Goal: Transaction & Acquisition: Book appointment/travel/reservation

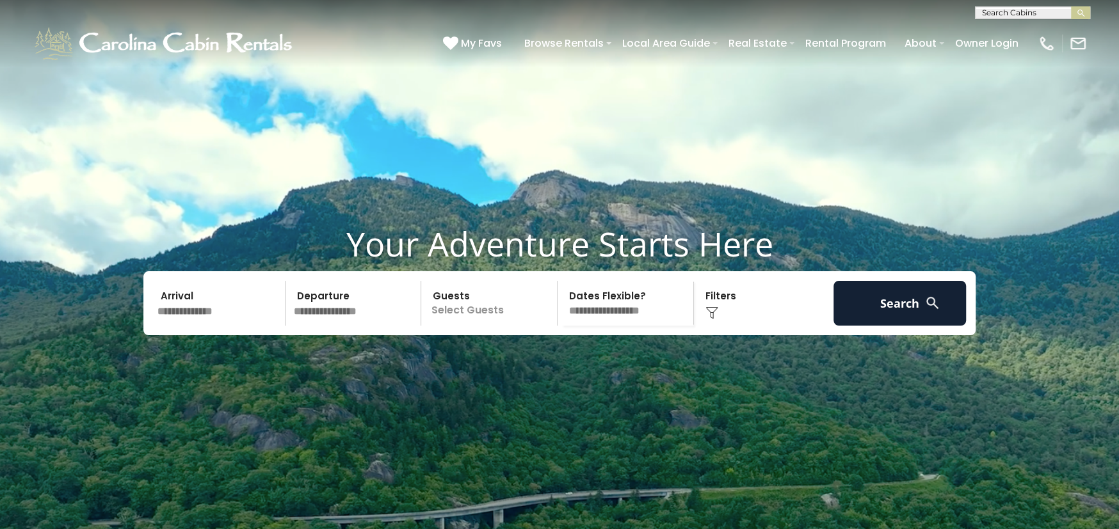
click at [189, 326] on input "text" at bounding box center [219, 303] width 132 height 45
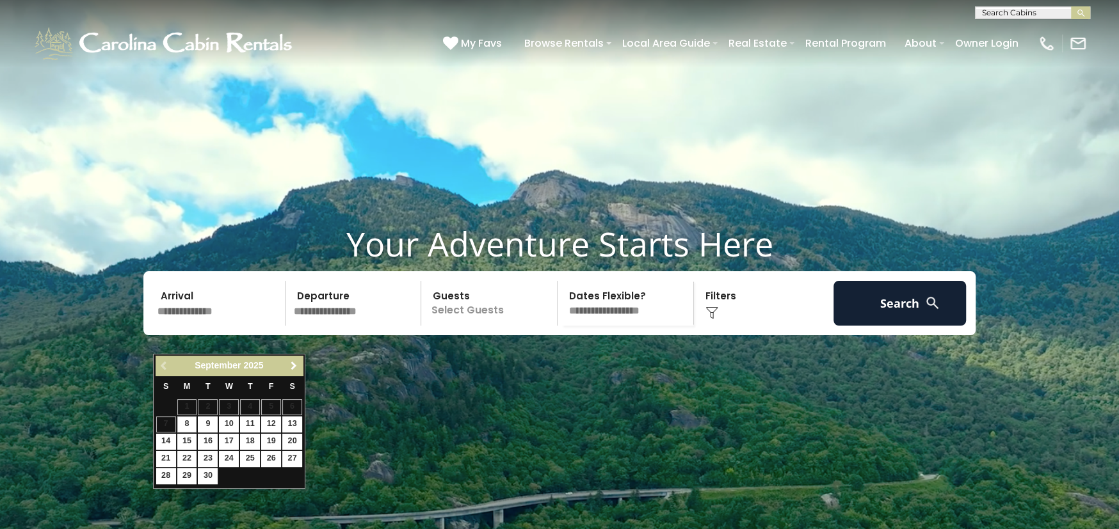
click at [291, 371] on link "Next" at bounding box center [293, 366] width 16 height 16
click at [293, 369] on span "Next" at bounding box center [293, 366] width 10 height 10
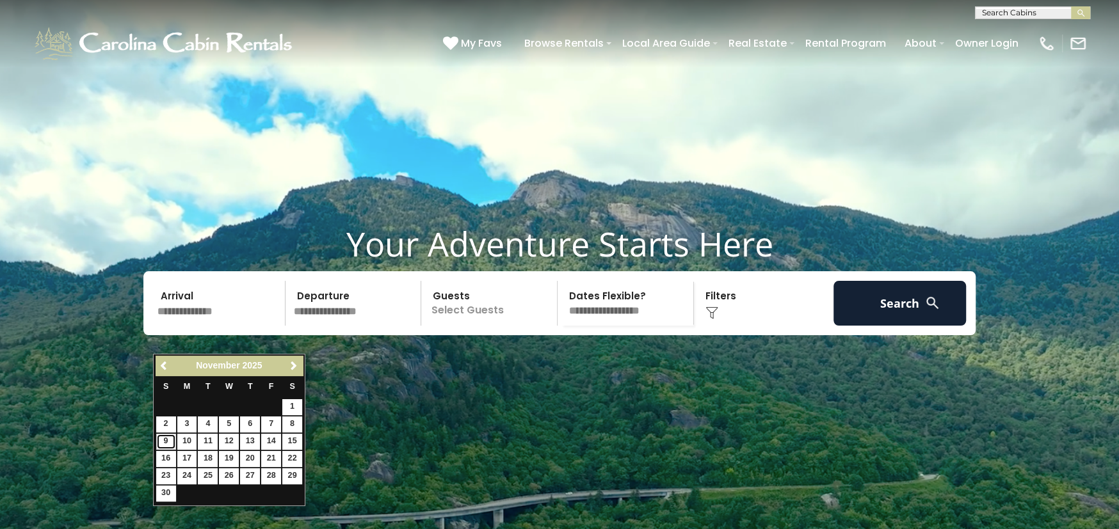
click at [170, 438] on link "9" at bounding box center [166, 442] width 20 height 16
type input "*******"
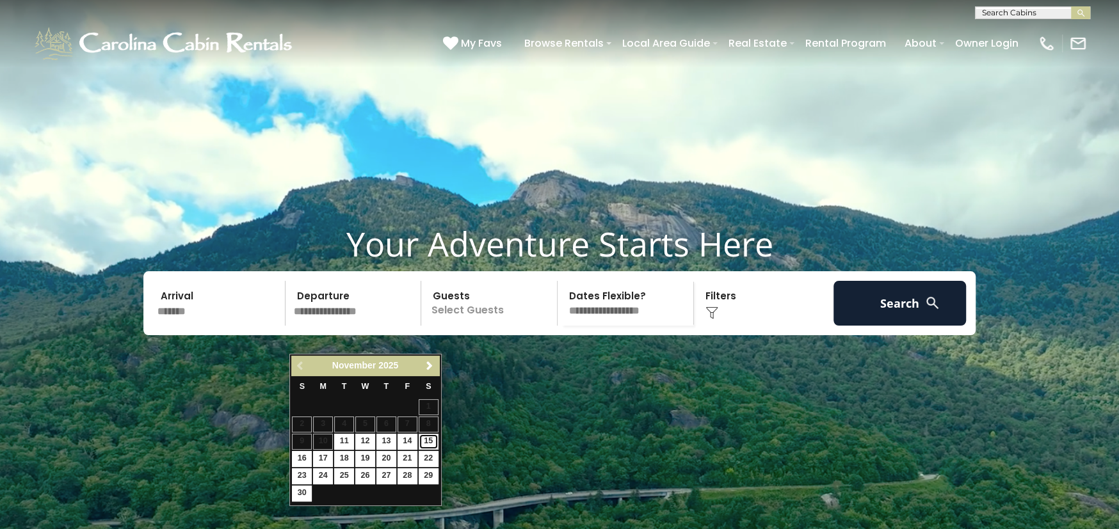
click at [428, 442] on link "15" at bounding box center [429, 442] width 20 height 16
type input "********"
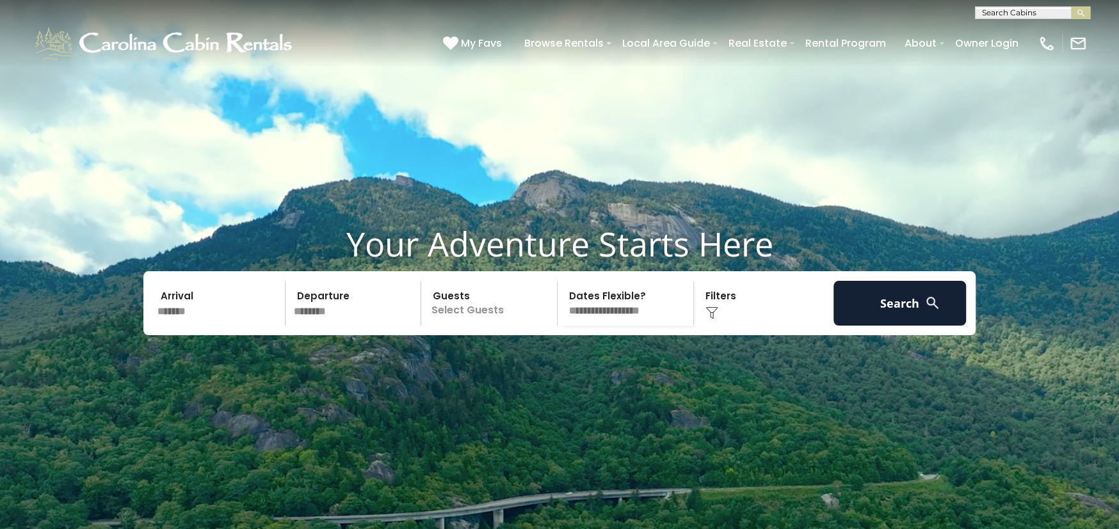
click at [472, 326] on p "Select Guests" at bounding box center [491, 303] width 132 height 45
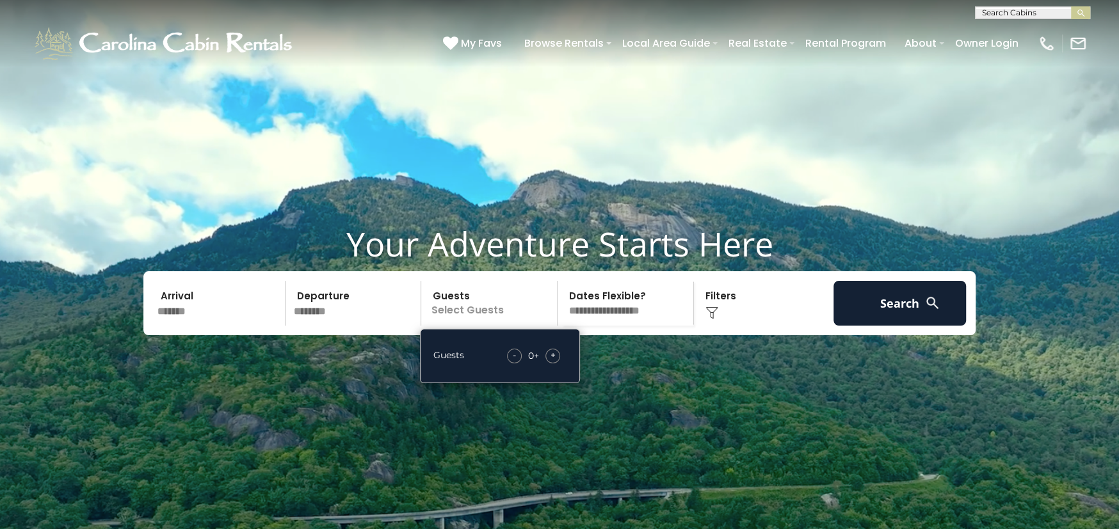
click at [551, 362] on span "+" at bounding box center [552, 355] width 5 height 13
click at [720, 326] on div "Click to Choose" at bounding box center [764, 303] width 132 height 45
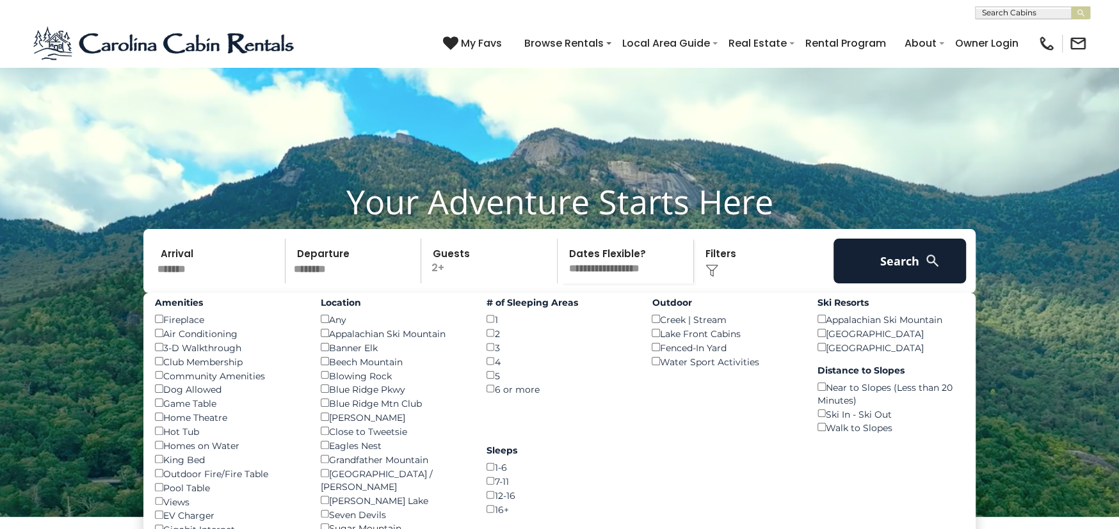
scroll to position [64, 0]
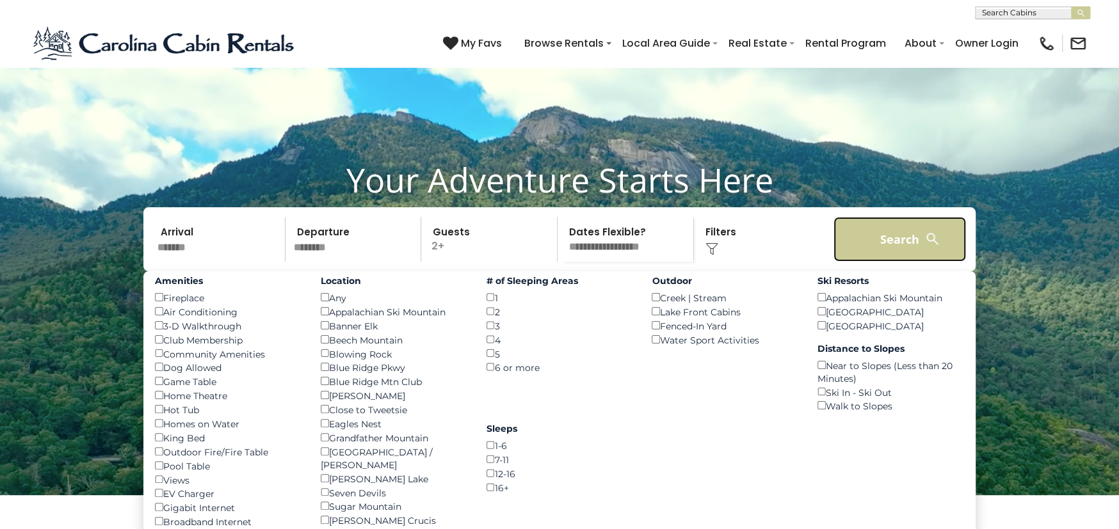
click at [904, 262] on button "Search" at bounding box center [899, 239] width 132 height 45
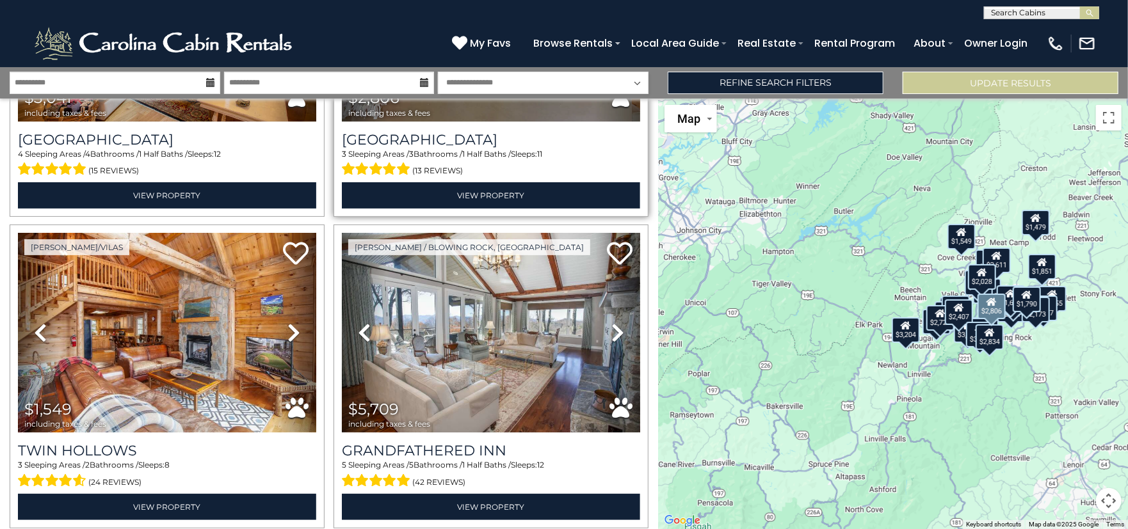
scroll to position [256, 0]
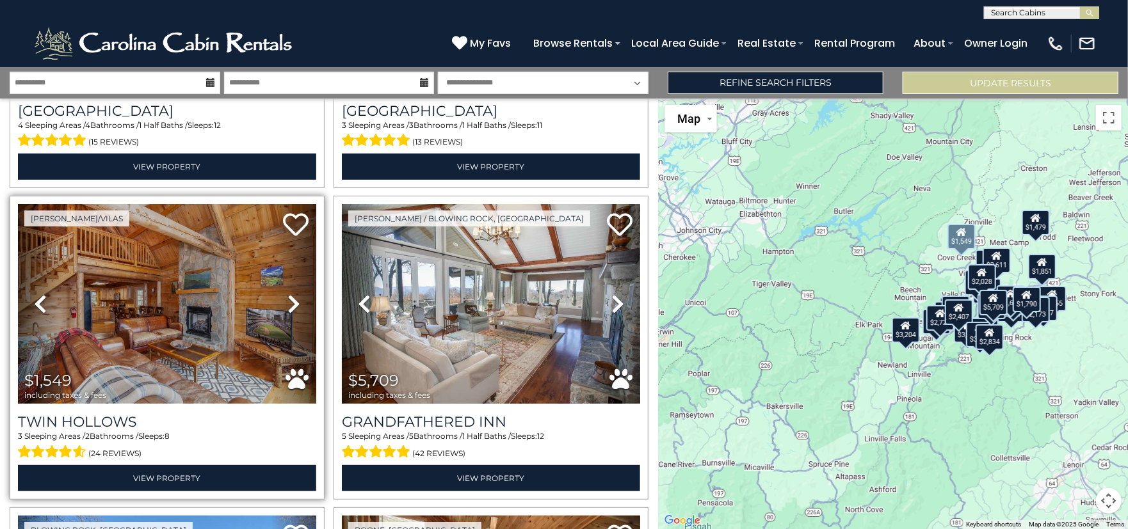
click at [290, 294] on icon at bounding box center [293, 304] width 13 height 20
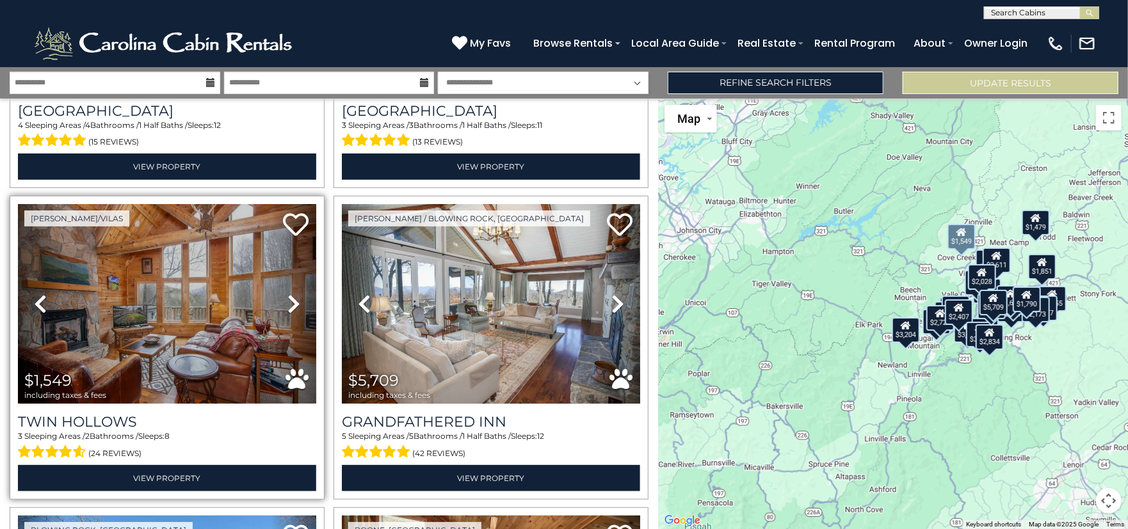
click at [289, 298] on icon at bounding box center [293, 304] width 13 height 20
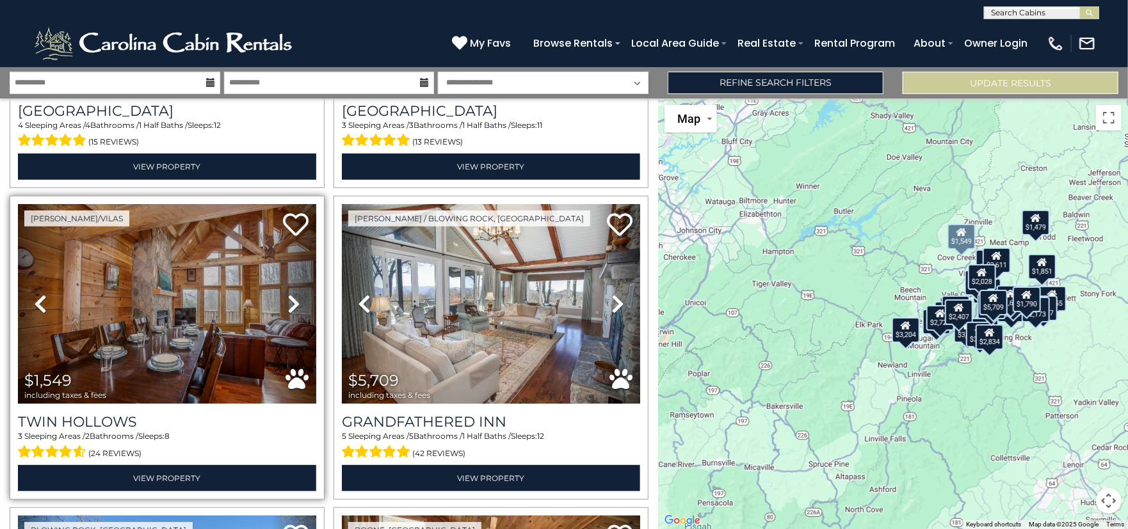
click at [289, 298] on icon at bounding box center [293, 304] width 13 height 20
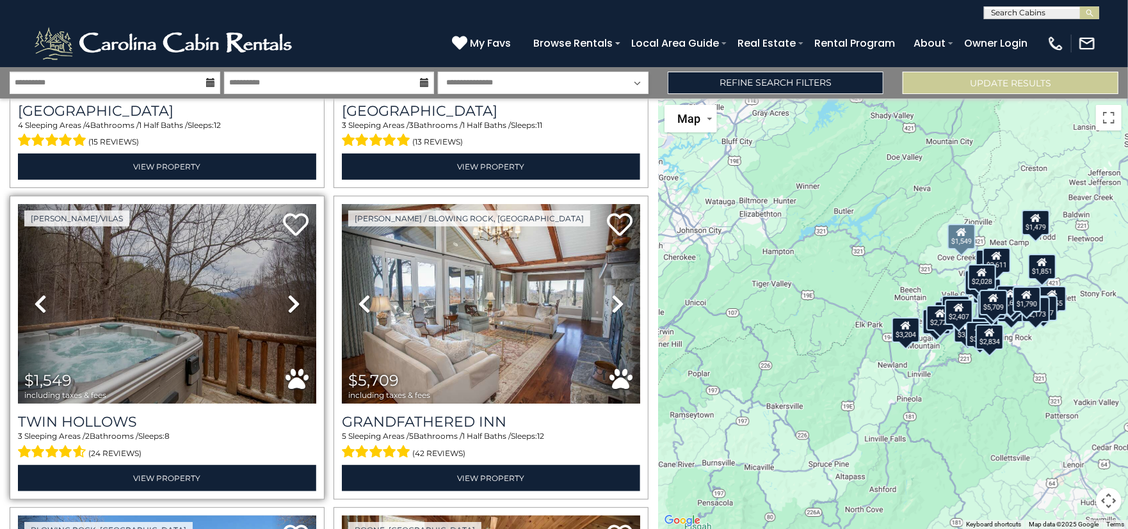
click at [289, 298] on icon at bounding box center [293, 304] width 13 height 20
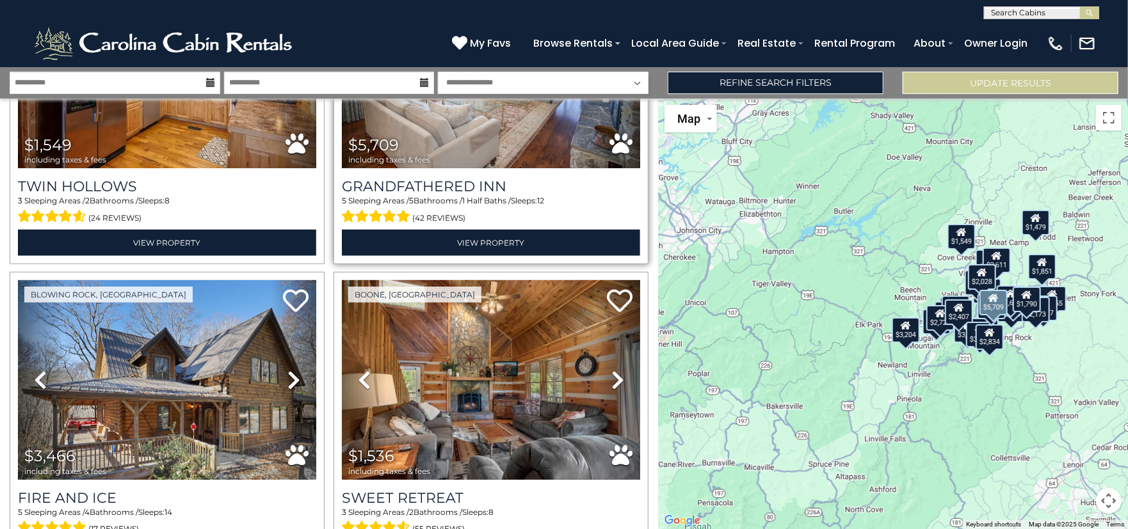
scroll to position [512, 0]
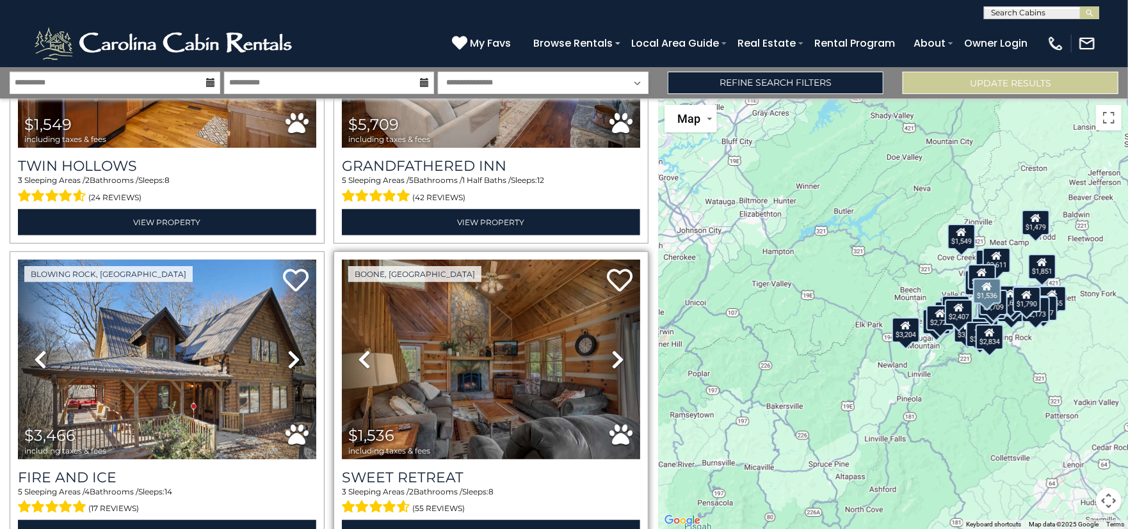
click at [611, 351] on icon at bounding box center [617, 359] width 13 height 20
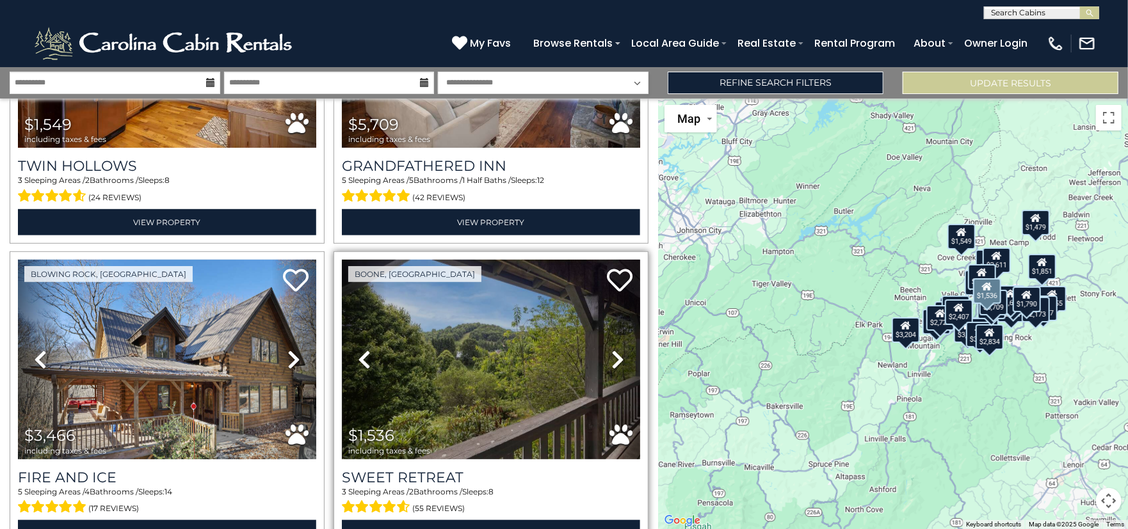
click at [611, 351] on icon at bounding box center [617, 359] width 13 height 20
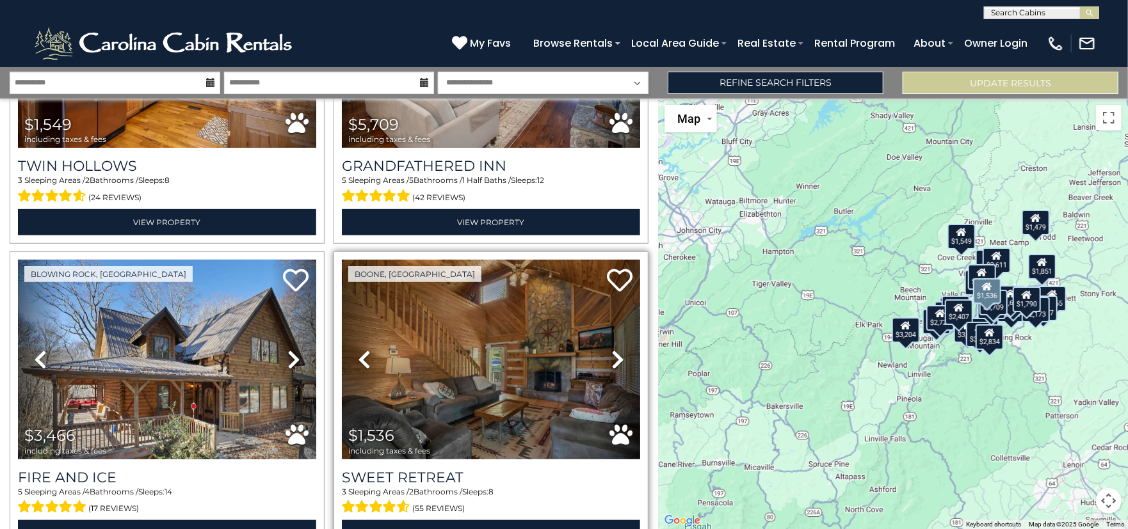
click at [611, 351] on icon at bounding box center [617, 359] width 13 height 20
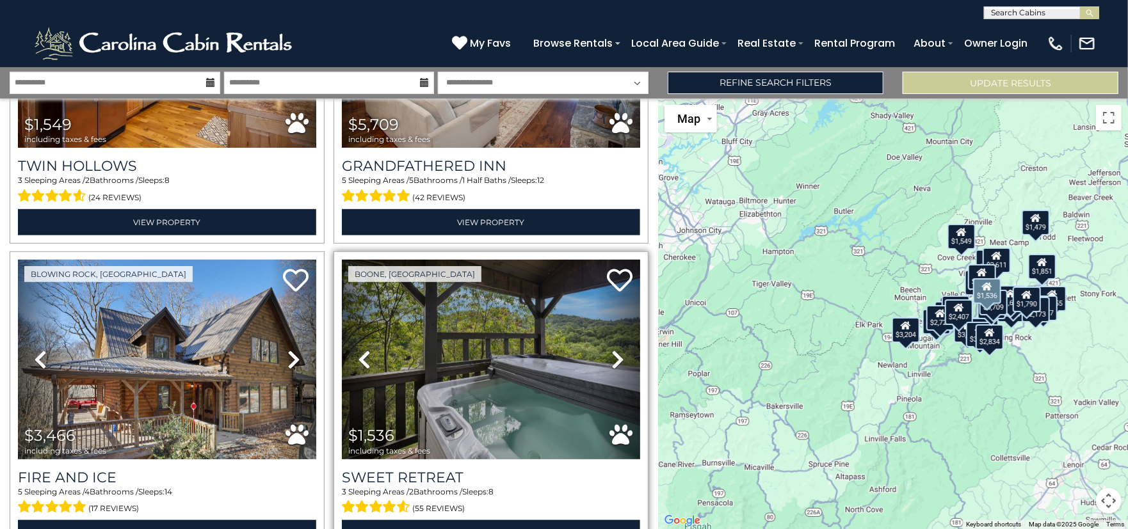
click at [611, 351] on icon at bounding box center [617, 359] width 13 height 20
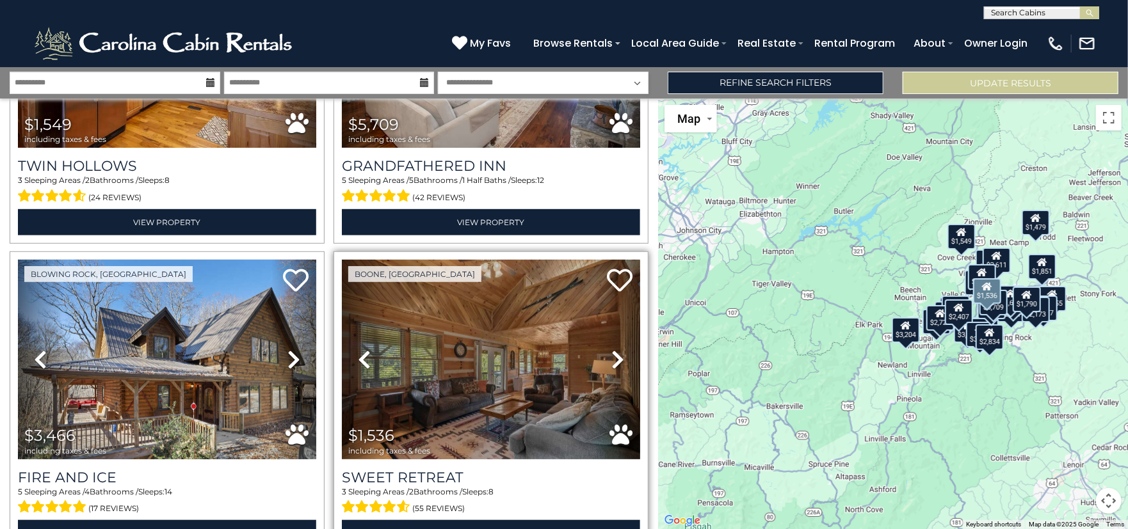
click at [611, 351] on icon at bounding box center [617, 359] width 13 height 20
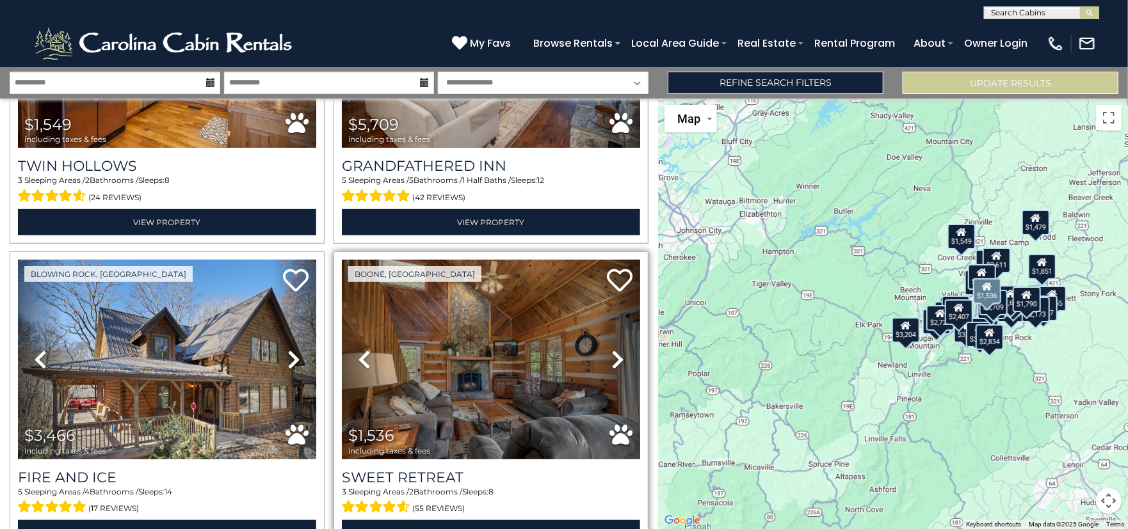
click at [611, 351] on icon at bounding box center [617, 359] width 13 height 20
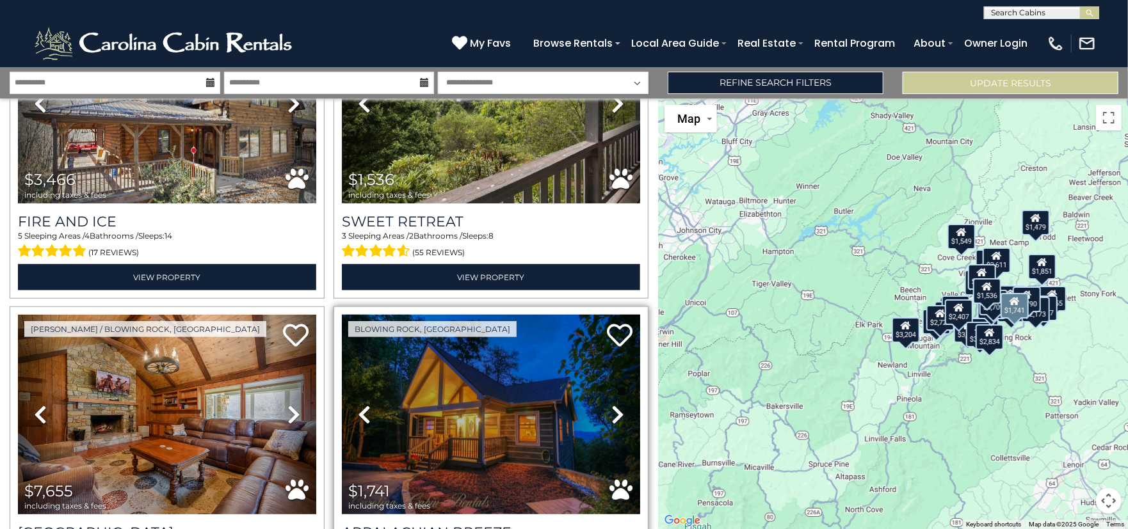
scroll to position [832, 0]
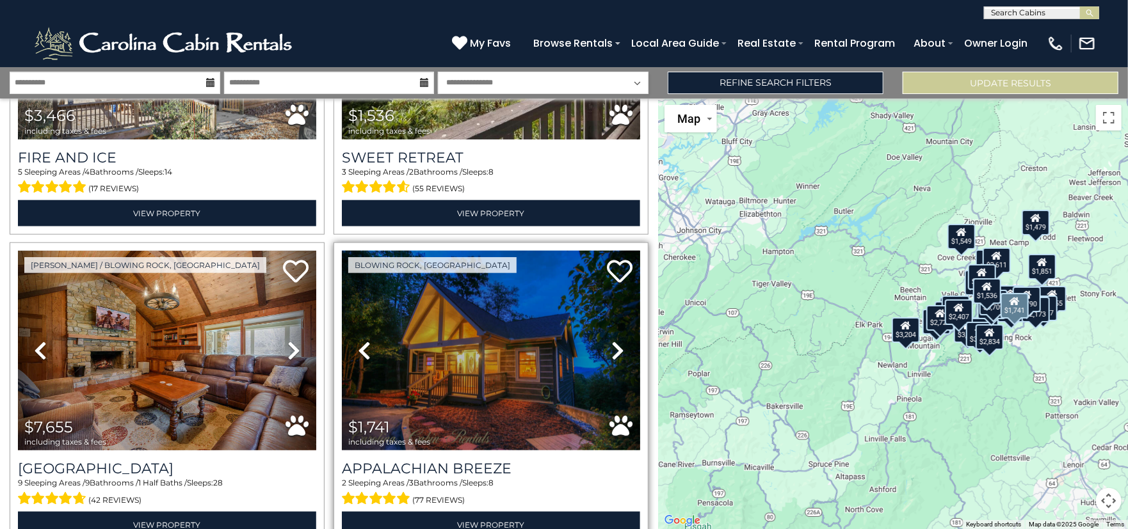
click at [611, 342] on icon at bounding box center [617, 351] width 13 height 20
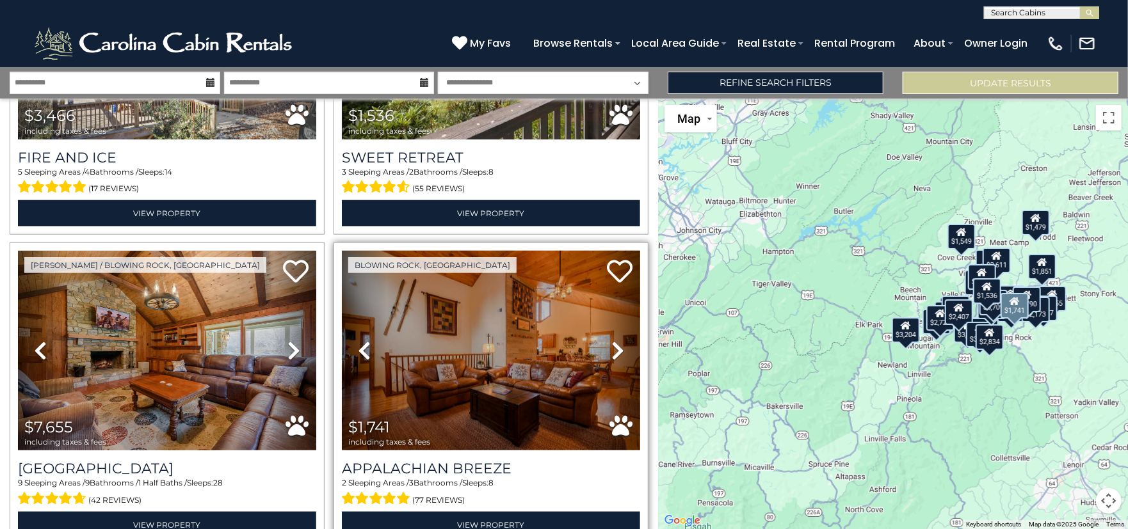
click at [611, 342] on icon at bounding box center [617, 351] width 13 height 20
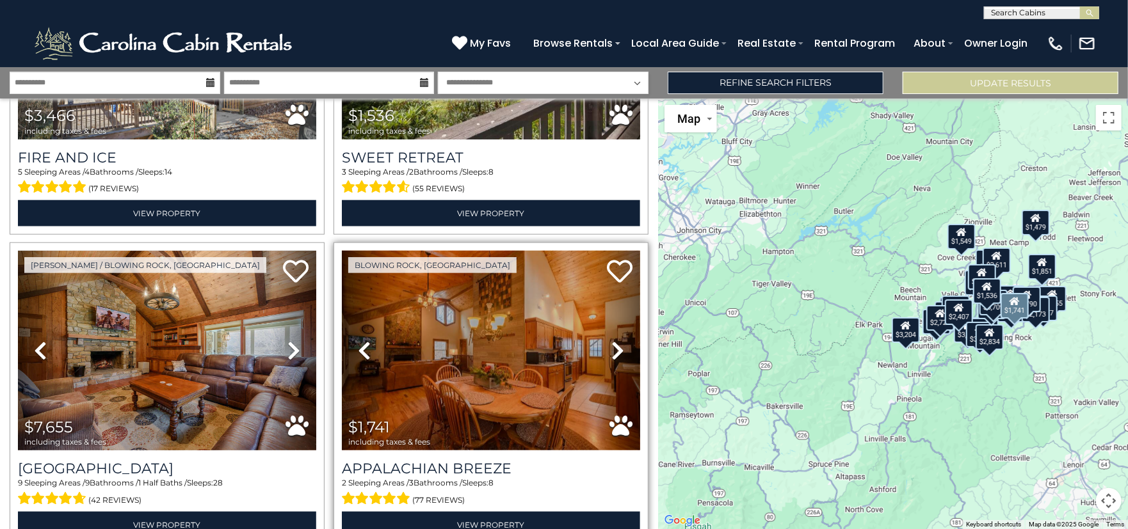
click at [611, 342] on icon at bounding box center [617, 351] width 13 height 20
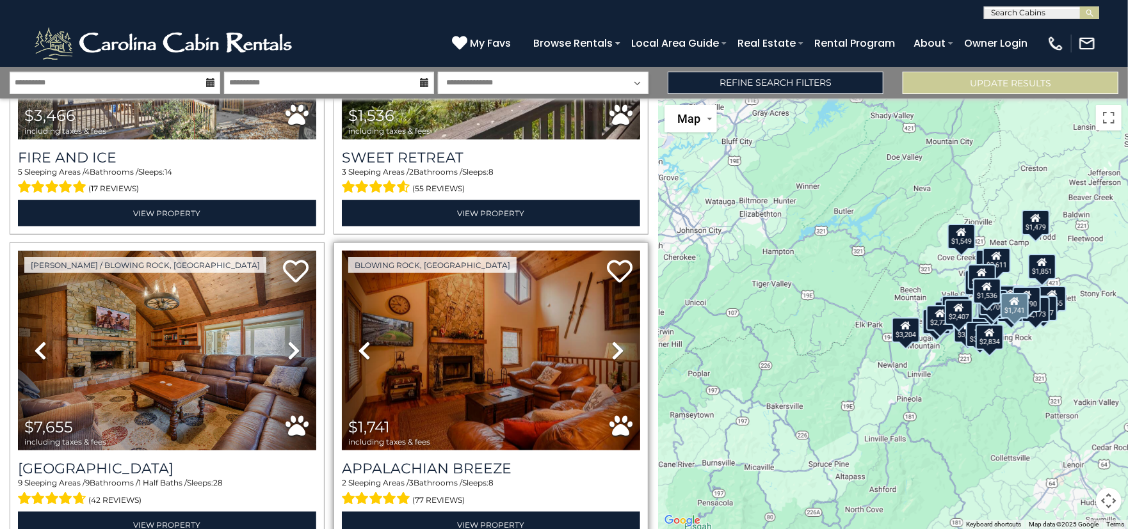
click at [611, 342] on icon at bounding box center [617, 351] width 13 height 20
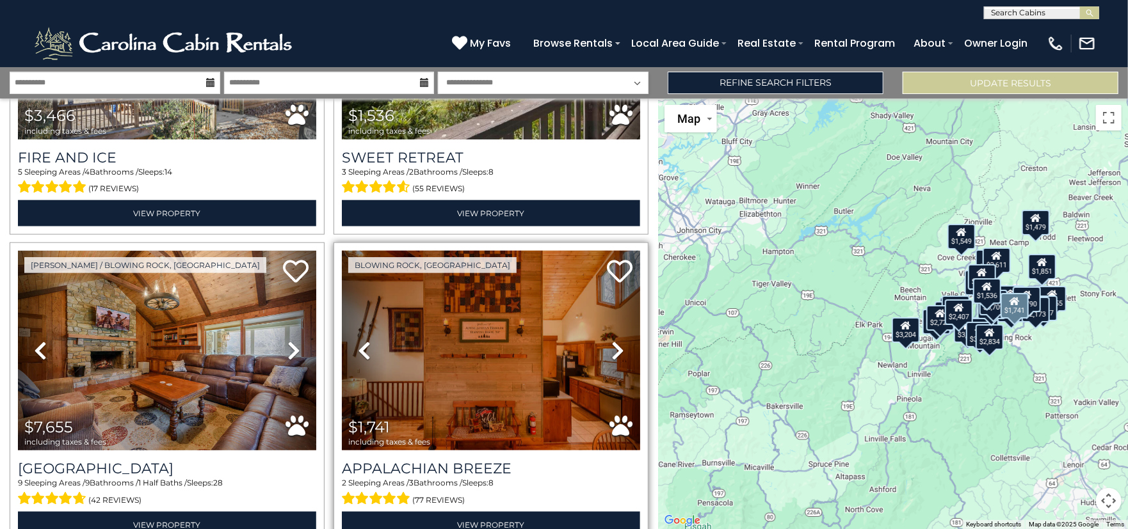
click at [611, 342] on icon at bounding box center [617, 351] width 13 height 20
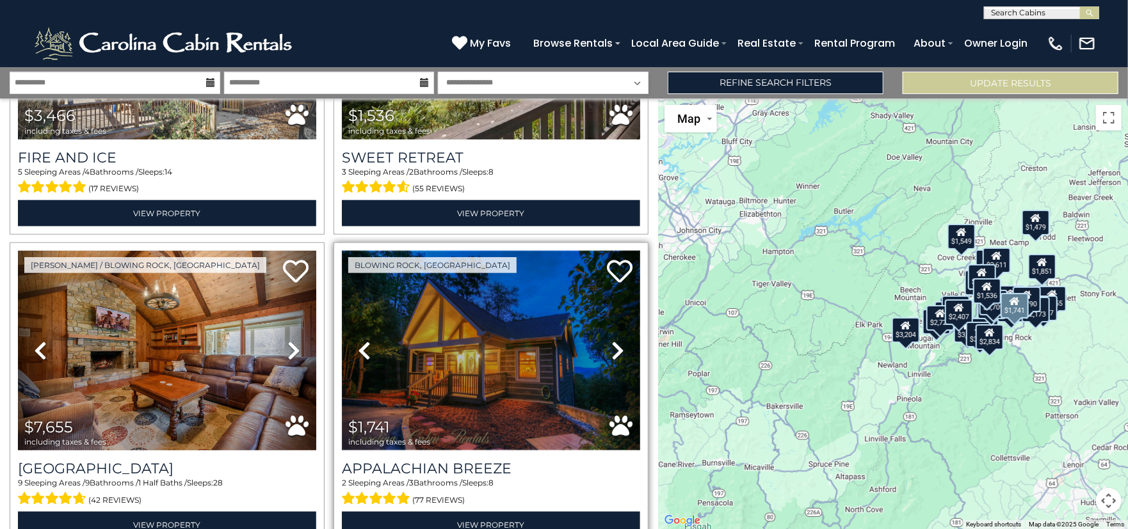
click at [513, 339] on img at bounding box center [491, 351] width 298 height 200
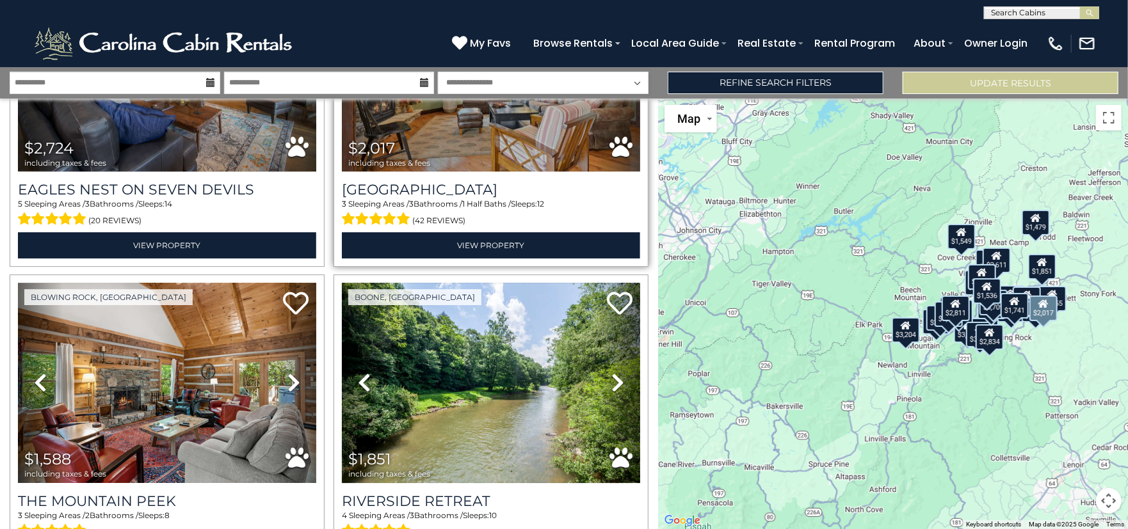
scroll to position [2432, 0]
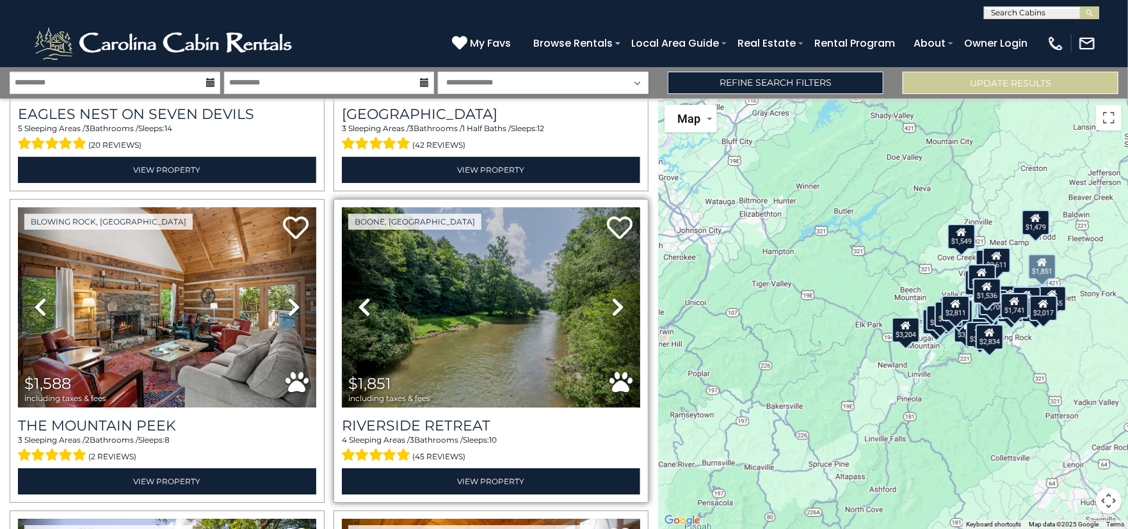
click at [611, 297] on icon at bounding box center [617, 307] width 13 height 20
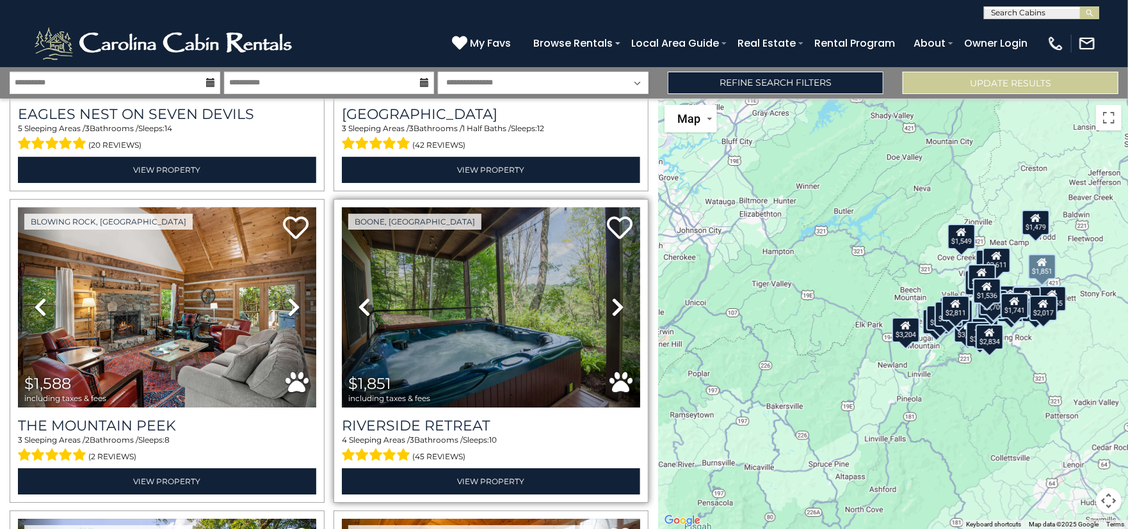
click at [611, 297] on icon at bounding box center [617, 307] width 13 height 20
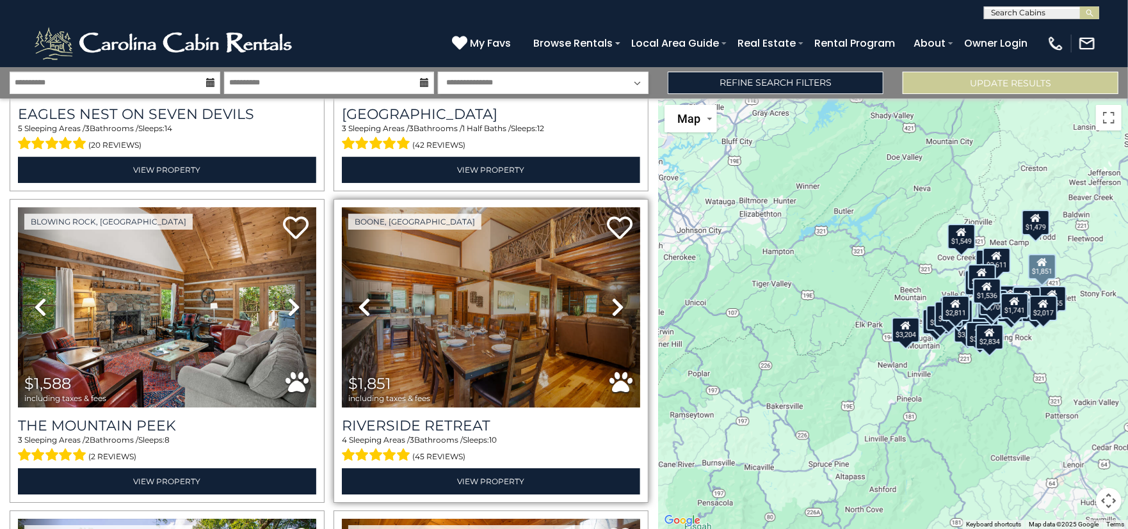
click at [611, 297] on icon at bounding box center [617, 307] width 13 height 20
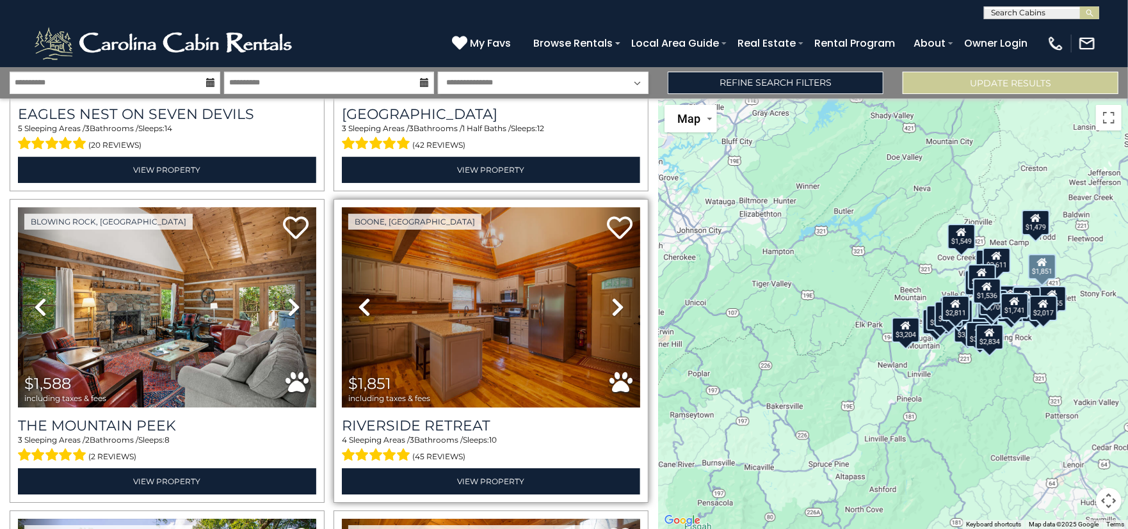
click at [611, 297] on icon at bounding box center [617, 307] width 13 height 20
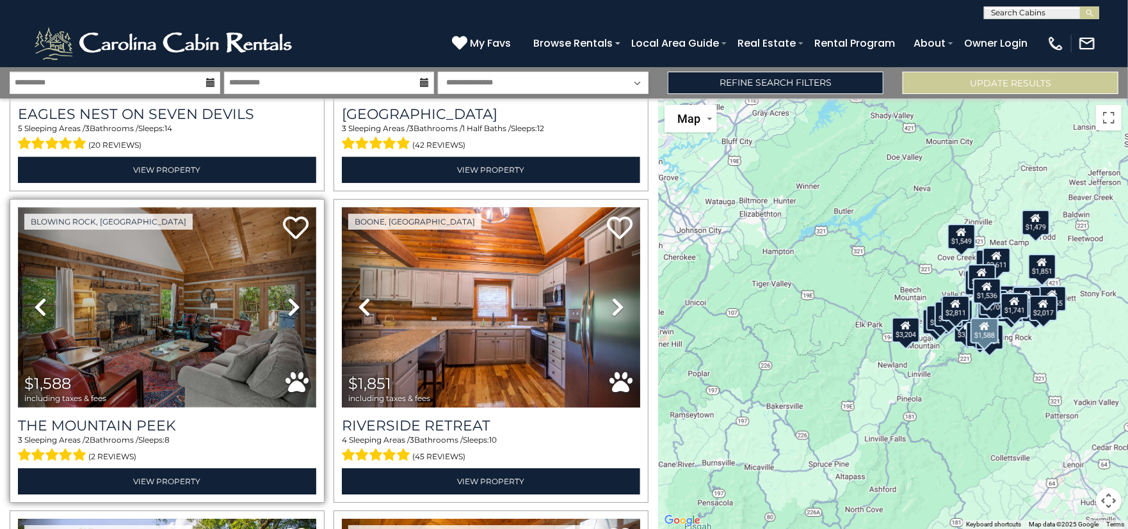
click at [160, 274] on img at bounding box center [167, 307] width 298 height 200
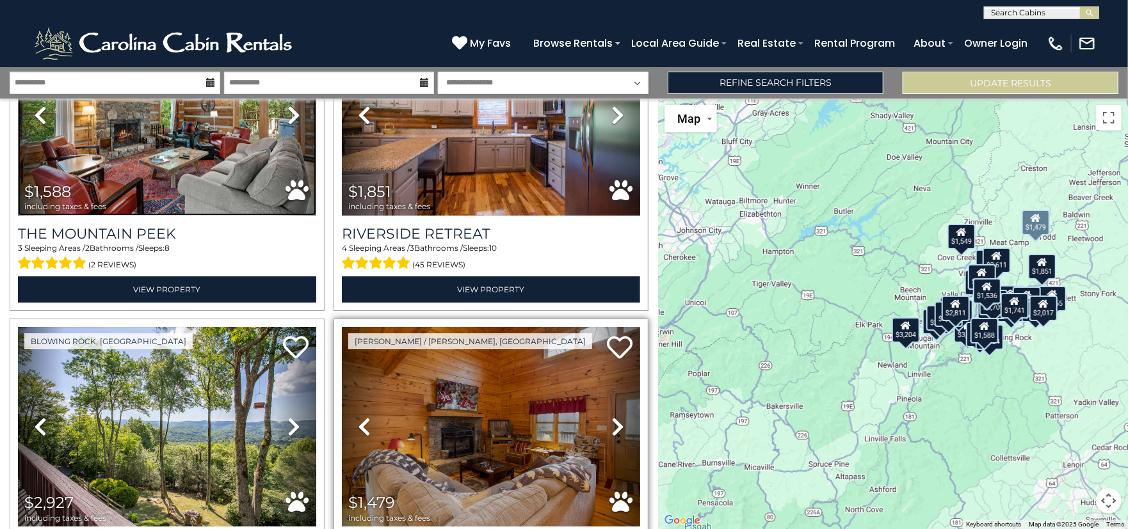
scroll to position [2688, 0]
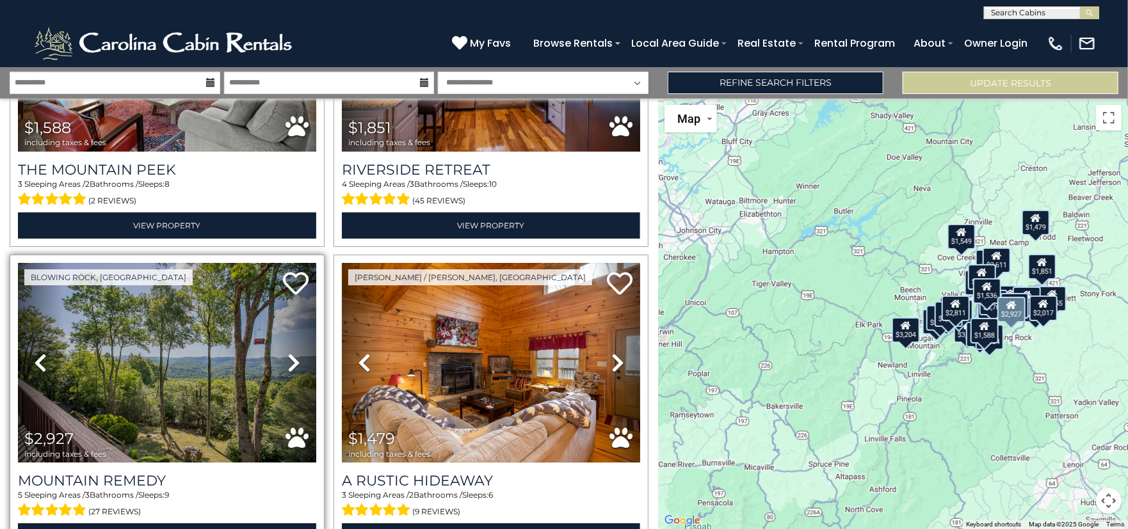
click at [288, 353] on icon at bounding box center [293, 363] width 13 height 20
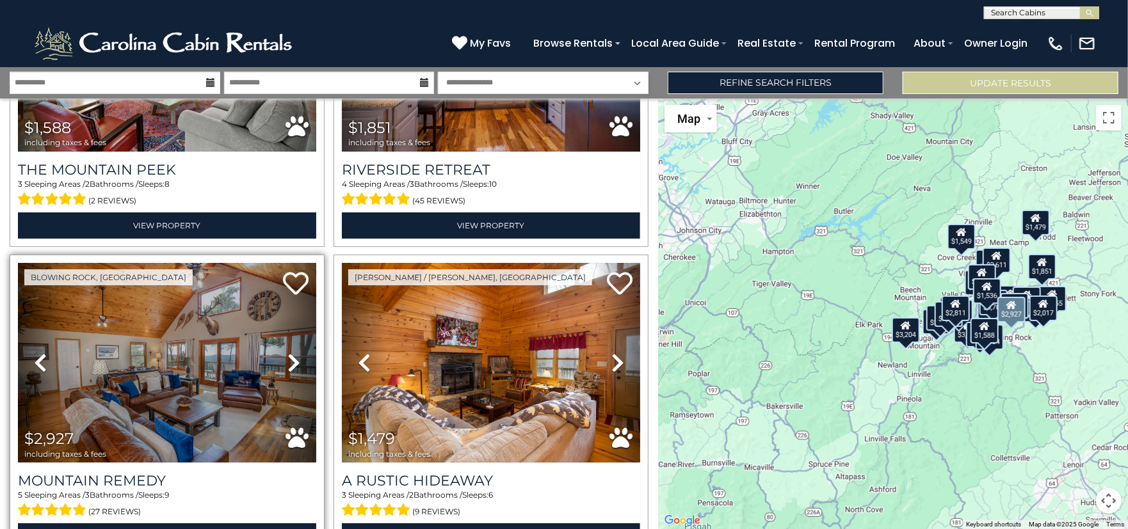
click at [288, 353] on icon at bounding box center [293, 363] width 13 height 20
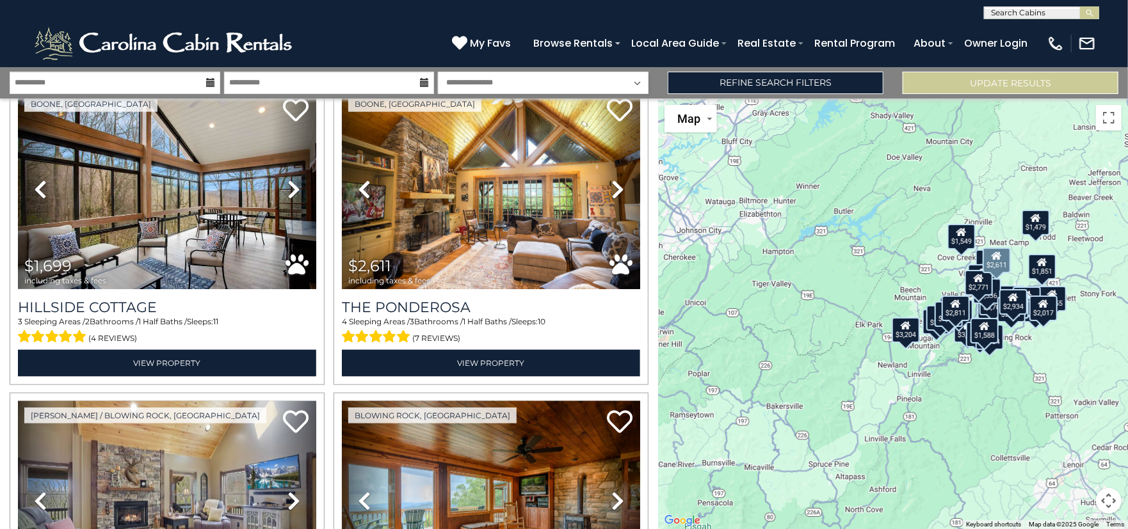
scroll to position [3968, 0]
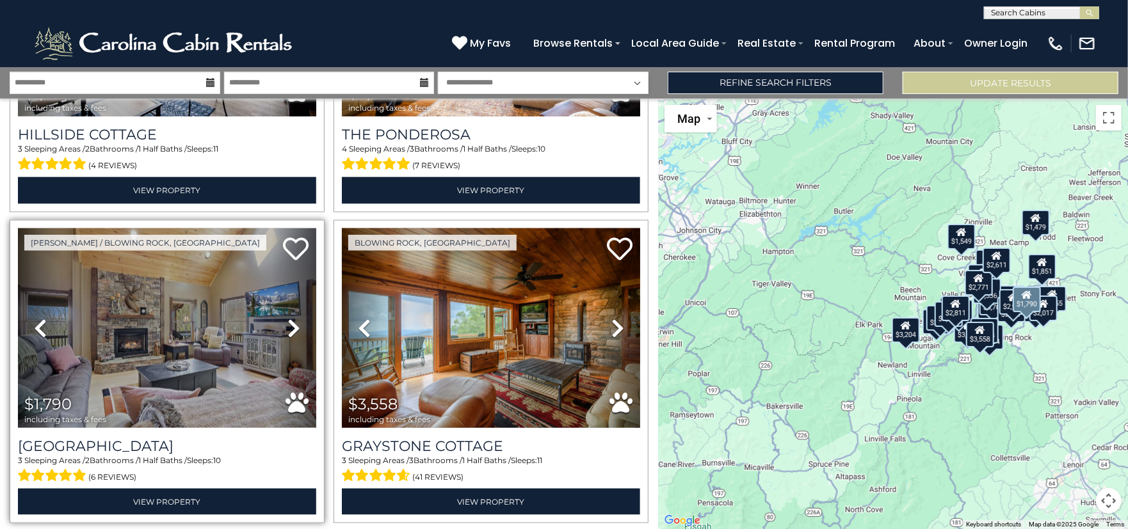
click at [291, 318] on icon at bounding box center [293, 328] width 13 height 20
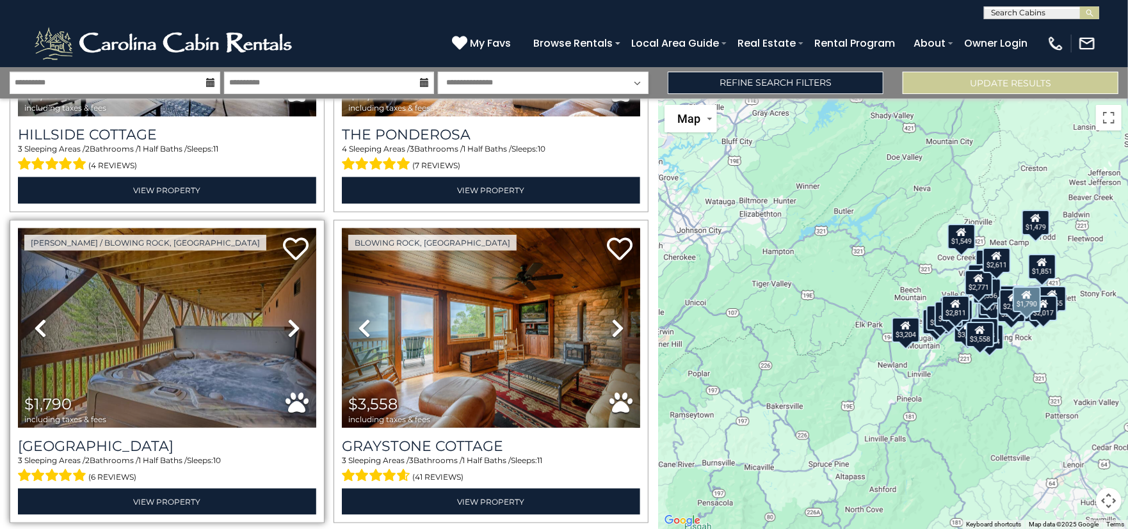
click at [291, 318] on icon at bounding box center [293, 328] width 13 height 20
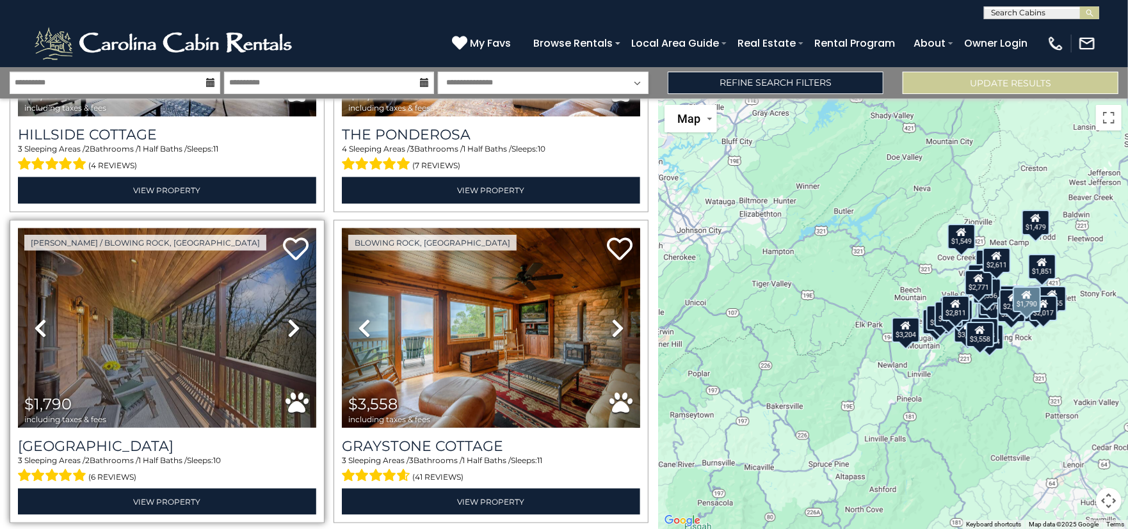
click at [291, 318] on icon at bounding box center [293, 328] width 13 height 20
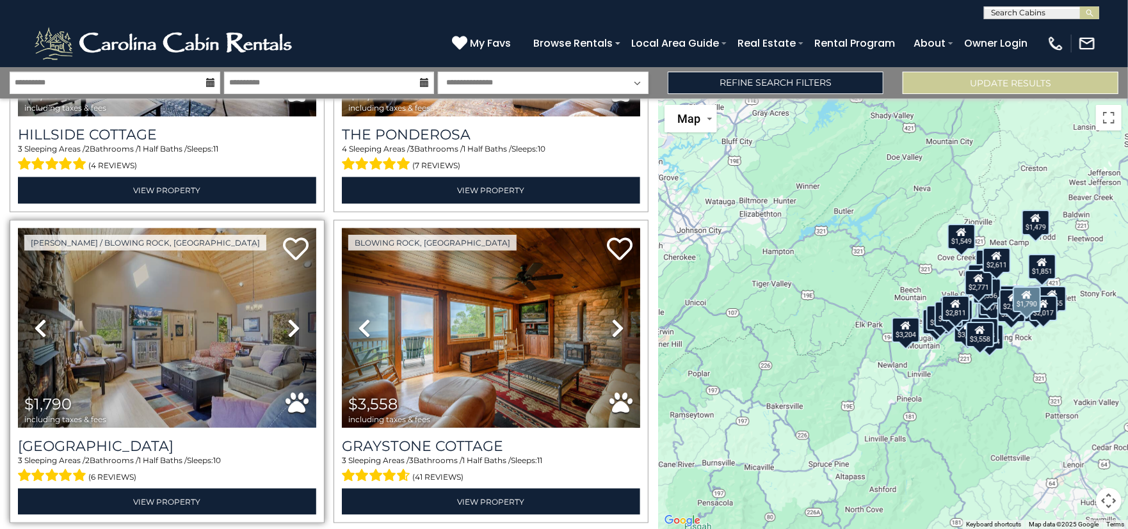
click at [291, 318] on icon at bounding box center [293, 328] width 13 height 20
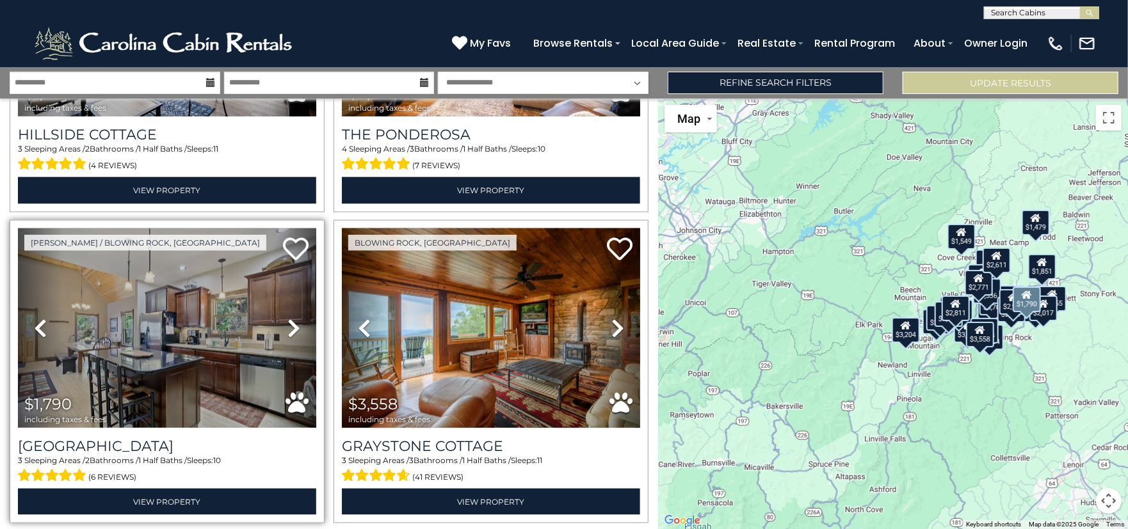
click at [291, 318] on icon at bounding box center [293, 328] width 13 height 20
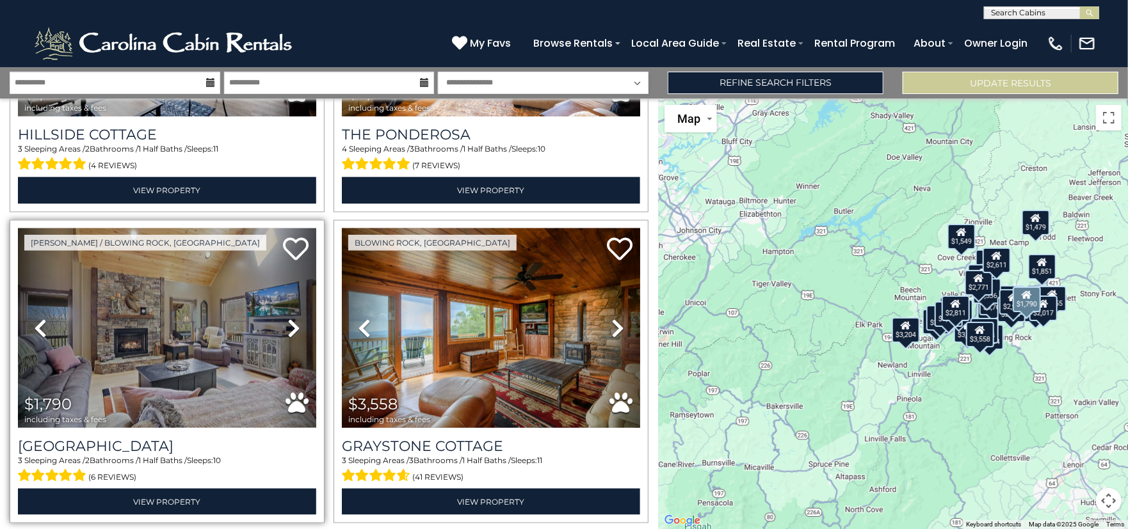
click at [291, 318] on icon at bounding box center [293, 328] width 13 height 20
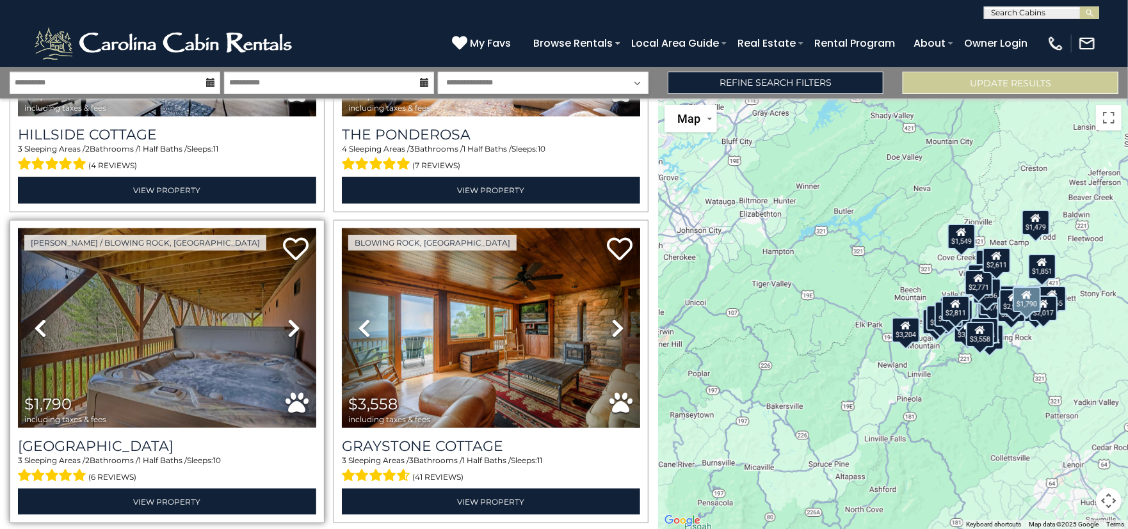
click at [291, 318] on icon at bounding box center [293, 328] width 13 height 20
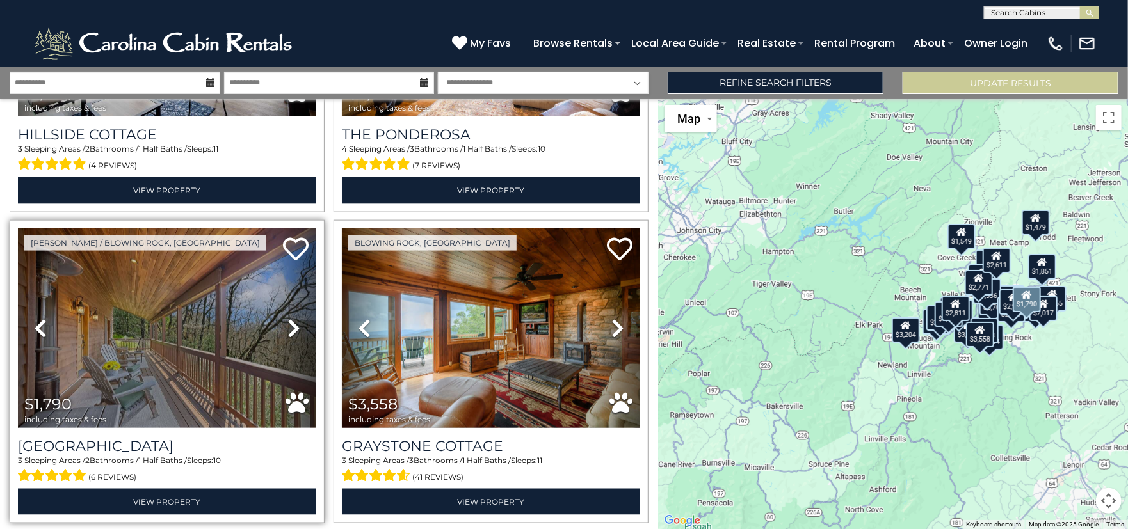
click at [291, 318] on icon at bounding box center [293, 328] width 13 height 20
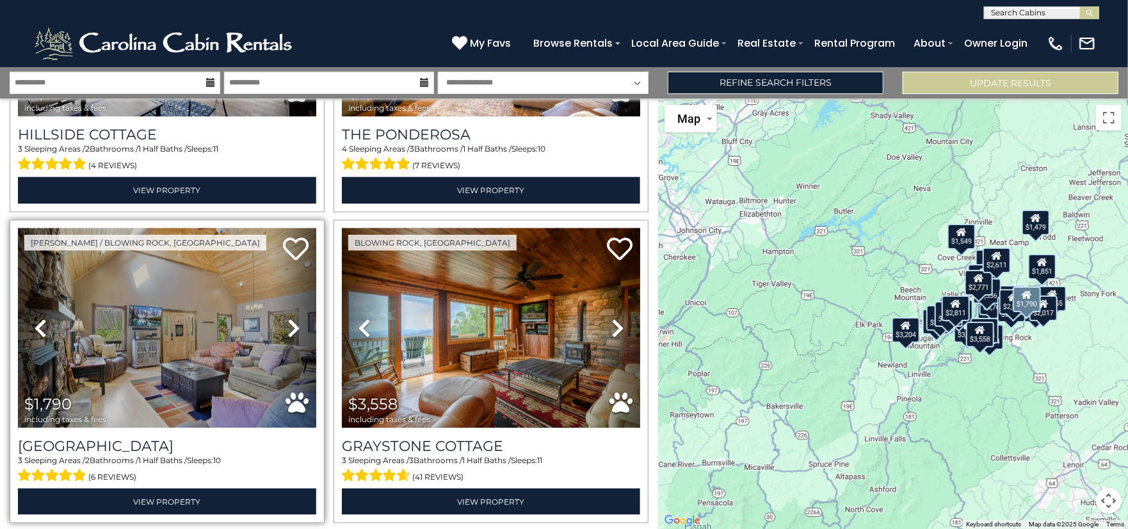
click at [291, 318] on icon at bounding box center [293, 328] width 13 height 20
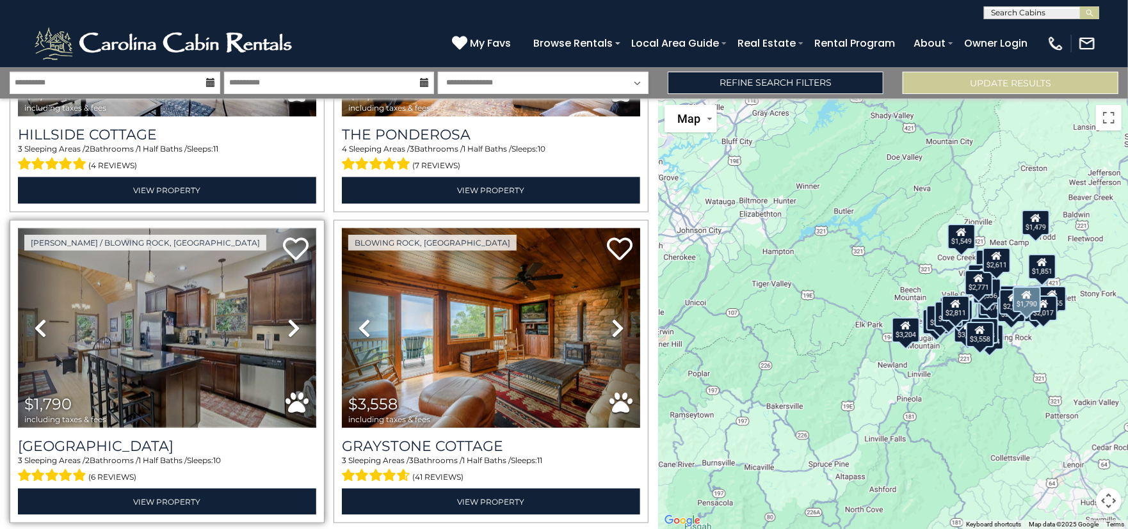
click at [173, 292] on img at bounding box center [167, 328] width 298 height 200
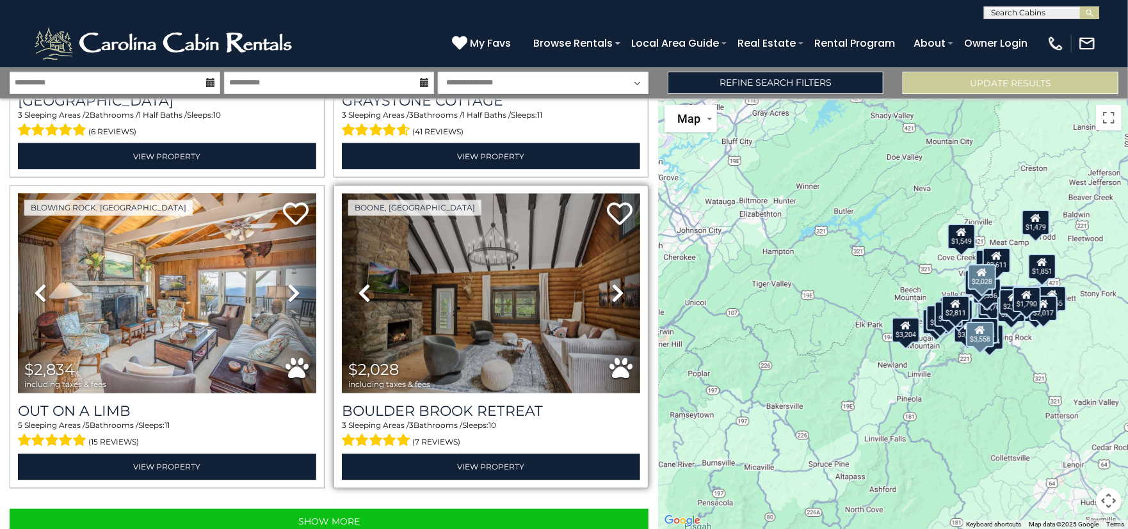
scroll to position [4316, 0]
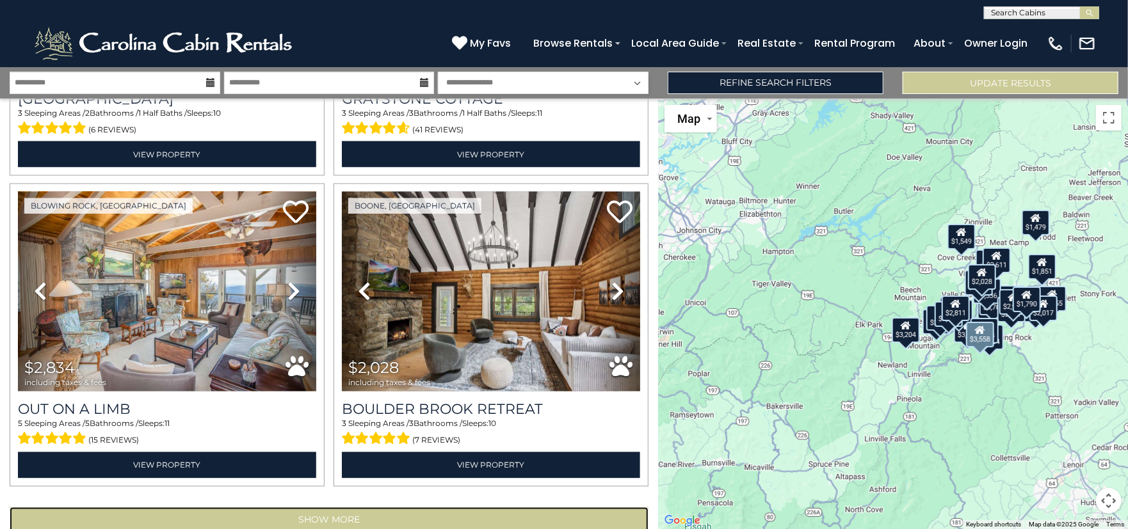
click at [362, 508] on button "Show More" at bounding box center [329, 521] width 639 height 26
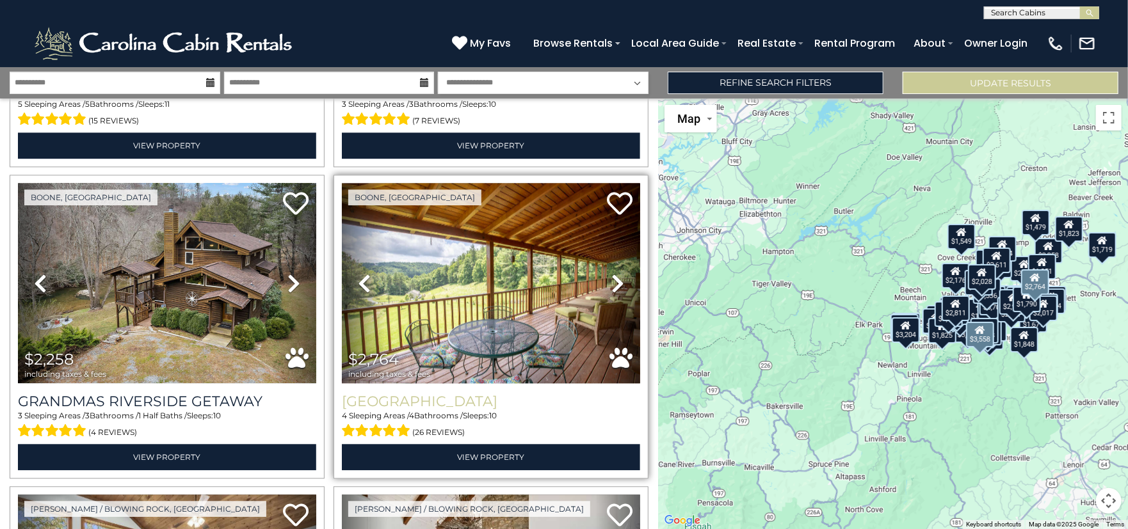
scroll to position [4892, 0]
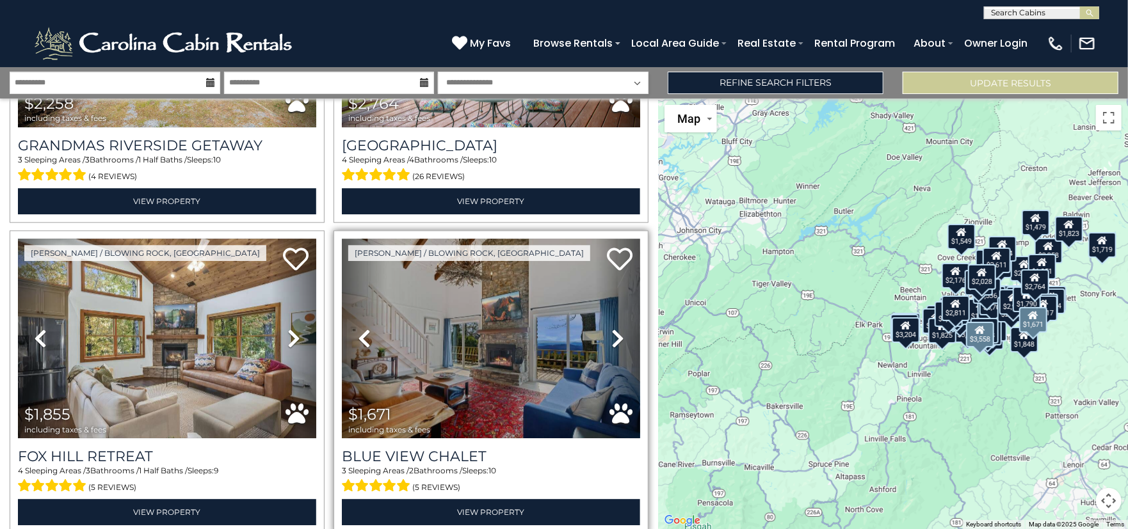
click at [611, 328] on icon at bounding box center [617, 338] width 13 height 20
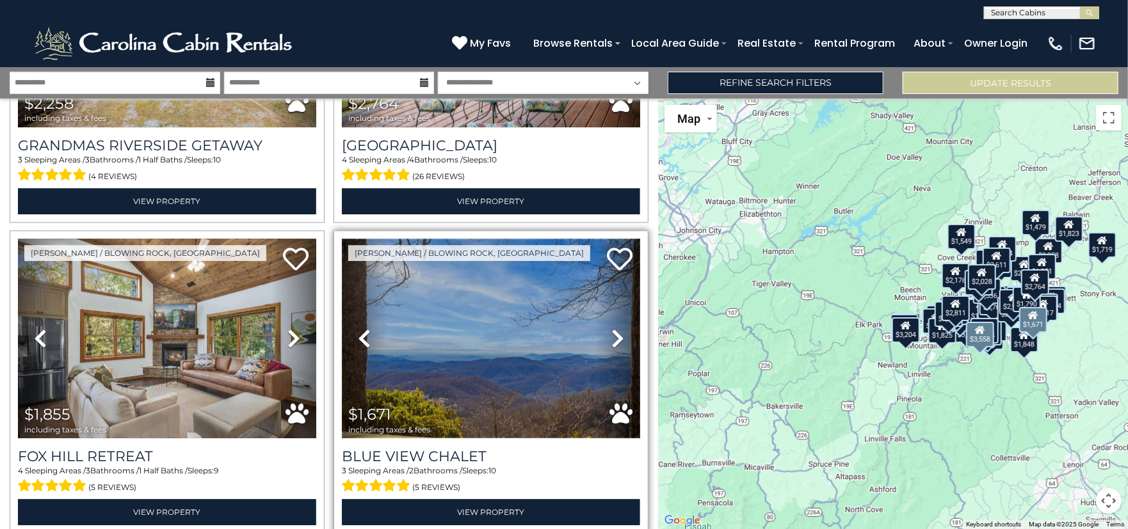
click at [547, 288] on img at bounding box center [491, 339] width 298 height 200
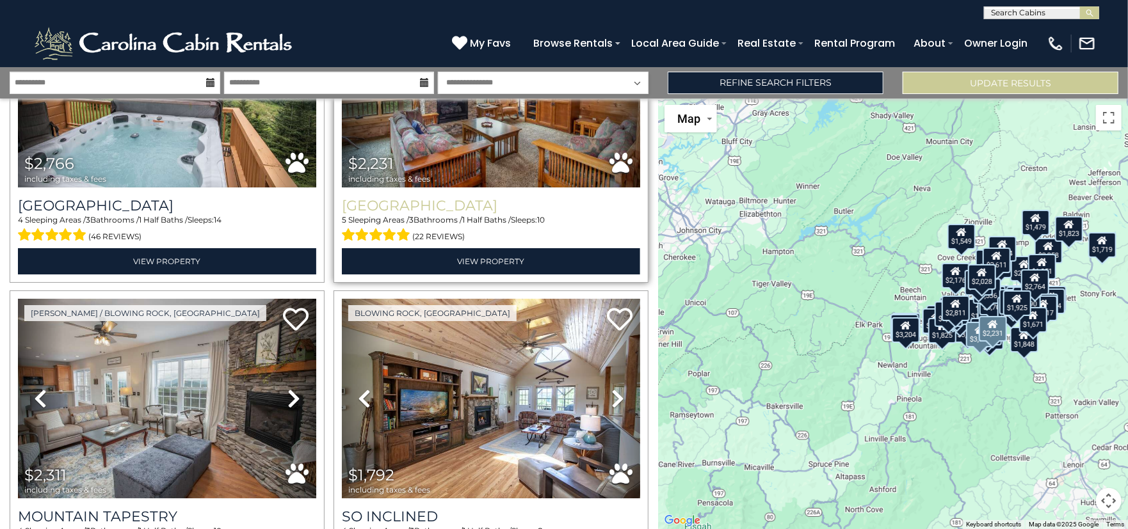
scroll to position [5788, 0]
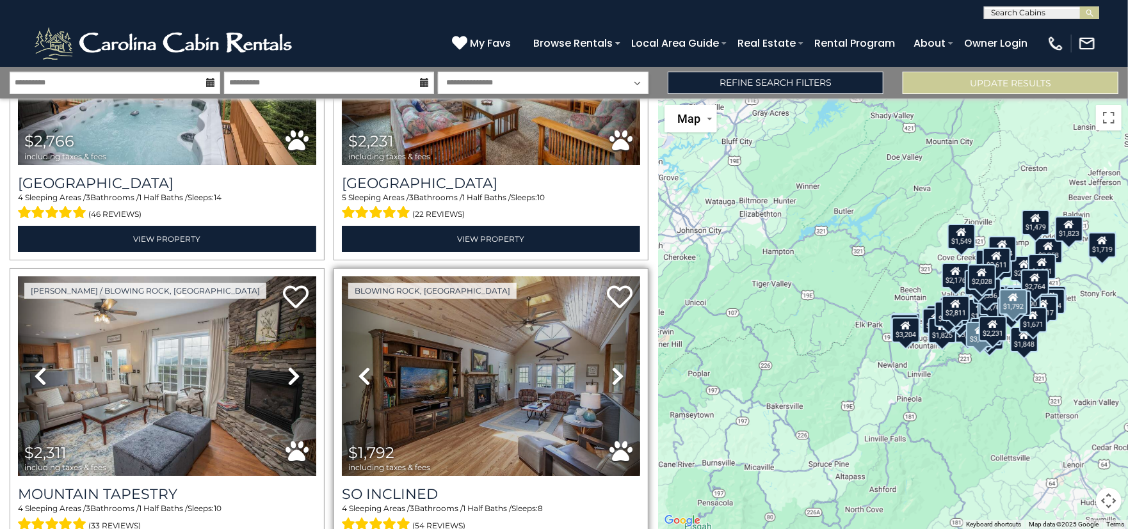
click at [611, 366] on icon at bounding box center [617, 376] width 13 height 20
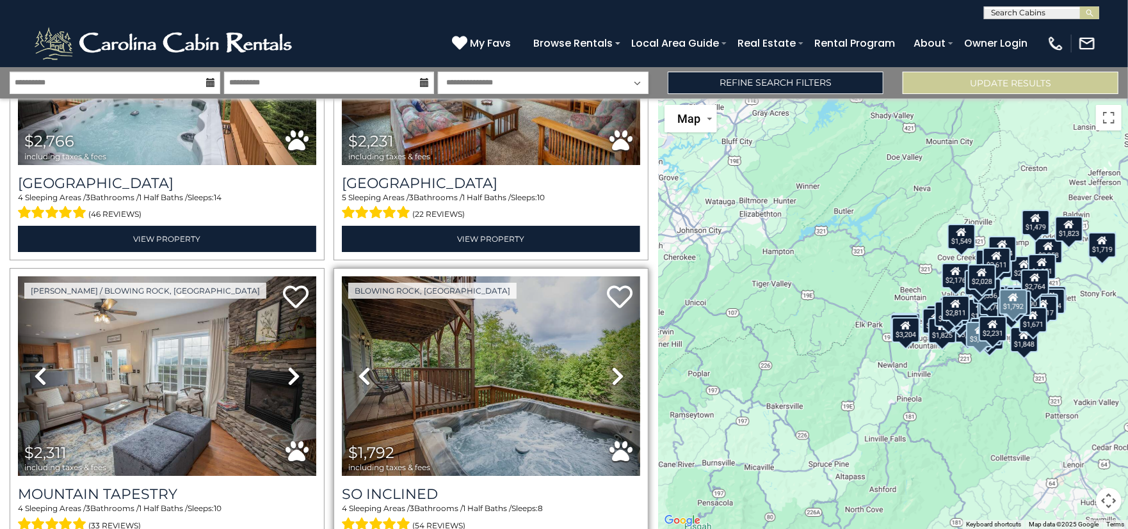
click at [611, 366] on icon at bounding box center [617, 376] width 13 height 20
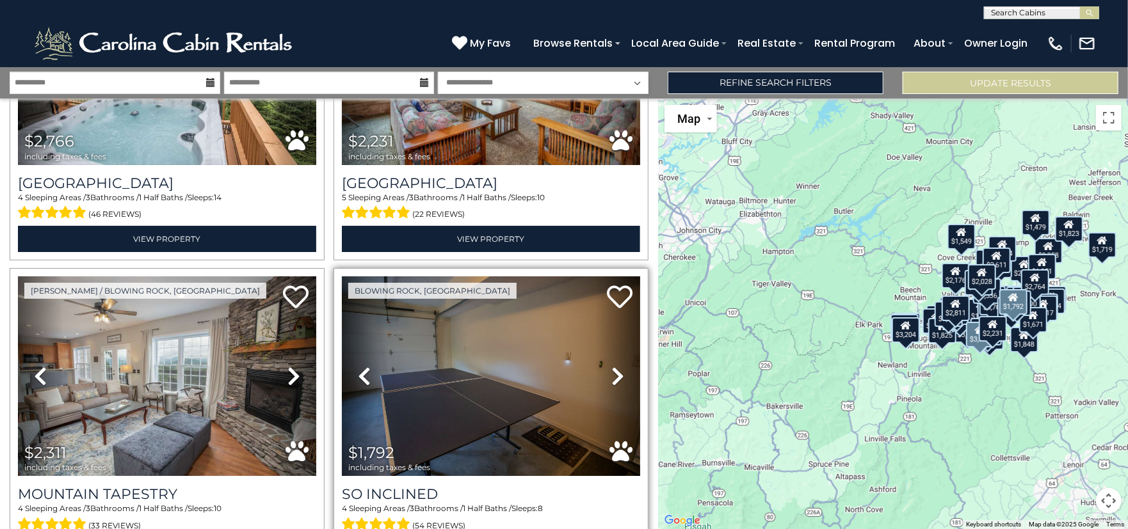
click at [611, 366] on icon at bounding box center [617, 376] width 13 height 20
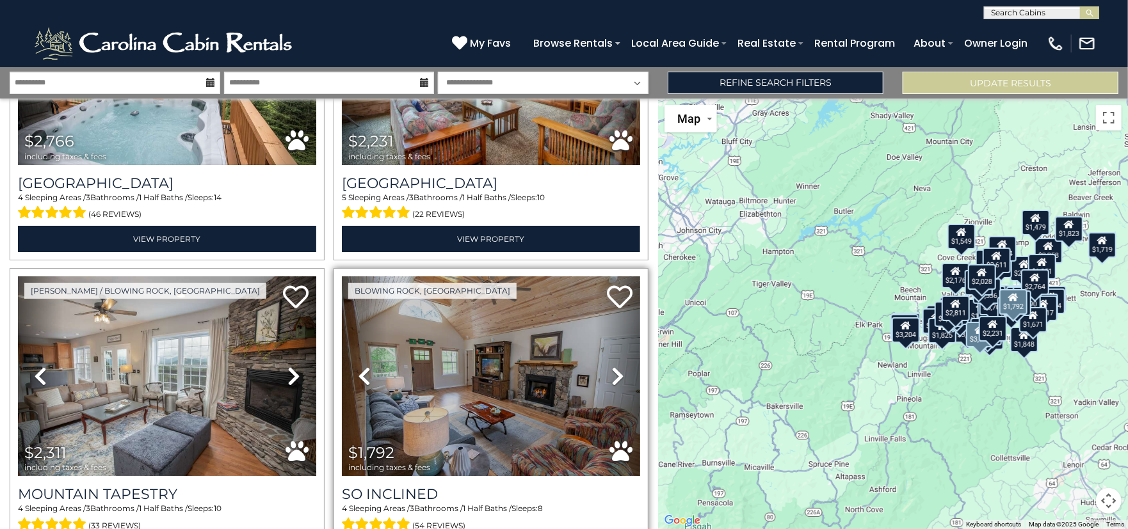
click at [611, 366] on icon at bounding box center [617, 376] width 13 height 20
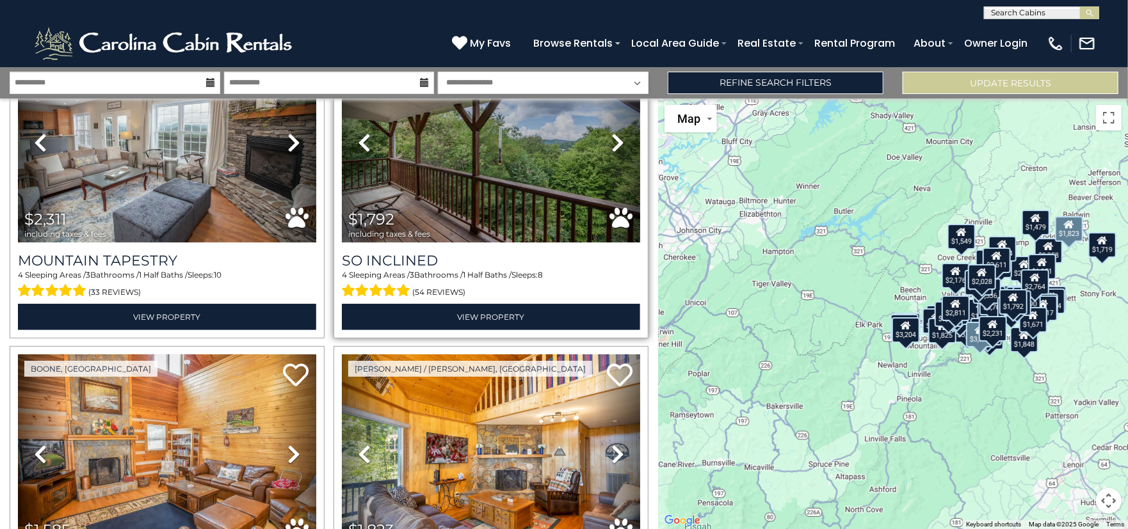
scroll to position [6044, 0]
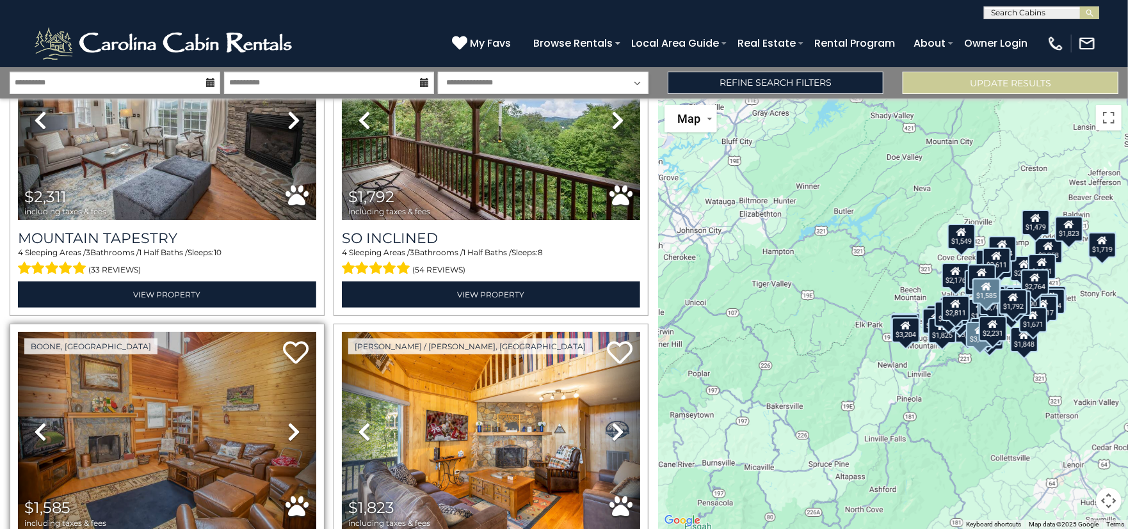
click at [287, 422] on icon at bounding box center [293, 432] width 13 height 20
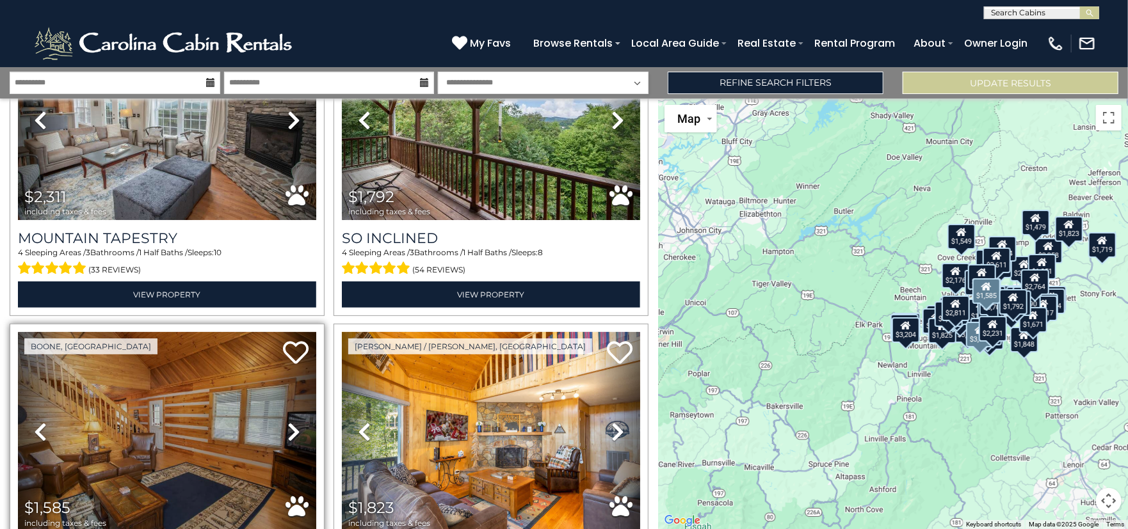
click at [289, 422] on icon at bounding box center [293, 432] width 13 height 20
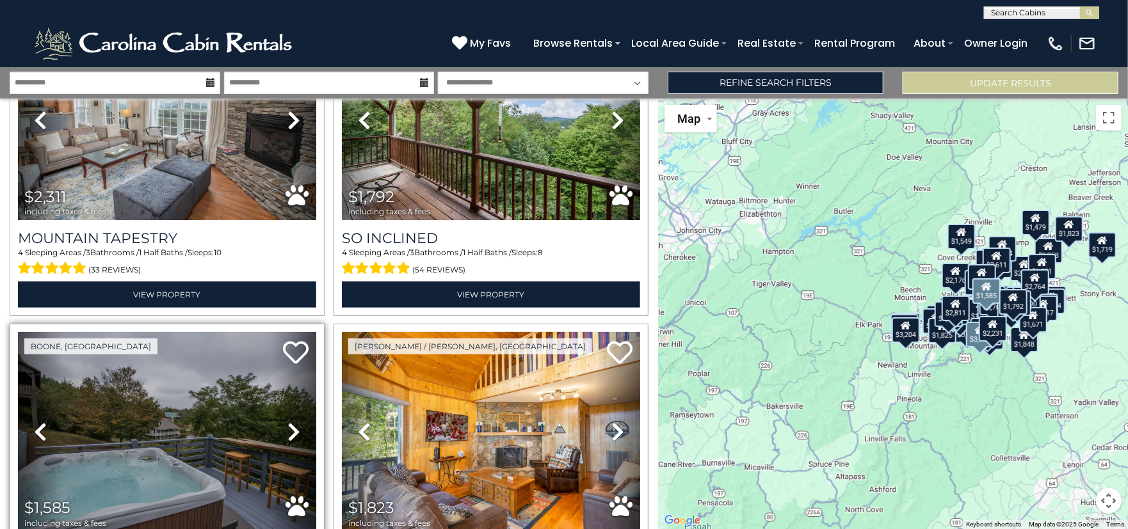
click at [289, 422] on icon at bounding box center [293, 432] width 13 height 20
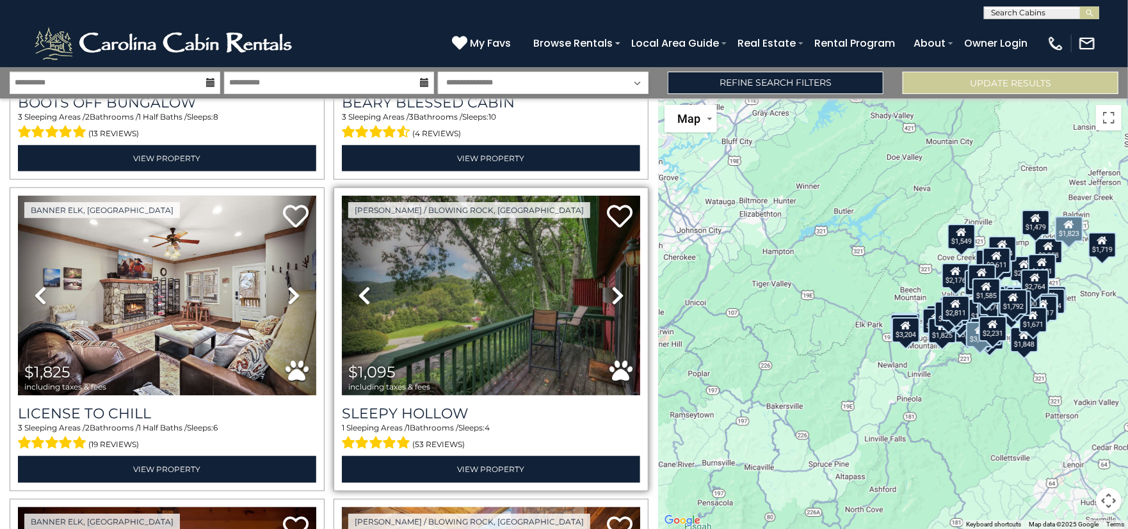
scroll to position [6492, 0]
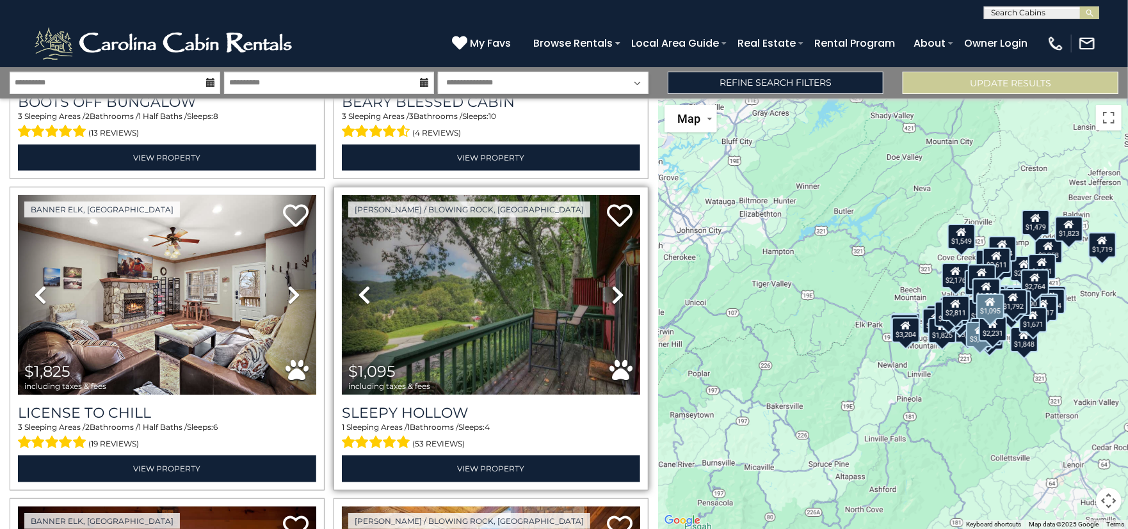
click at [611, 285] on icon at bounding box center [617, 295] width 13 height 20
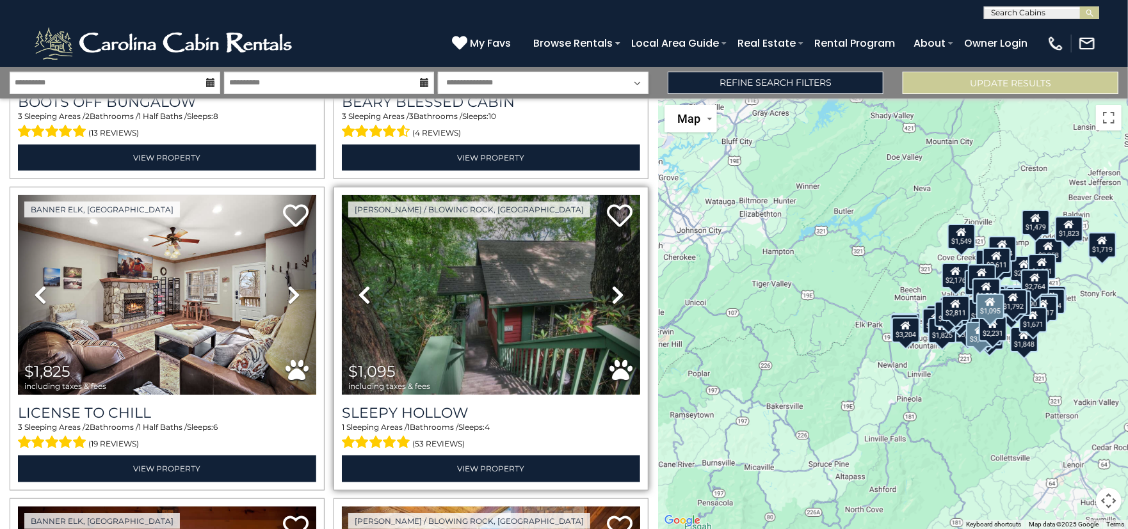
click at [613, 285] on icon at bounding box center [617, 295] width 13 height 20
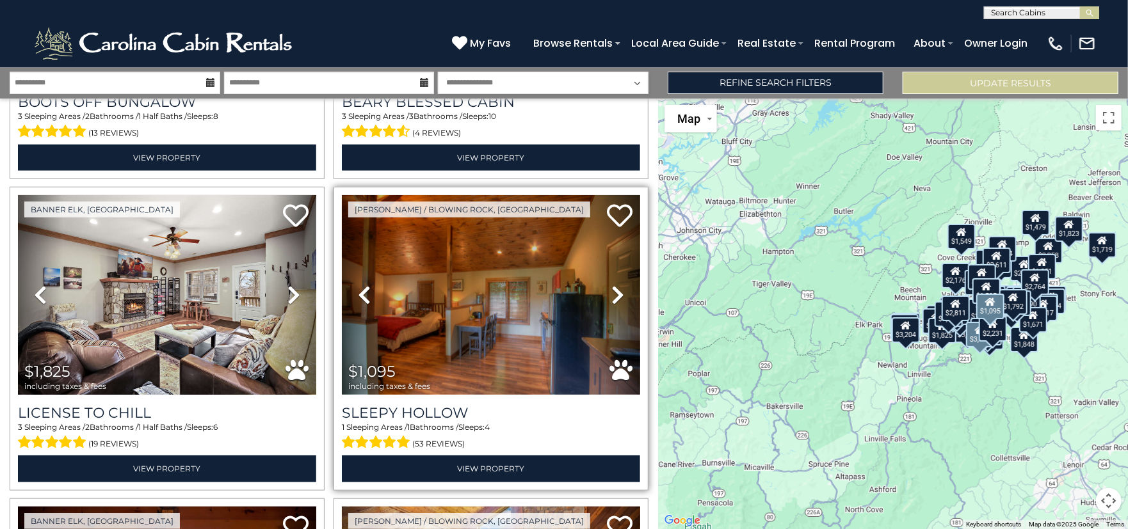
click at [613, 285] on icon at bounding box center [617, 295] width 13 height 20
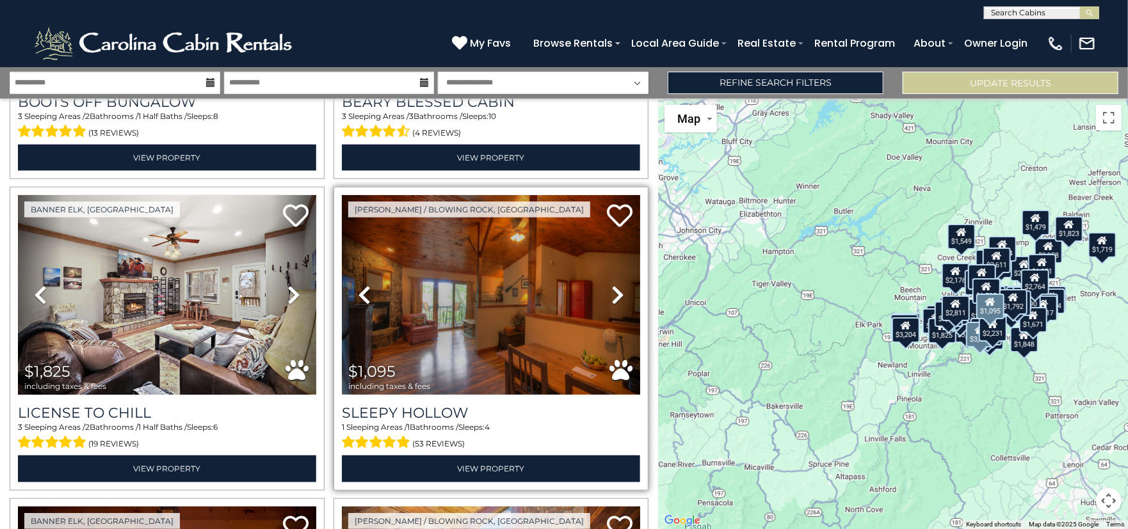
click at [613, 285] on icon at bounding box center [617, 295] width 13 height 20
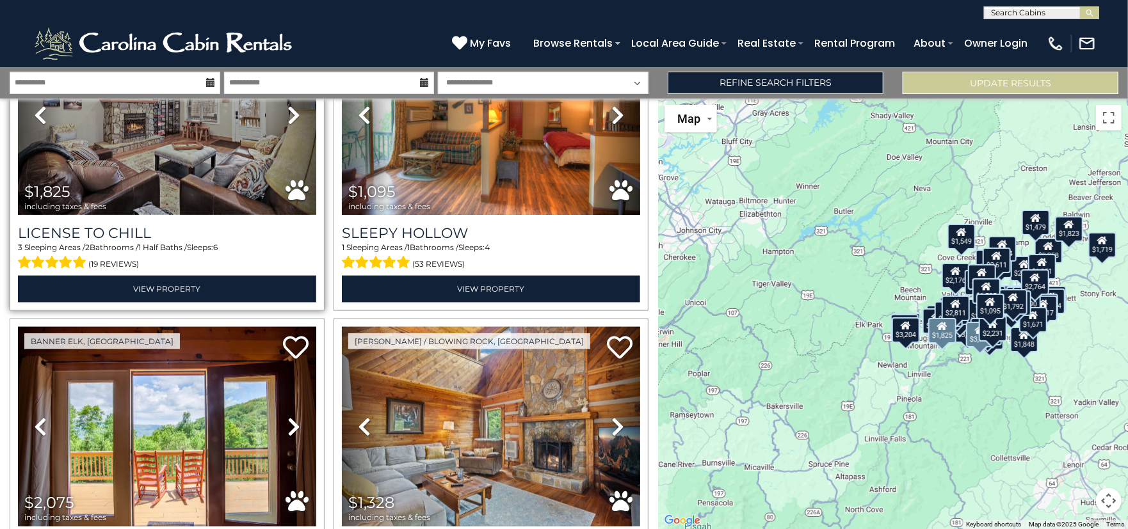
scroll to position [6748, 0]
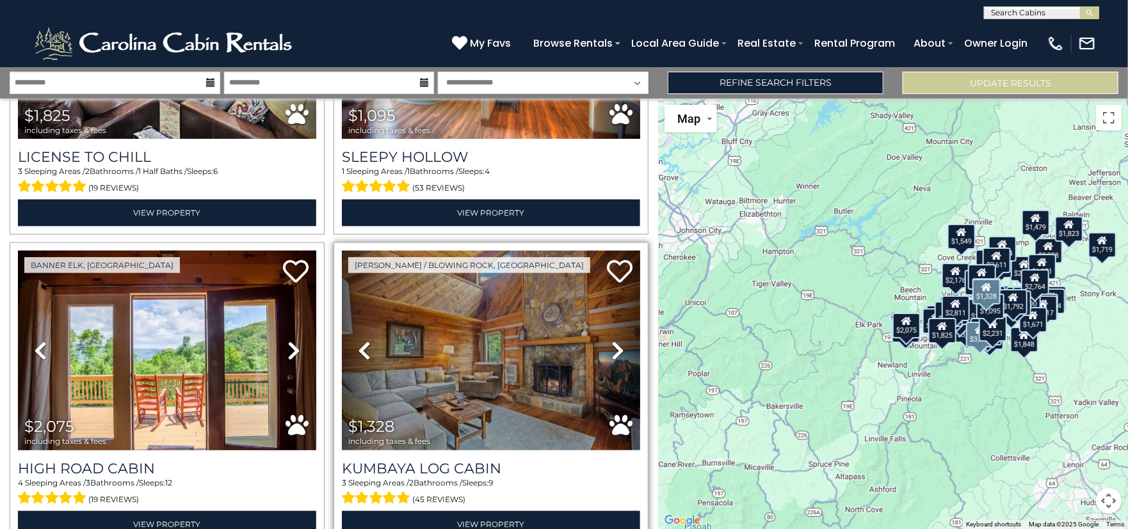
click at [611, 341] on icon at bounding box center [617, 351] width 13 height 20
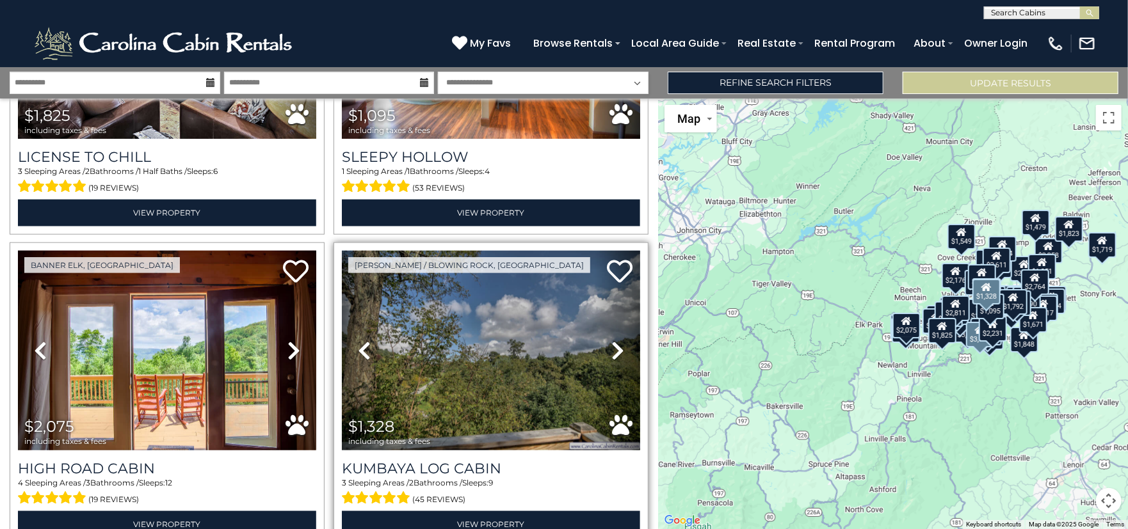
click at [613, 341] on icon at bounding box center [617, 351] width 13 height 20
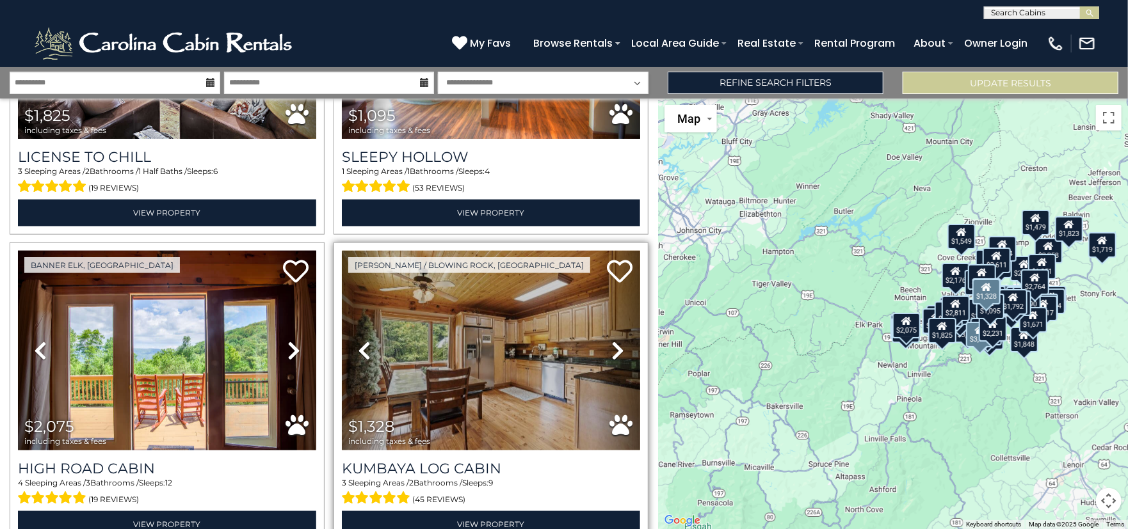
click at [613, 341] on icon at bounding box center [617, 351] width 13 height 20
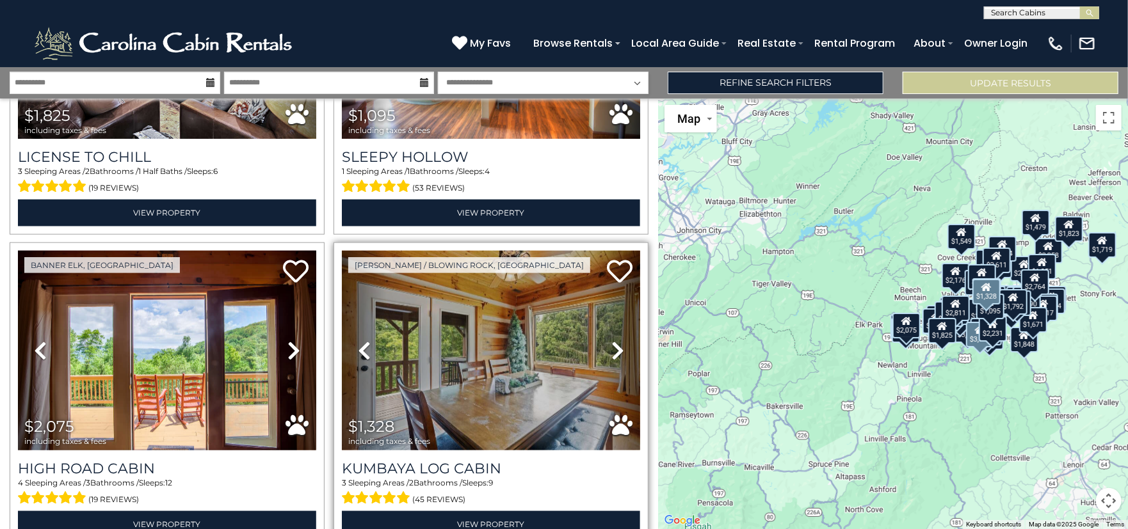
click at [613, 341] on icon at bounding box center [617, 351] width 13 height 20
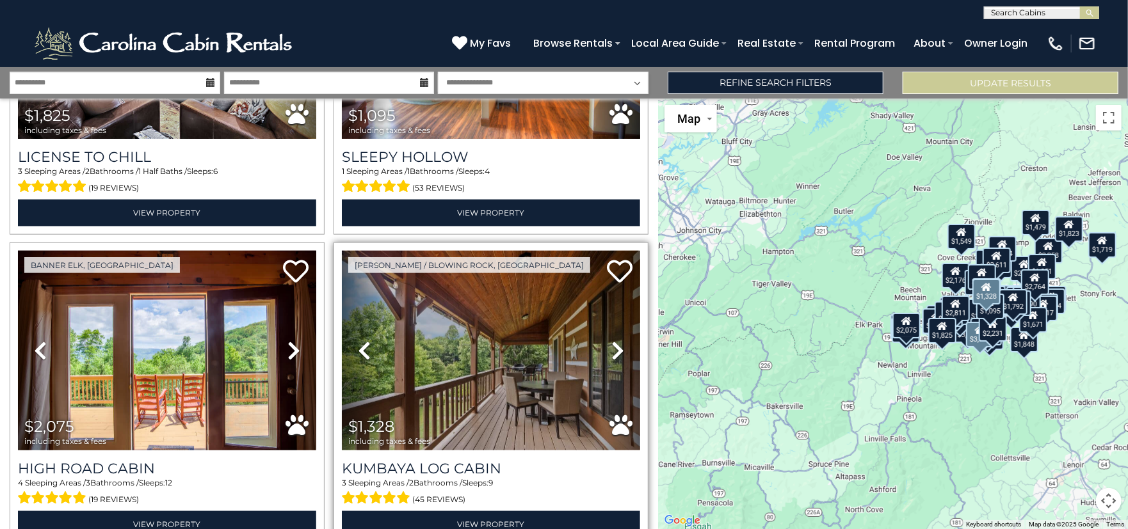
click at [613, 341] on icon at bounding box center [617, 351] width 13 height 20
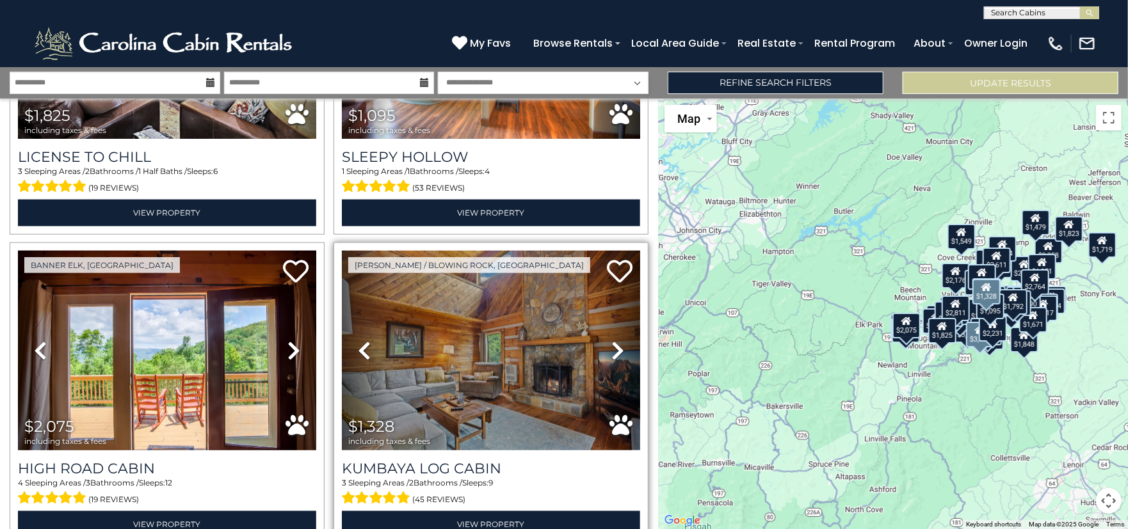
click at [613, 341] on icon at bounding box center [617, 351] width 13 height 20
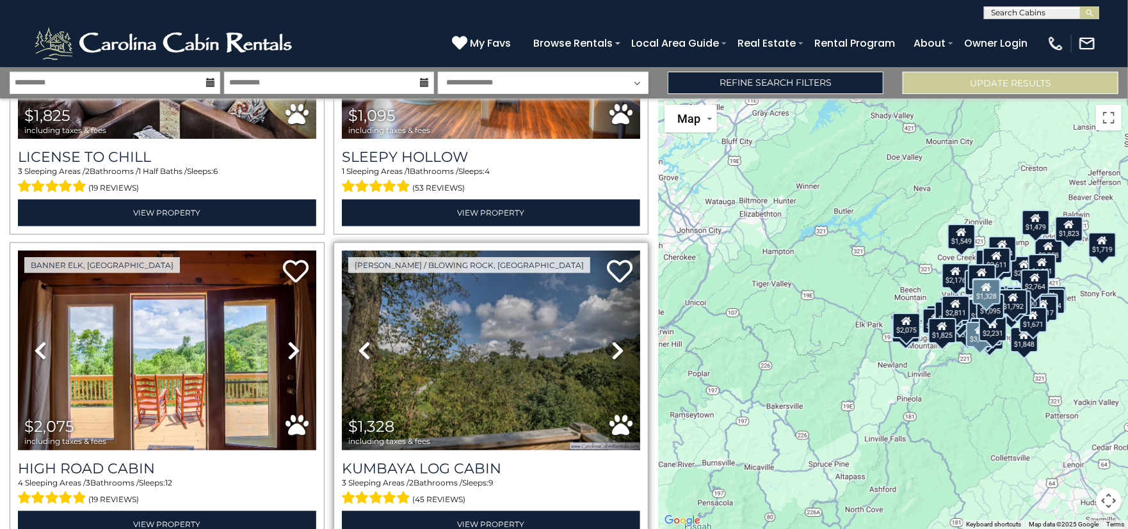
click at [613, 341] on icon at bounding box center [617, 351] width 13 height 20
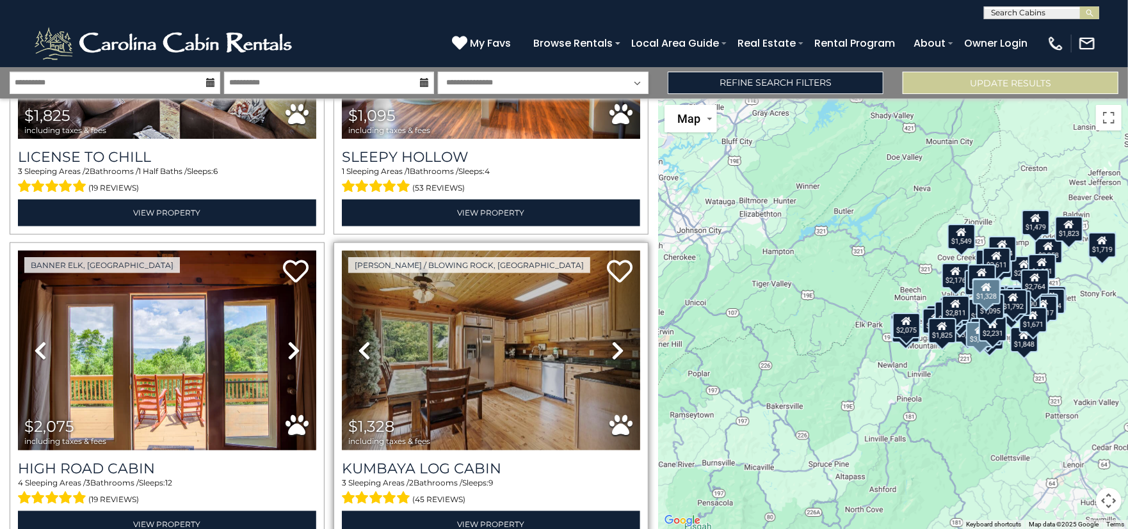
click at [613, 341] on icon at bounding box center [617, 351] width 13 height 20
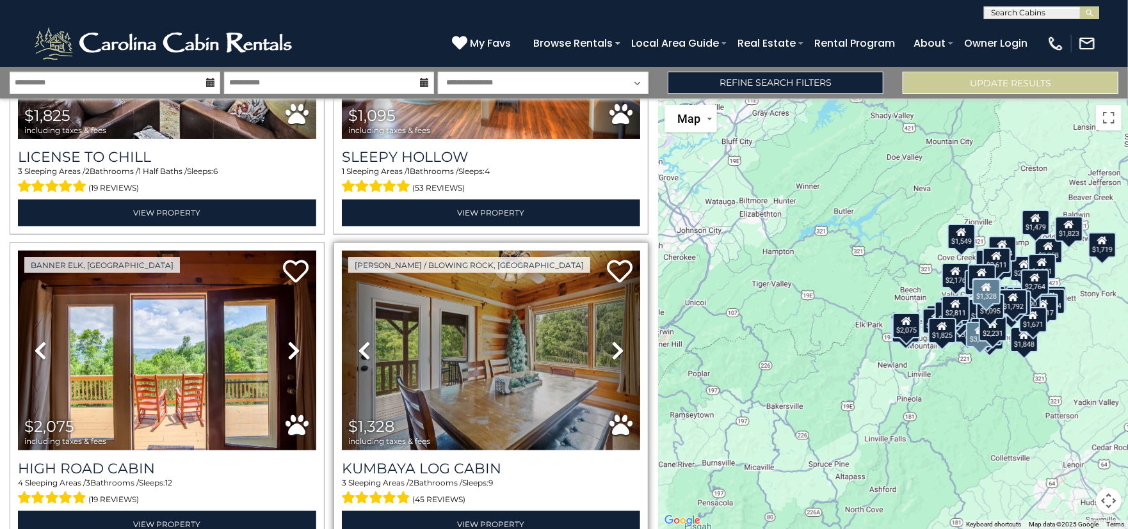
click at [613, 341] on icon at bounding box center [617, 351] width 13 height 20
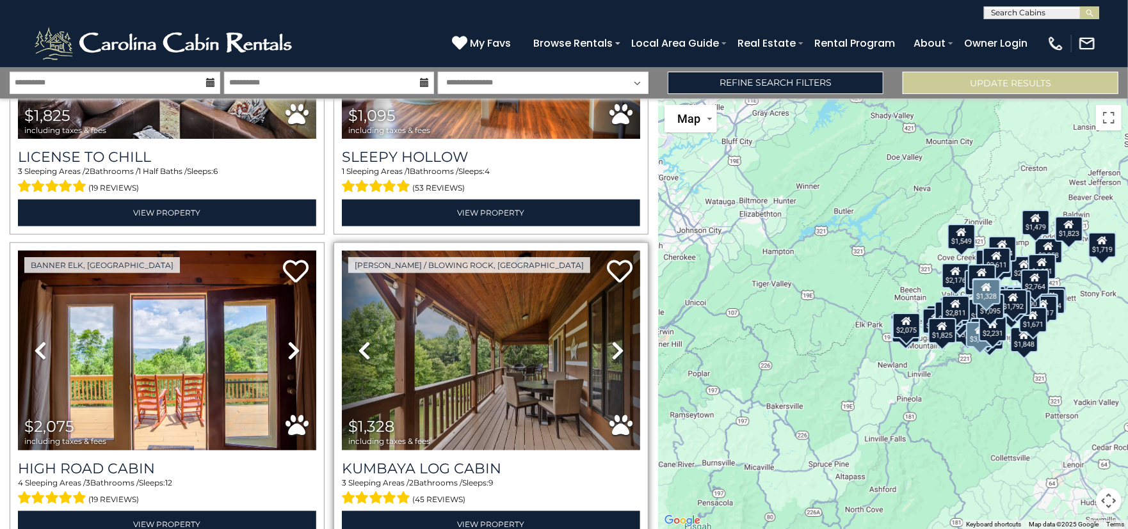
click at [613, 341] on icon at bounding box center [617, 351] width 13 height 20
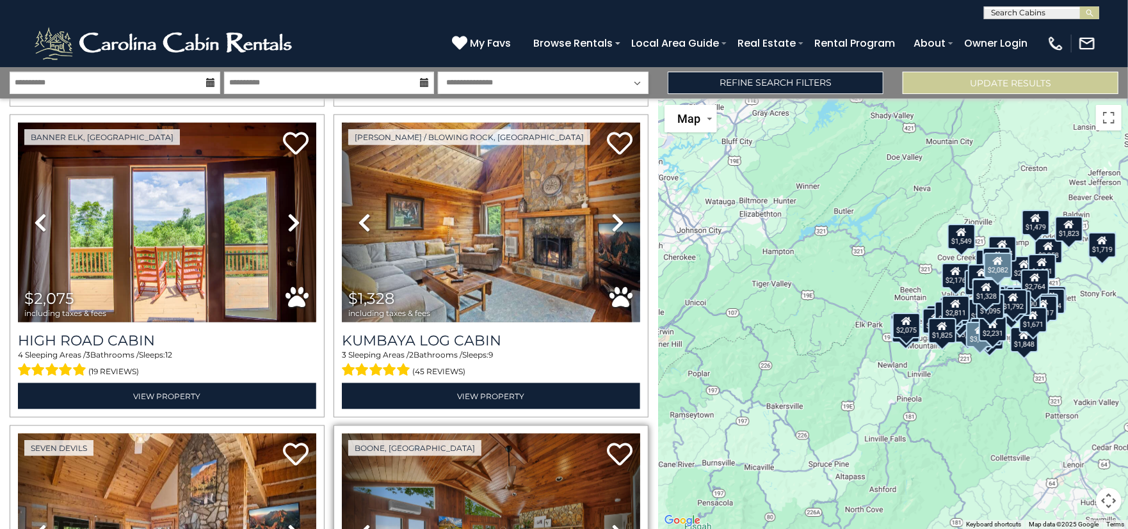
scroll to position [6812, 0]
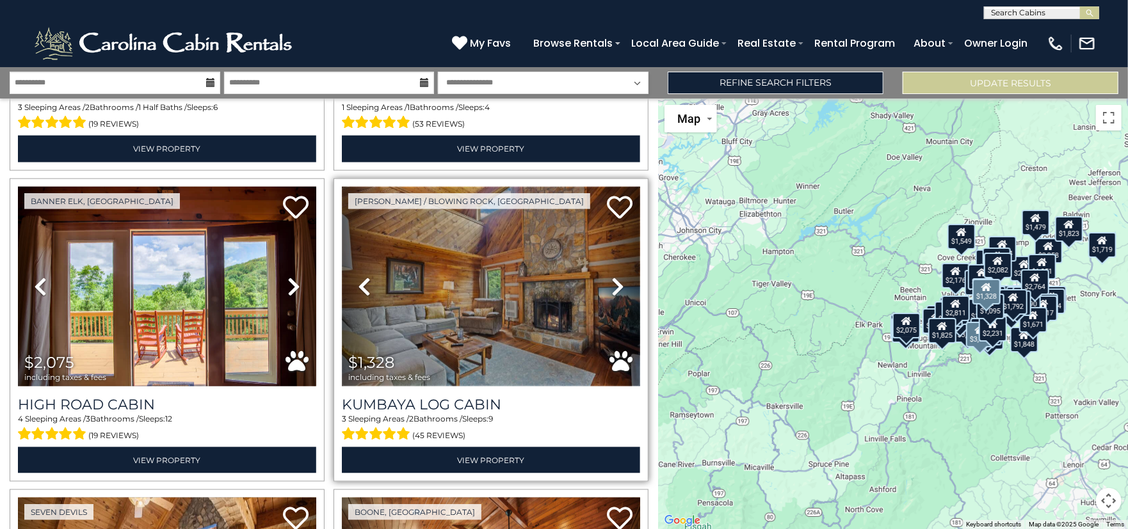
click at [533, 250] on img at bounding box center [491, 287] width 298 height 200
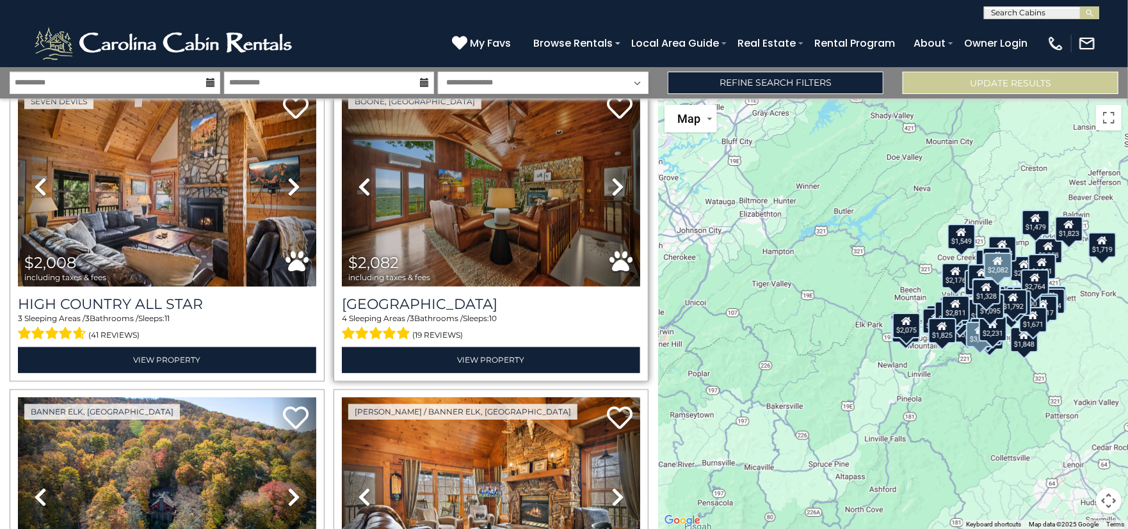
scroll to position [7324, 0]
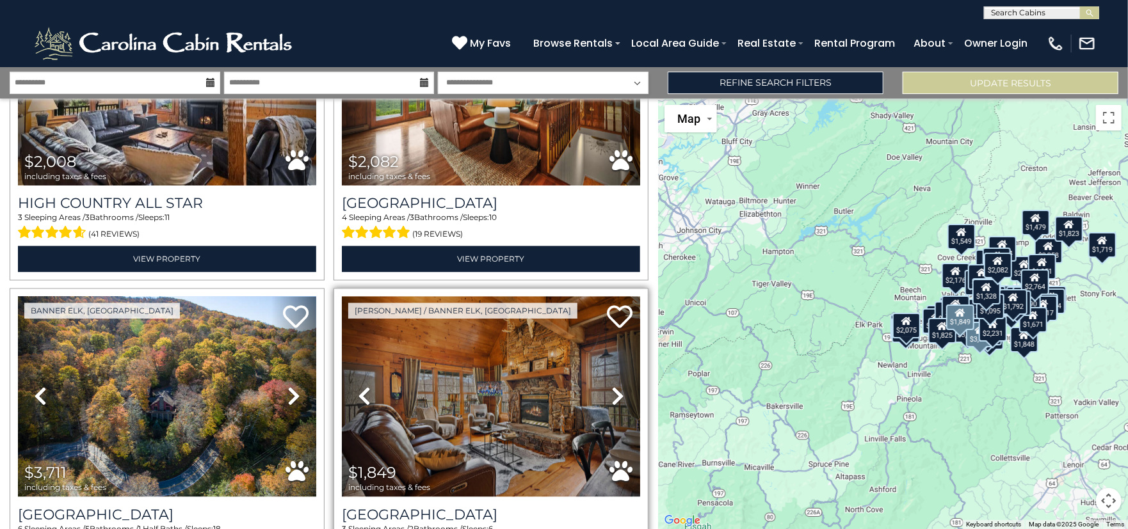
click at [611, 387] on icon at bounding box center [617, 397] width 13 height 20
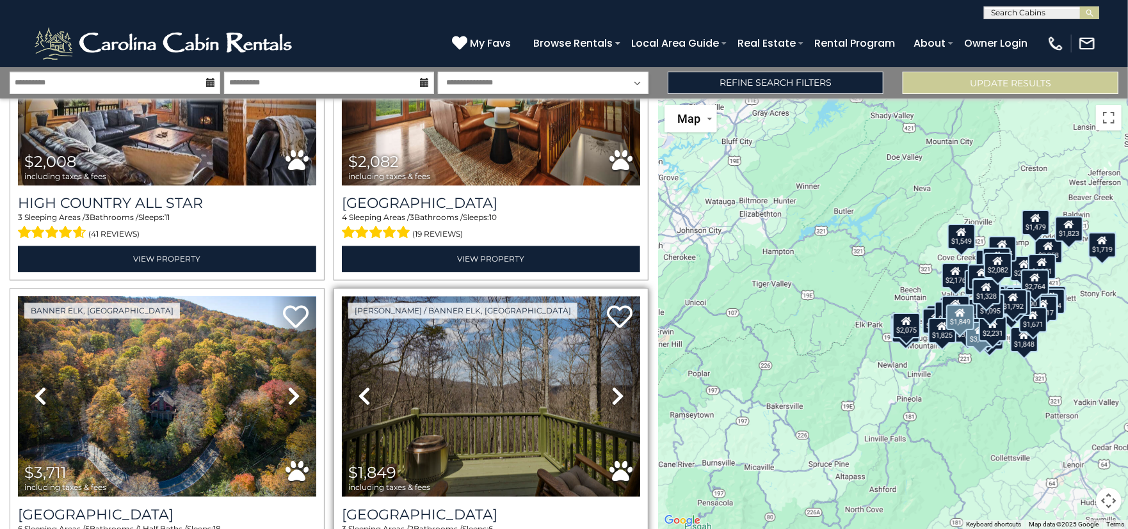
click at [611, 387] on icon at bounding box center [617, 397] width 13 height 20
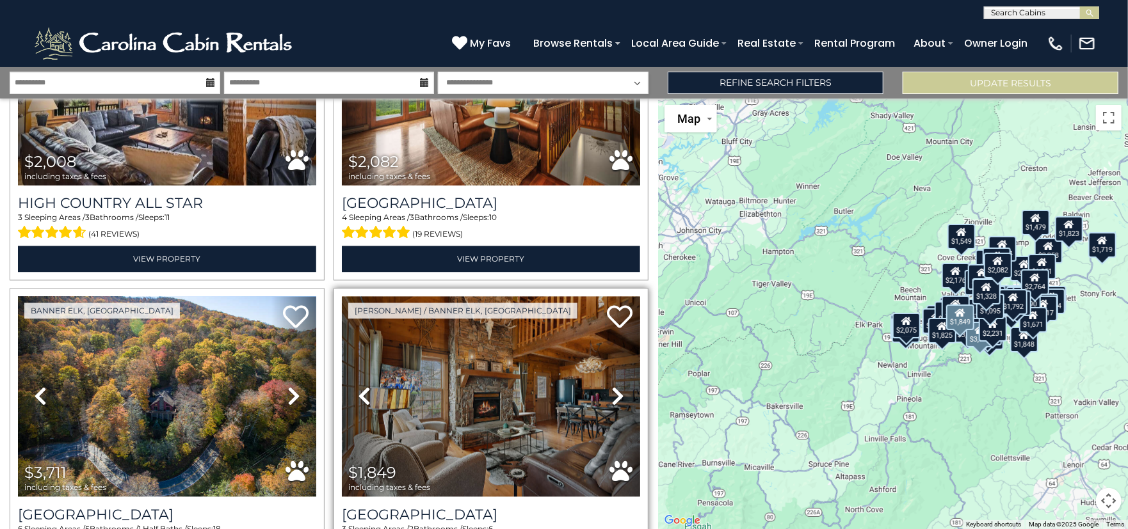
click at [611, 387] on icon at bounding box center [617, 397] width 13 height 20
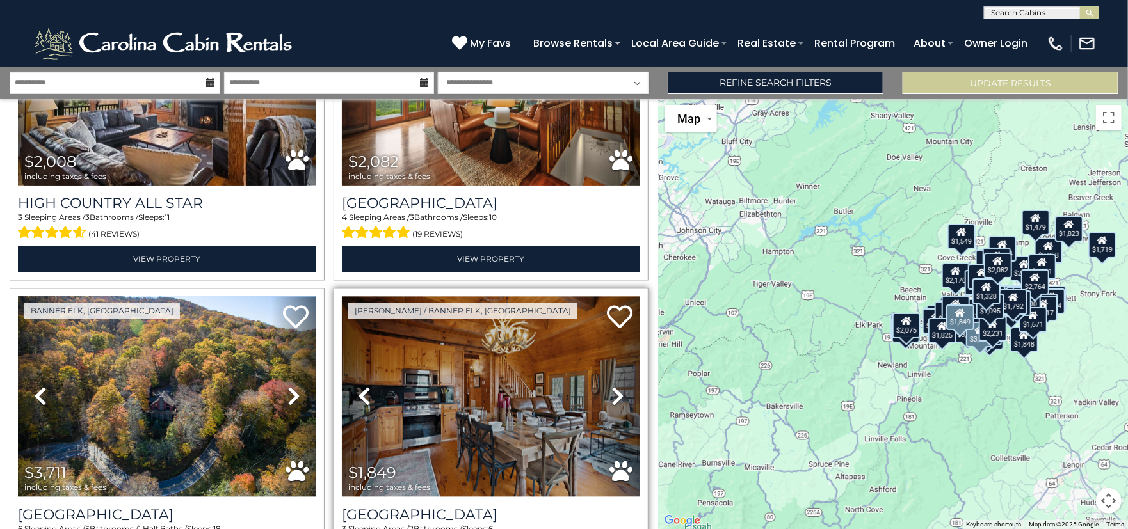
click at [611, 387] on icon at bounding box center [617, 397] width 13 height 20
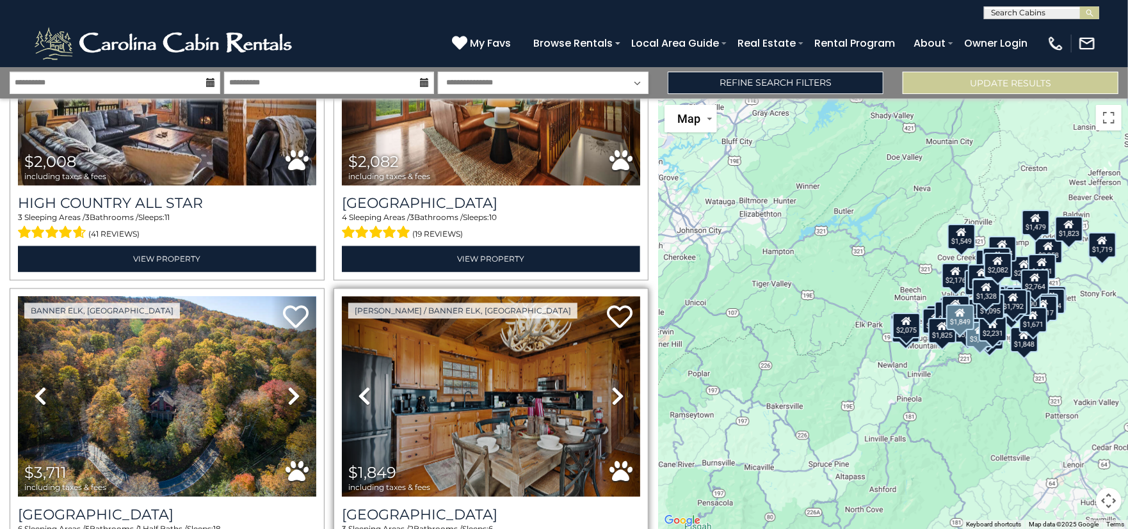
click at [611, 387] on icon at bounding box center [617, 397] width 13 height 20
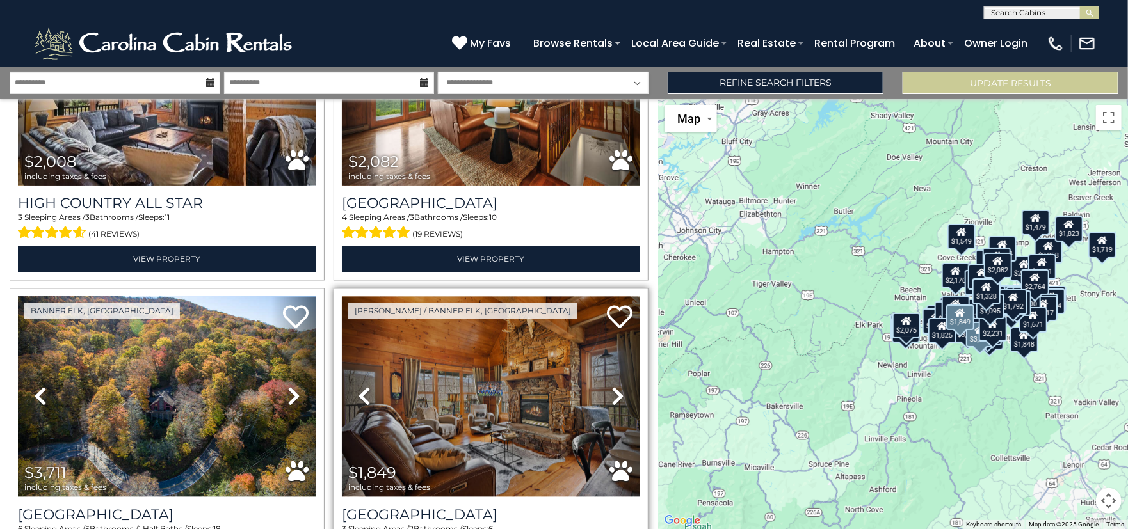
click at [611, 387] on icon at bounding box center [617, 397] width 13 height 20
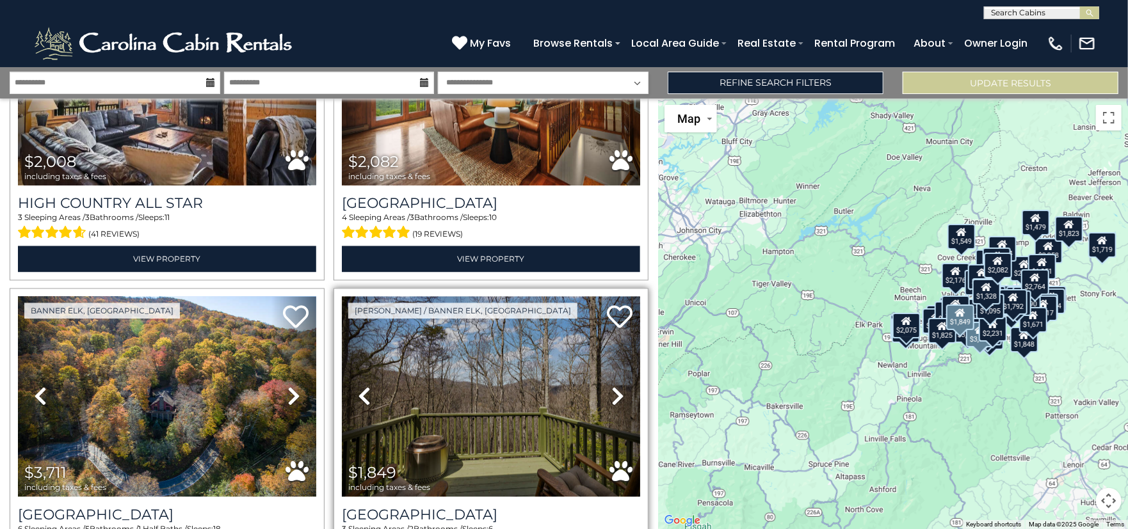
click at [611, 387] on icon at bounding box center [617, 397] width 13 height 20
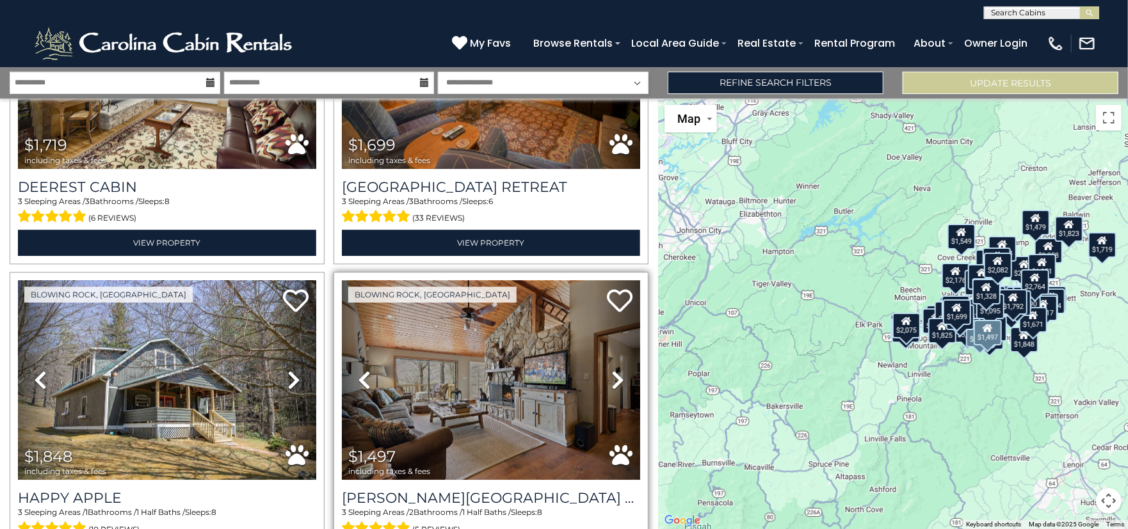
scroll to position [7964, 0]
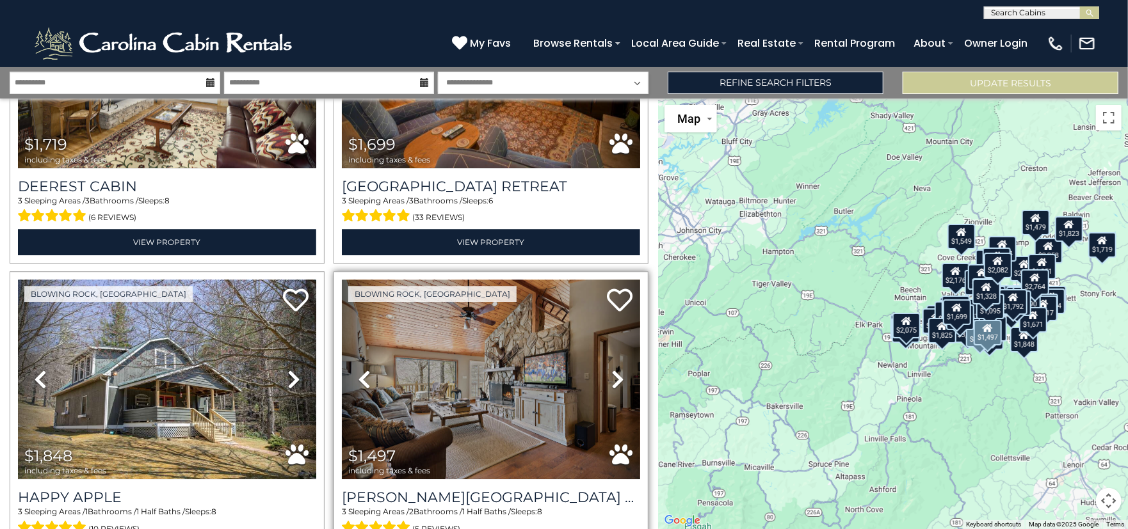
click at [613, 369] on icon at bounding box center [617, 379] width 13 height 20
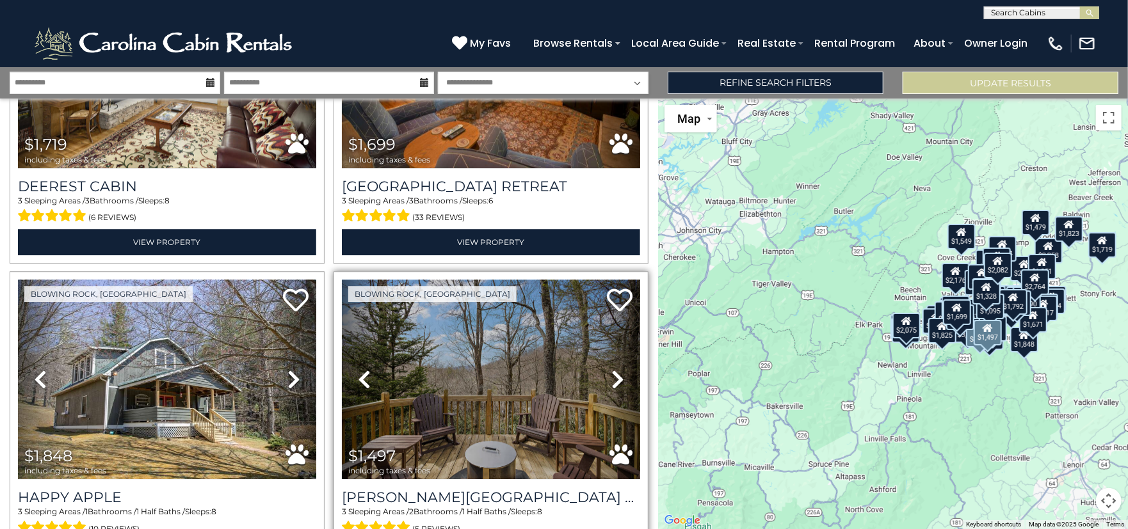
click at [613, 369] on icon at bounding box center [617, 379] width 13 height 20
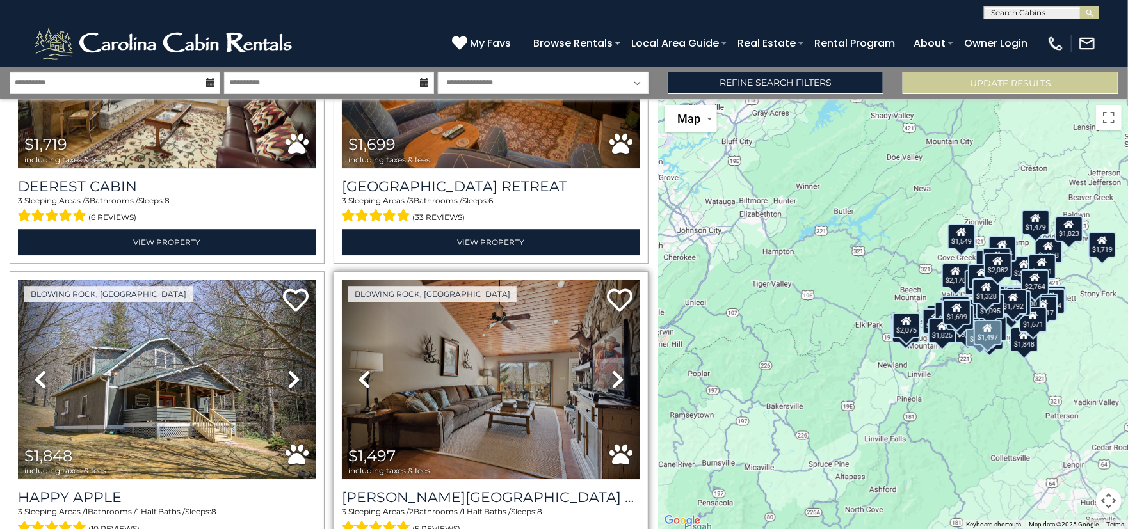
click at [613, 369] on icon at bounding box center [617, 379] width 13 height 20
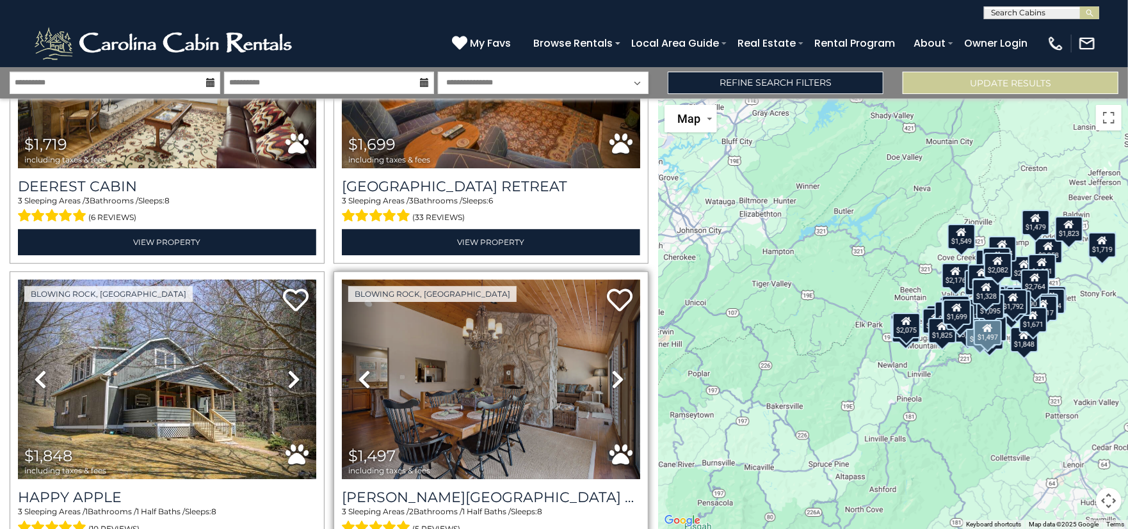
click at [613, 369] on icon at bounding box center [617, 379] width 13 height 20
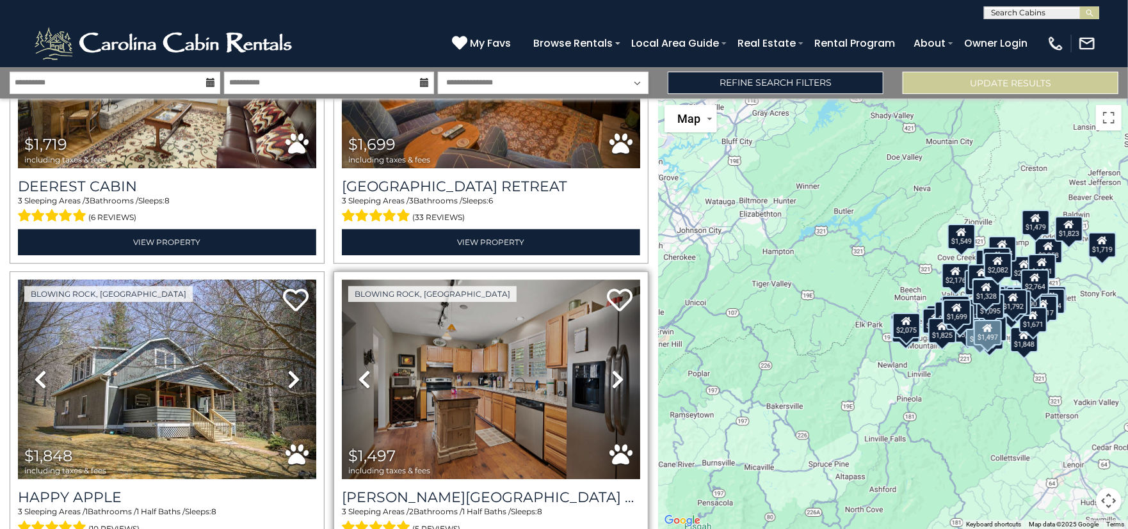
click at [613, 369] on icon at bounding box center [617, 379] width 13 height 20
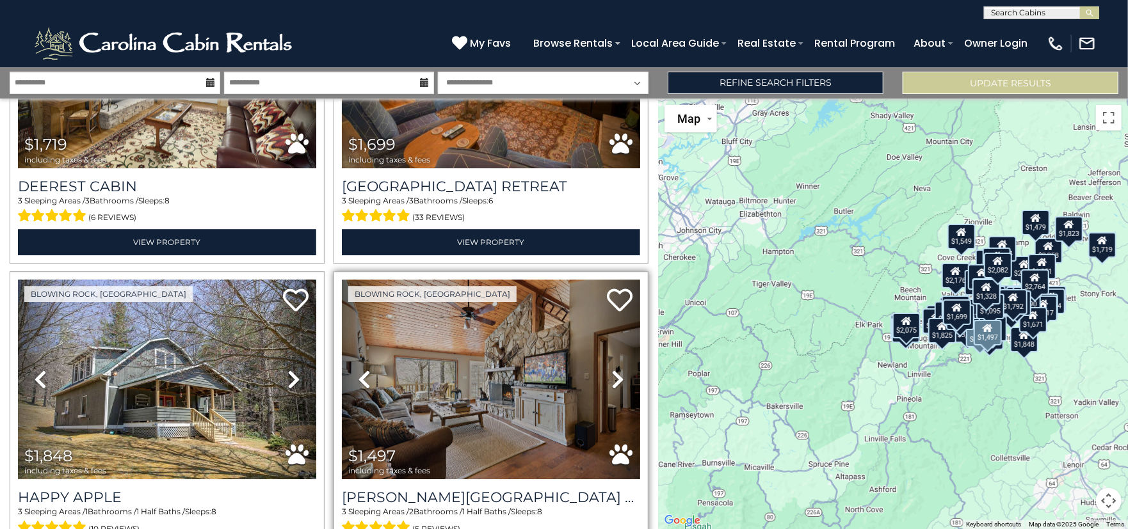
click at [613, 369] on icon at bounding box center [617, 379] width 13 height 20
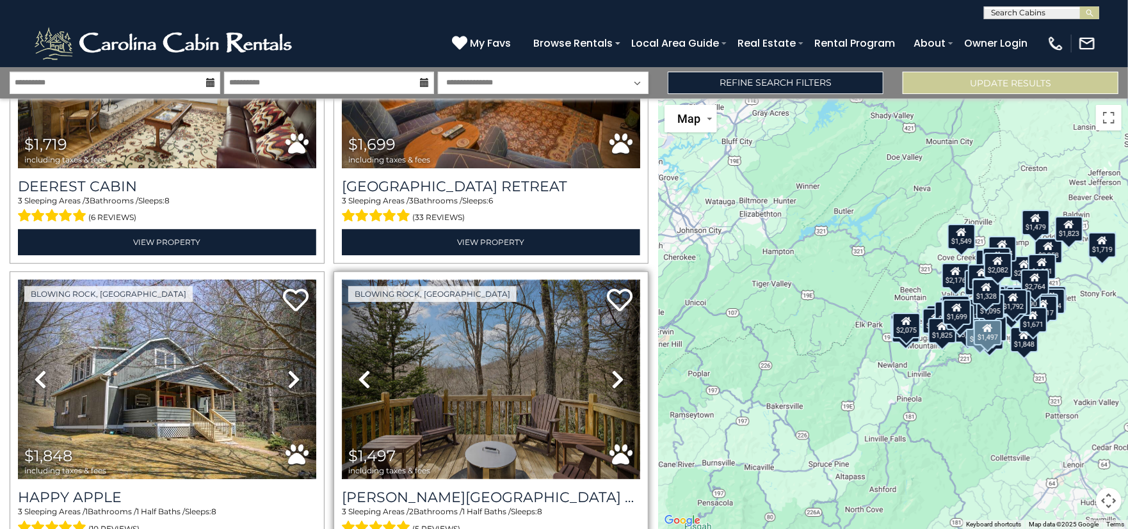
click at [532, 302] on img at bounding box center [491, 380] width 298 height 200
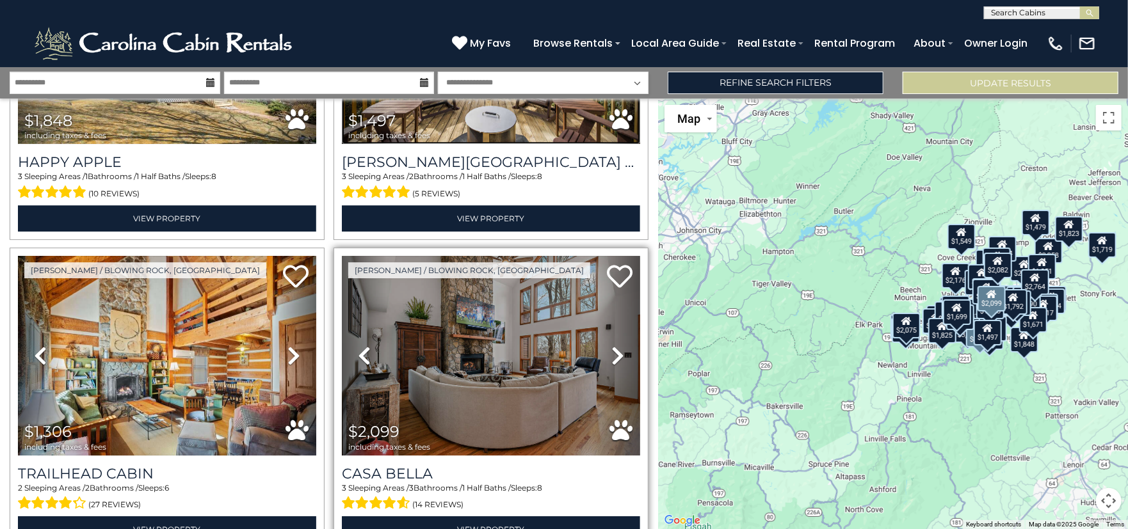
scroll to position [8348, 0]
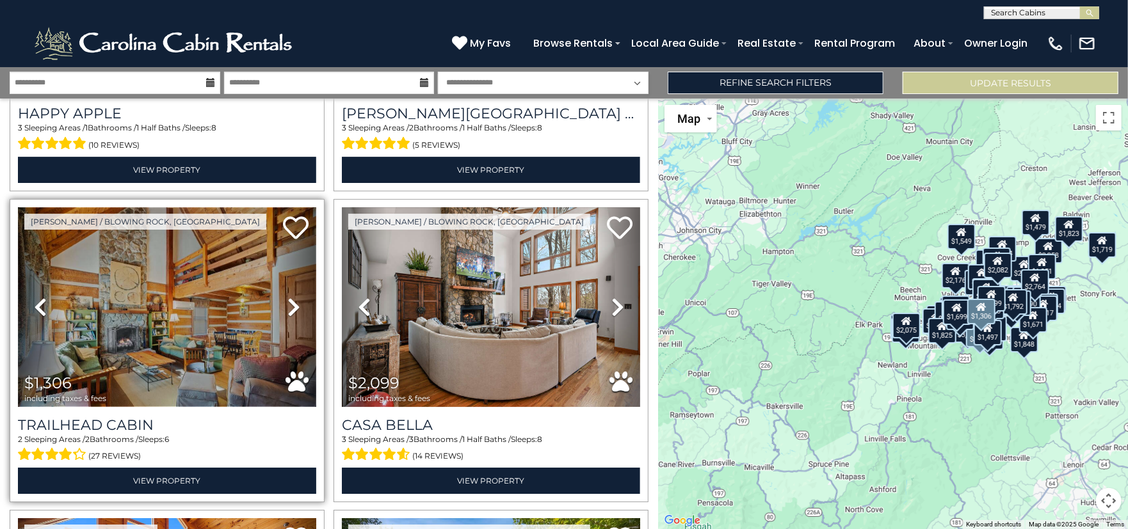
click at [153, 243] on img at bounding box center [167, 307] width 298 height 200
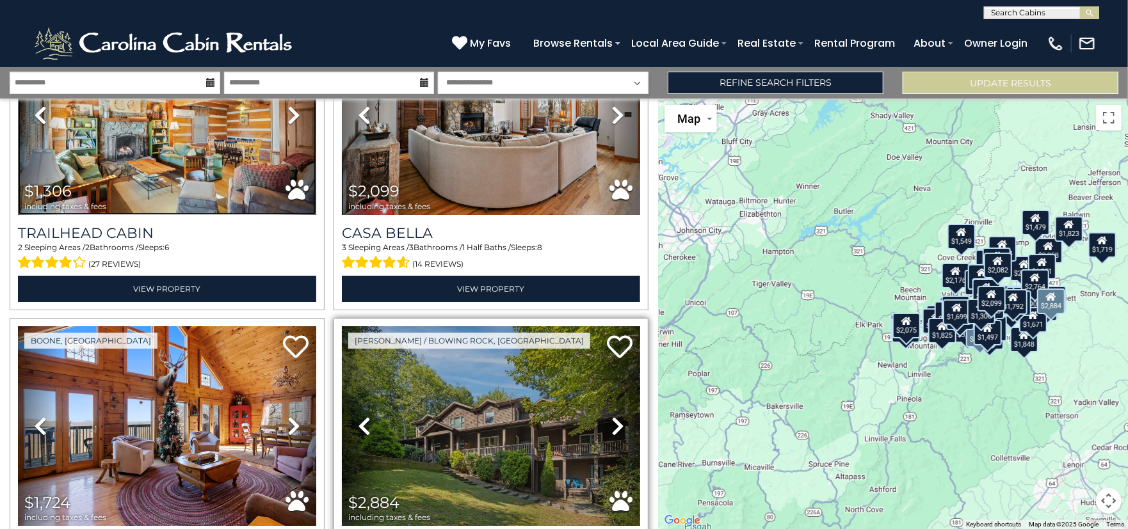
scroll to position [8604, 0]
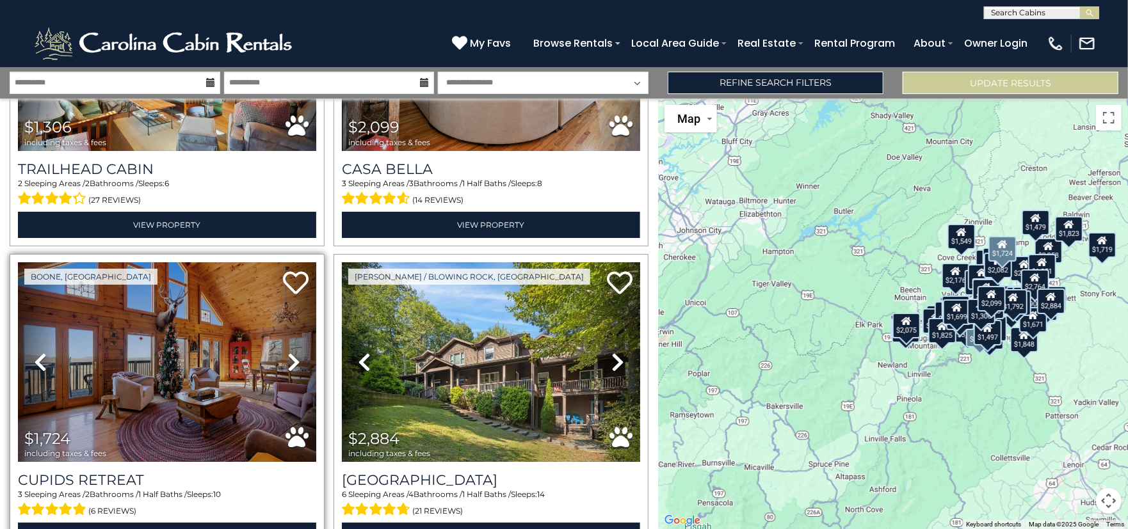
click at [287, 352] on icon at bounding box center [293, 362] width 13 height 20
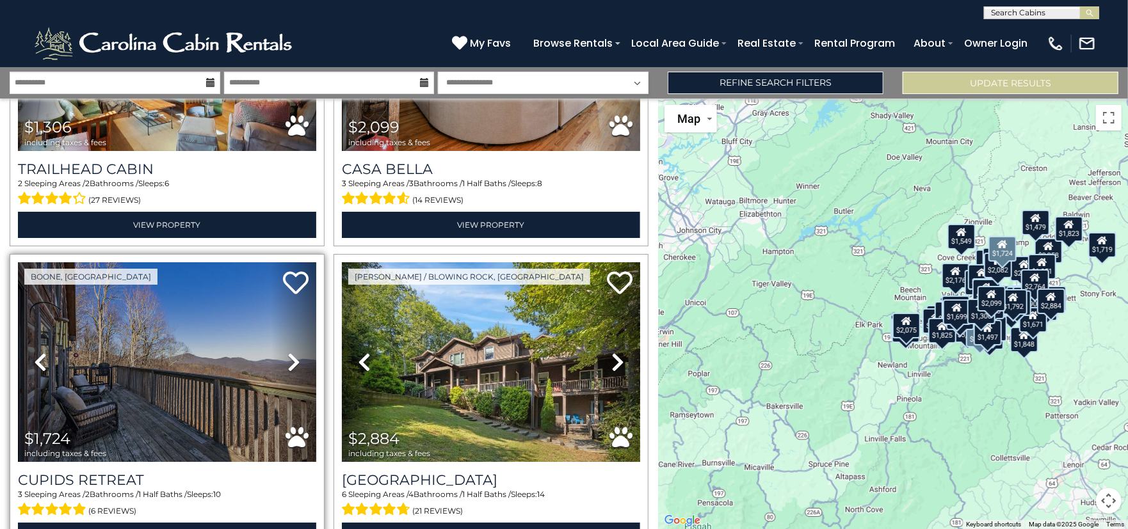
click at [289, 352] on icon at bounding box center [293, 362] width 13 height 20
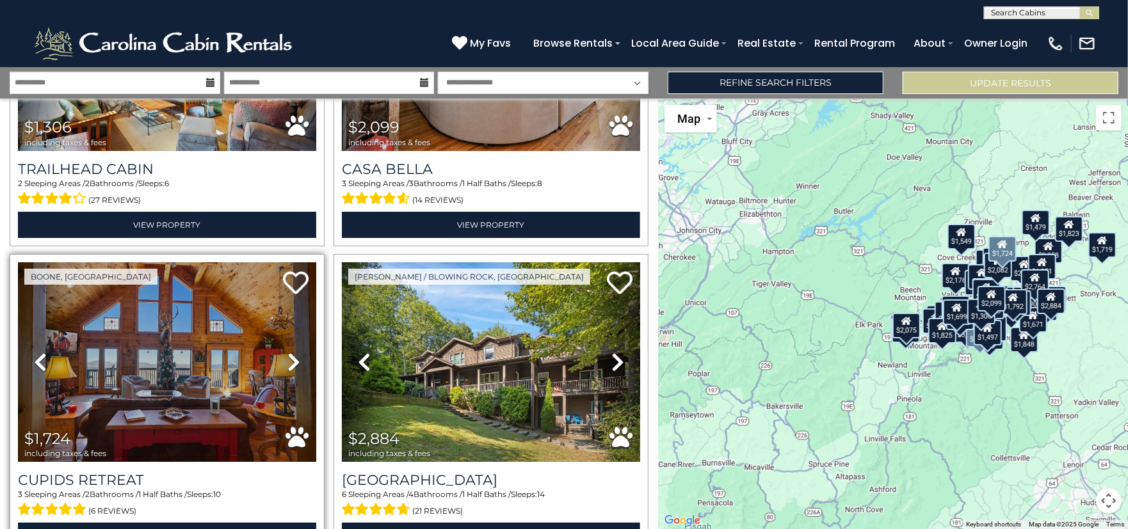
click at [289, 352] on icon at bounding box center [293, 362] width 13 height 20
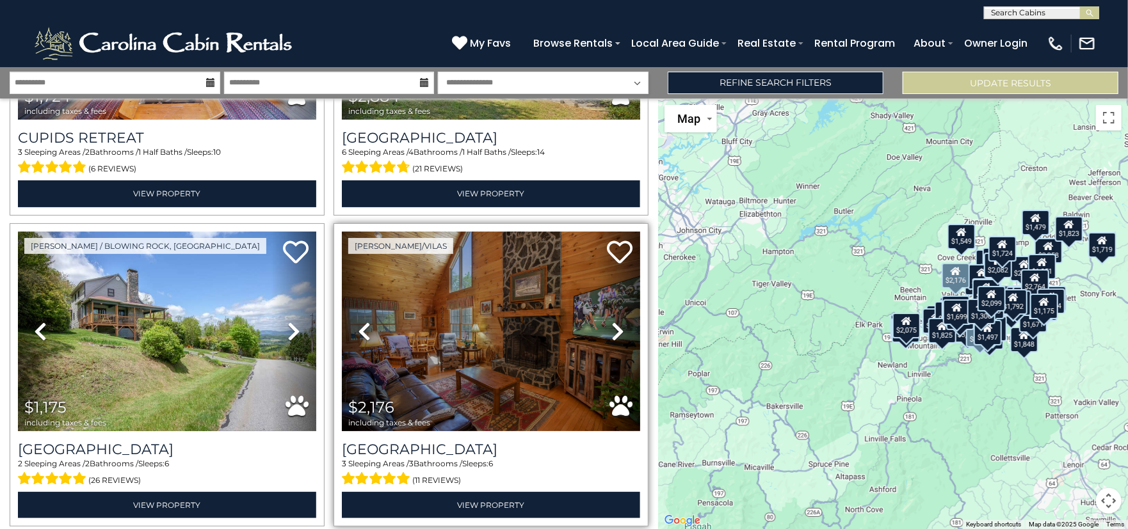
scroll to position [8949, 0]
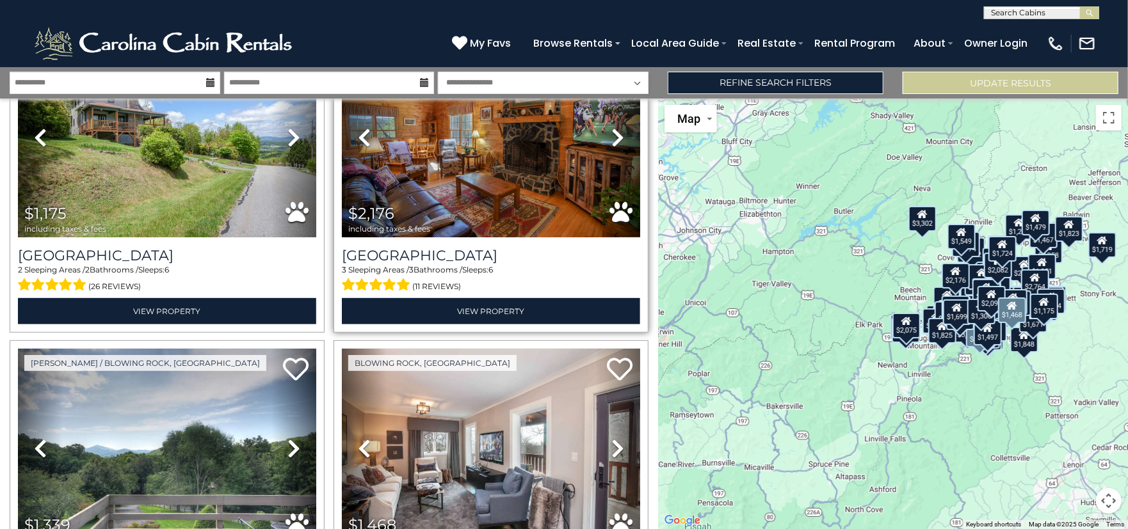
scroll to position [9205, 0]
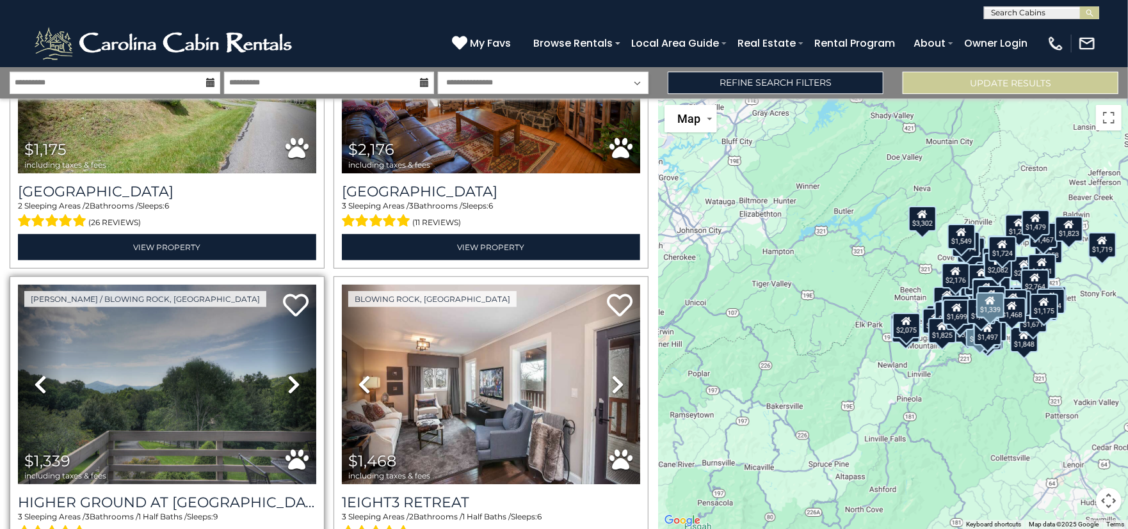
click at [291, 374] on icon at bounding box center [293, 384] width 13 height 20
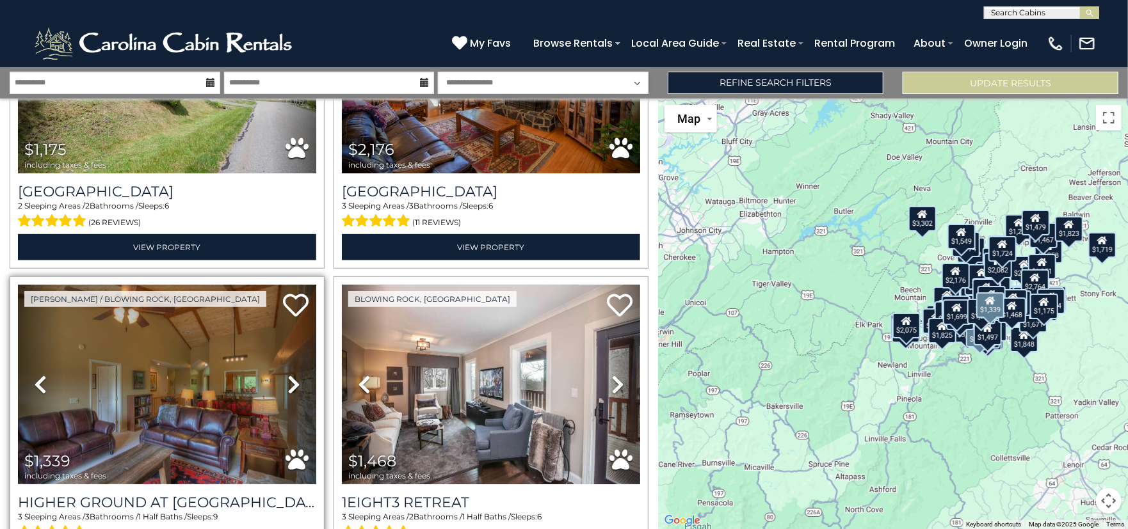
click at [291, 374] on icon at bounding box center [293, 384] width 13 height 20
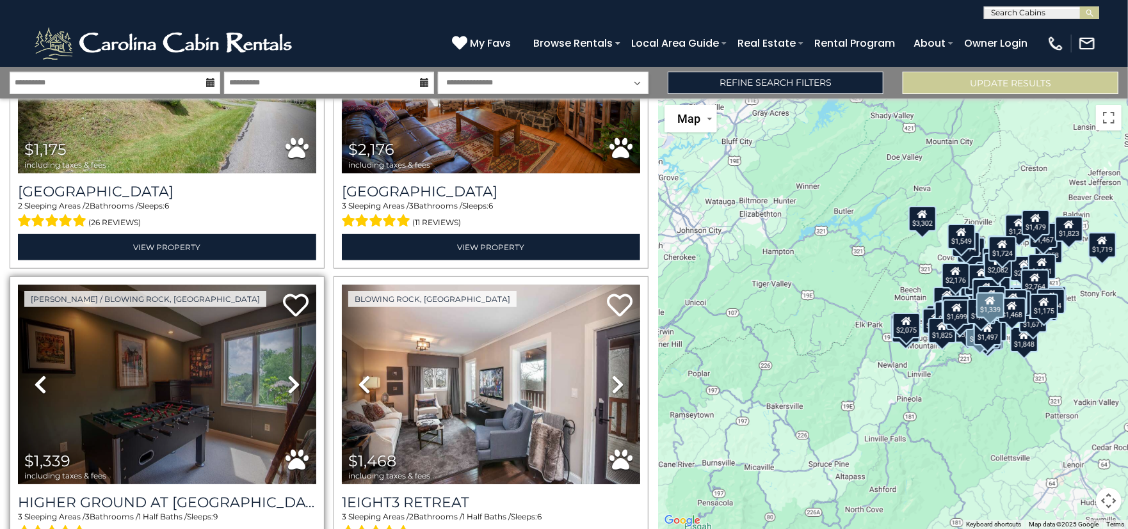
click at [291, 374] on icon at bounding box center [293, 384] width 13 height 20
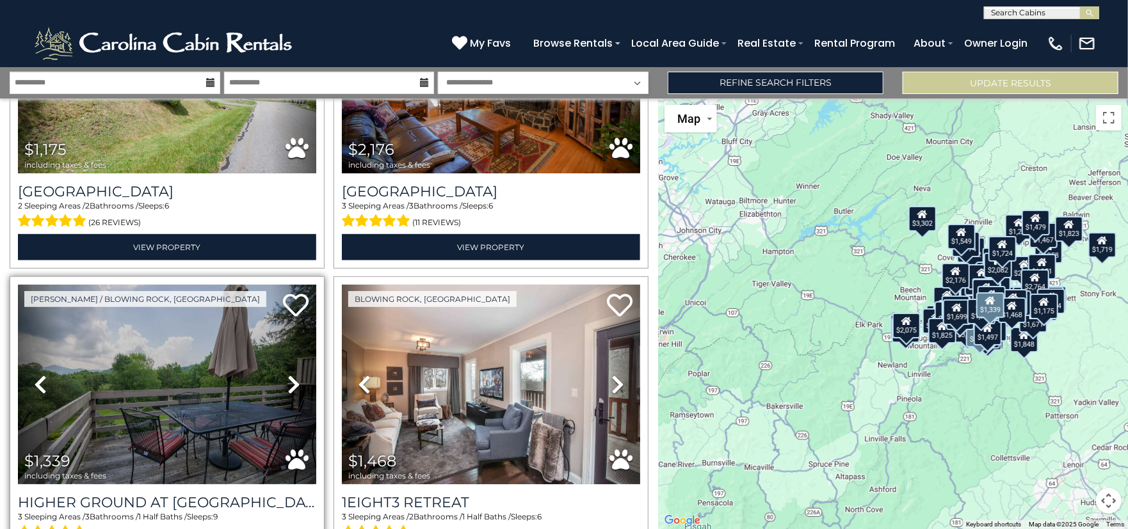
click at [291, 374] on icon at bounding box center [293, 384] width 13 height 20
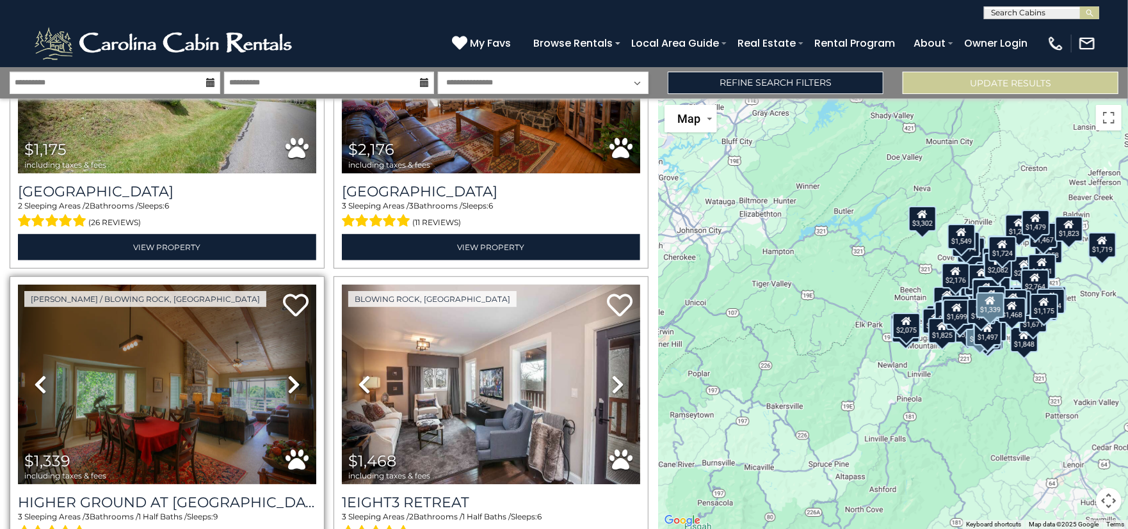
click at [291, 374] on icon at bounding box center [293, 384] width 13 height 20
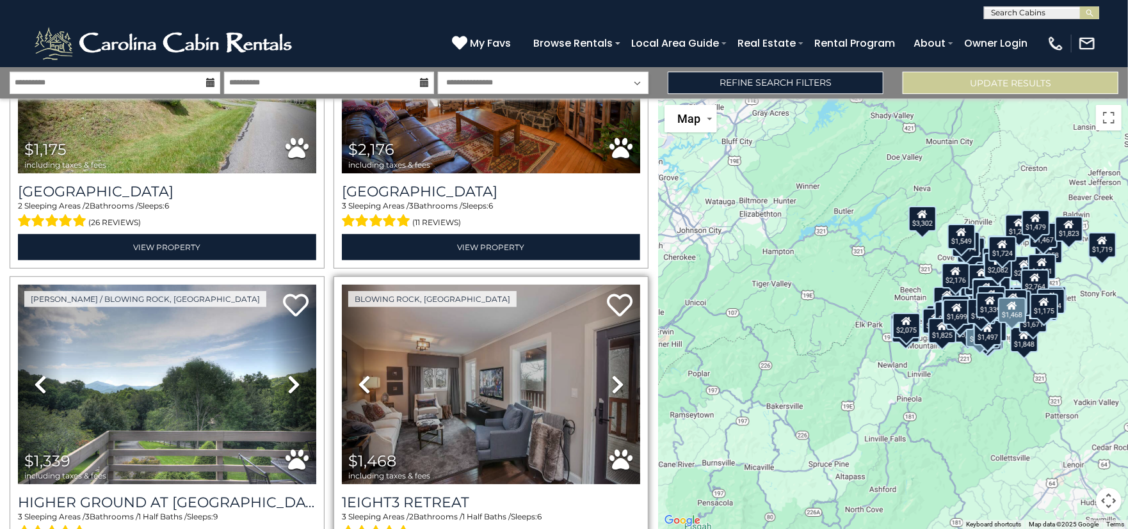
click at [611, 374] on icon at bounding box center [617, 384] width 13 height 20
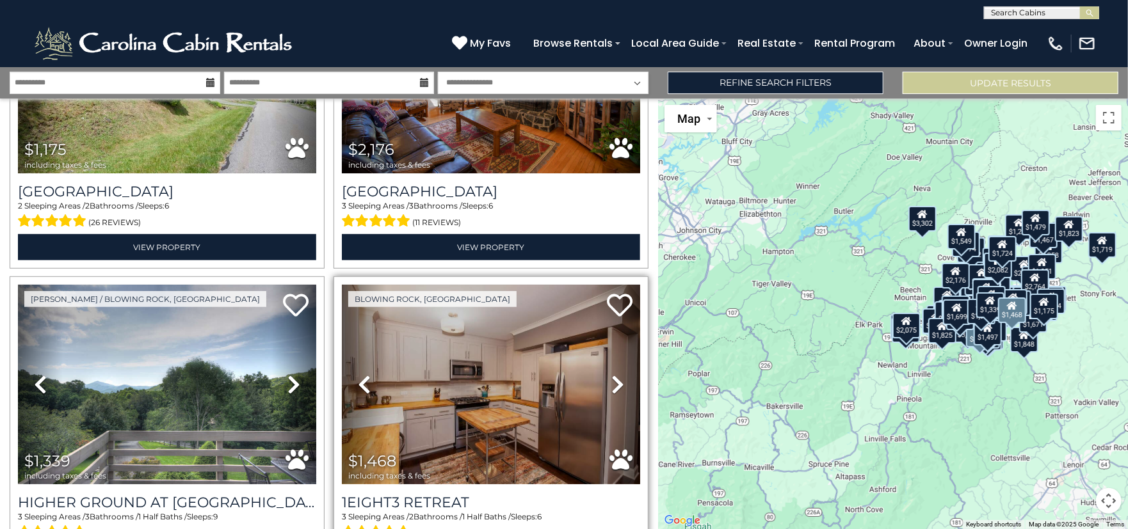
click at [611, 374] on icon at bounding box center [617, 384] width 13 height 20
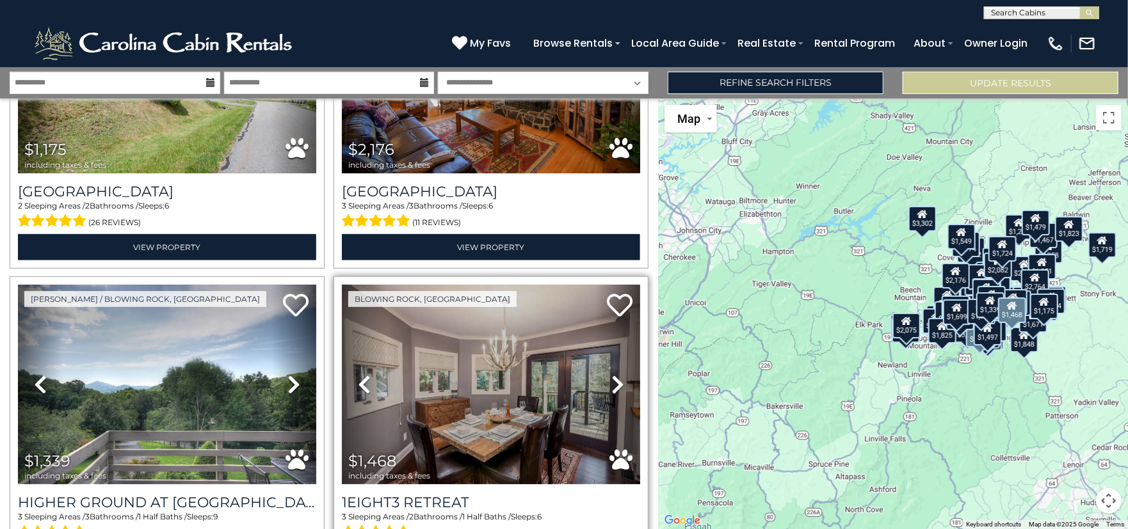
click at [611, 374] on icon at bounding box center [617, 384] width 13 height 20
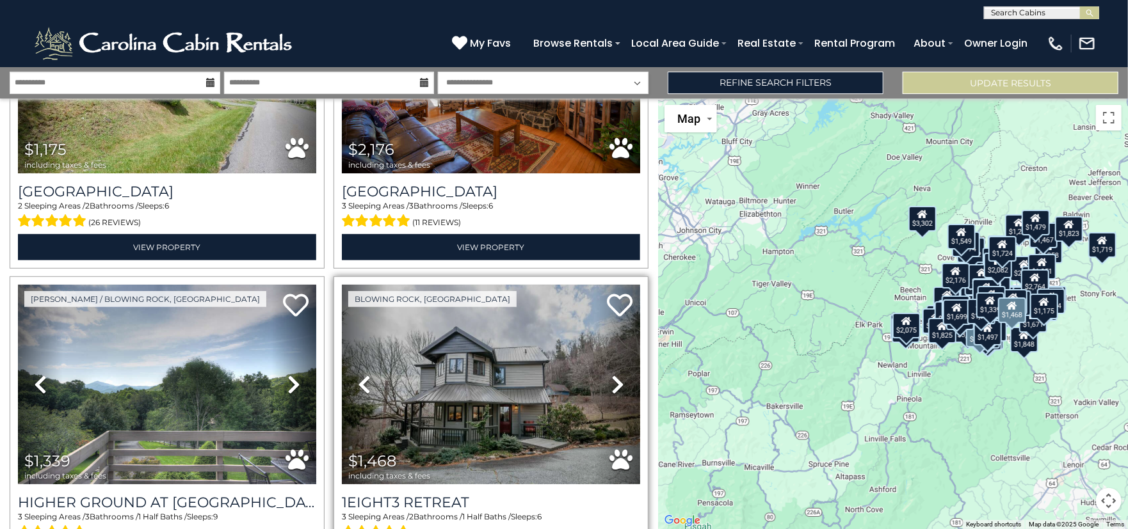
click at [611, 374] on icon at bounding box center [617, 384] width 13 height 20
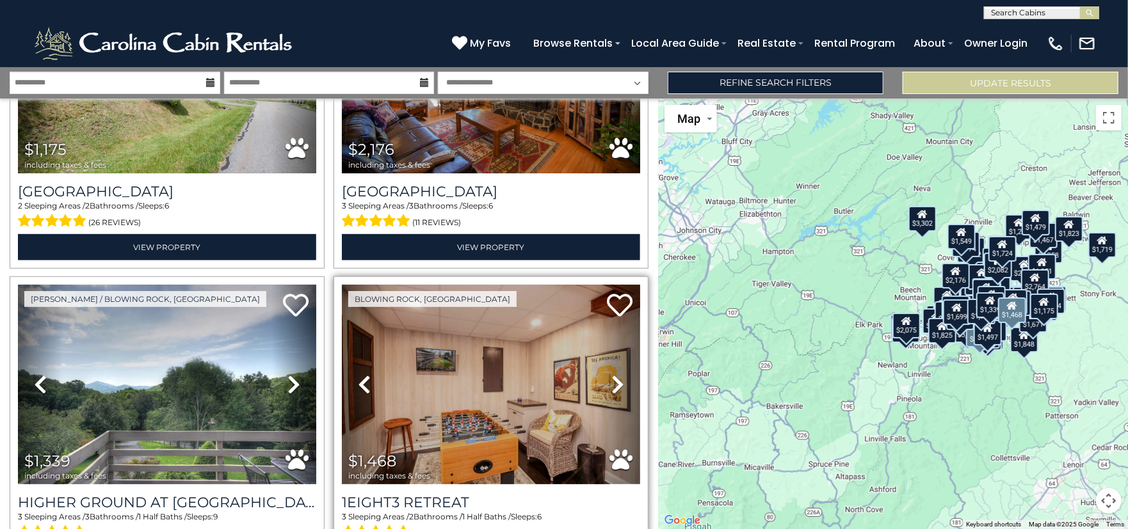
click at [611, 374] on icon at bounding box center [617, 384] width 13 height 20
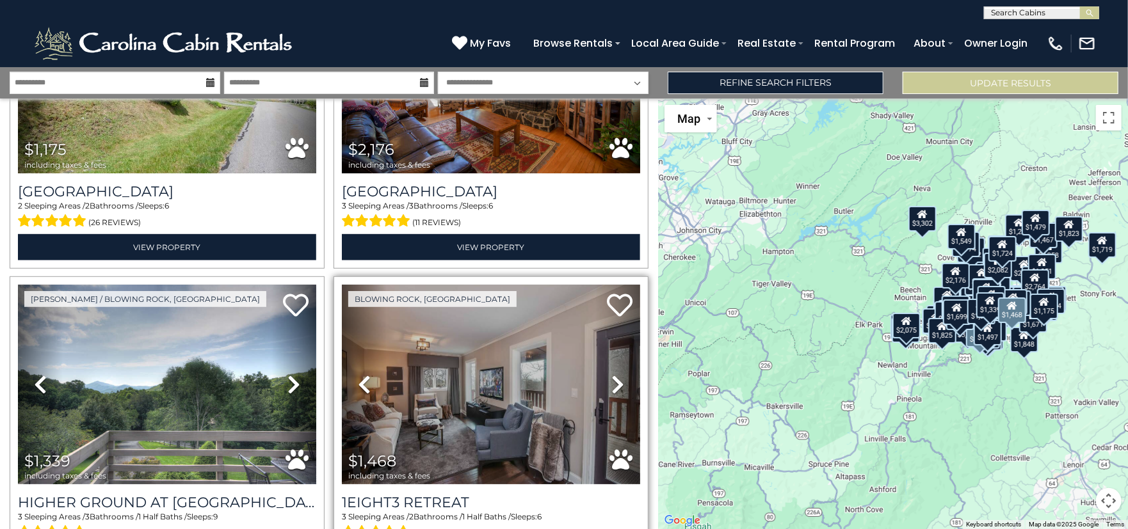
click at [611, 374] on icon at bounding box center [617, 384] width 13 height 20
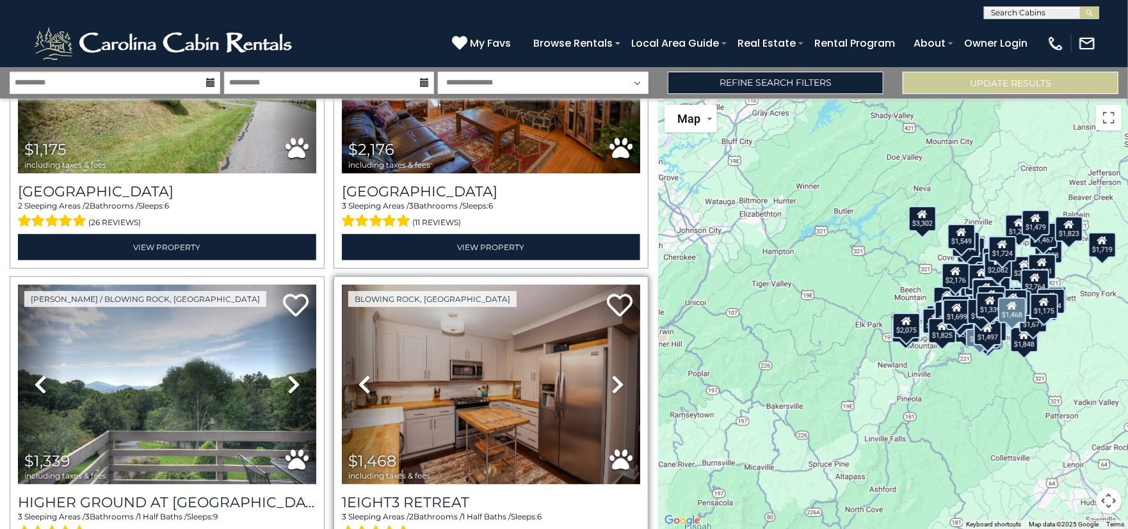
click at [611, 374] on icon at bounding box center [617, 384] width 13 height 20
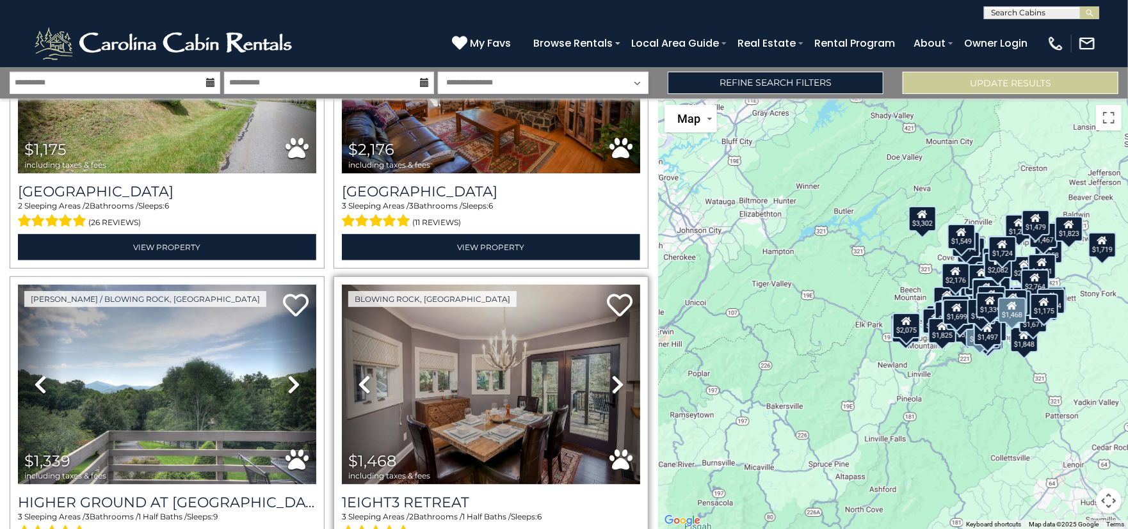
click at [611, 374] on icon at bounding box center [617, 384] width 13 height 20
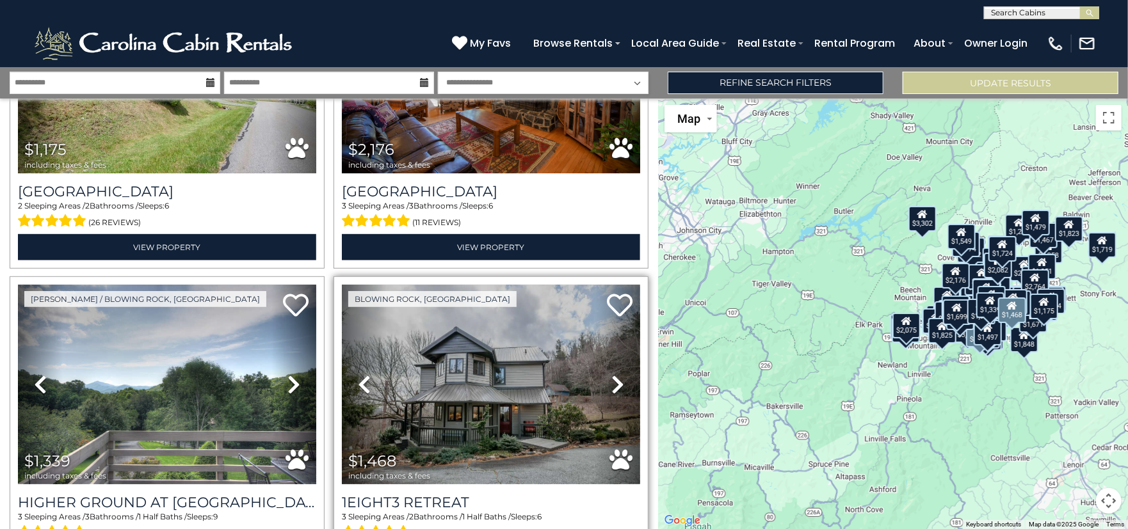
click at [611, 374] on icon at bounding box center [617, 384] width 13 height 20
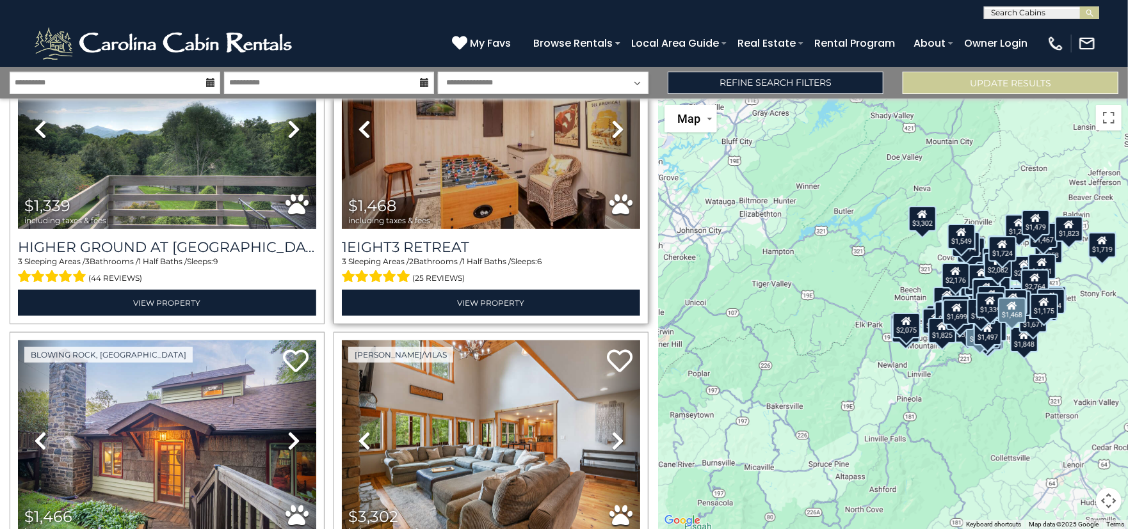
scroll to position [9461, 0]
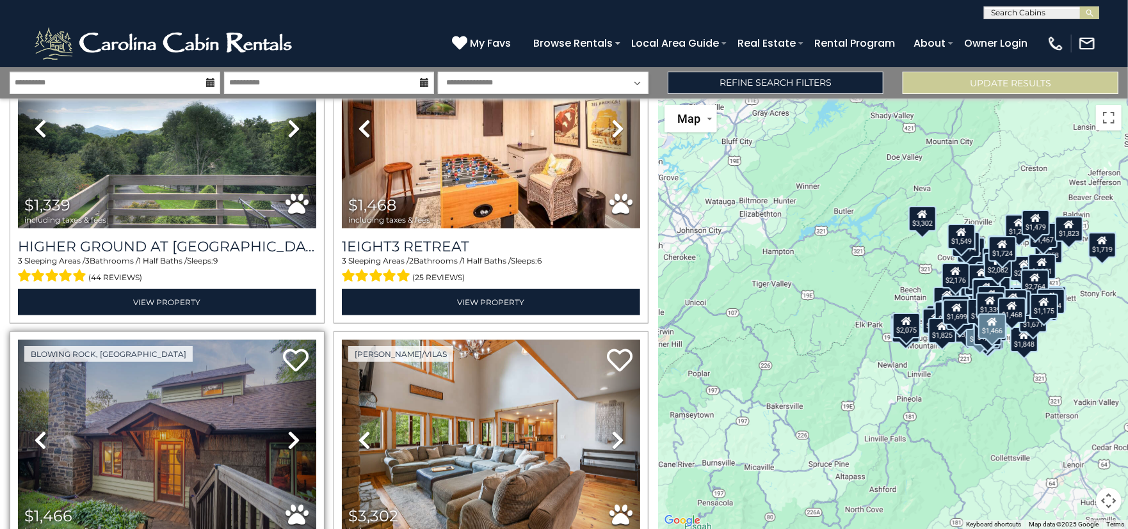
click at [289, 430] on icon at bounding box center [293, 440] width 13 height 20
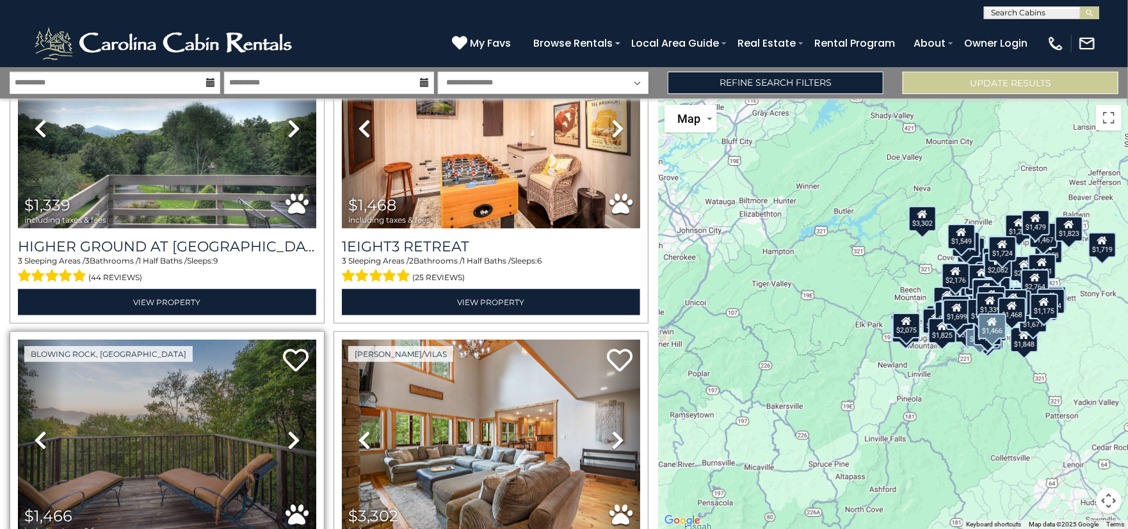
click at [289, 430] on icon at bounding box center [293, 440] width 13 height 20
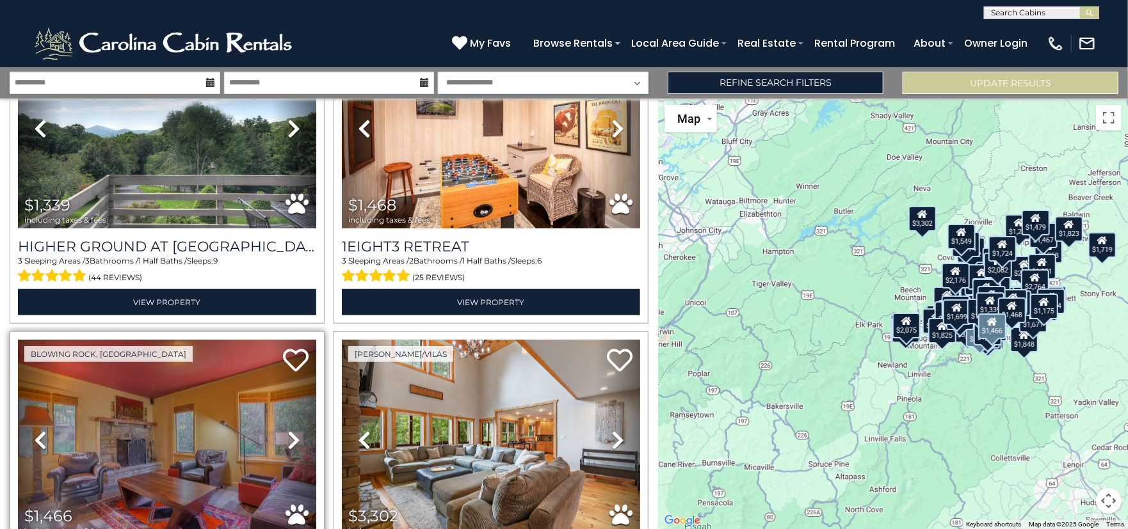
click at [289, 430] on icon at bounding box center [293, 440] width 13 height 20
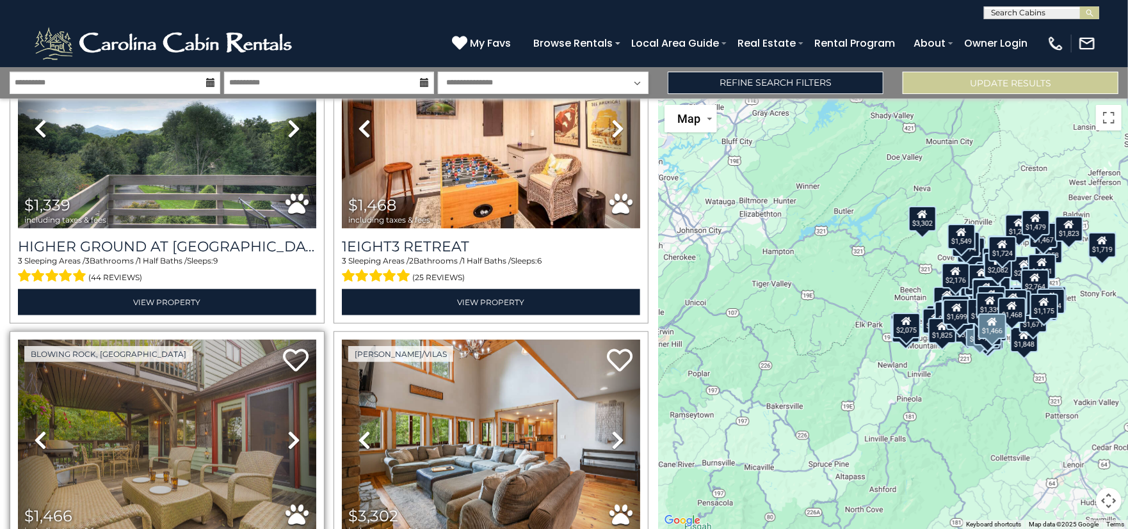
click at [289, 430] on icon at bounding box center [293, 440] width 13 height 20
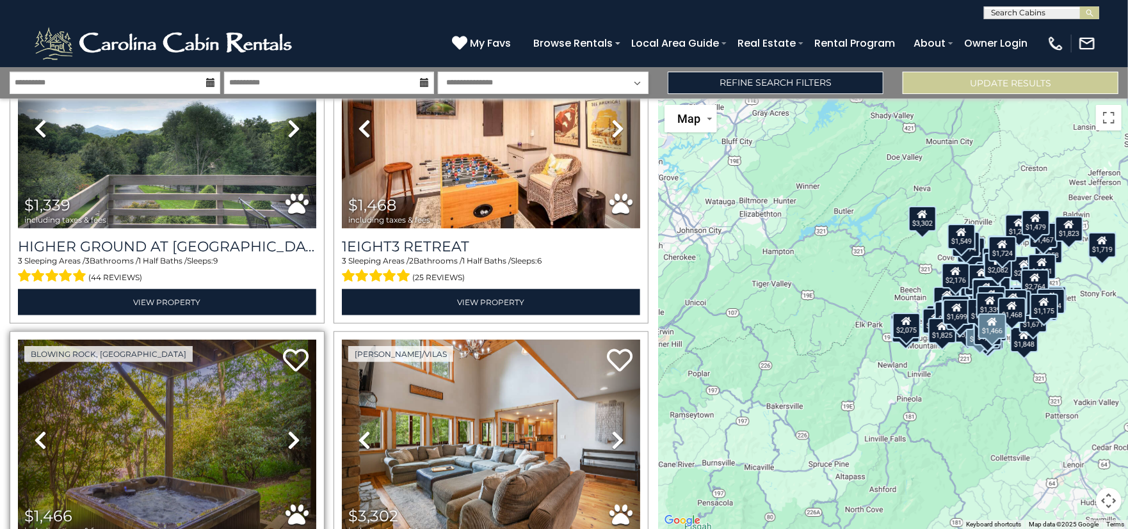
click at [289, 430] on icon at bounding box center [293, 440] width 13 height 20
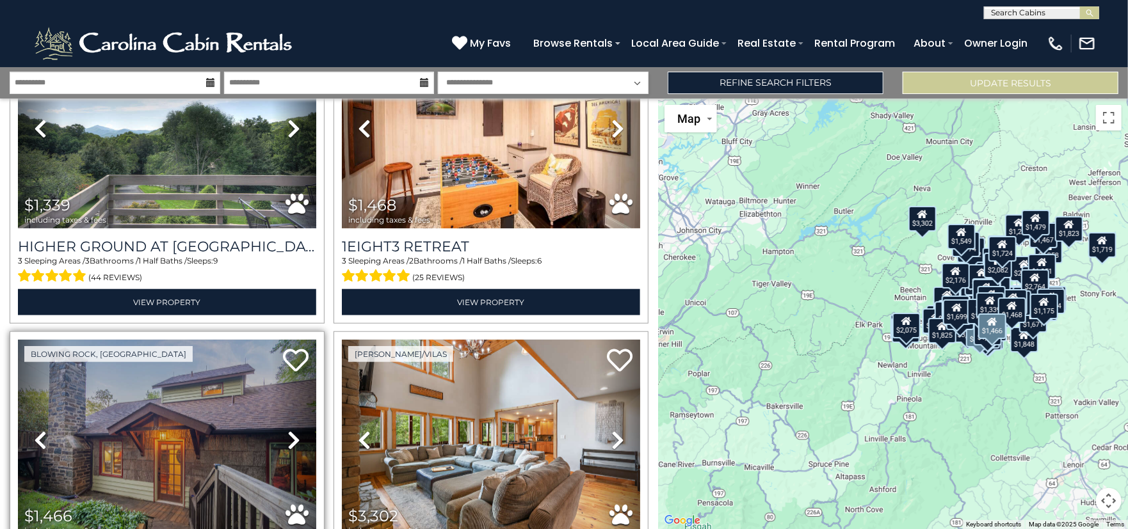
click at [289, 430] on icon at bounding box center [293, 440] width 13 height 20
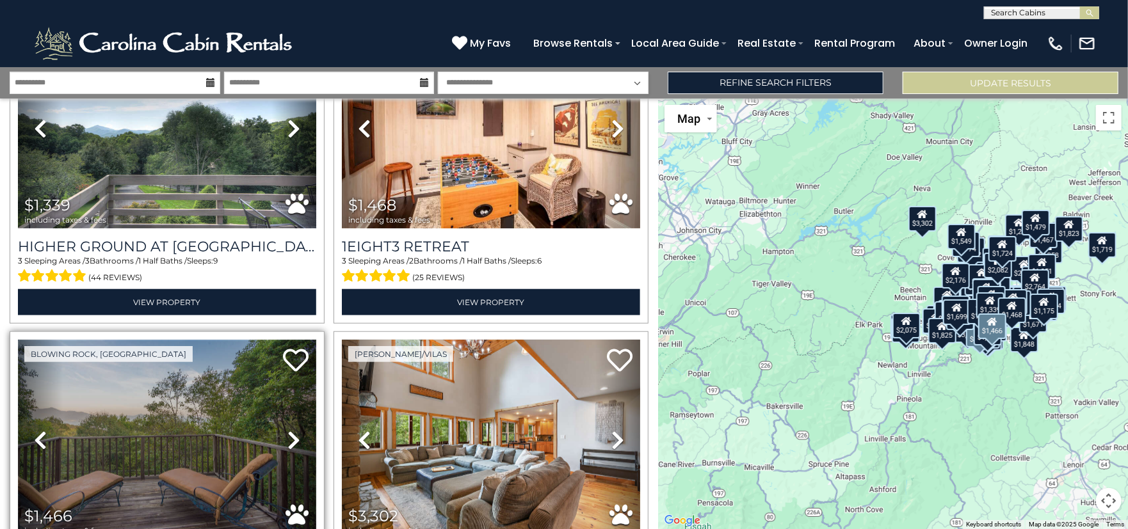
click at [208, 340] on img at bounding box center [167, 440] width 298 height 200
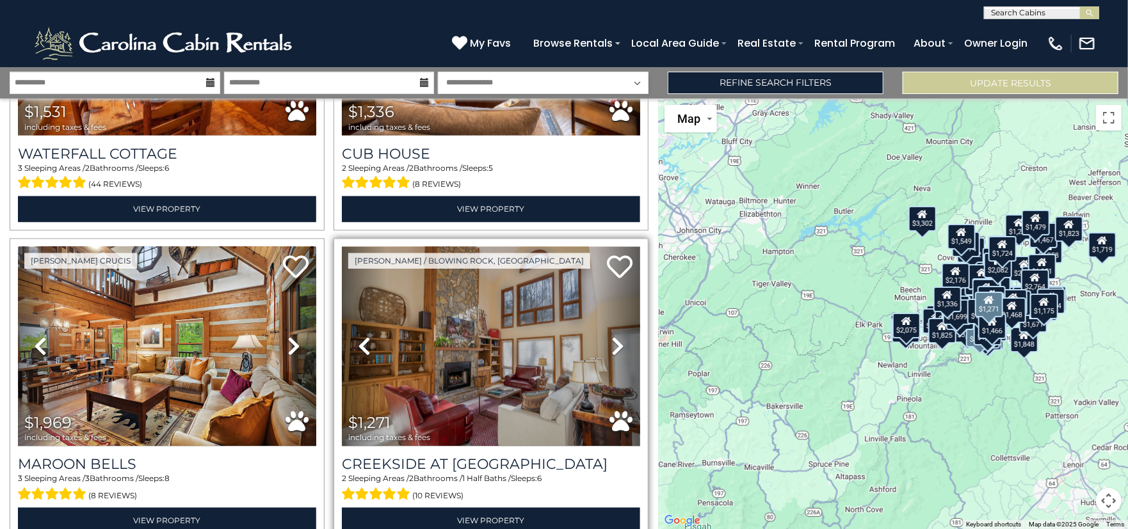
scroll to position [10165, 0]
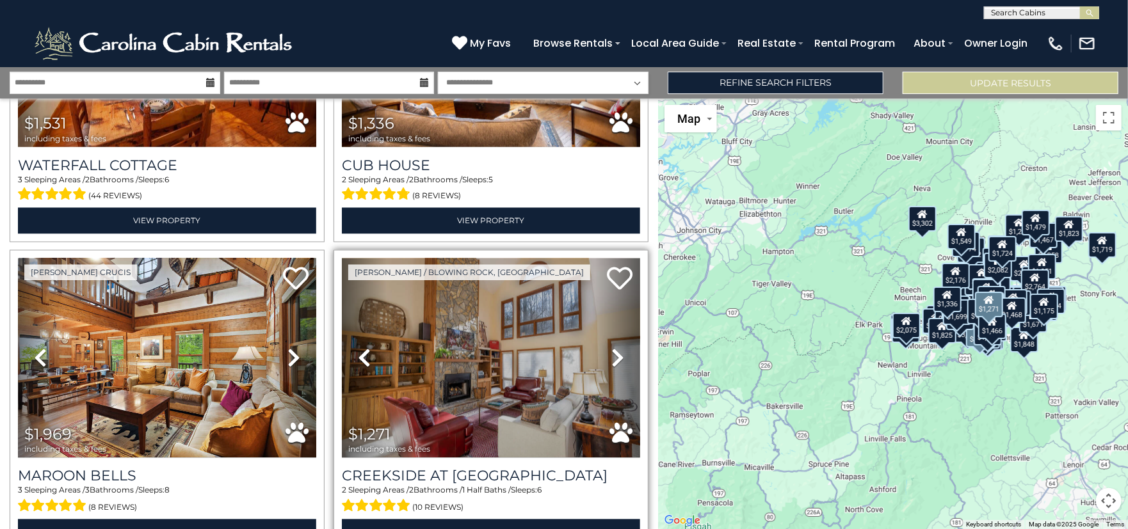
click at [611, 348] on icon at bounding box center [617, 358] width 13 height 20
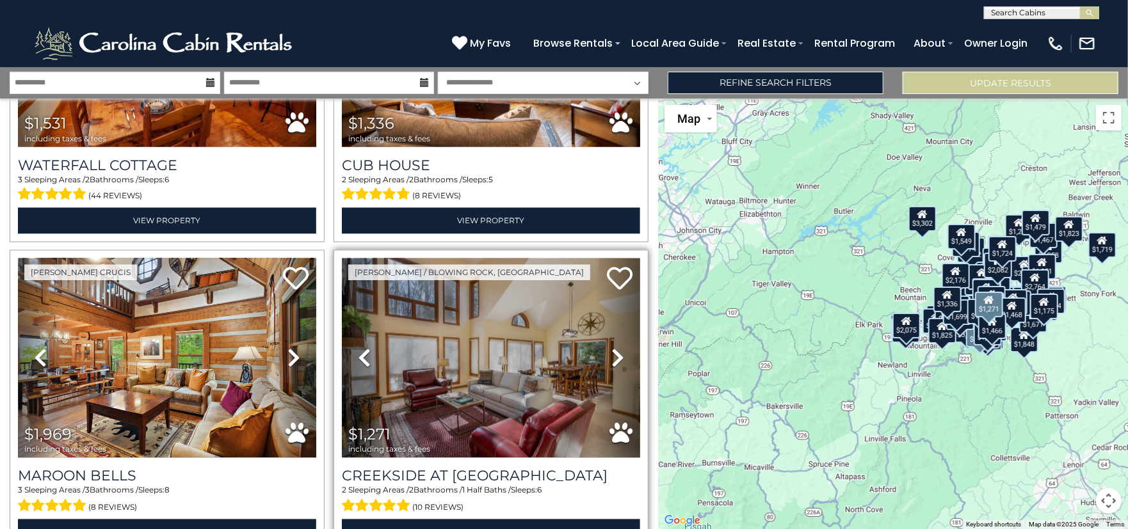
click at [611, 348] on icon at bounding box center [617, 358] width 13 height 20
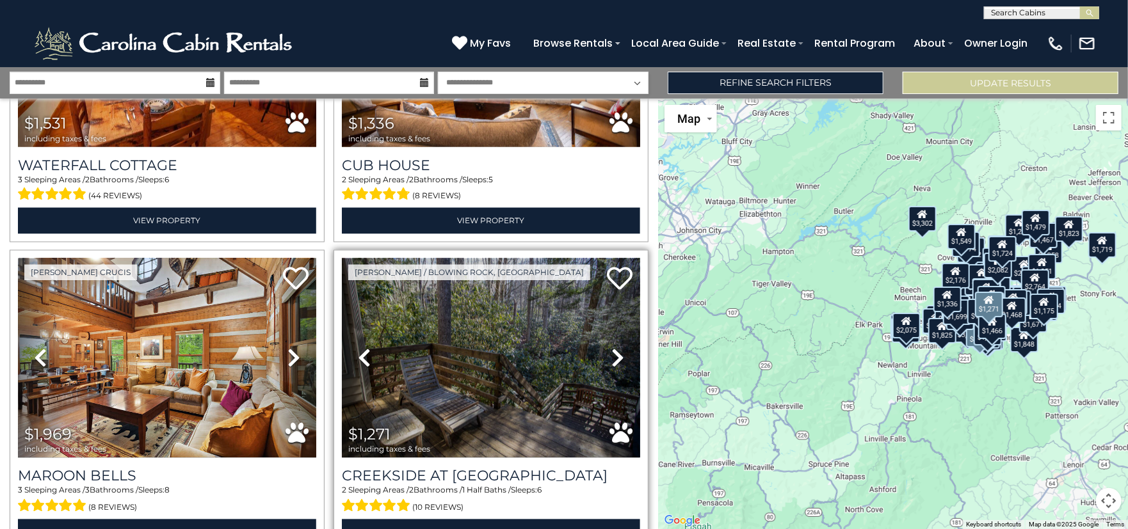
click at [611, 348] on icon at bounding box center [617, 358] width 13 height 20
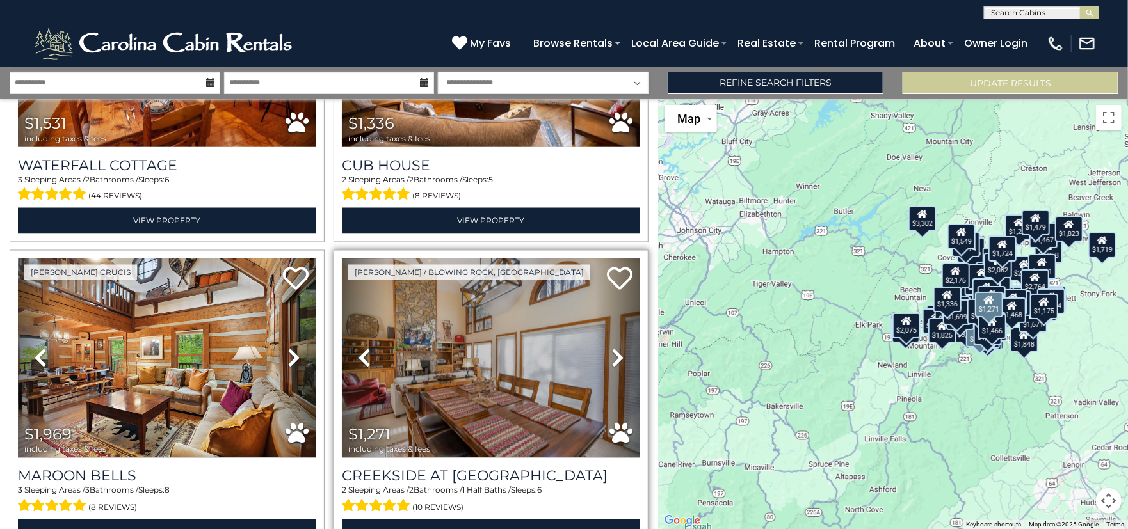
click at [611, 348] on icon at bounding box center [617, 358] width 13 height 20
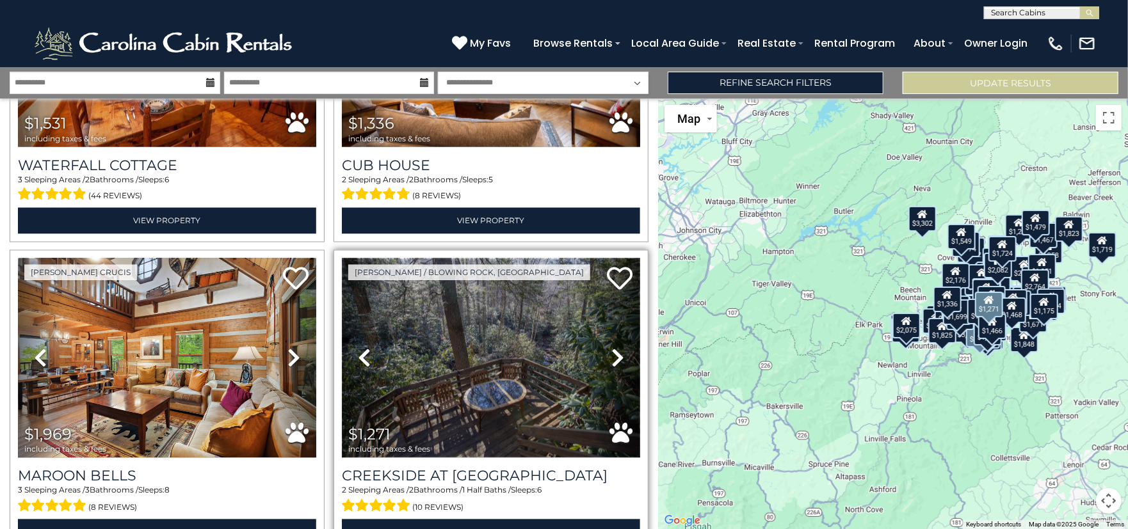
click at [496, 282] on img at bounding box center [491, 359] width 298 height 200
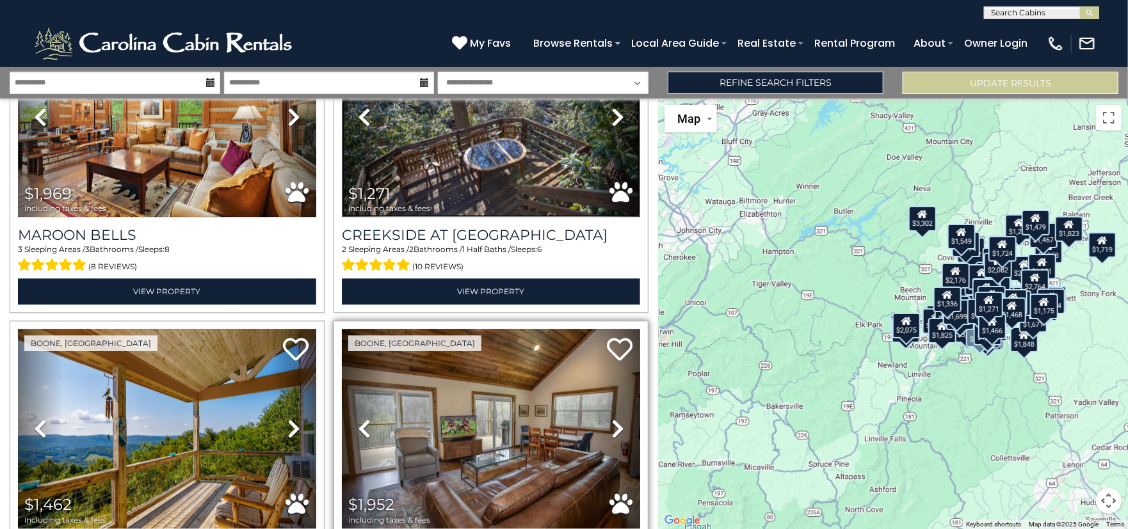
scroll to position [10485, 0]
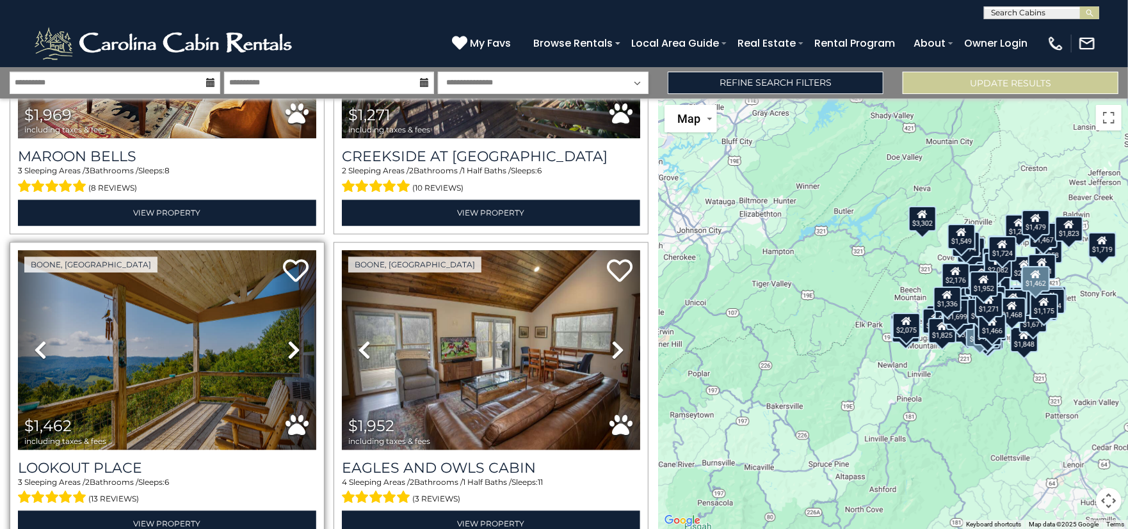
click at [291, 340] on icon at bounding box center [293, 350] width 13 height 20
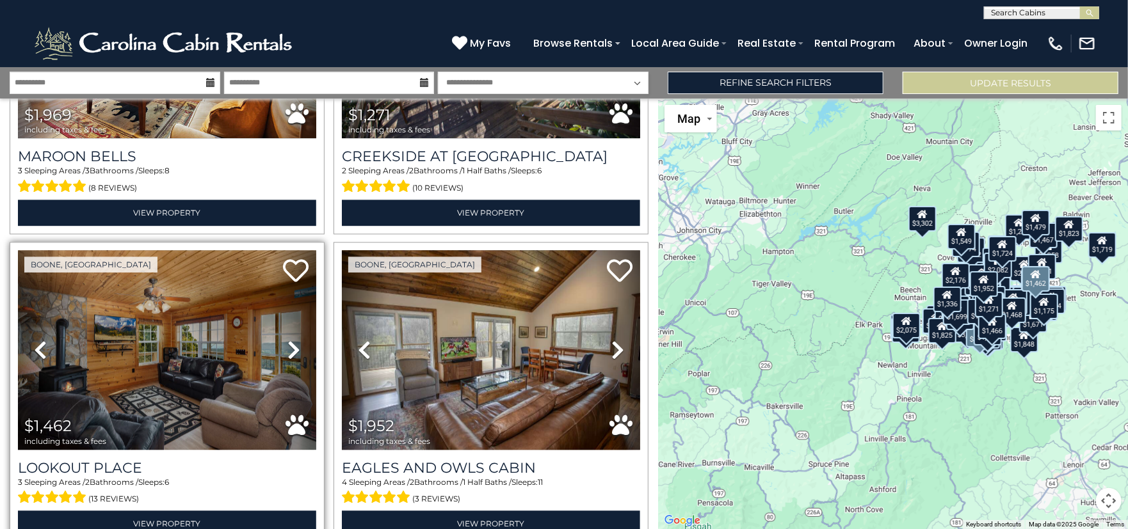
click at [291, 340] on icon at bounding box center [293, 350] width 13 height 20
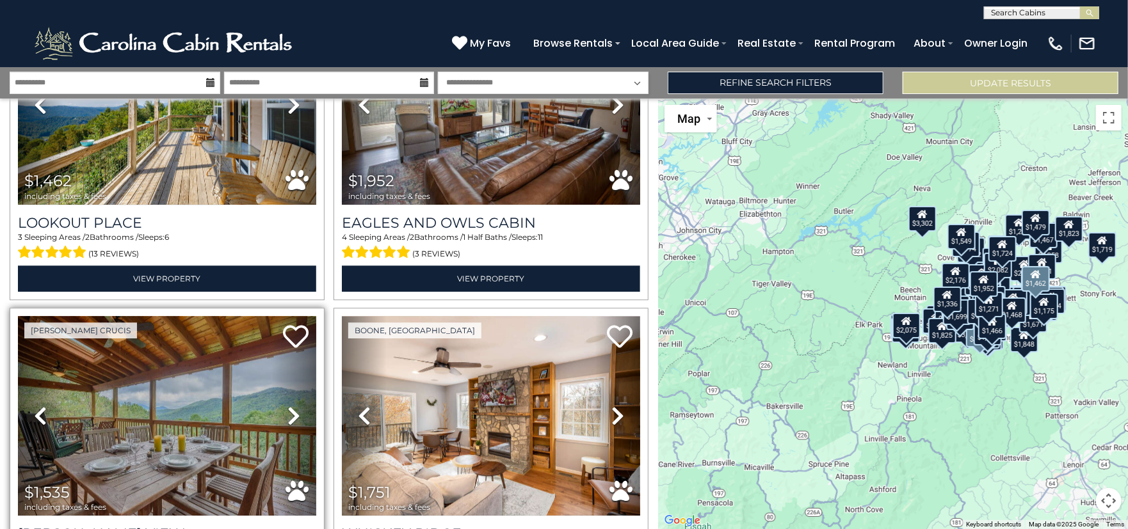
scroll to position [10741, 0]
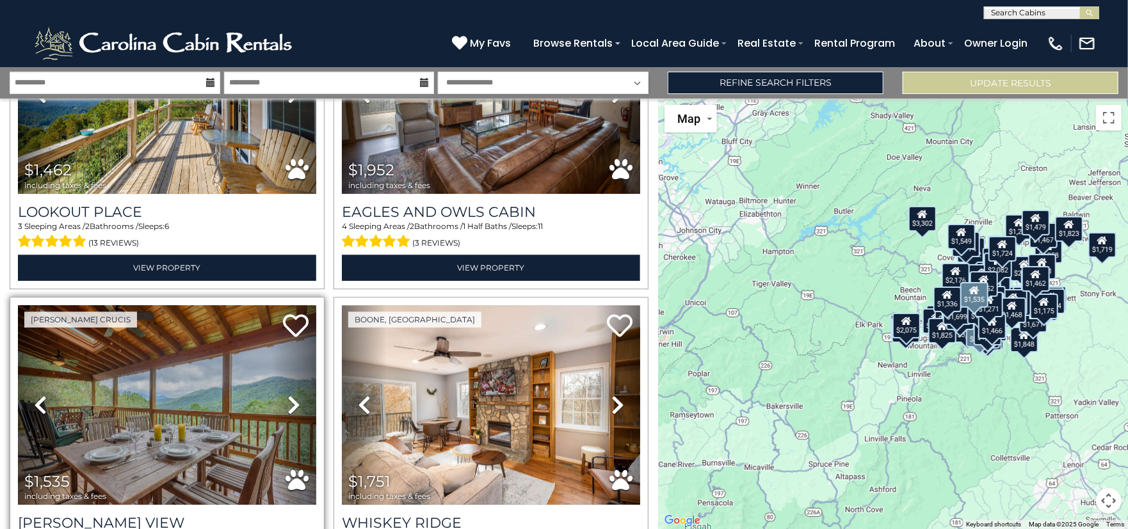
click at [287, 395] on icon at bounding box center [293, 405] width 13 height 20
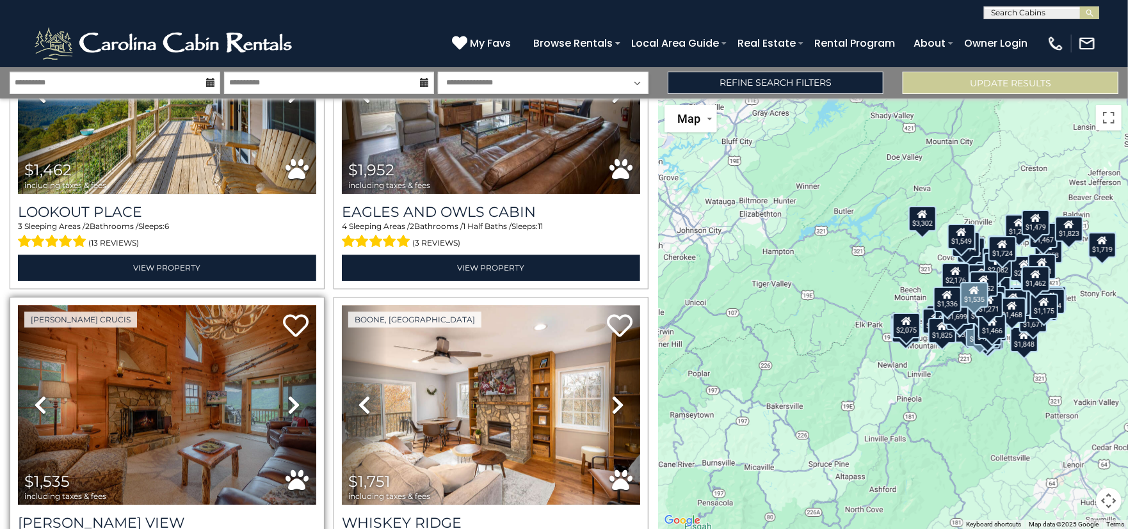
click at [288, 395] on icon at bounding box center [293, 405] width 13 height 20
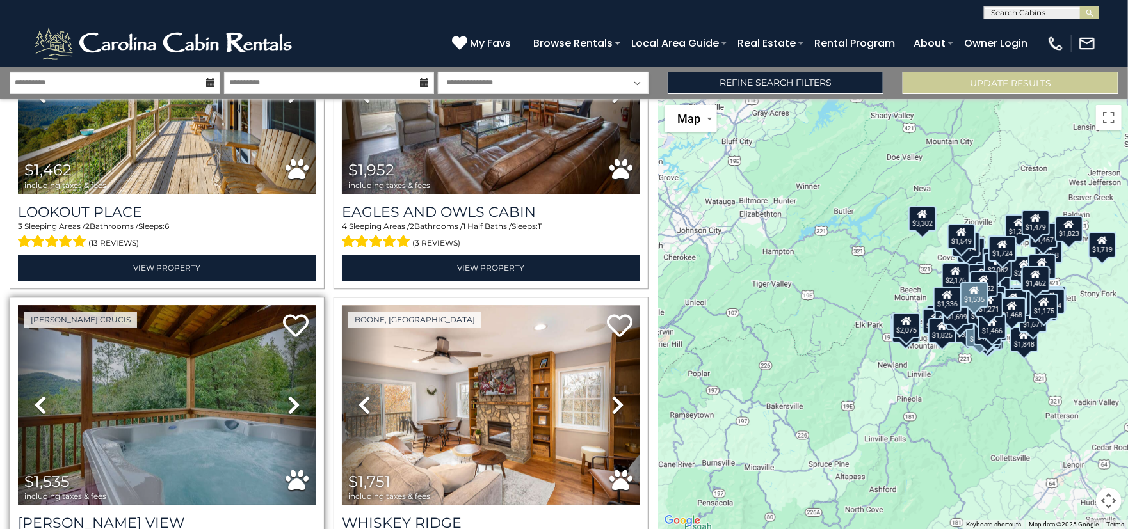
click at [288, 395] on icon at bounding box center [293, 405] width 13 height 20
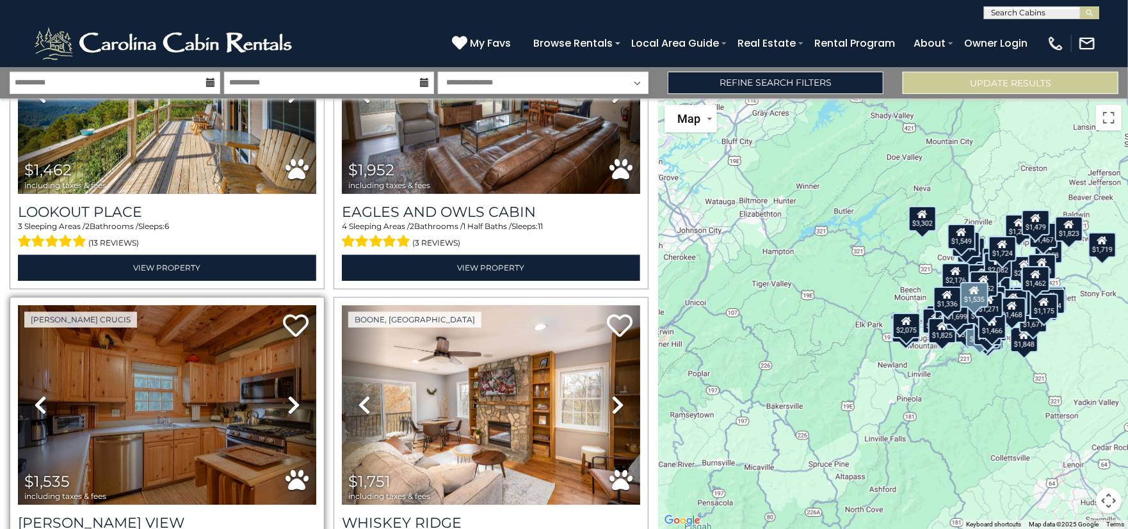
click at [288, 395] on icon at bounding box center [293, 405] width 13 height 20
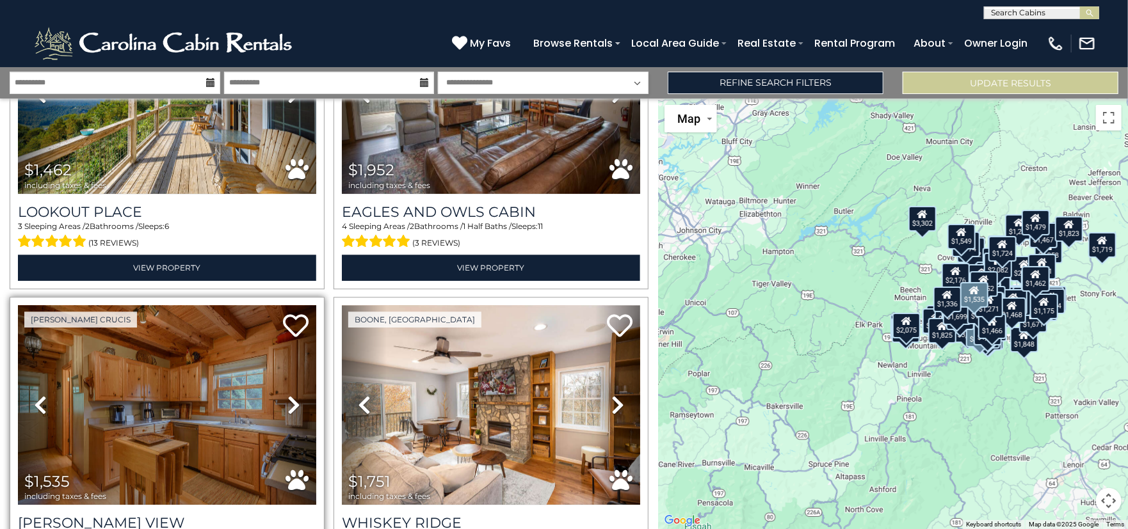
click at [288, 395] on icon at bounding box center [293, 405] width 13 height 20
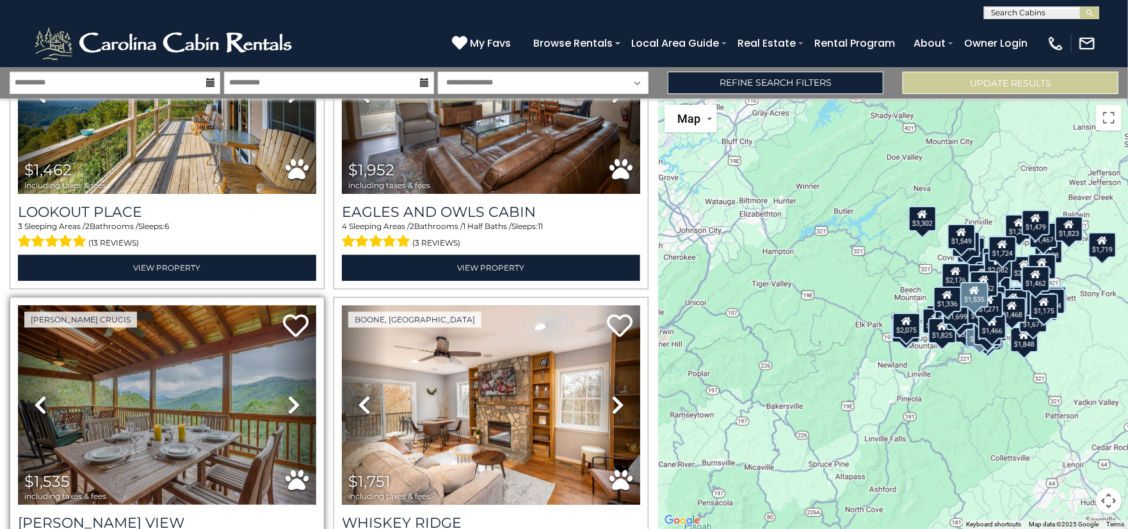
click at [196, 312] on img at bounding box center [167, 405] width 298 height 200
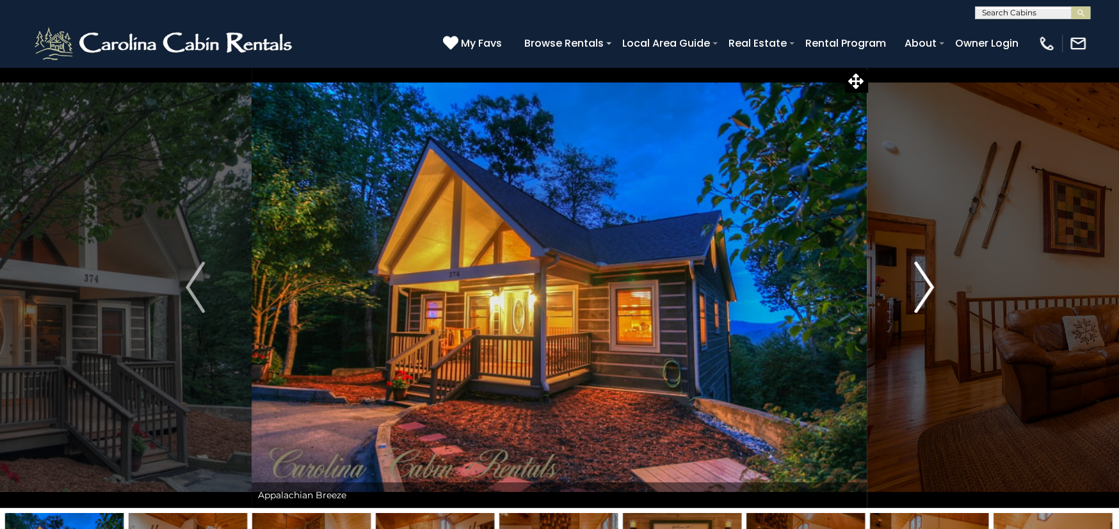
click at [927, 285] on img "Next" at bounding box center [923, 287] width 19 height 51
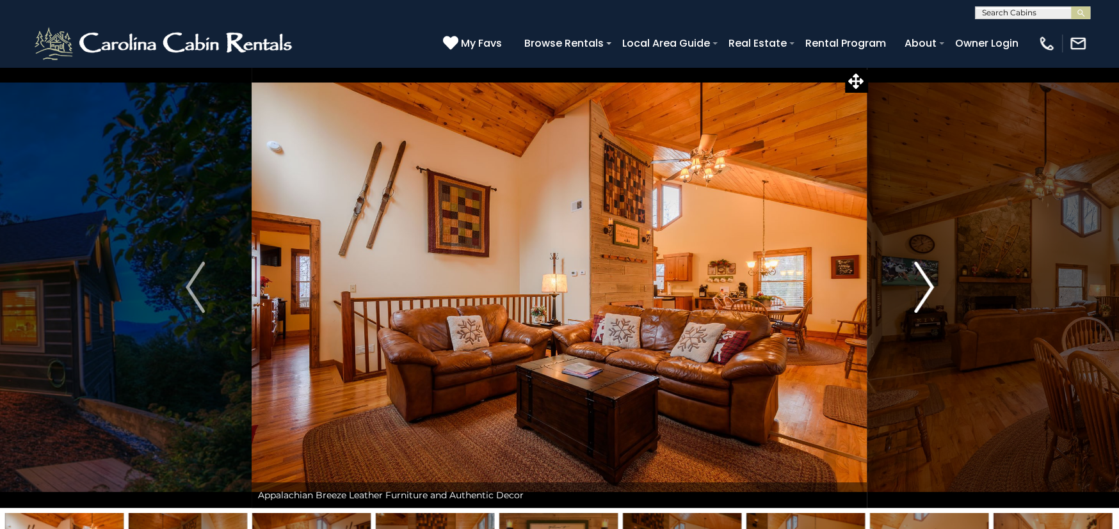
click at [927, 285] on img "Next" at bounding box center [923, 287] width 19 height 51
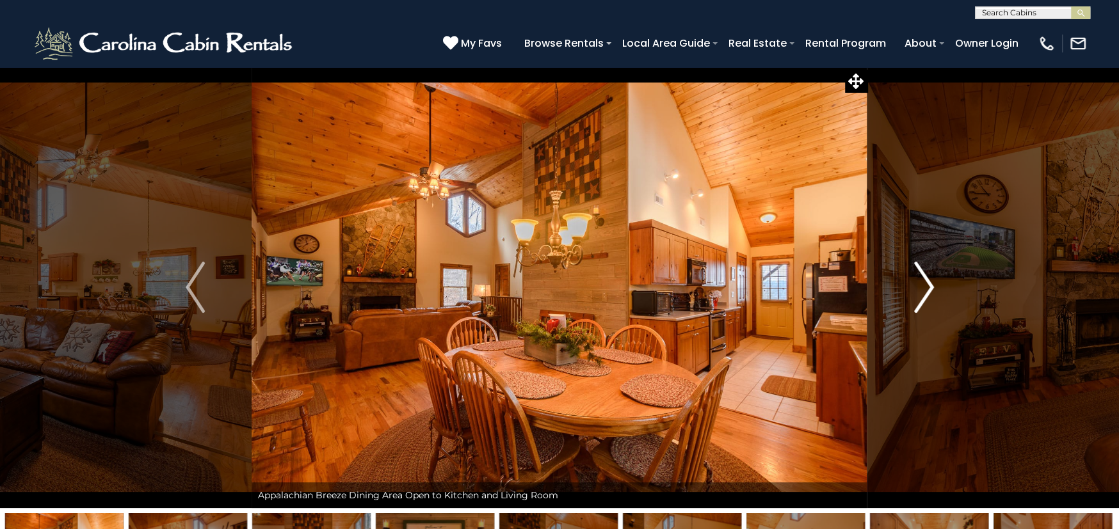
click at [927, 280] on img "Next" at bounding box center [923, 287] width 19 height 51
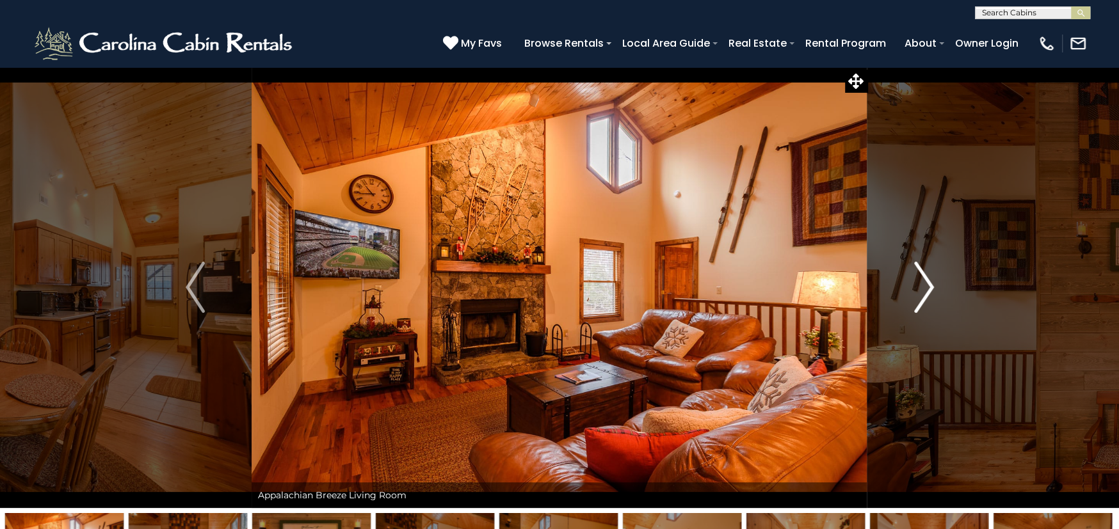
click at [927, 280] on img "Next" at bounding box center [923, 287] width 19 height 51
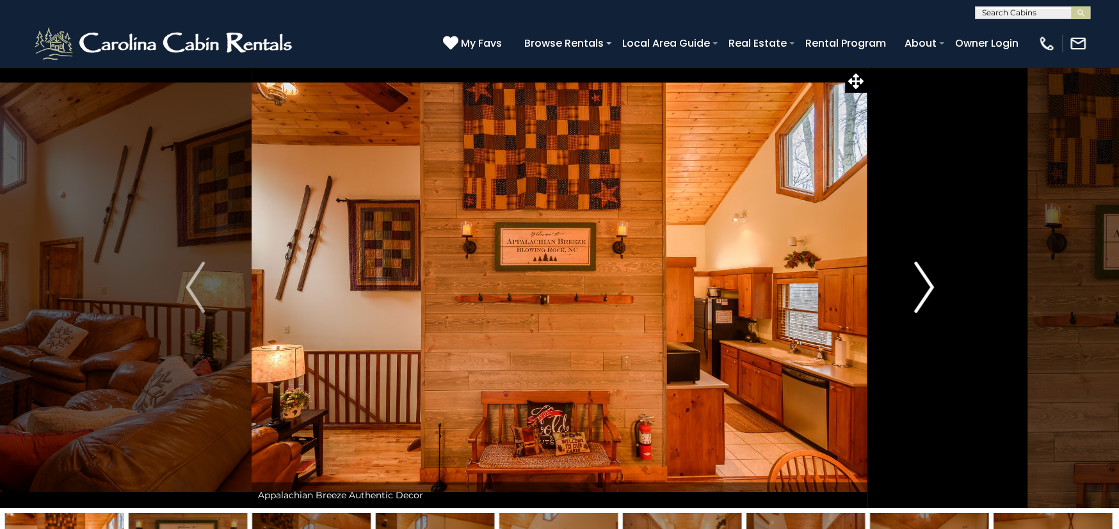
click at [927, 280] on img "Next" at bounding box center [923, 287] width 19 height 51
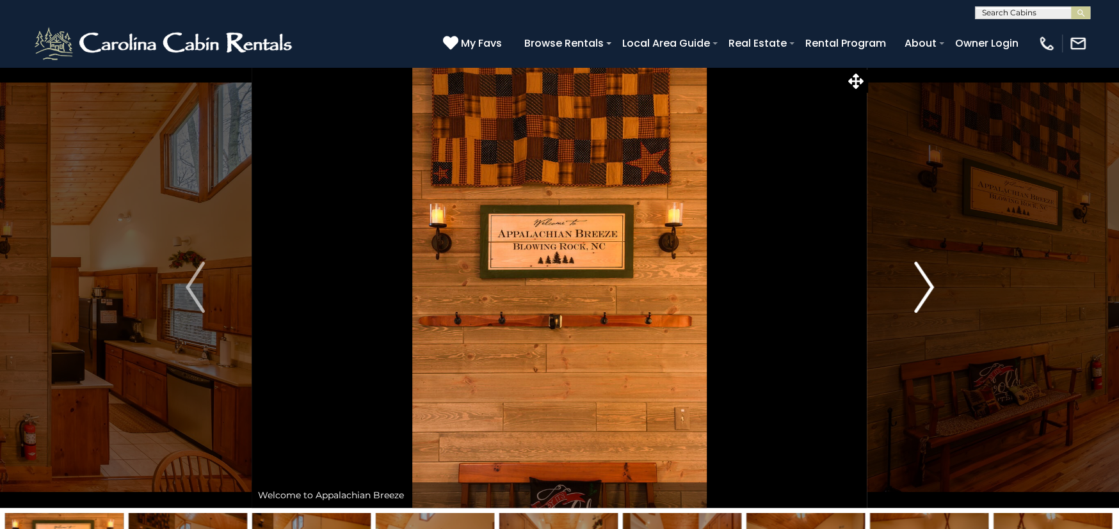
click at [927, 280] on img "Next" at bounding box center [923, 287] width 19 height 51
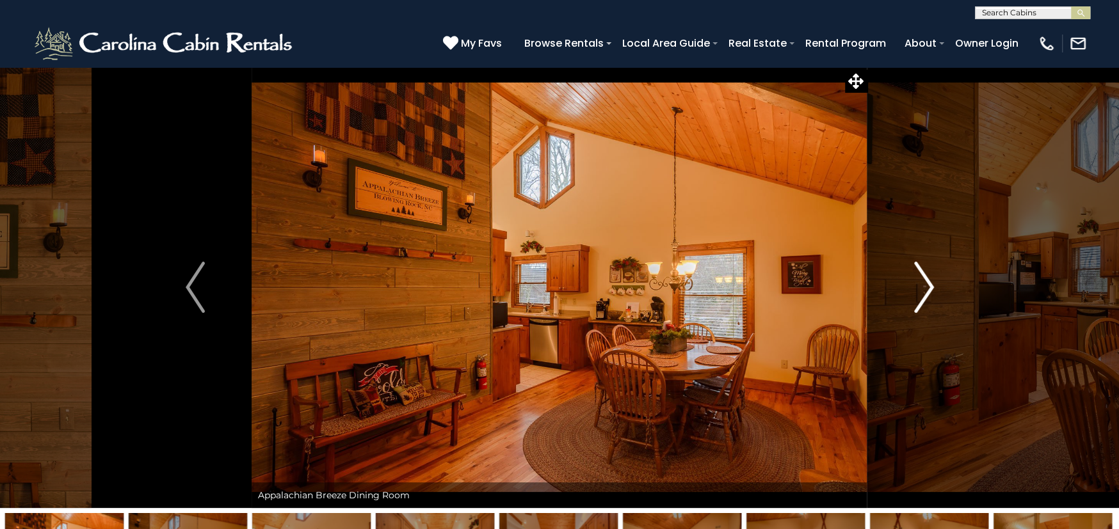
click at [927, 280] on img "Next" at bounding box center [923, 287] width 19 height 51
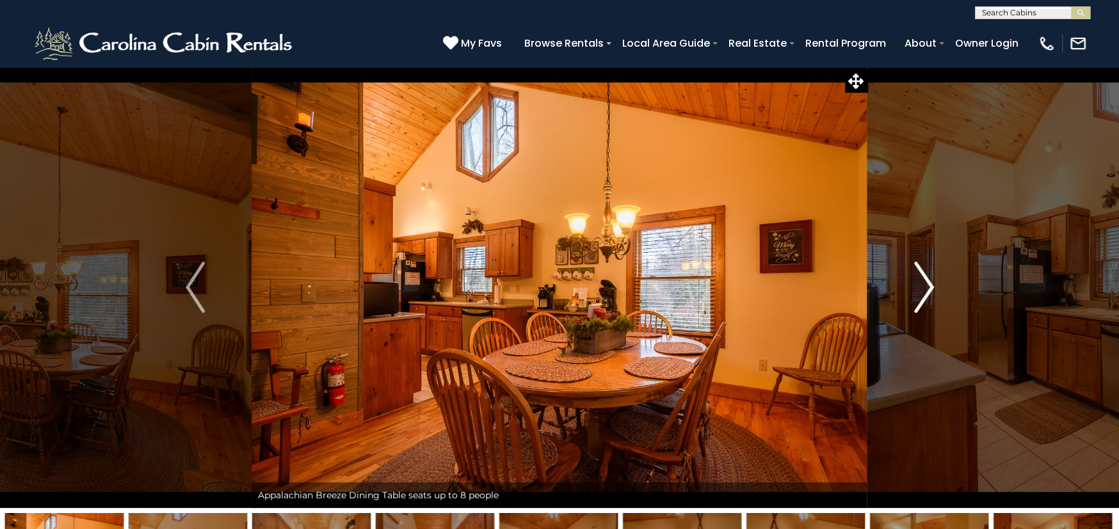
click at [927, 280] on img "Next" at bounding box center [923, 287] width 19 height 51
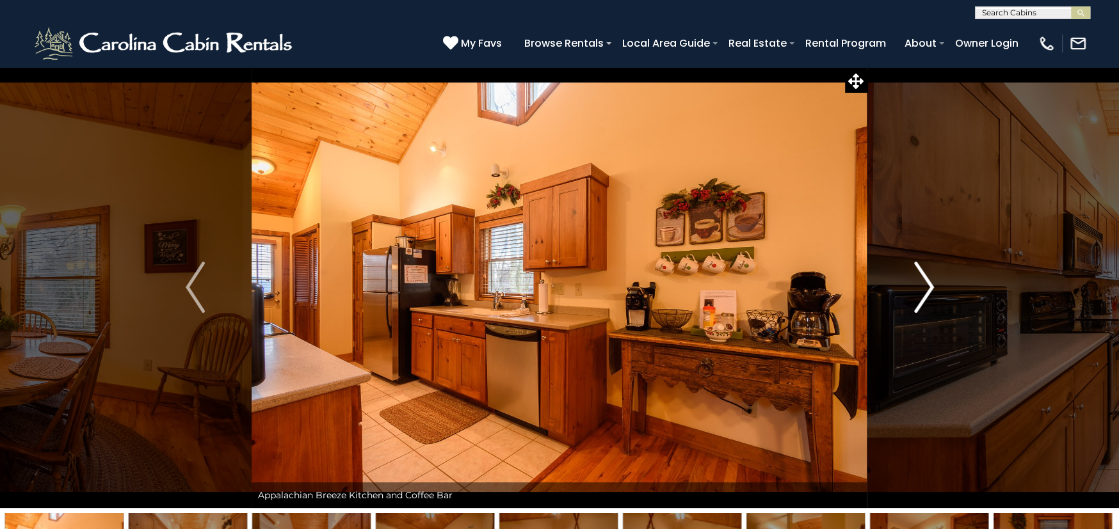
click at [927, 280] on img "Next" at bounding box center [923, 287] width 19 height 51
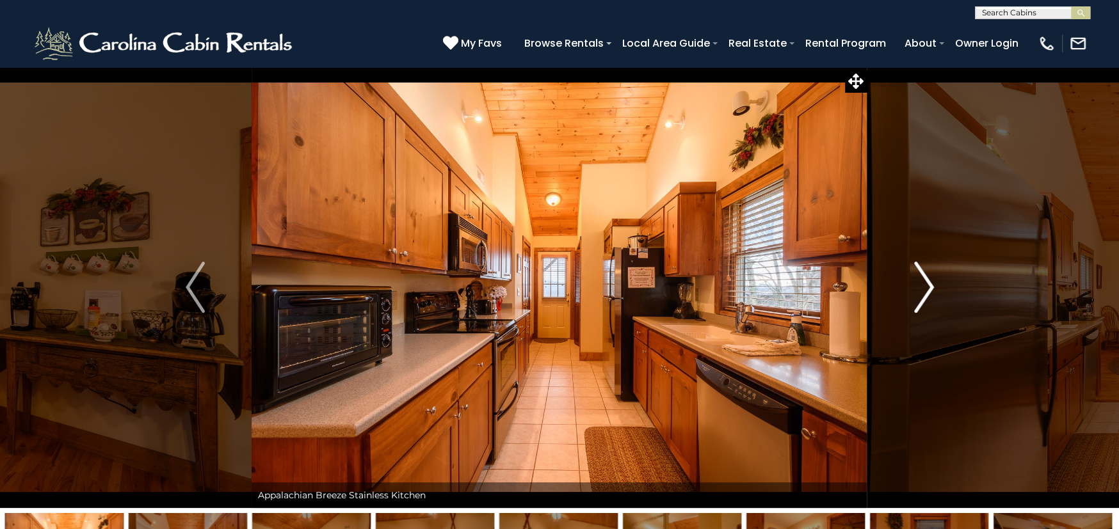
click at [927, 280] on img "Next" at bounding box center [923, 287] width 19 height 51
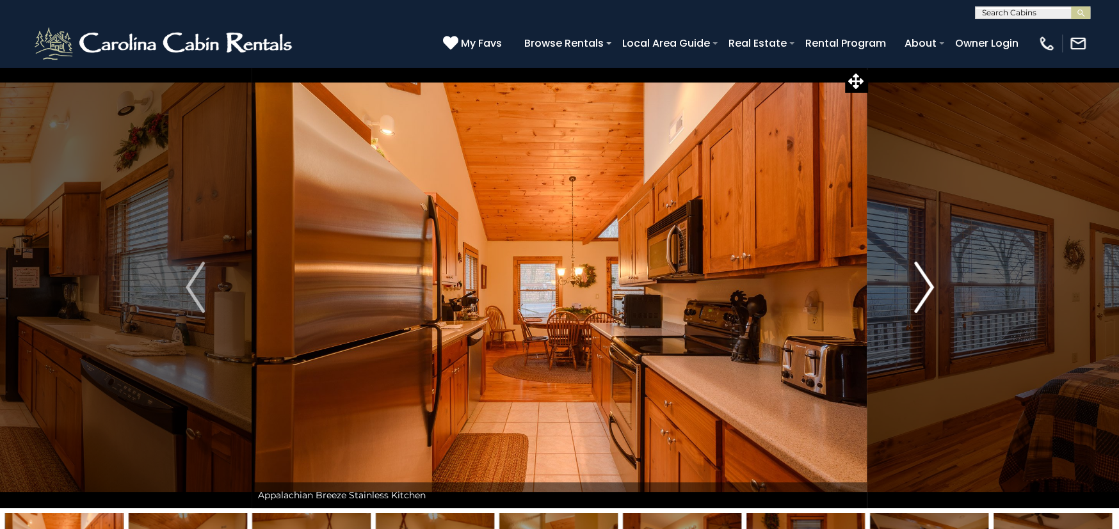
click at [927, 280] on img "Next" at bounding box center [923, 287] width 19 height 51
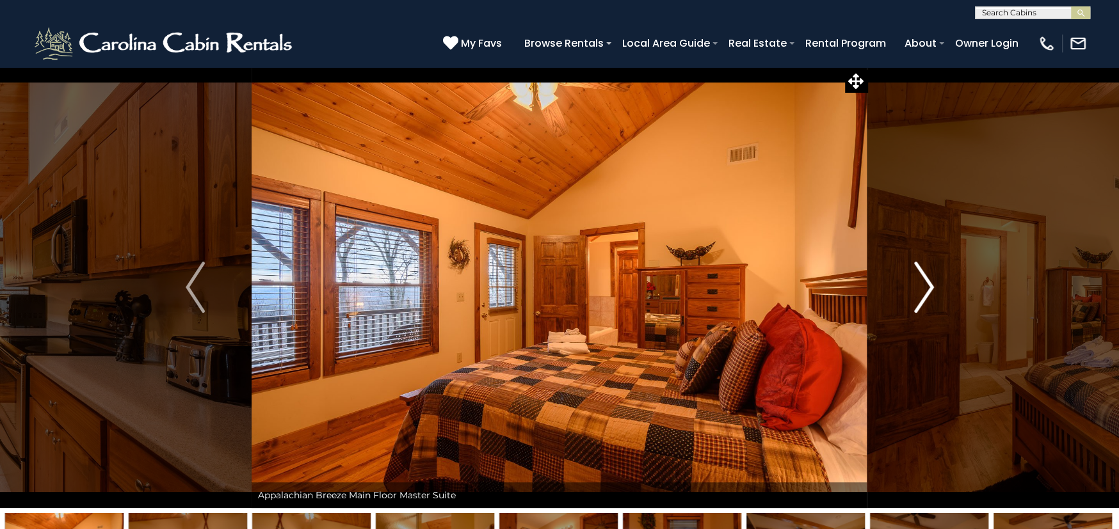
click at [927, 280] on img "Next" at bounding box center [923, 287] width 19 height 51
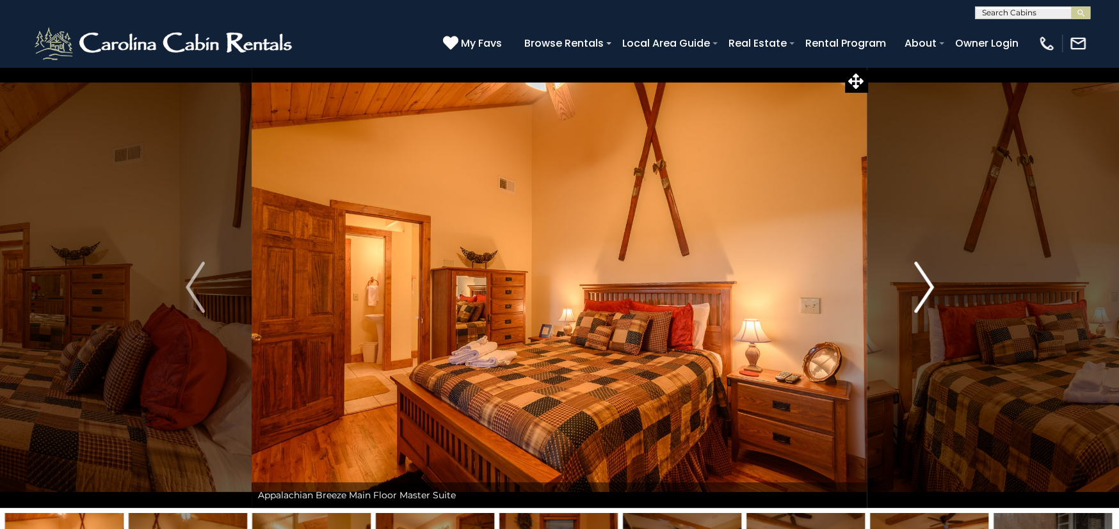
click at [927, 280] on img "Next" at bounding box center [923, 287] width 19 height 51
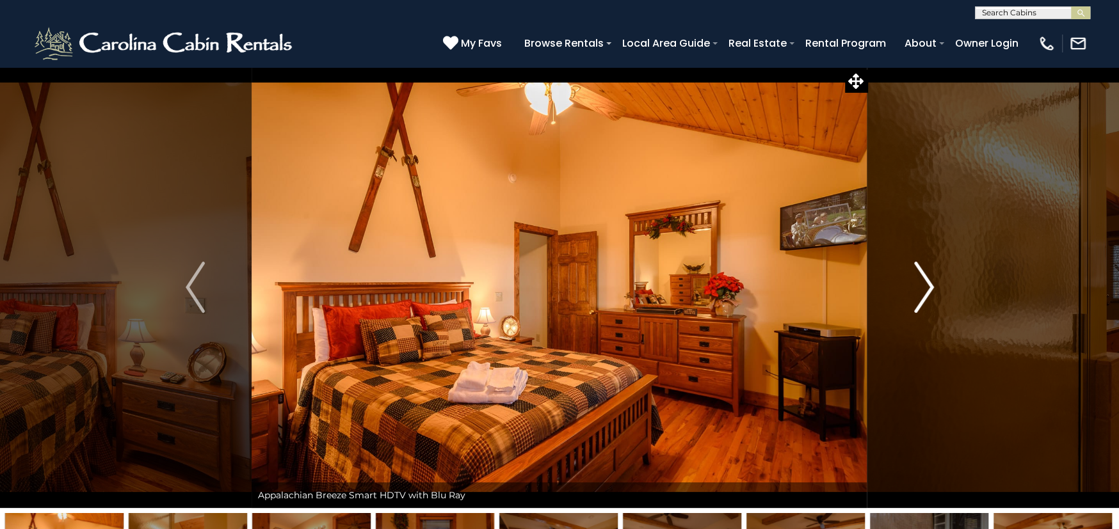
click at [927, 280] on img "Next" at bounding box center [923, 287] width 19 height 51
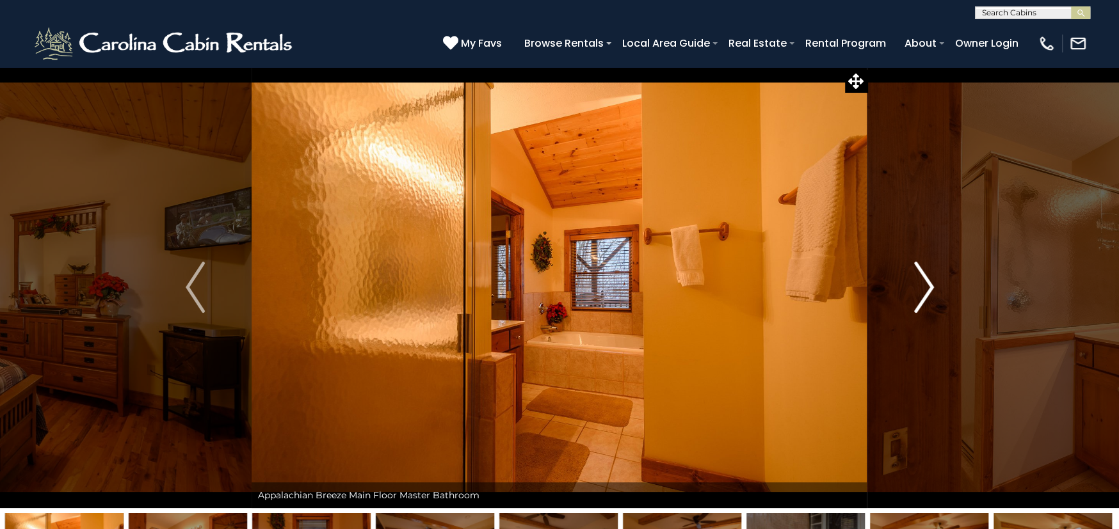
click at [927, 280] on img "Next" at bounding box center [923, 287] width 19 height 51
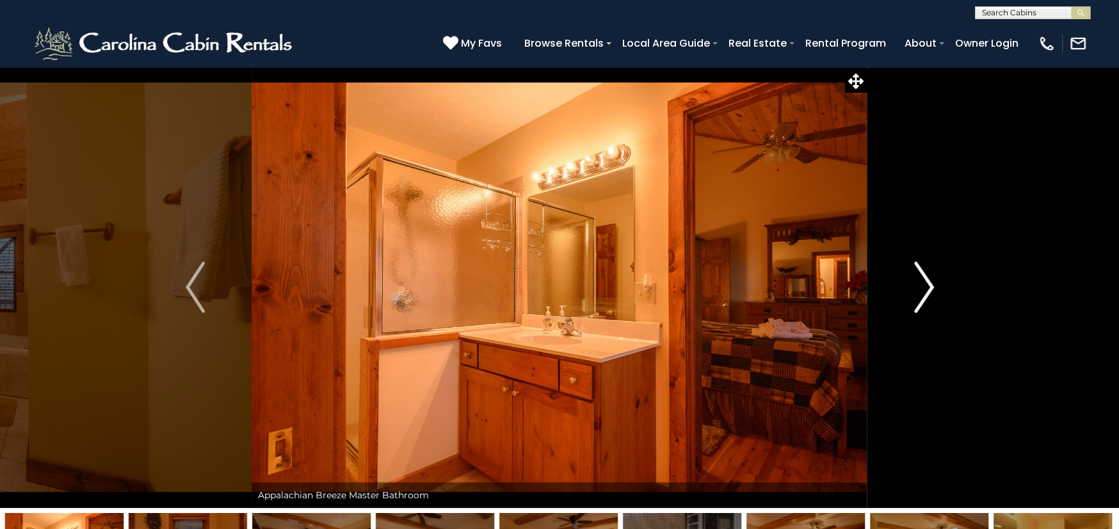
click at [927, 280] on img "Next" at bounding box center [923, 287] width 19 height 51
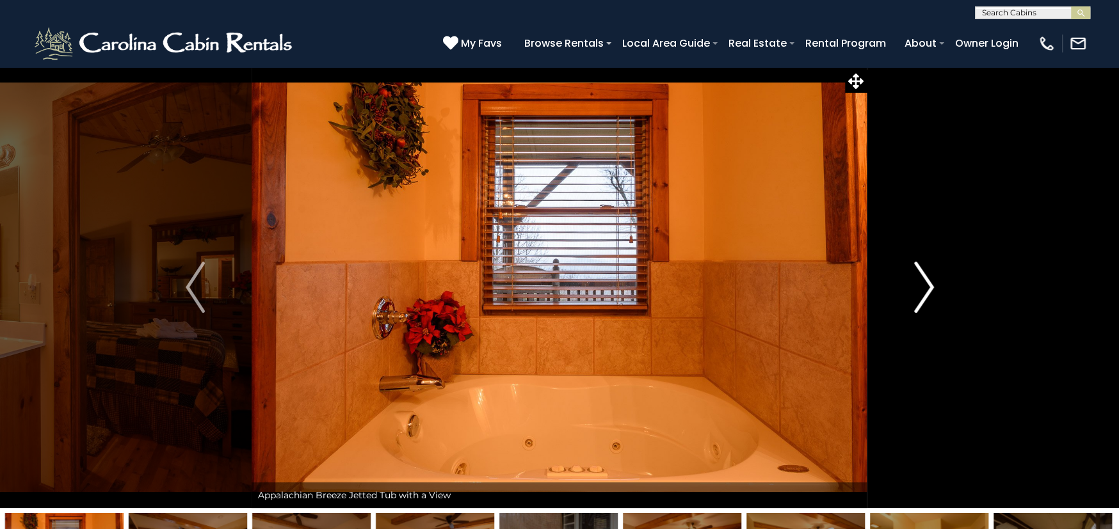
click at [927, 280] on img "Next" at bounding box center [923, 287] width 19 height 51
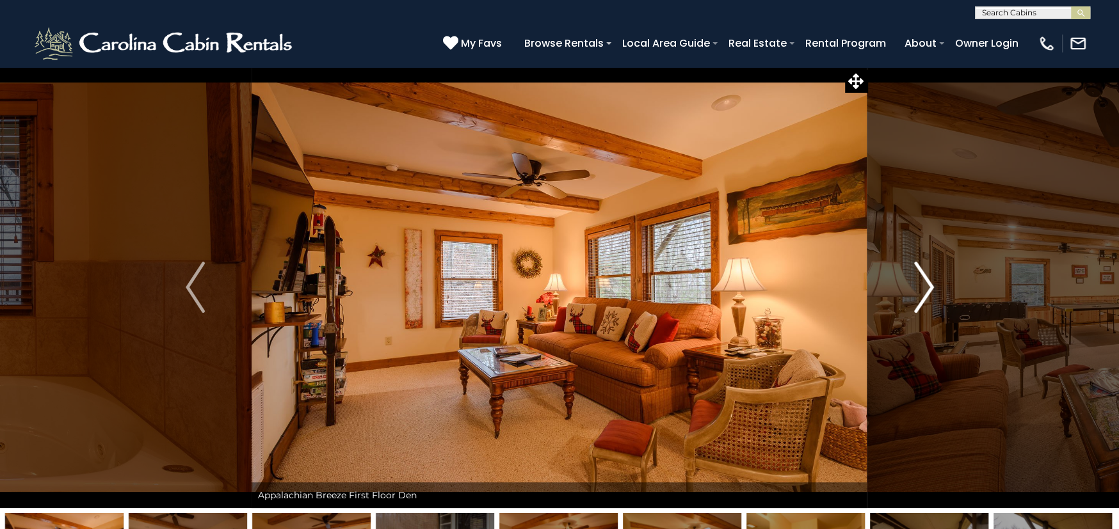
click at [927, 280] on img "Next" at bounding box center [923, 287] width 19 height 51
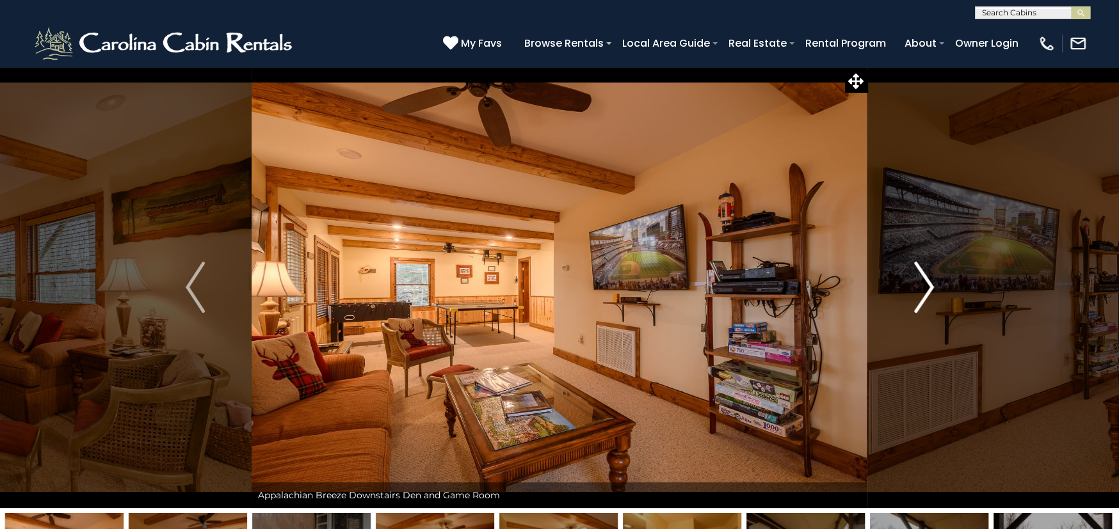
click at [927, 280] on img "Next" at bounding box center [923, 287] width 19 height 51
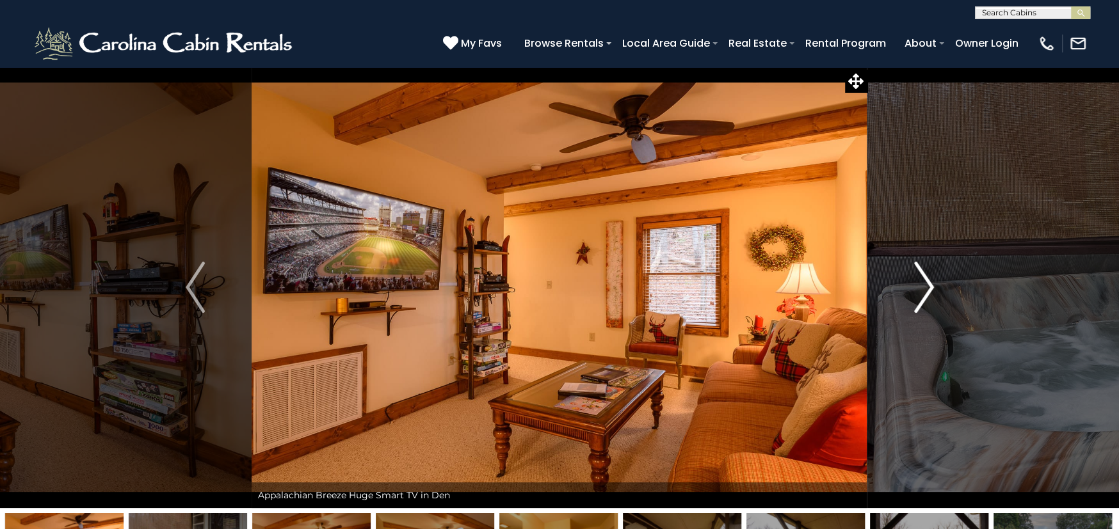
click at [927, 280] on img "Next" at bounding box center [923, 287] width 19 height 51
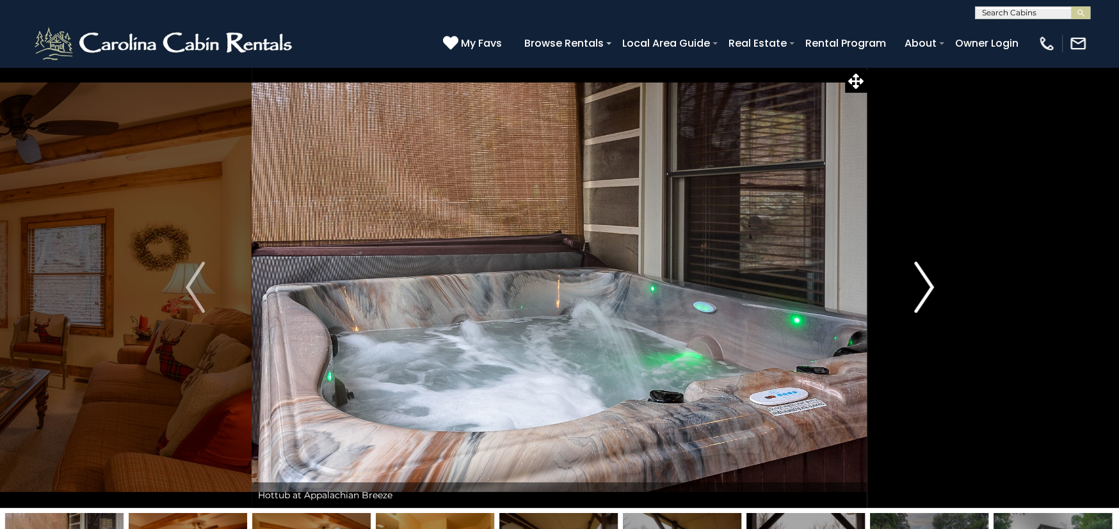
click at [927, 280] on img "Next" at bounding box center [923, 287] width 19 height 51
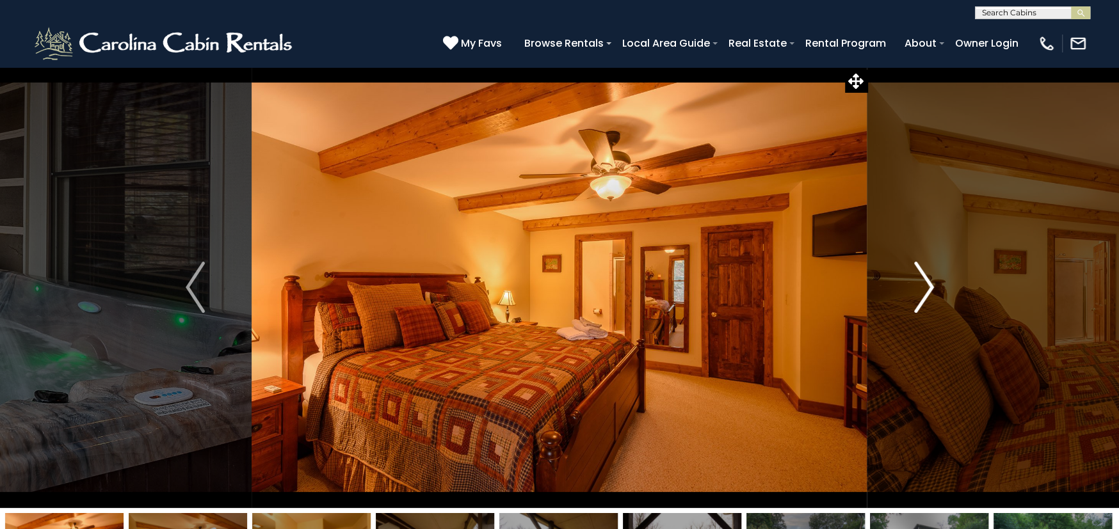
click at [927, 280] on img "Next" at bounding box center [923, 287] width 19 height 51
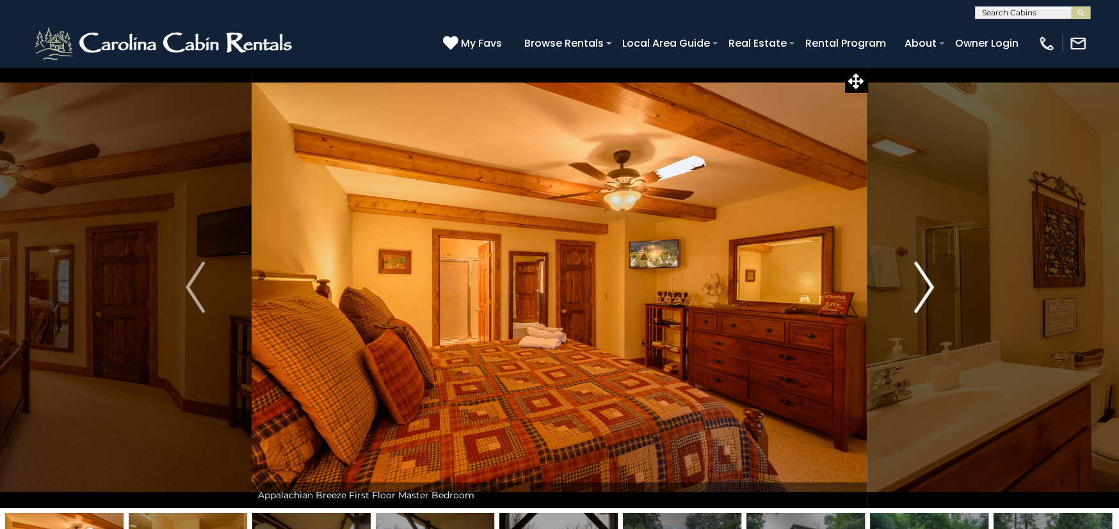
click at [927, 280] on img "Next" at bounding box center [923, 287] width 19 height 51
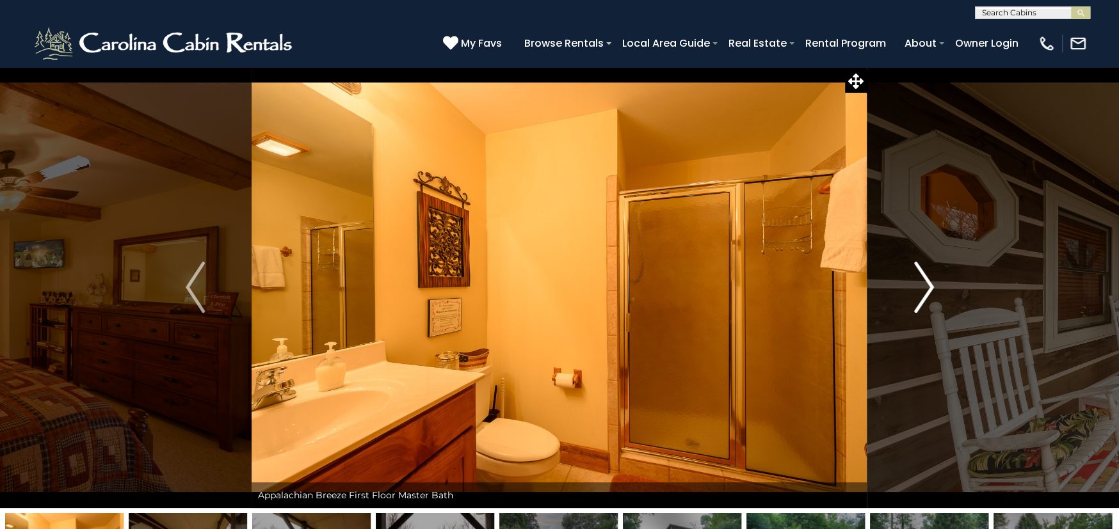
click at [927, 280] on img "Next" at bounding box center [923, 287] width 19 height 51
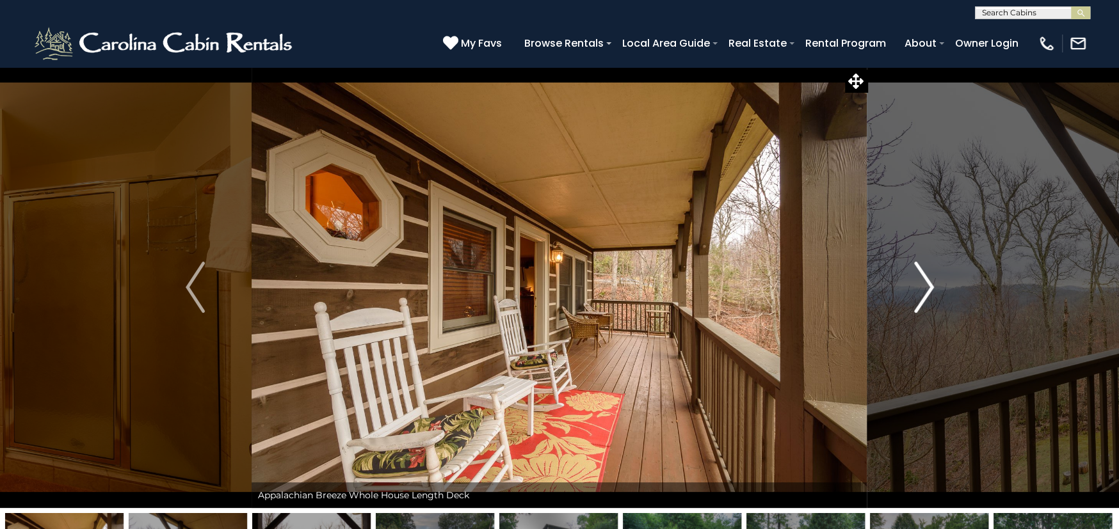
click at [927, 280] on img "Next" at bounding box center [923, 287] width 19 height 51
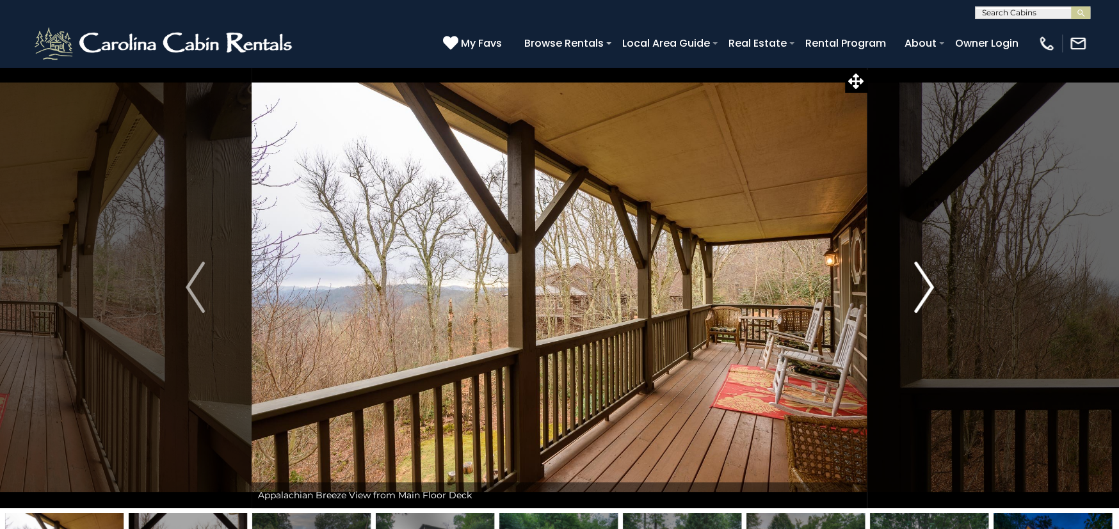
click at [927, 280] on img "Next" at bounding box center [923, 287] width 19 height 51
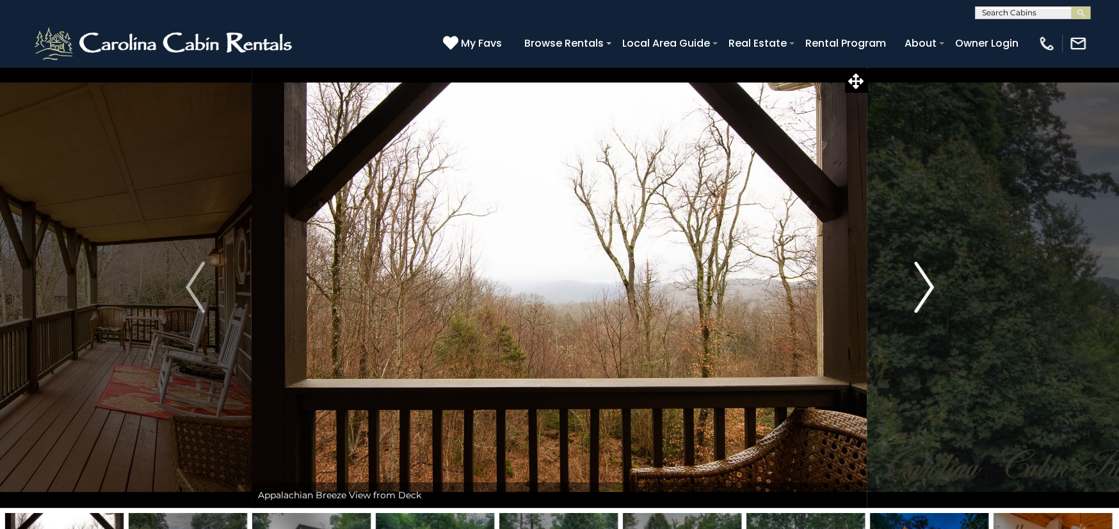
click at [927, 280] on img "Next" at bounding box center [923, 287] width 19 height 51
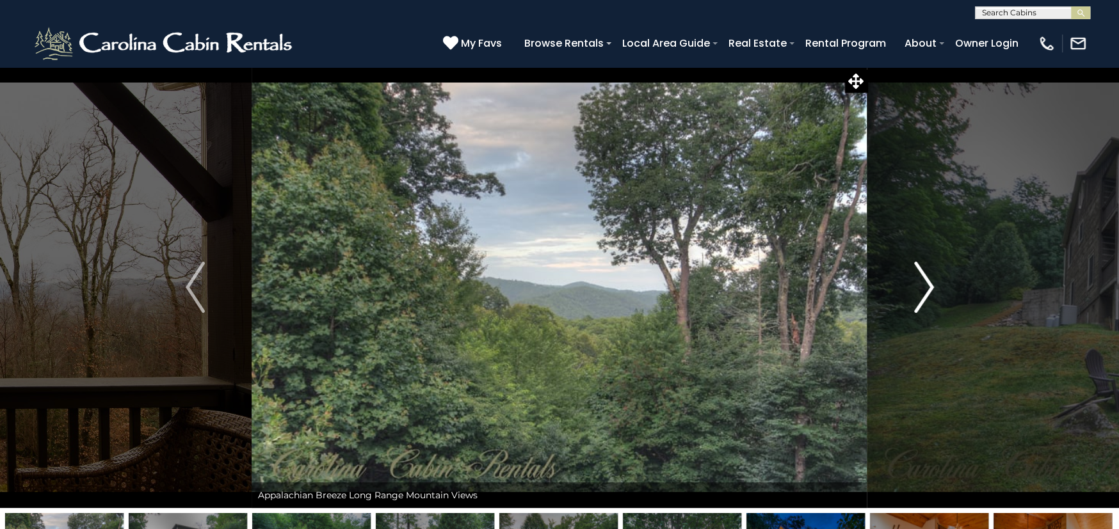
click at [927, 280] on img "Next" at bounding box center [923, 287] width 19 height 51
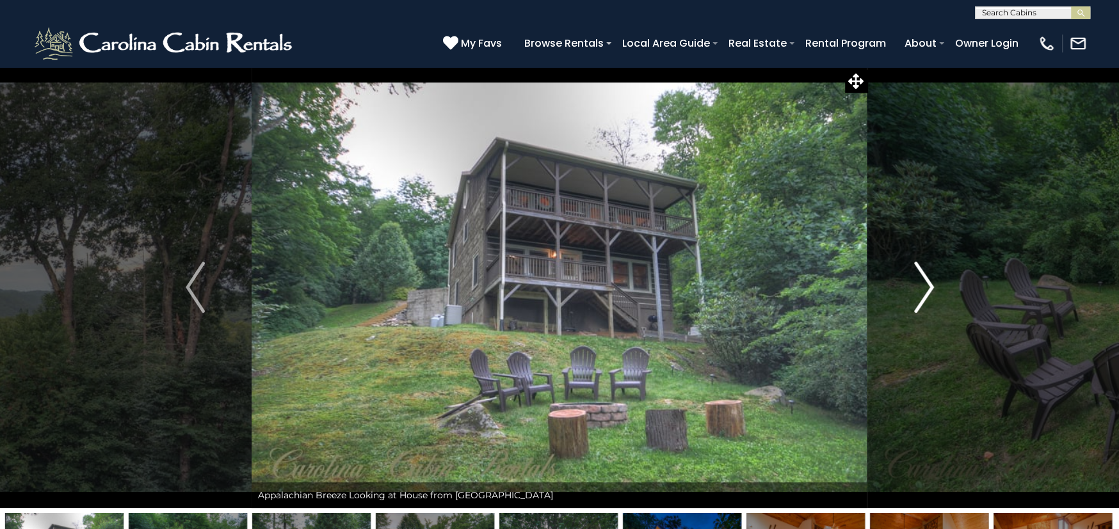
click at [927, 280] on img "Next" at bounding box center [923, 287] width 19 height 51
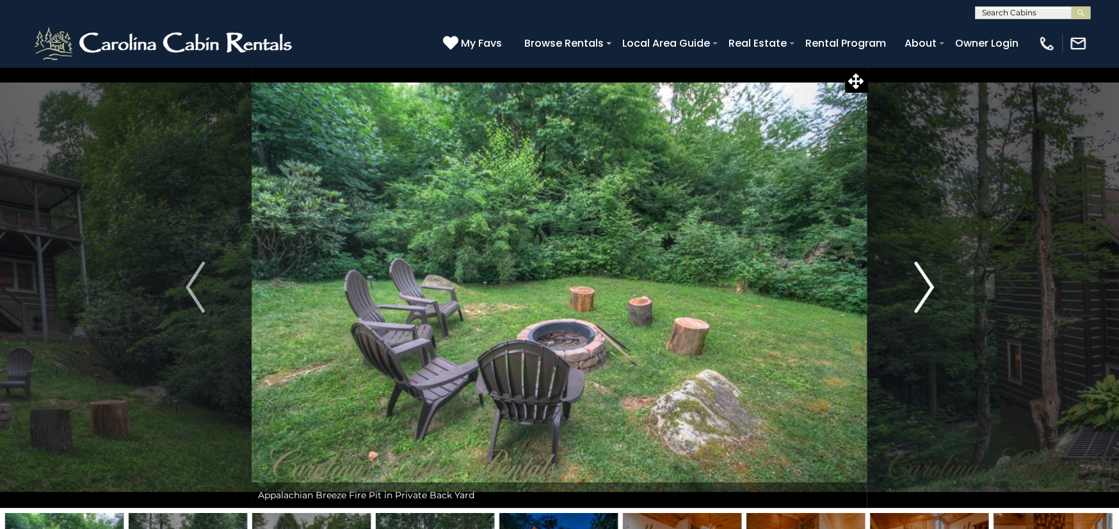
click at [927, 280] on img "Next" at bounding box center [923, 287] width 19 height 51
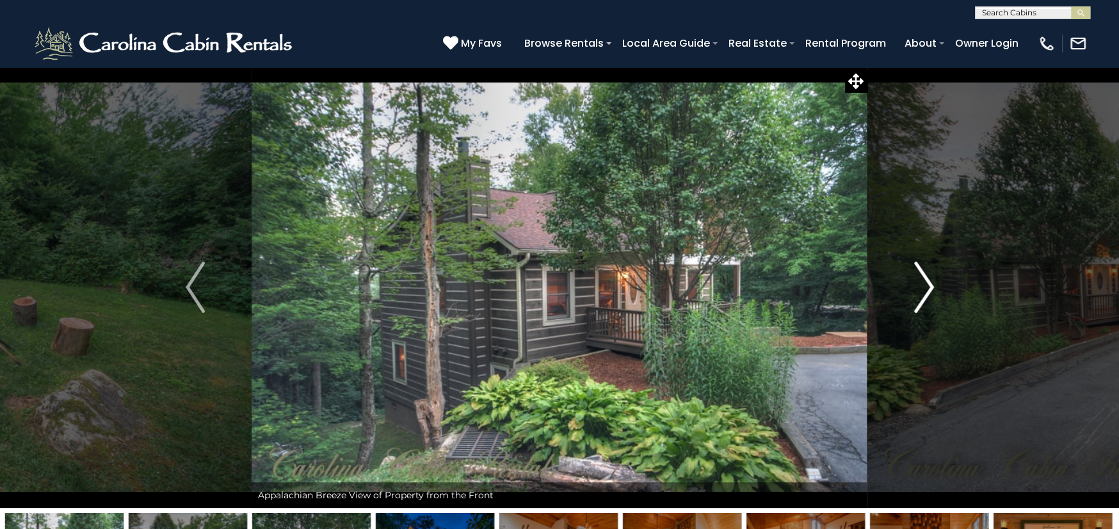
click at [927, 280] on img "Next" at bounding box center [923, 287] width 19 height 51
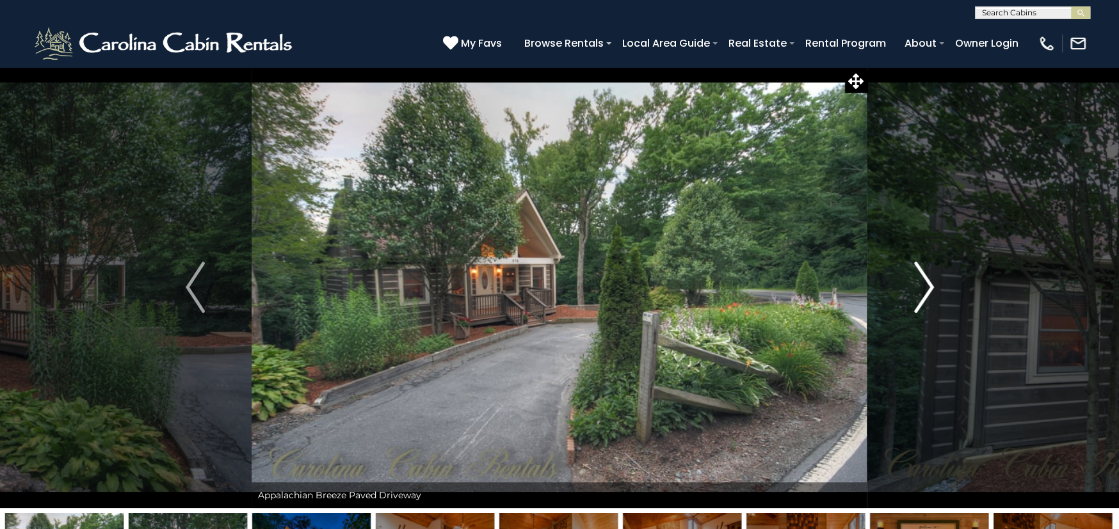
click at [927, 280] on img "Next" at bounding box center [923, 287] width 19 height 51
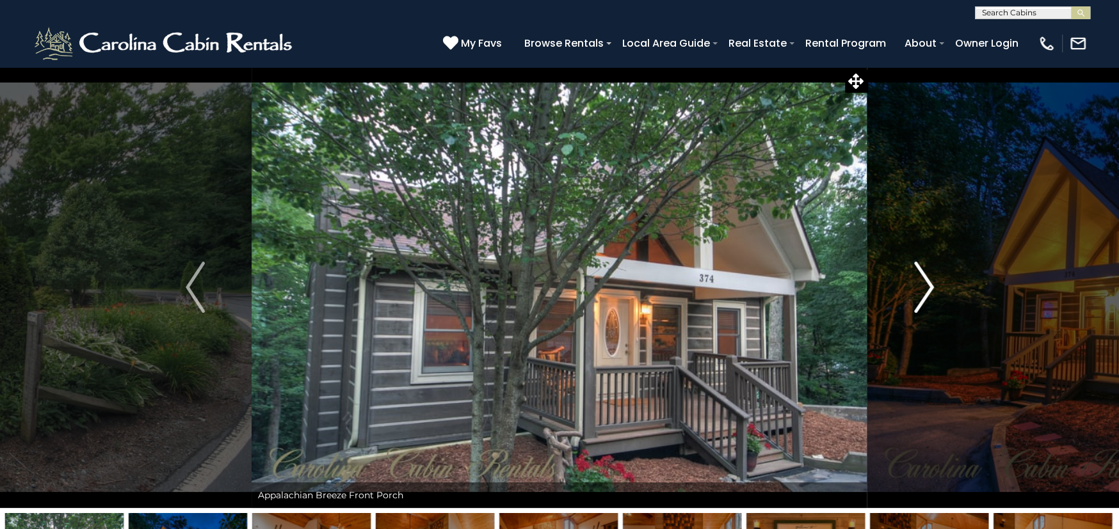
click at [927, 280] on img "Next" at bounding box center [923, 287] width 19 height 51
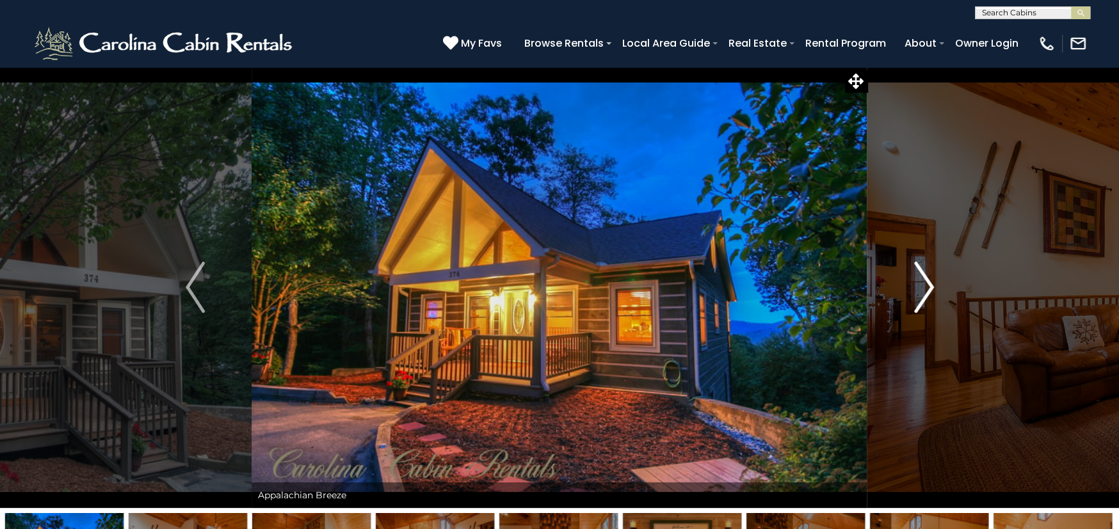
click at [927, 280] on img "Next" at bounding box center [923, 287] width 19 height 51
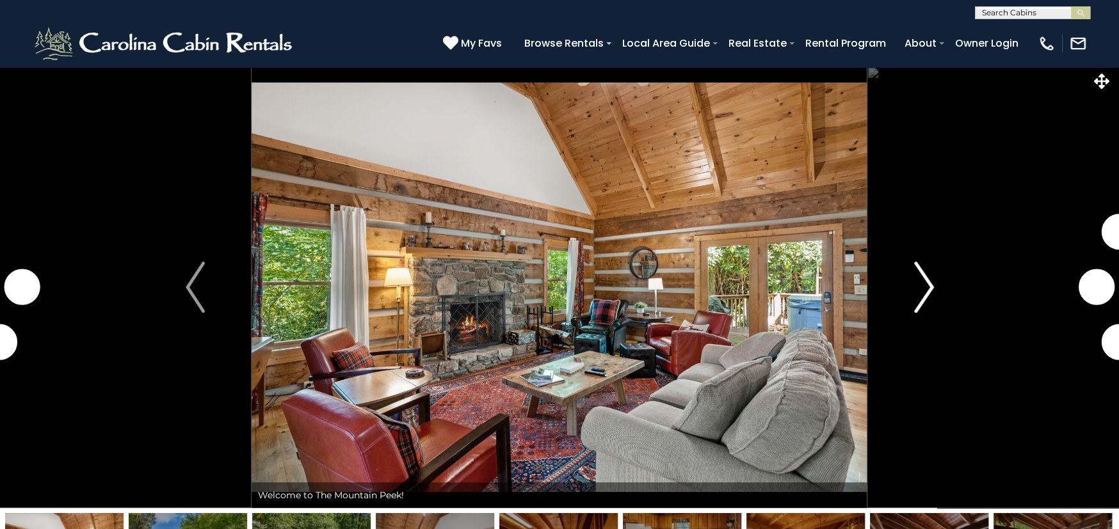
click at [922, 286] on img "Next" at bounding box center [923, 287] width 19 height 51
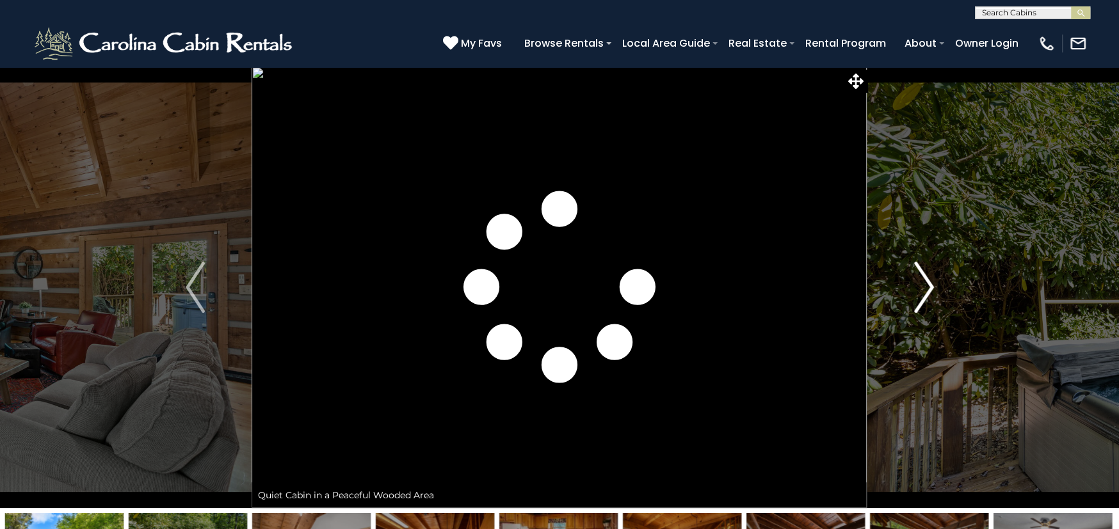
click at [926, 284] on img "Next" at bounding box center [923, 287] width 19 height 51
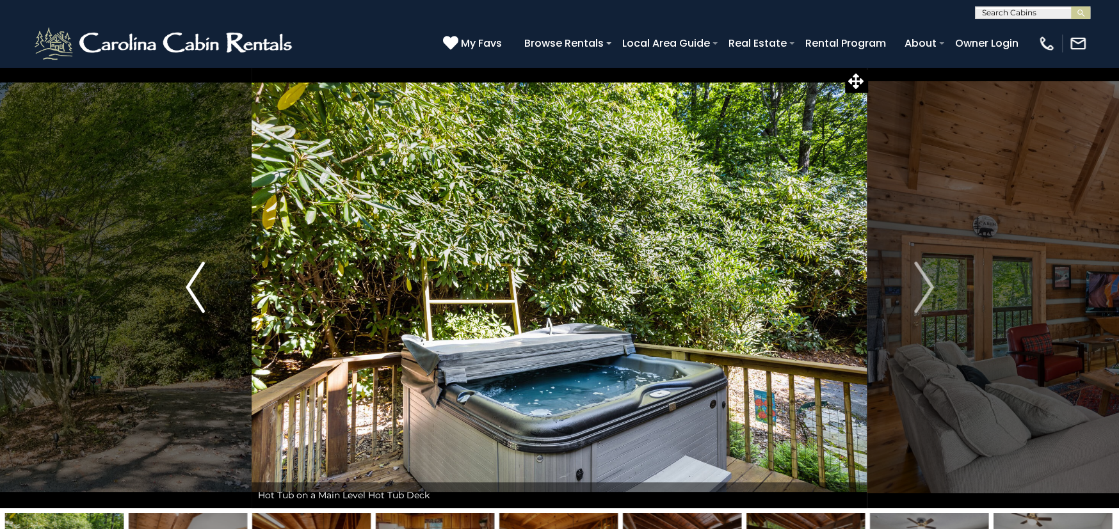
click at [191, 286] on img "Previous" at bounding box center [195, 287] width 19 height 51
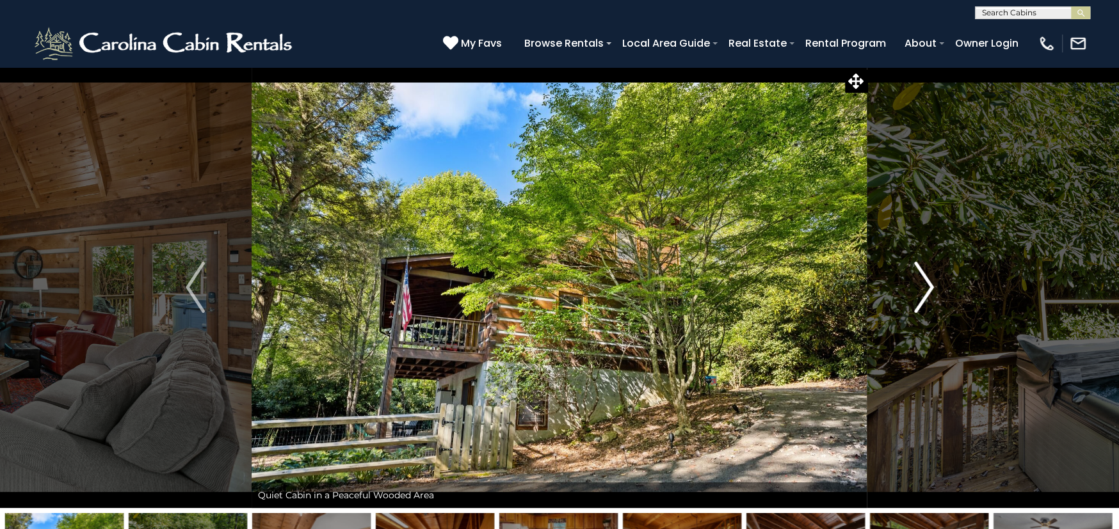
click at [918, 291] on img "Next" at bounding box center [923, 287] width 19 height 51
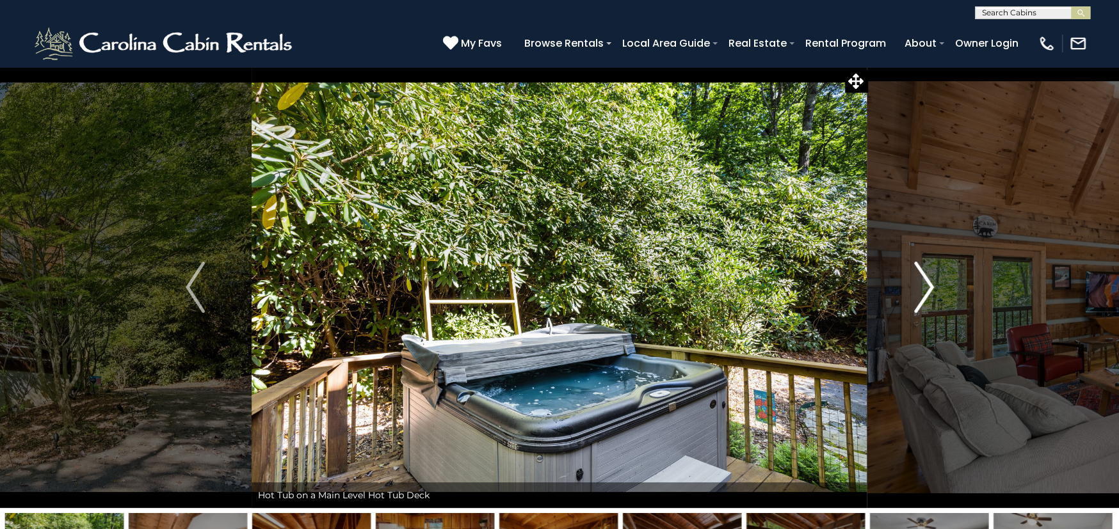
click at [918, 291] on img "Next" at bounding box center [923, 287] width 19 height 51
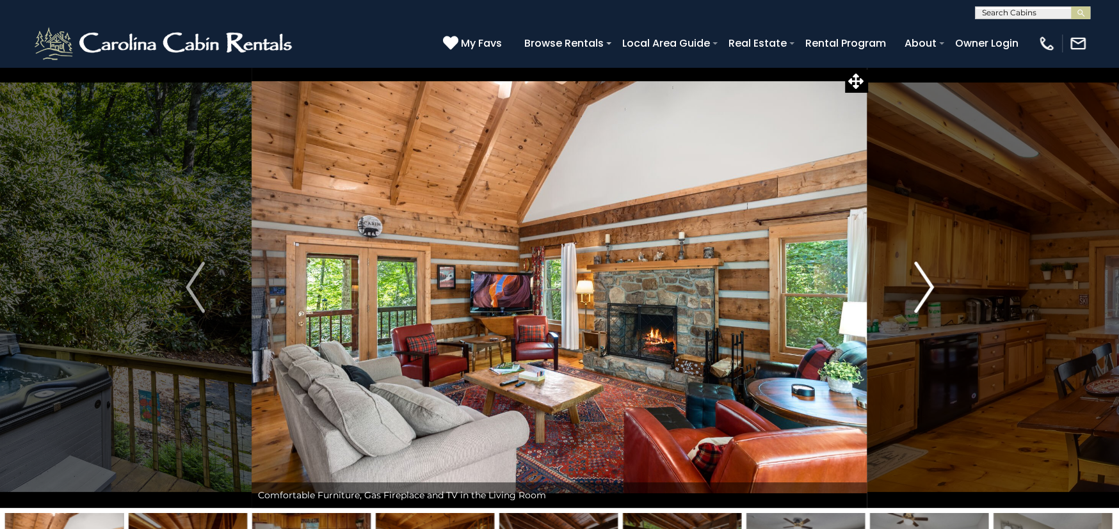
click at [918, 291] on img "Next" at bounding box center [923, 287] width 19 height 51
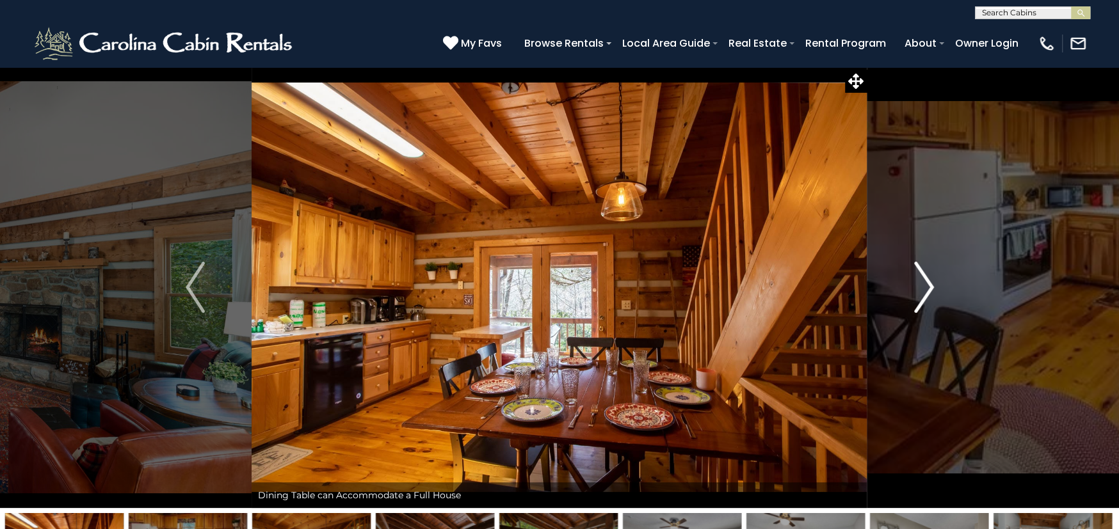
click at [918, 291] on img "Next" at bounding box center [923, 287] width 19 height 51
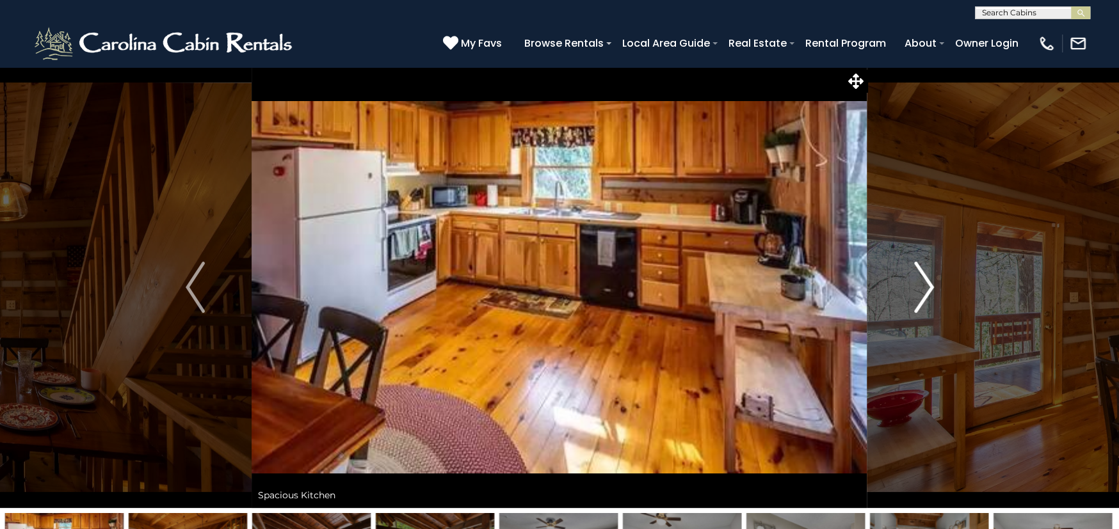
click at [918, 291] on img "Next" at bounding box center [923, 287] width 19 height 51
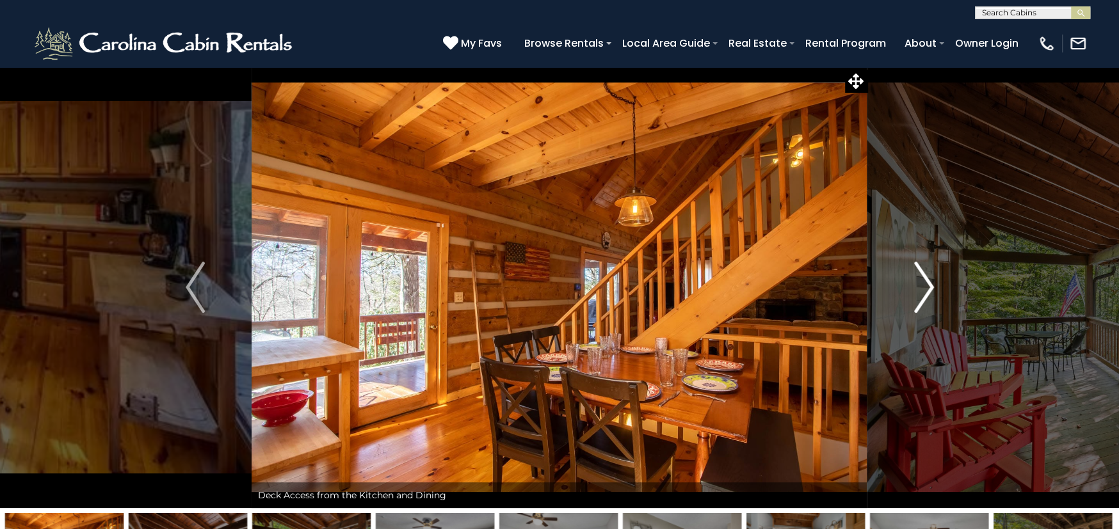
click at [918, 291] on img "Next" at bounding box center [923, 287] width 19 height 51
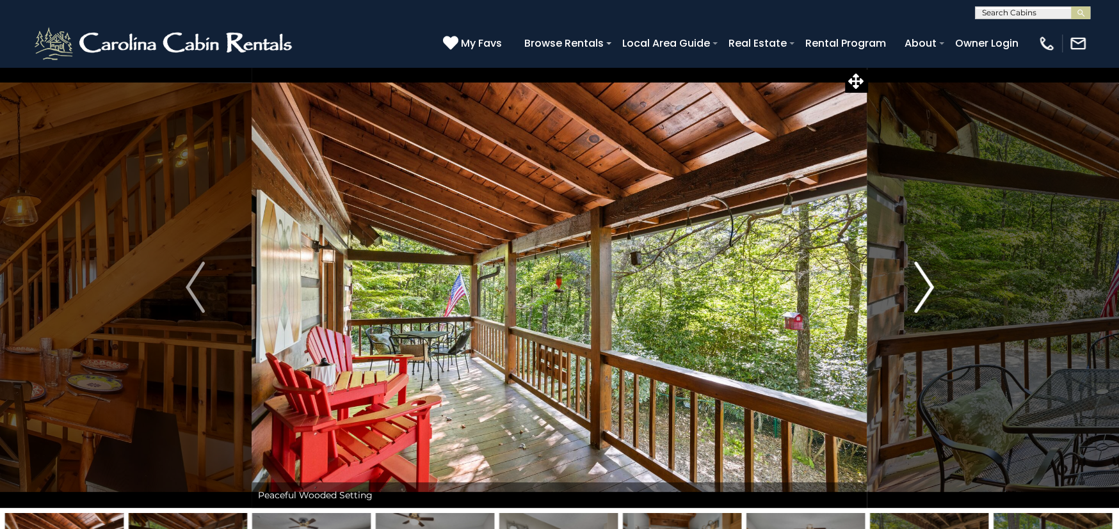
click at [918, 291] on img "Next" at bounding box center [923, 287] width 19 height 51
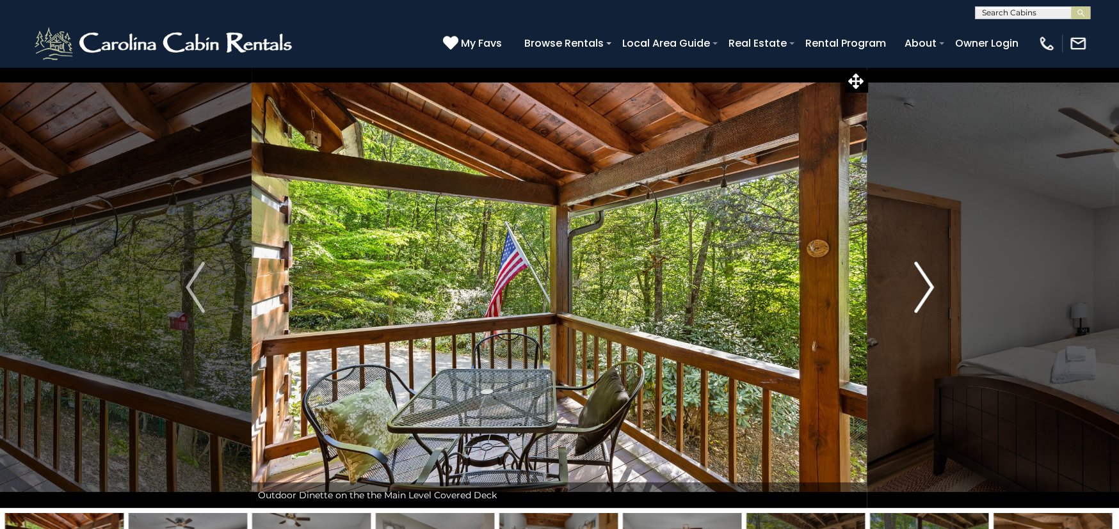
click at [925, 284] on img "Next" at bounding box center [923, 287] width 19 height 51
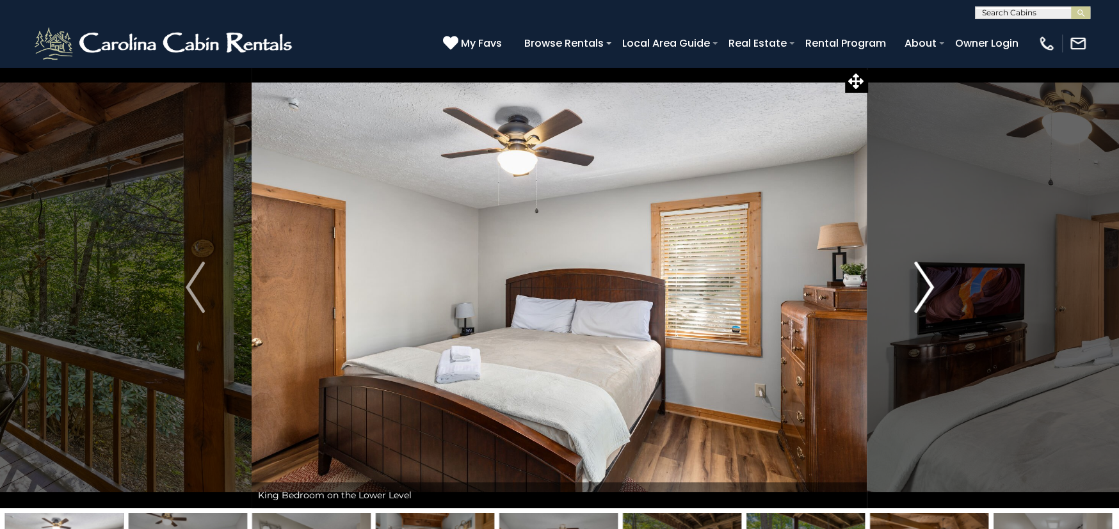
click at [925, 284] on img "Next" at bounding box center [923, 287] width 19 height 51
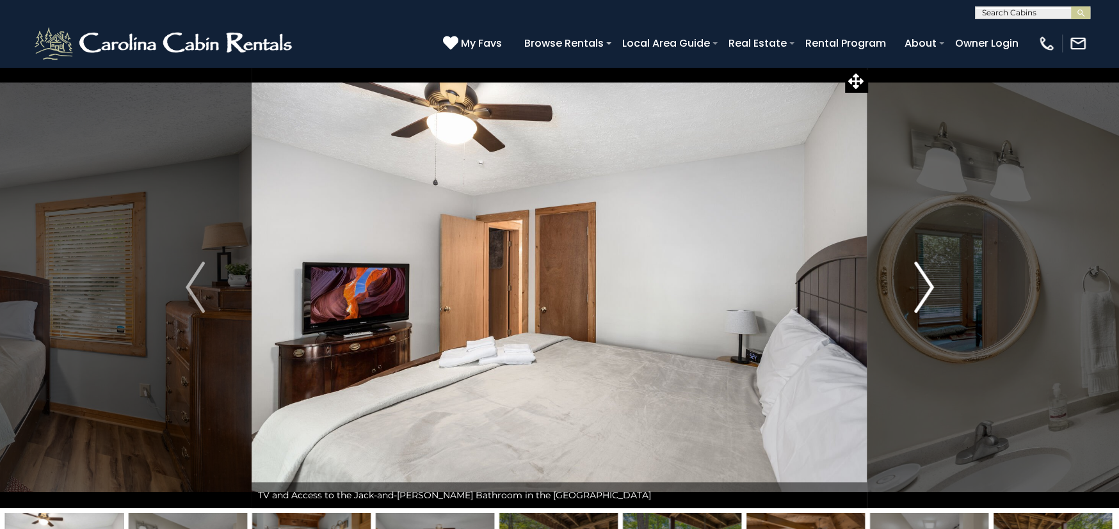
click at [925, 284] on img "Next" at bounding box center [923, 287] width 19 height 51
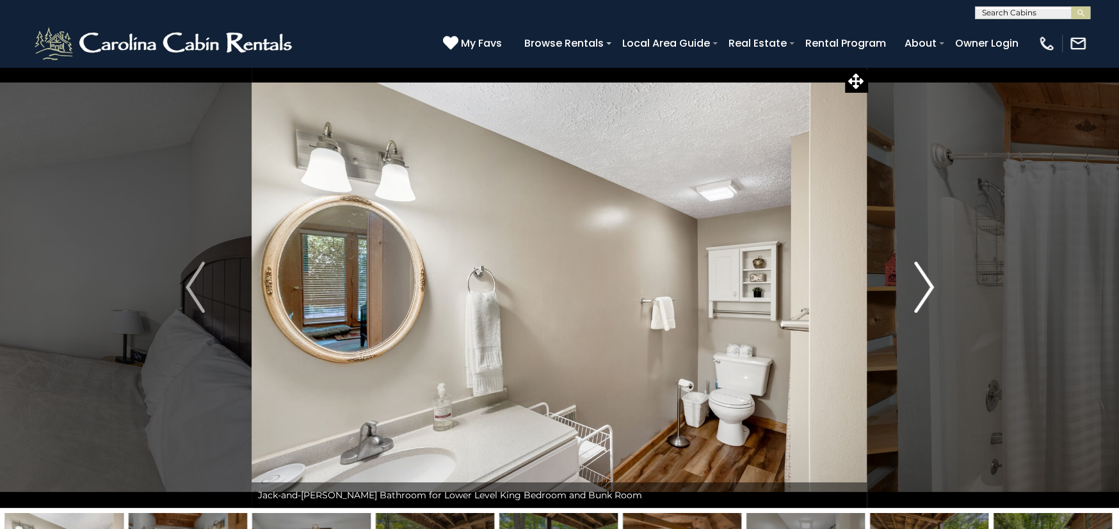
click at [925, 284] on img "Next" at bounding box center [923, 287] width 19 height 51
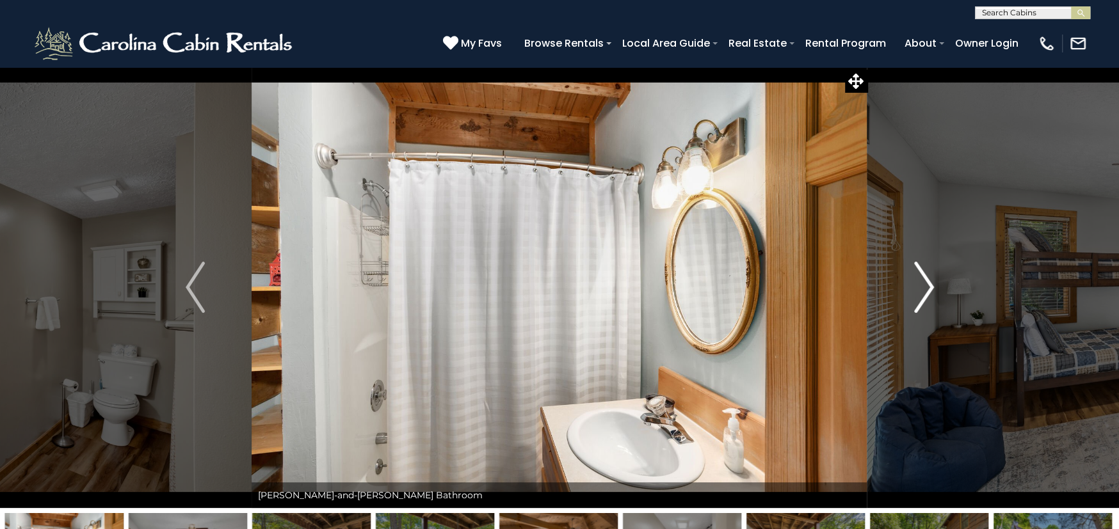
click at [925, 284] on img "Next" at bounding box center [923, 287] width 19 height 51
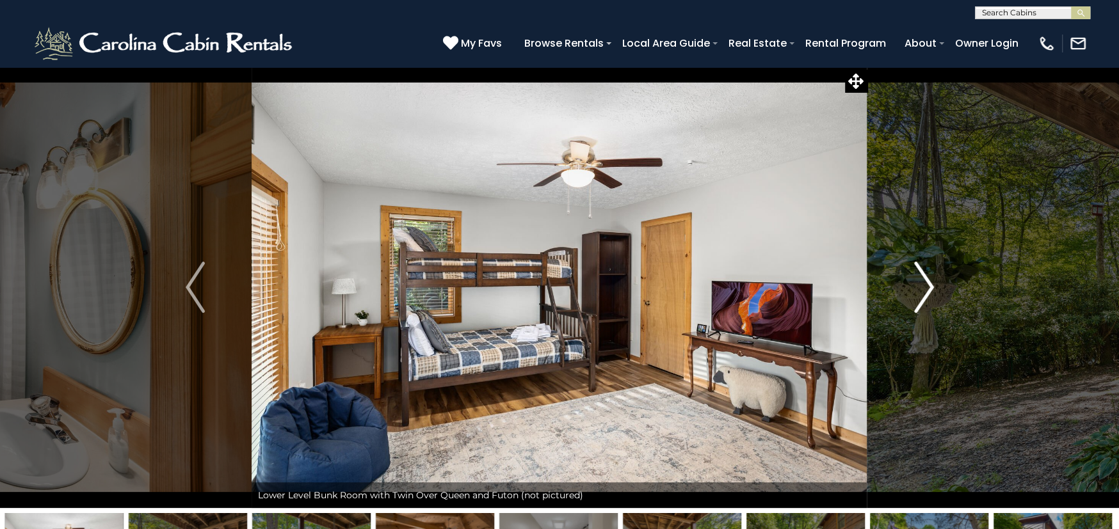
click at [925, 284] on img "Next" at bounding box center [923, 287] width 19 height 51
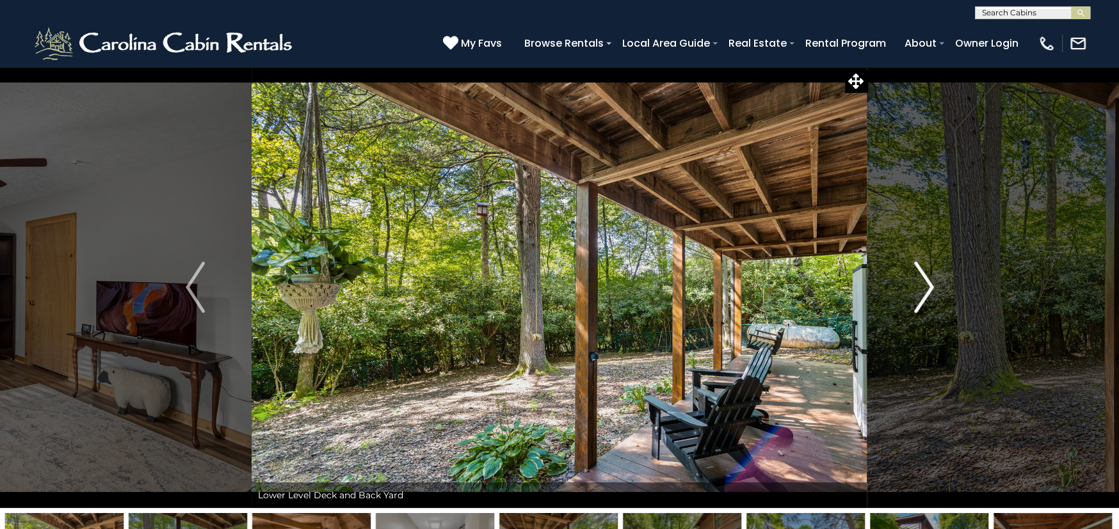
click at [925, 284] on img "Next" at bounding box center [923, 287] width 19 height 51
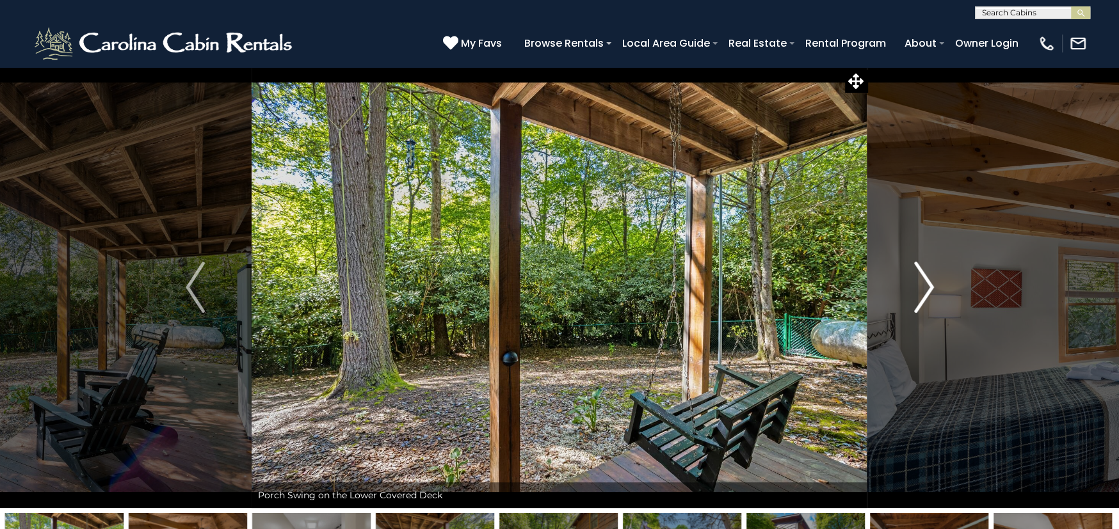
click at [925, 284] on img "Next" at bounding box center [923, 287] width 19 height 51
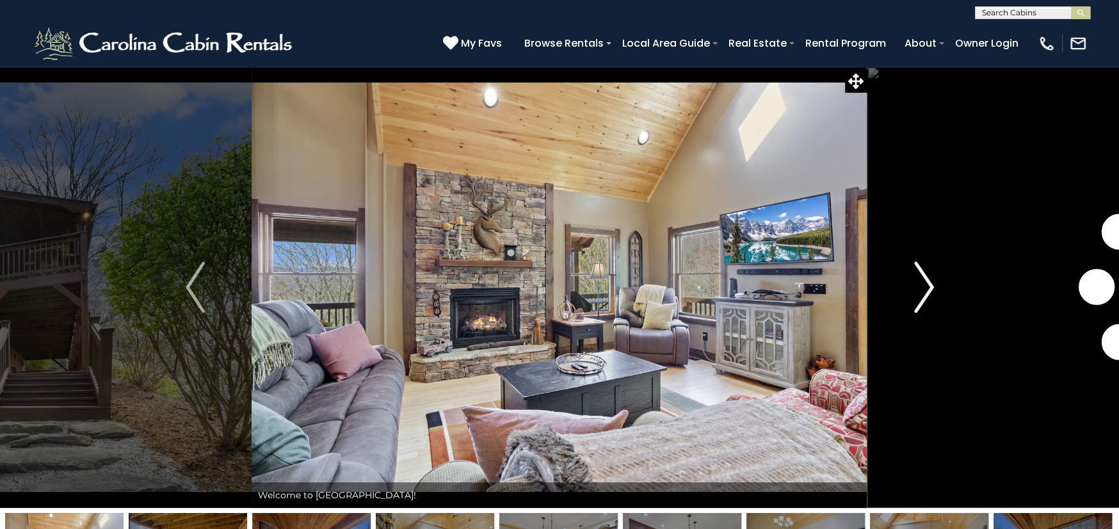
click at [918, 265] on img "Next" at bounding box center [923, 287] width 19 height 51
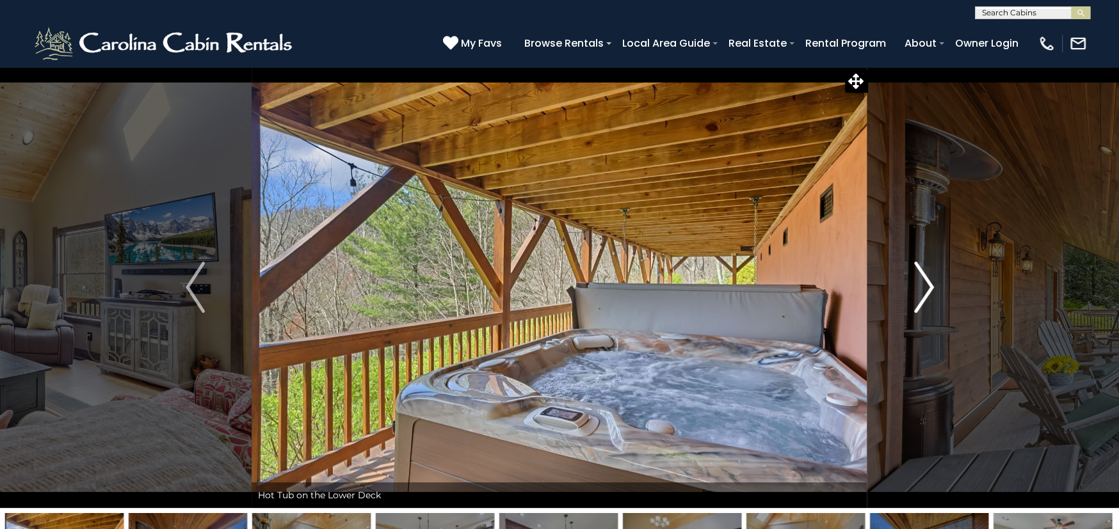
click at [914, 266] on img "Next" at bounding box center [923, 287] width 19 height 51
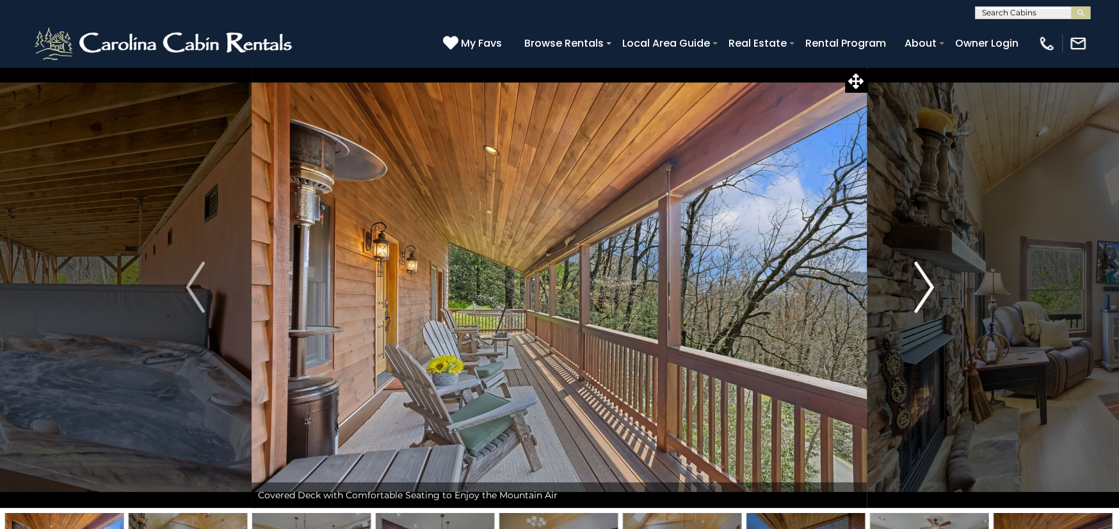
click at [914, 266] on img "Next" at bounding box center [923, 287] width 19 height 51
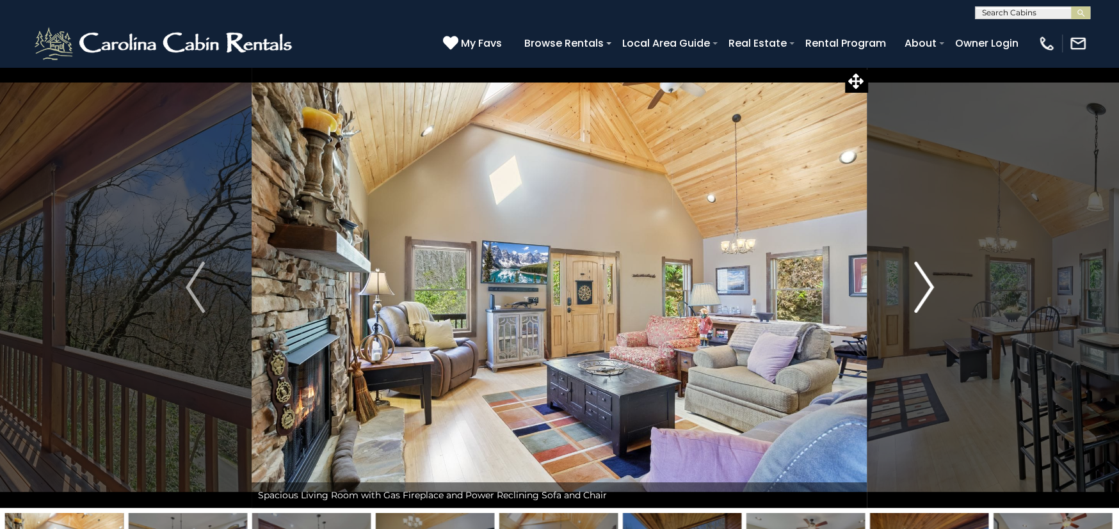
click at [914, 266] on img "Next" at bounding box center [923, 287] width 19 height 51
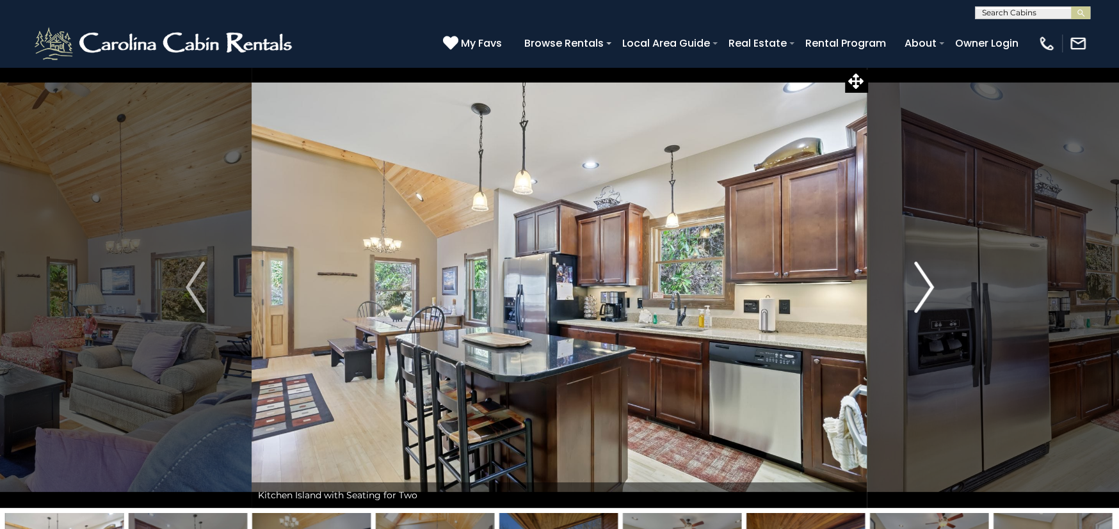
click at [914, 266] on img "Next" at bounding box center [923, 287] width 19 height 51
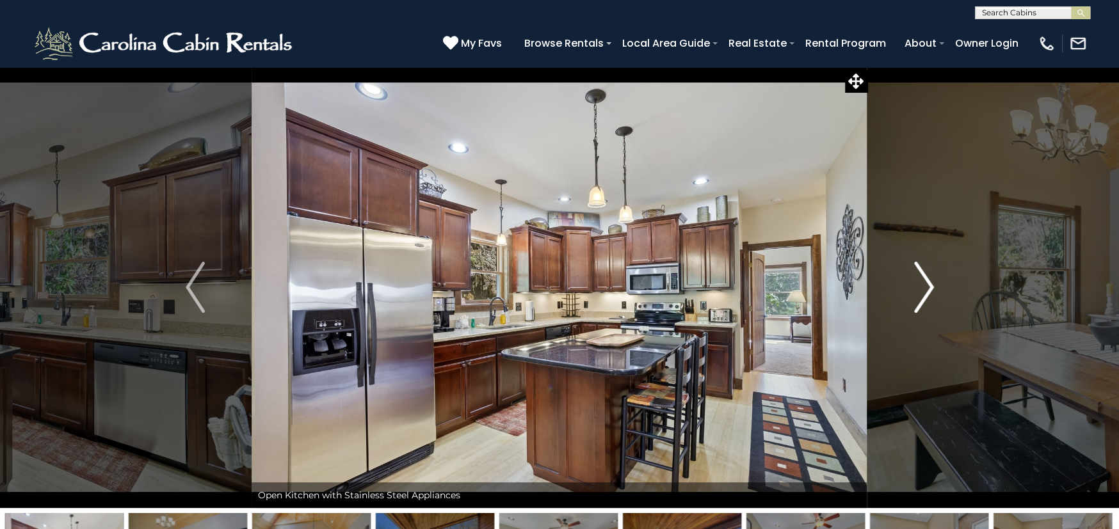
click at [914, 266] on img "Next" at bounding box center [923, 287] width 19 height 51
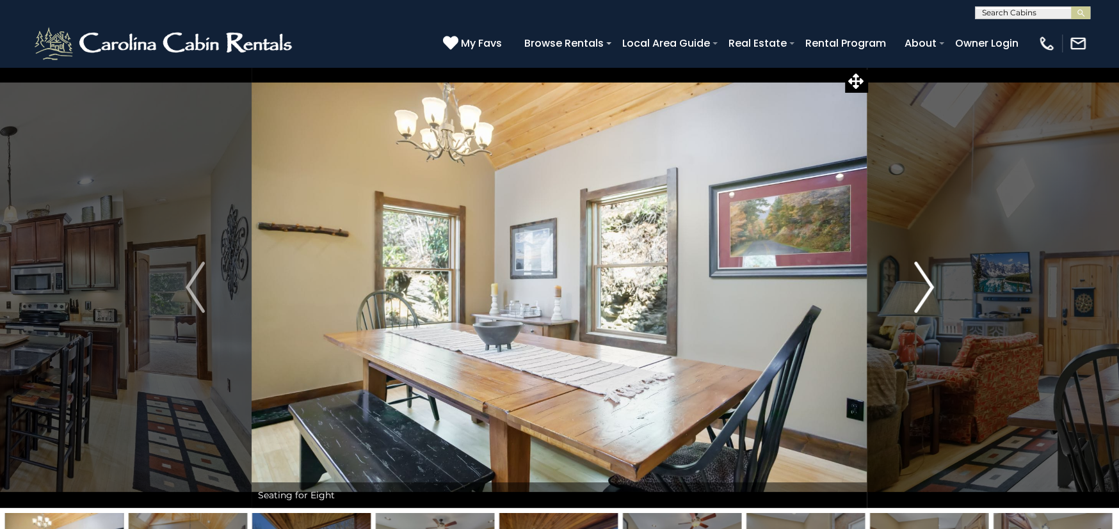
click at [914, 266] on img "Next" at bounding box center [923, 287] width 19 height 51
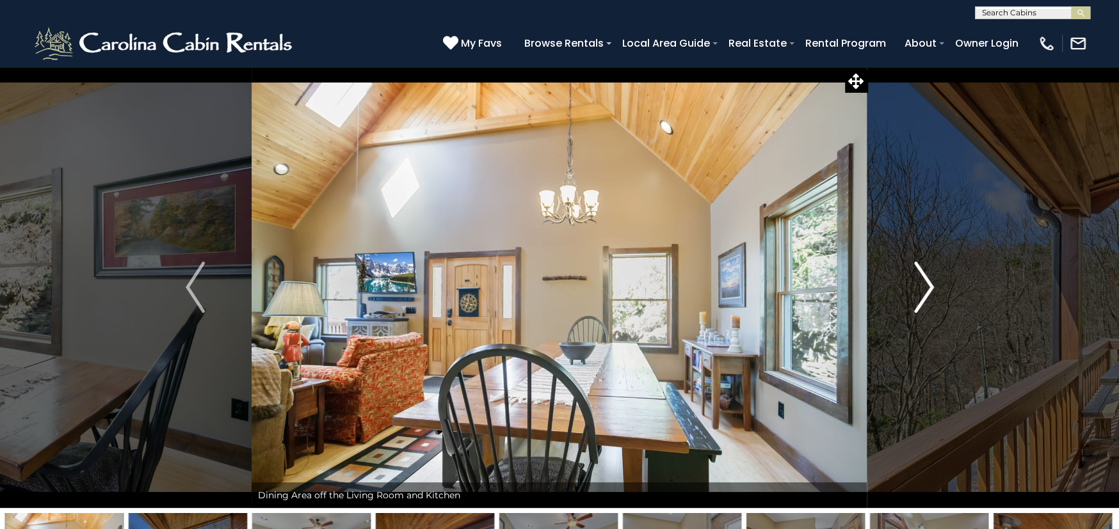
click at [914, 266] on img "Next" at bounding box center [923, 287] width 19 height 51
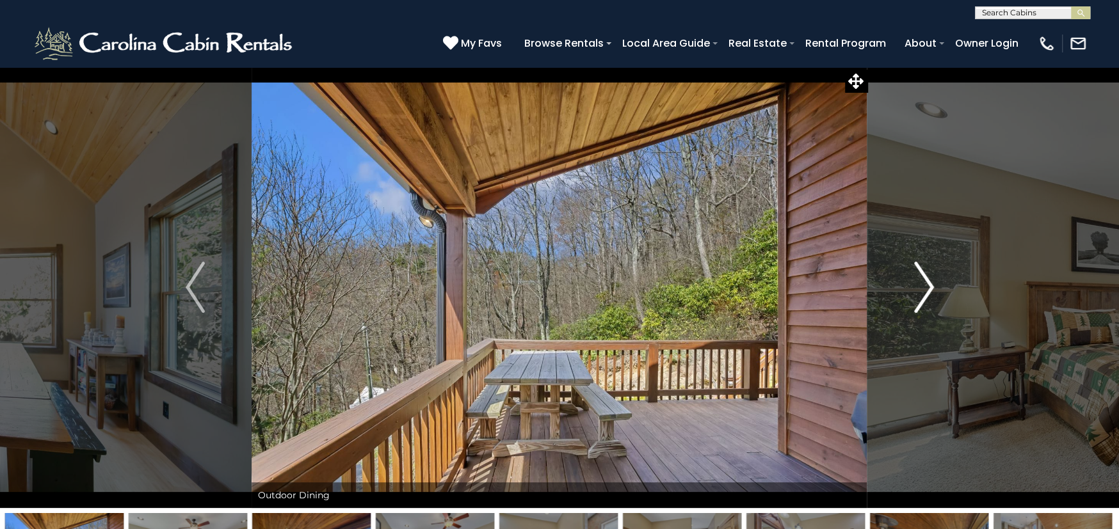
click at [914, 266] on img "Next" at bounding box center [923, 287] width 19 height 51
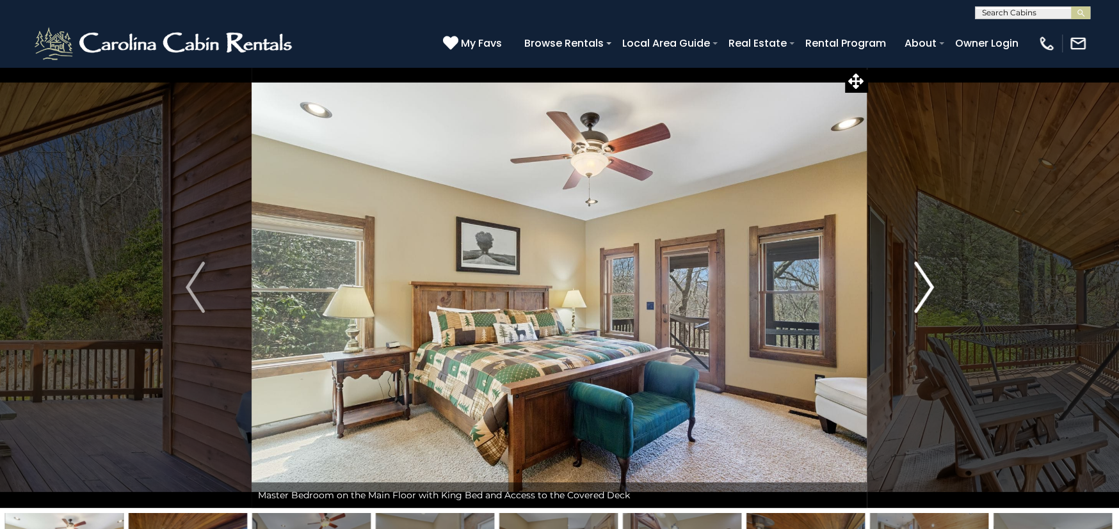
click at [914, 266] on img "Next" at bounding box center [923, 287] width 19 height 51
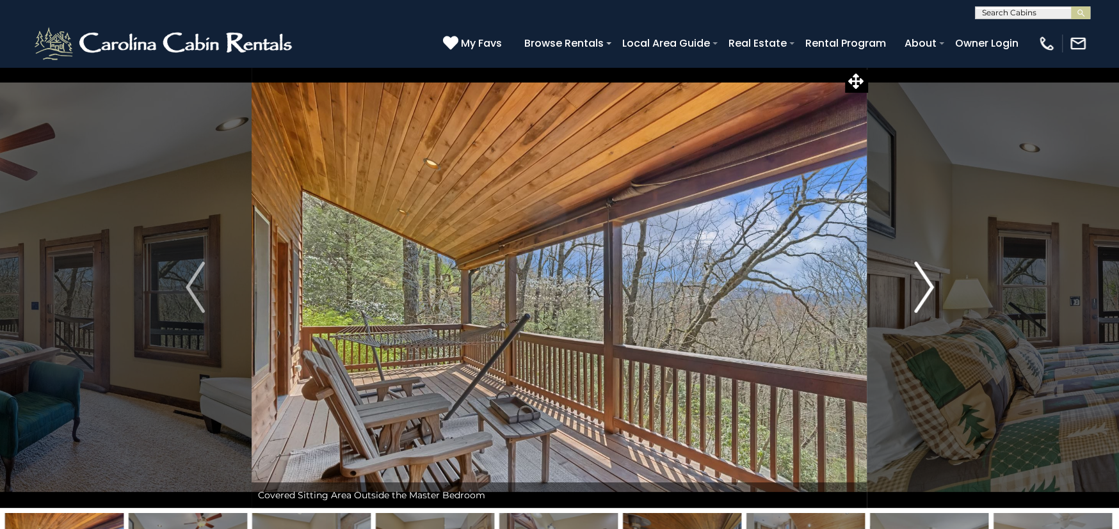
click at [914, 266] on img "Next" at bounding box center [923, 287] width 19 height 51
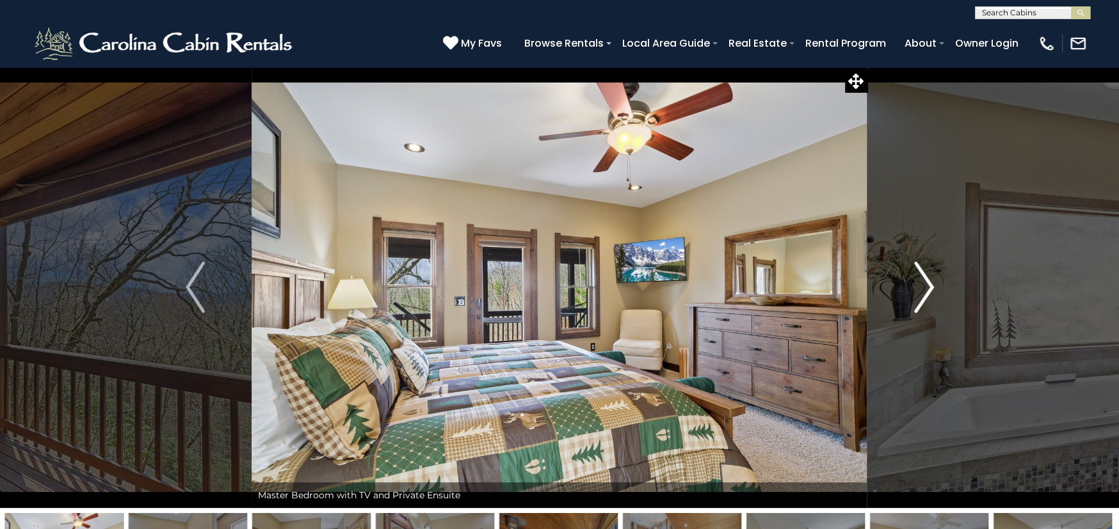
click at [914, 266] on img "Next" at bounding box center [923, 287] width 19 height 51
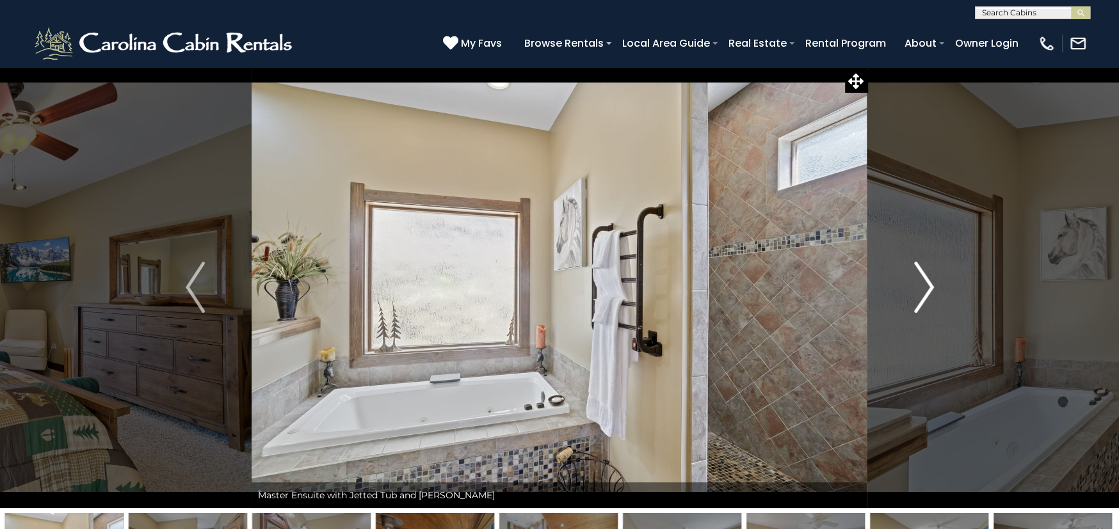
click at [914, 266] on img "Next" at bounding box center [923, 287] width 19 height 51
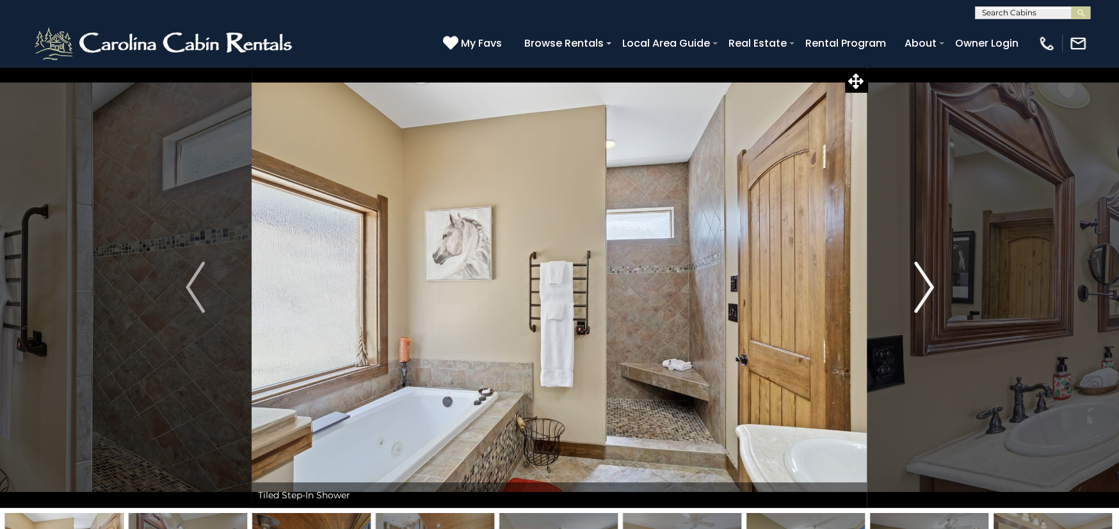
click at [914, 266] on img "Next" at bounding box center [923, 287] width 19 height 51
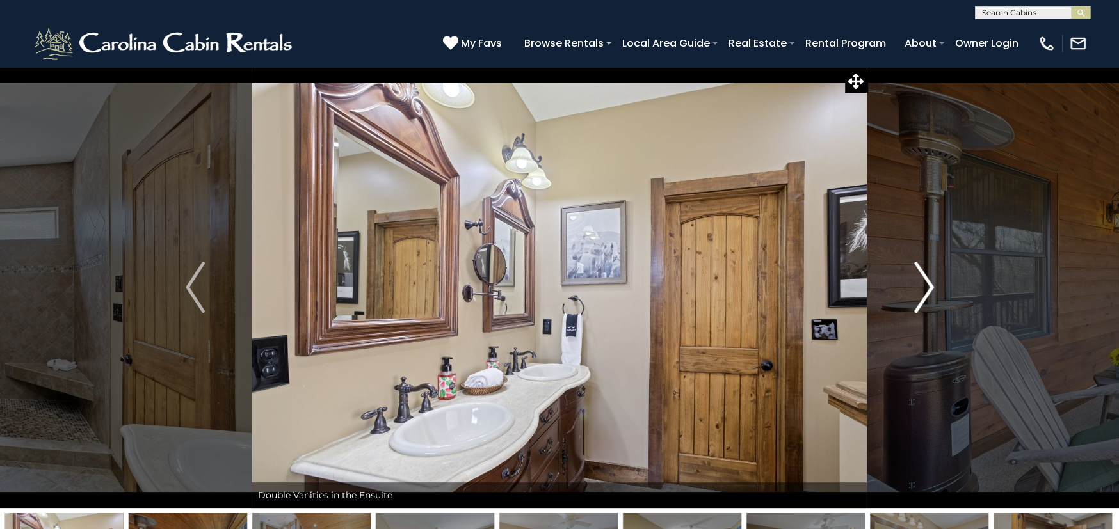
click at [914, 266] on img "Next" at bounding box center [923, 287] width 19 height 51
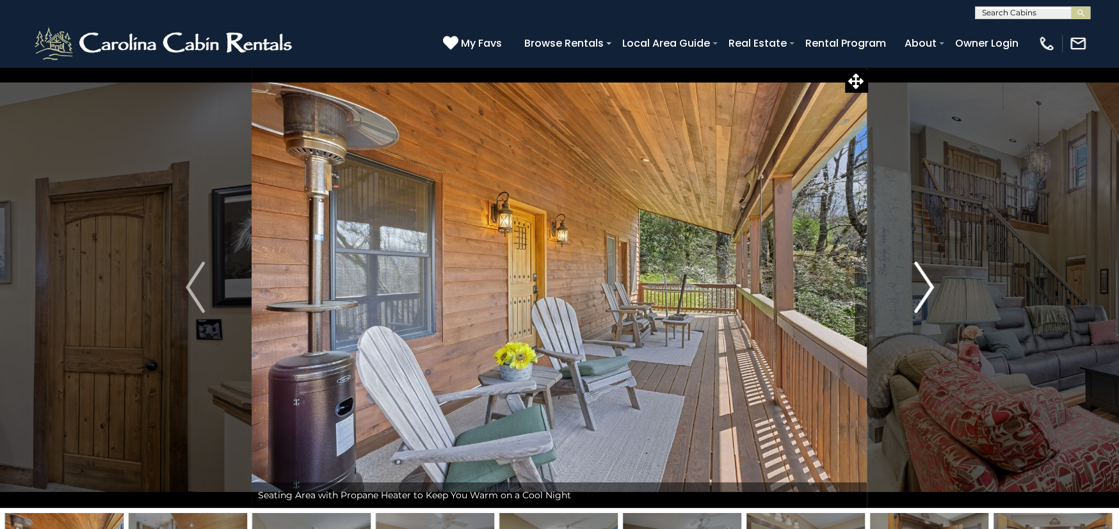
click at [914, 266] on img "Next" at bounding box center [923, 287] width 19 height 51
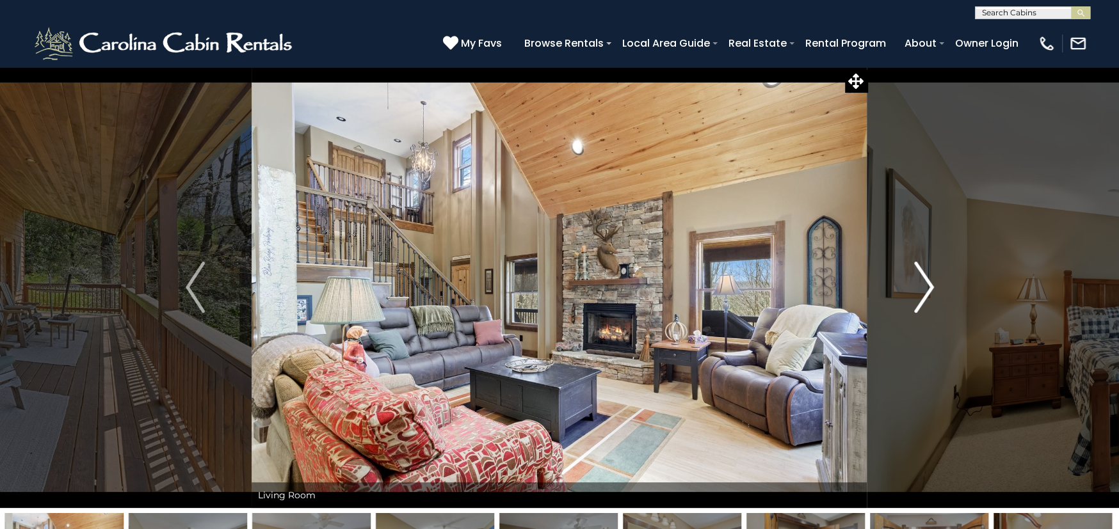
click at [914, 266] on img "Next" at bounding box center [923, 287] width 19 height 51
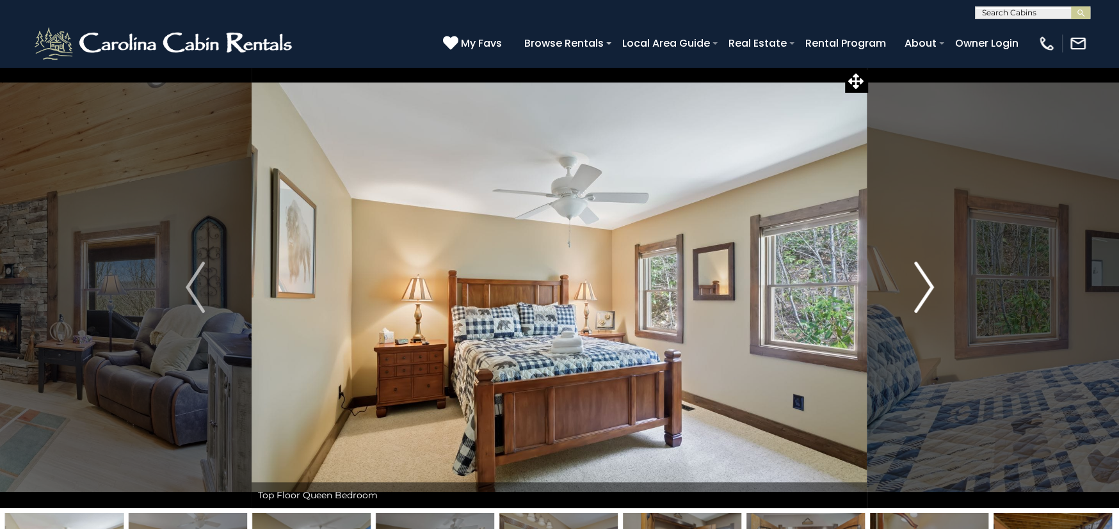
click at [917, 271] on img "Next" at bounding box center [923, 287] width 19 height 51
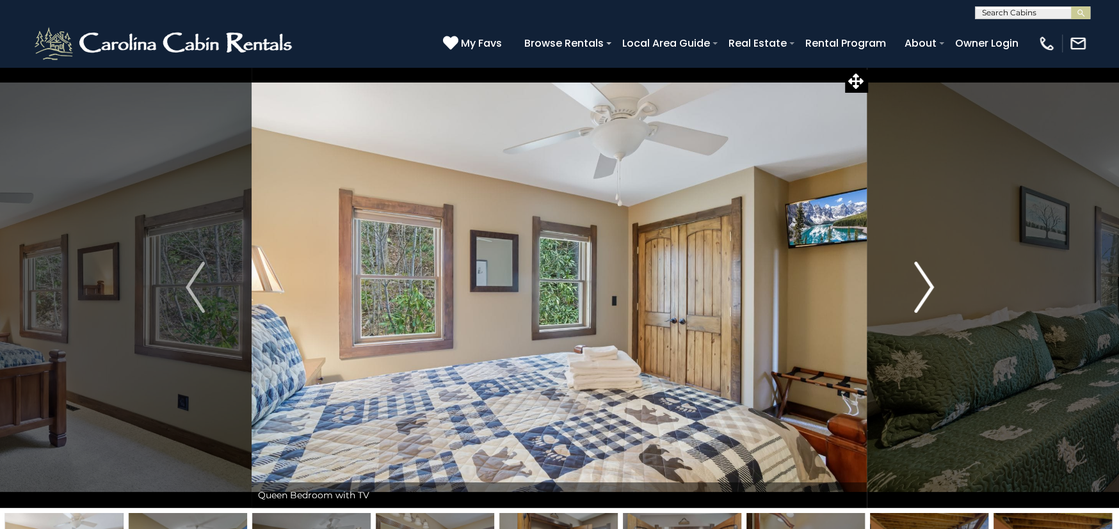
click at [925, 278] on img "Next" at bounding box center [923, 287] width 19 height 51
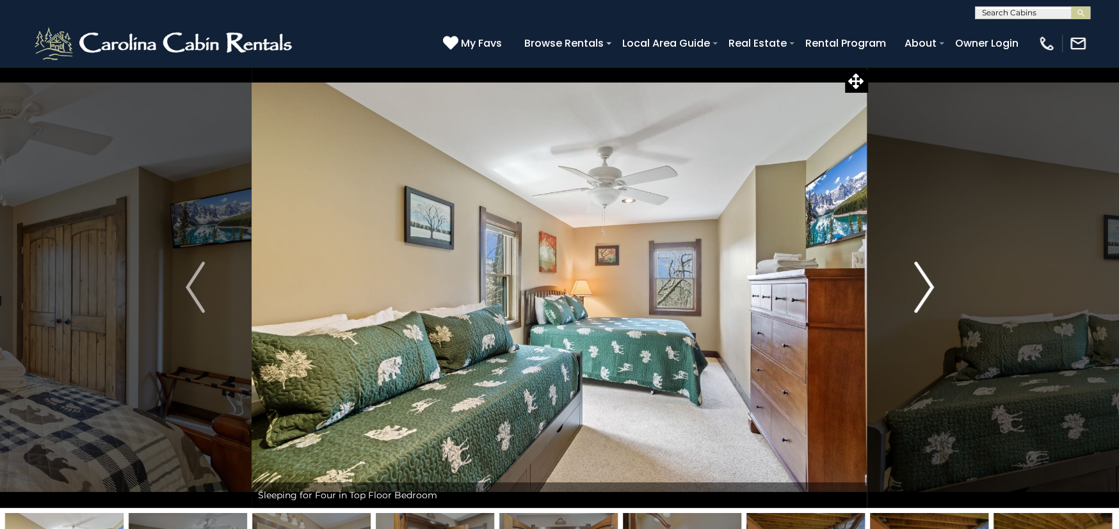
click at [925, 278] on img "Next" at bounding box center [923, 287] width 19 height 51
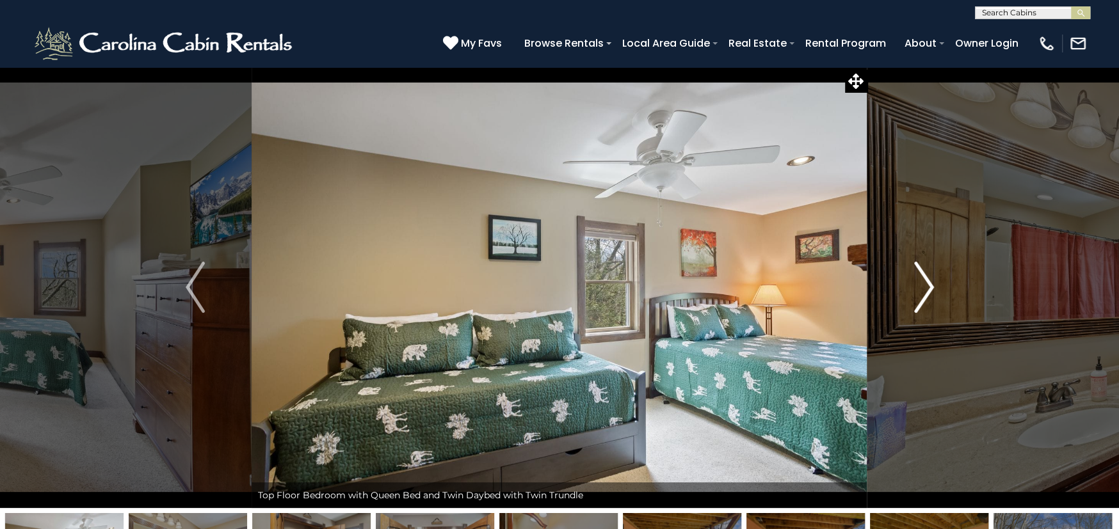
click at [925, 278] on img "Next" at bounding box center [923, 287] width 19 height 51
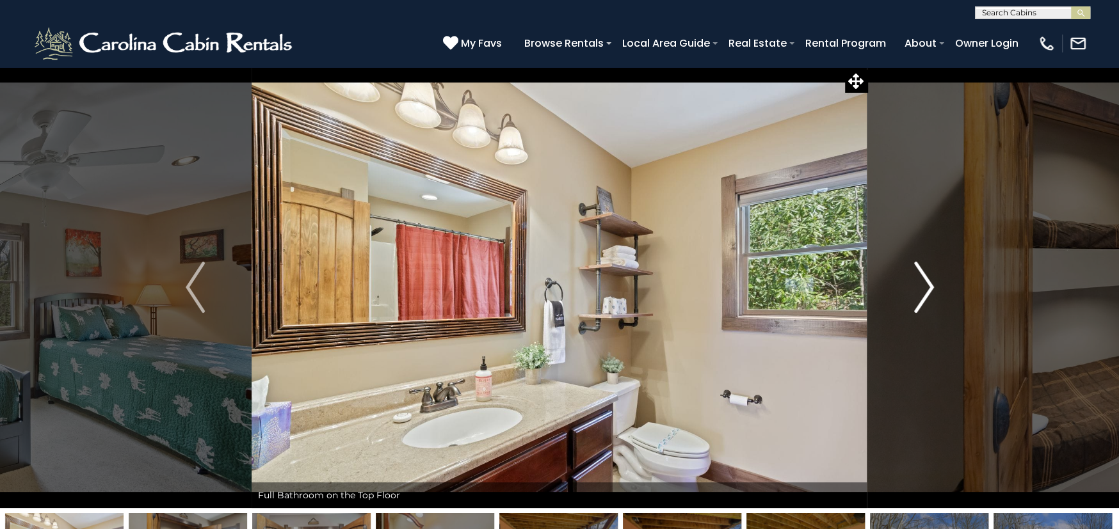
click at [925, 278] on img "Next" at bounding box center [923, 287] width 19 height 51
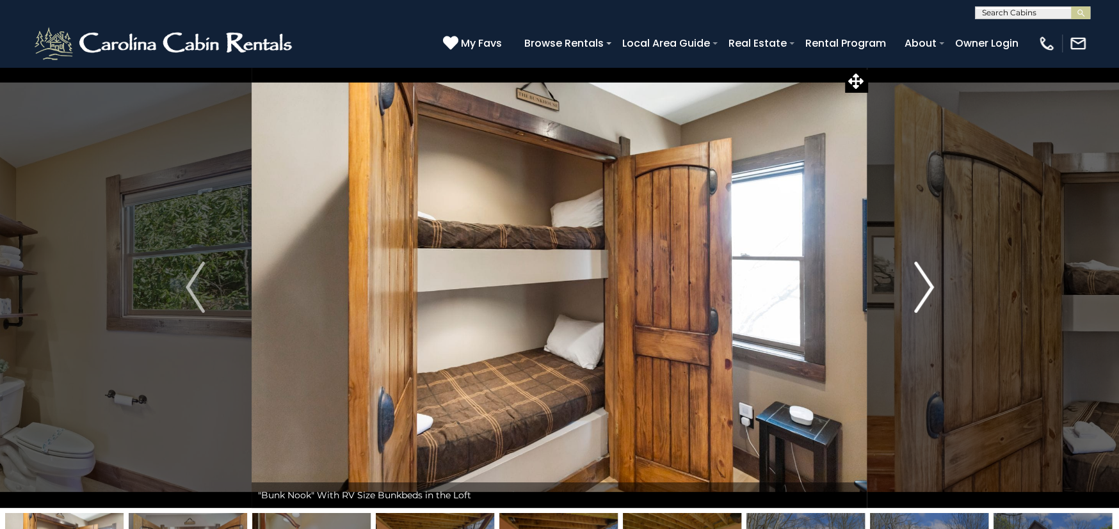
click at [925, 278] on img "Next" at bounding box center [923, 287] width 19 height 51
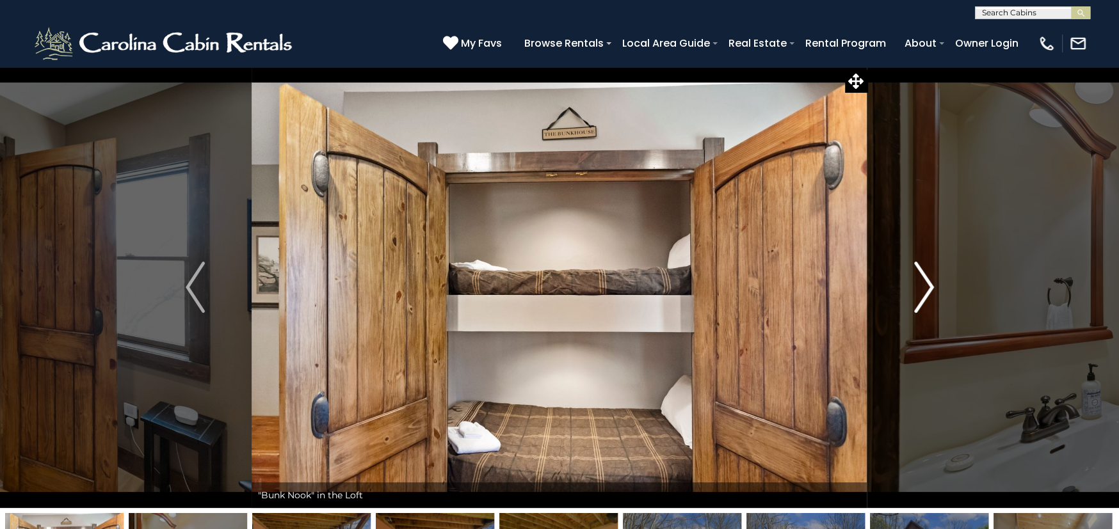
click at [925, 278] on img "Next" at bounding box center [923, 287] width 19 height 51
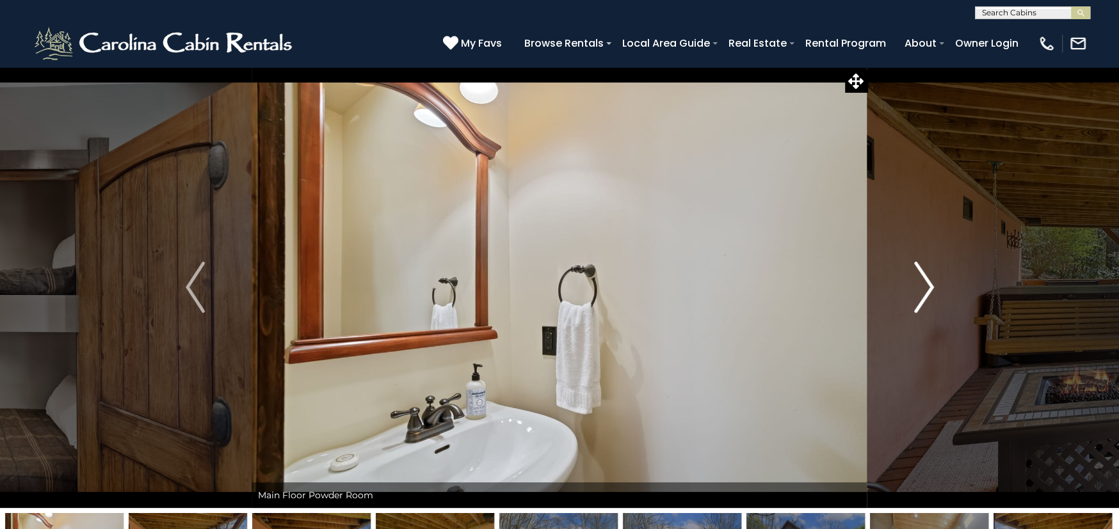
click at [925, 278] on img "Next" at bounding box center [923, 287] width 19 height 51
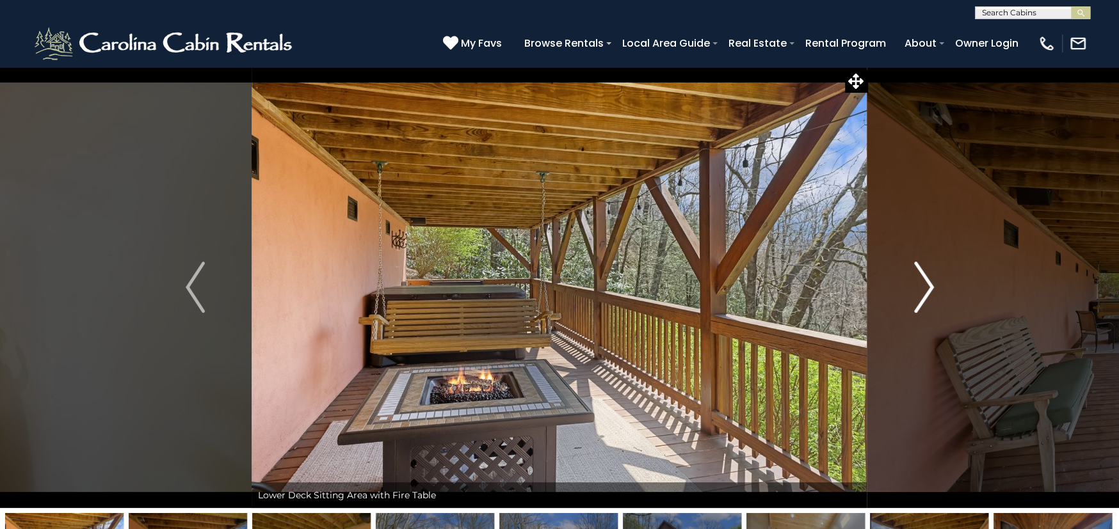
click at [925, 278] on img "Next" at bounding box center [923, 287] width 19 height 51
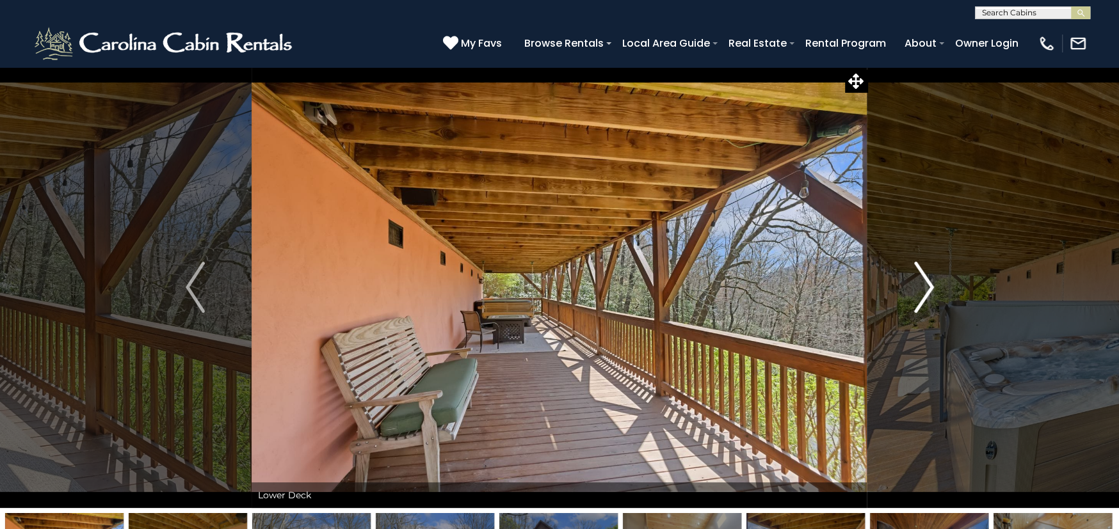
click at [925, 278] on img "Next" at bounding box center [923, 287] width 19 height 51
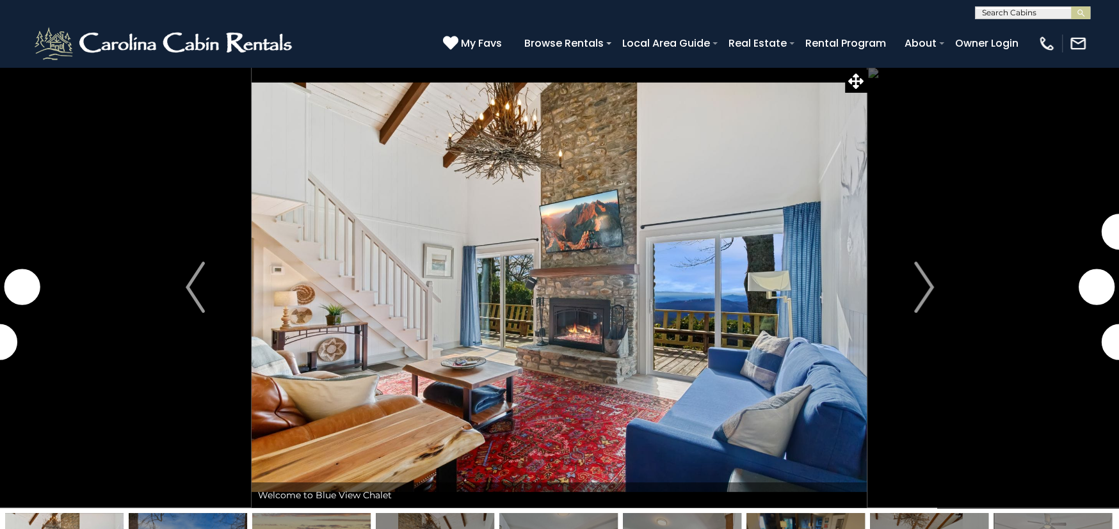
click at [660, 281] on img at bounding box center [559, 288] width 615 height 442
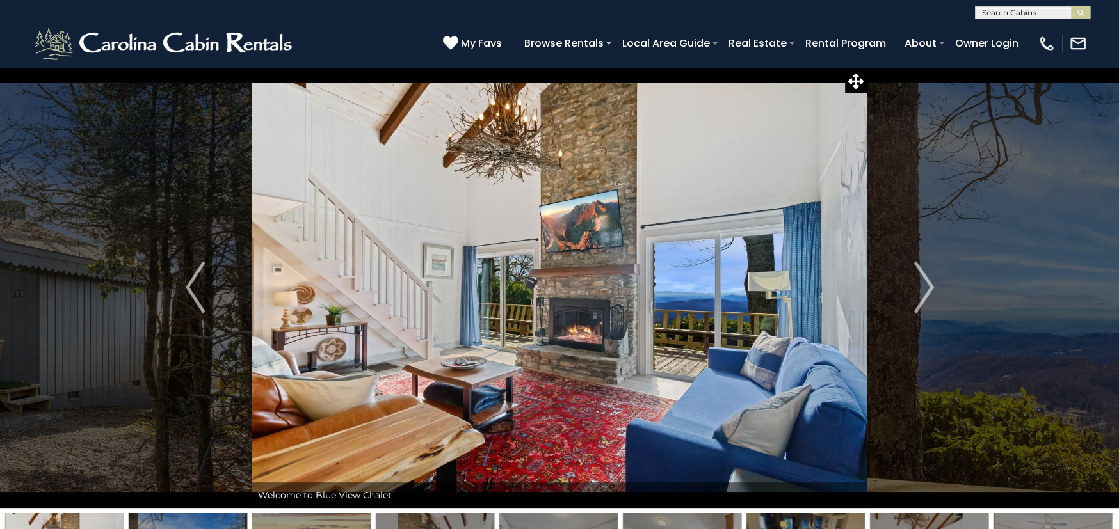
click at [693, 302] on img at bounding box center [559, 288] width 615 height 442
click at [928, 285] on img "Next" at bounding box center [923, 287] width 19 height 51
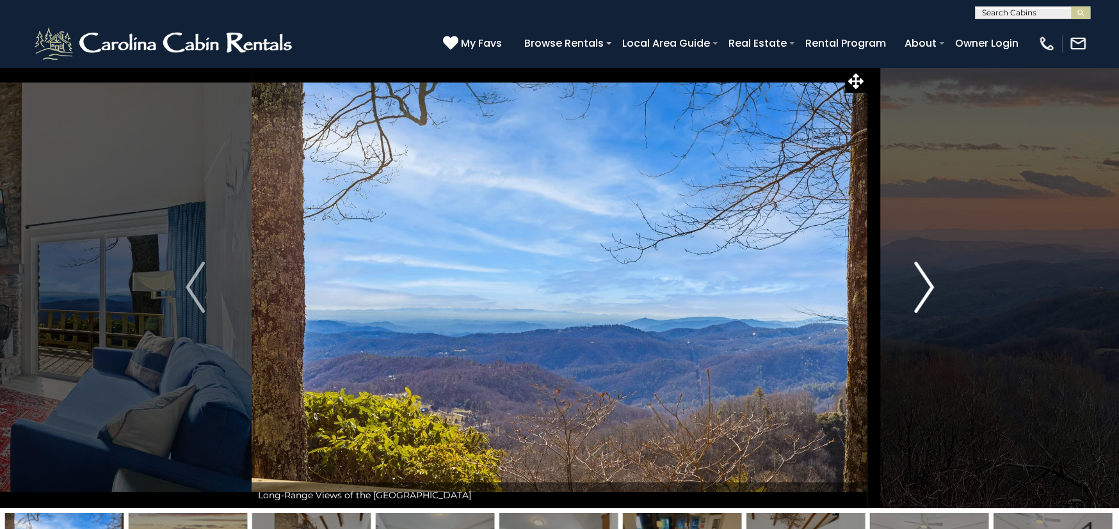
click at [928, 285] on img "Next" at bounding box center [923, 287] width 19 height 51
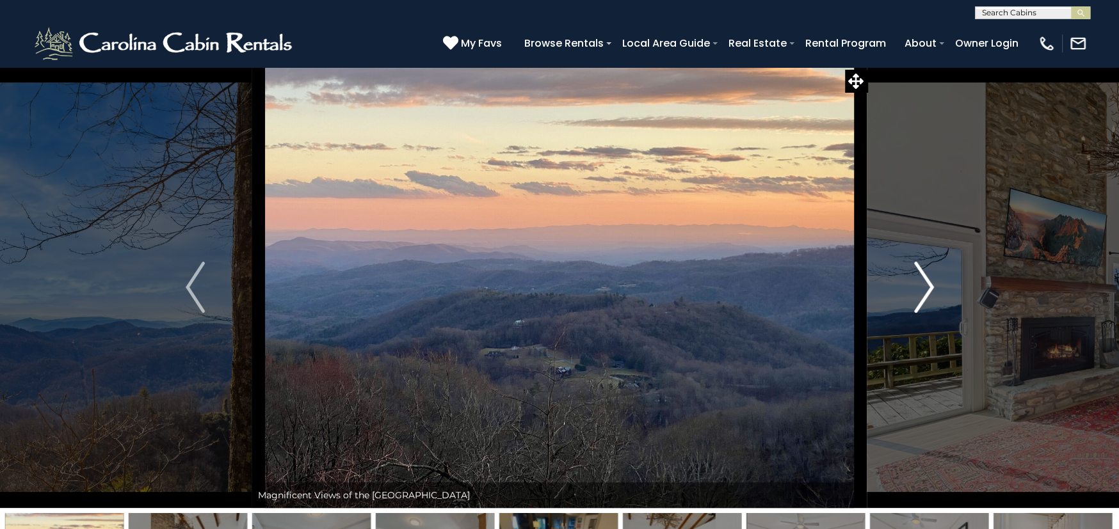
click at [928, 285] on img "Next" at bounding box center [923, 287] width 19 height 51
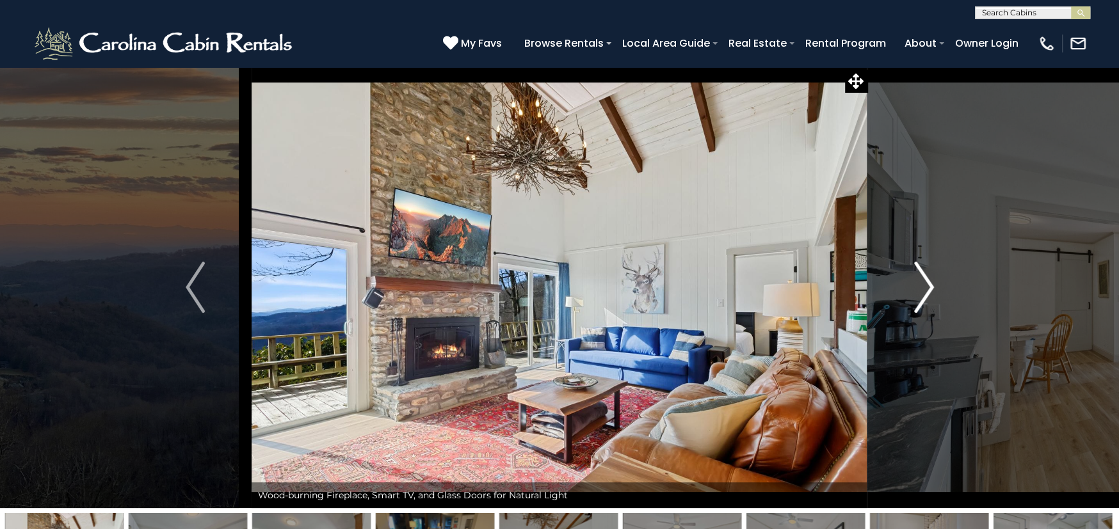
click at [928, 285] on img "Next" at bounding box center [923, 287] width 19 height 51
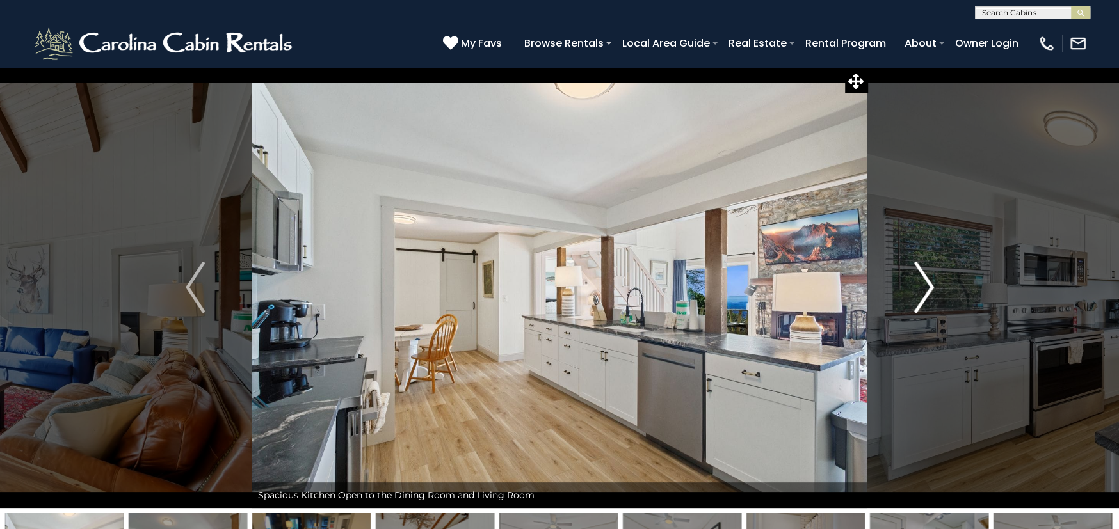
click at [928, 285] on img "Next" at bounding box center [923, 287] width 19 height 51
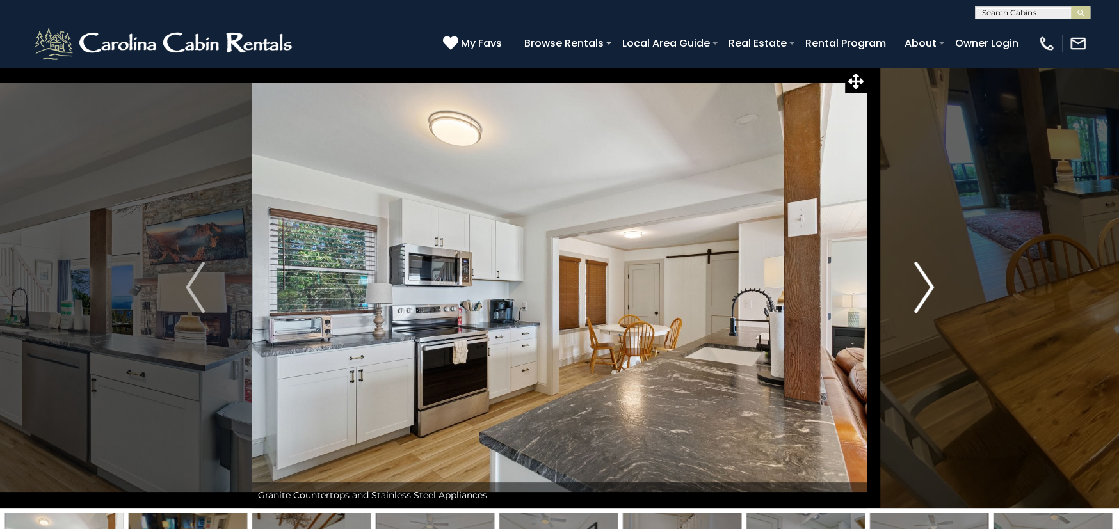
click at [928, 285] on img "Next" at bounding box center [923, 287] width 19 height 51
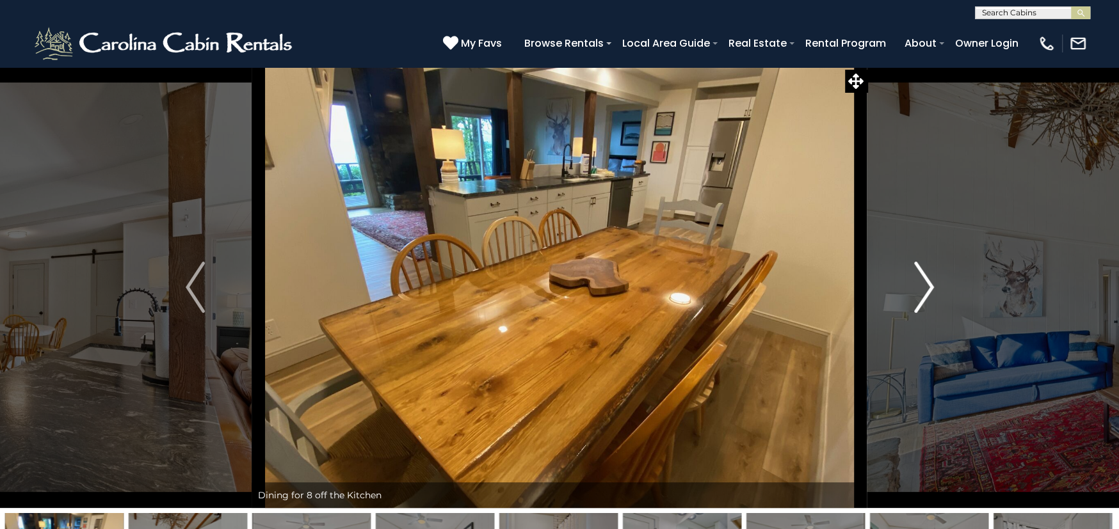
click at [928, 285] on img "Next" at bounding box center [923, 287] width 19 height 51
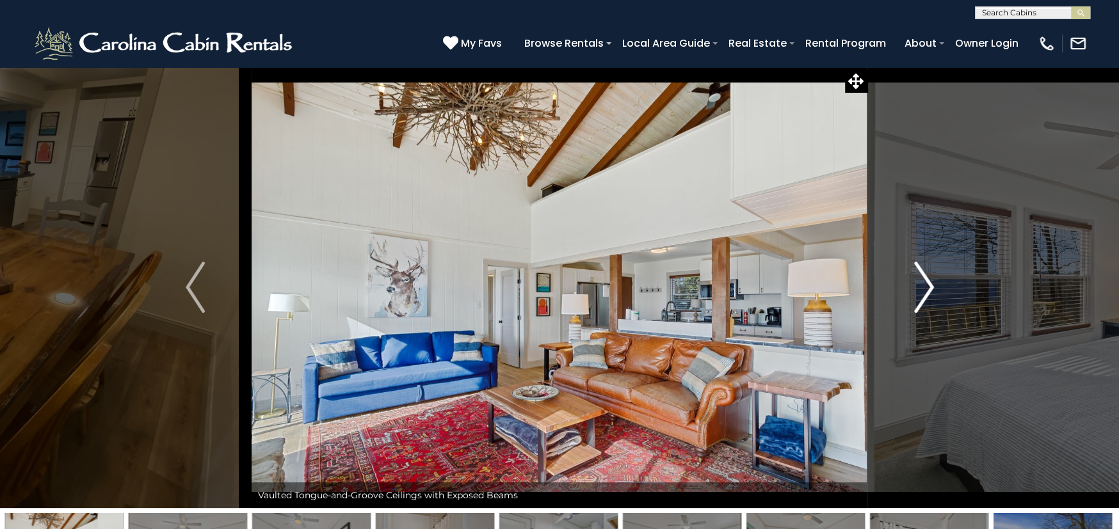
click at [928, 285] on img "Next" at bounding box center [923, 287] width 19 height 51
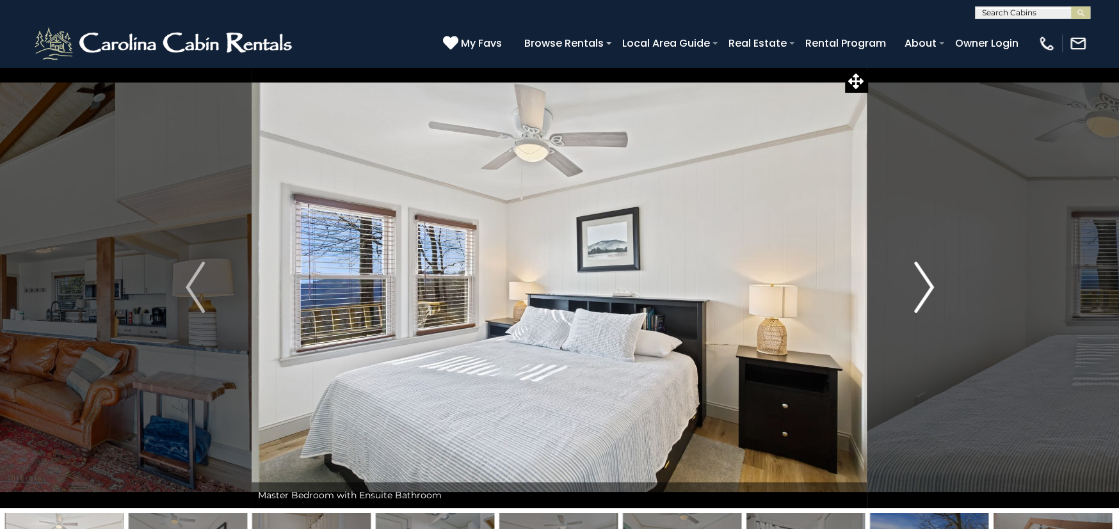
click at [928, 285] on img "Next" at bounding box center [923, 287] width 19 height 51
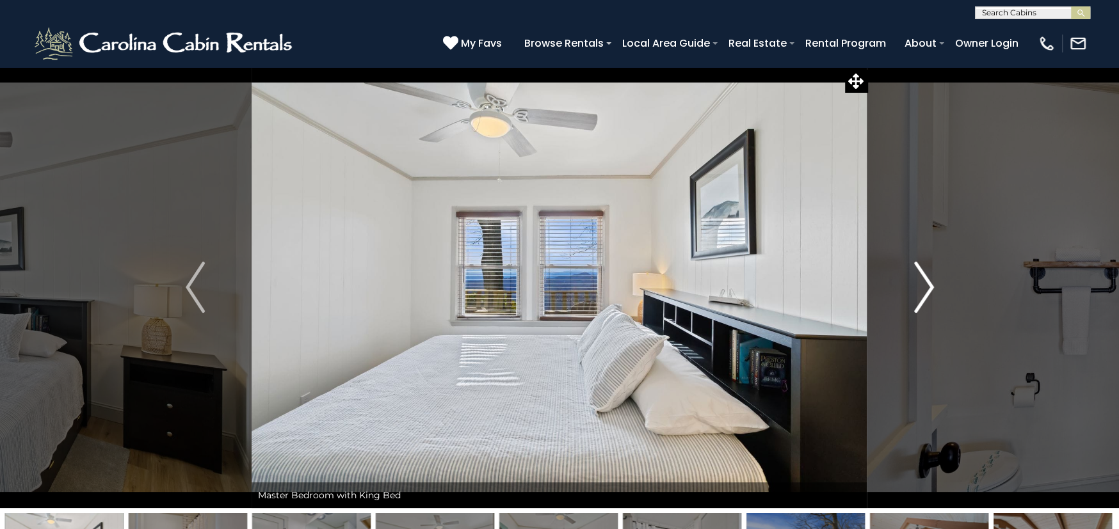
click at [928, 285] on img "Next" at bounding box center [923, 287] width 19 height 51
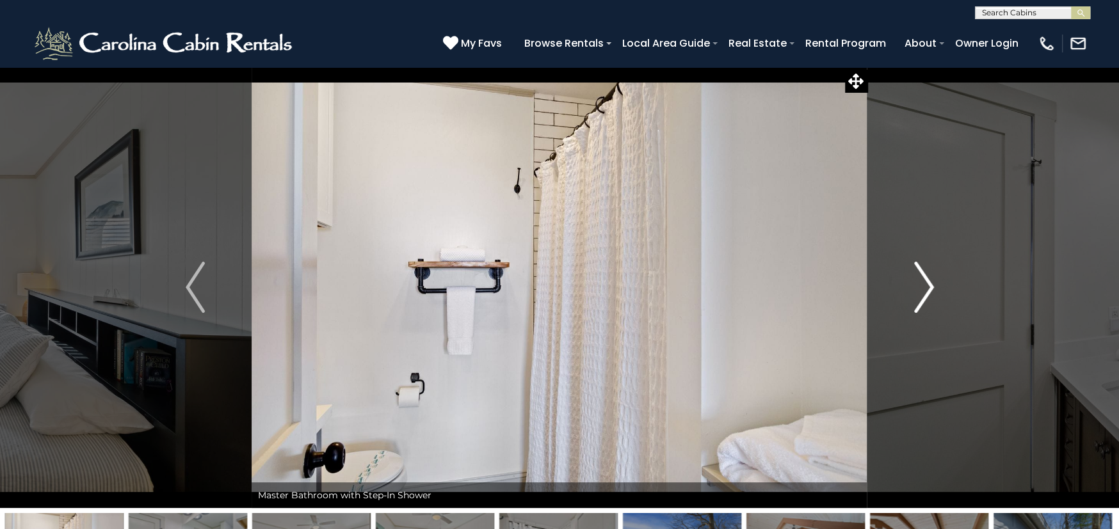
click at [928, 285] on img "Next" at bounding box center [923, 287] width 19 height 51
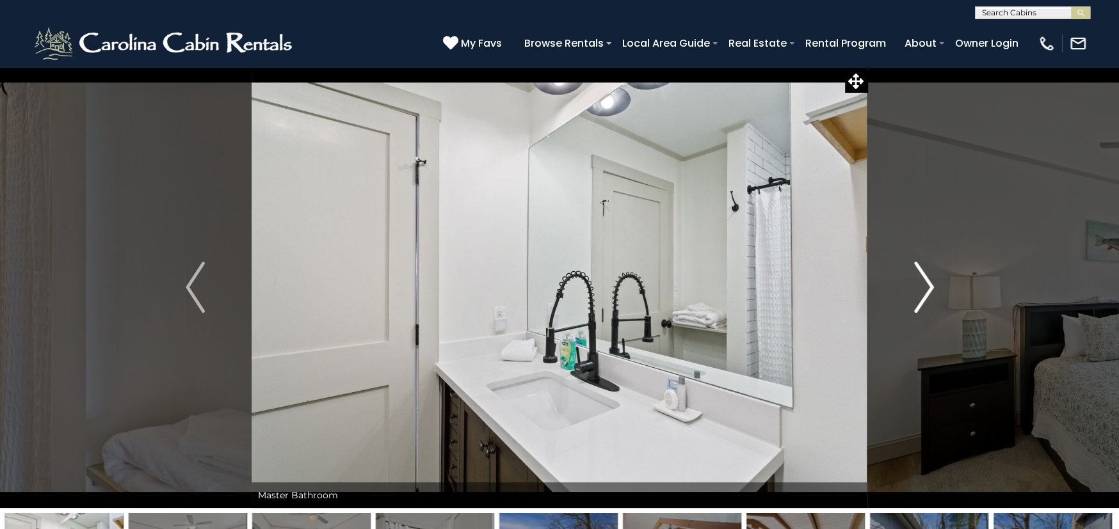
click at [928, 285] on img "Next" at bounding box center [923, 287] width 19 height 51
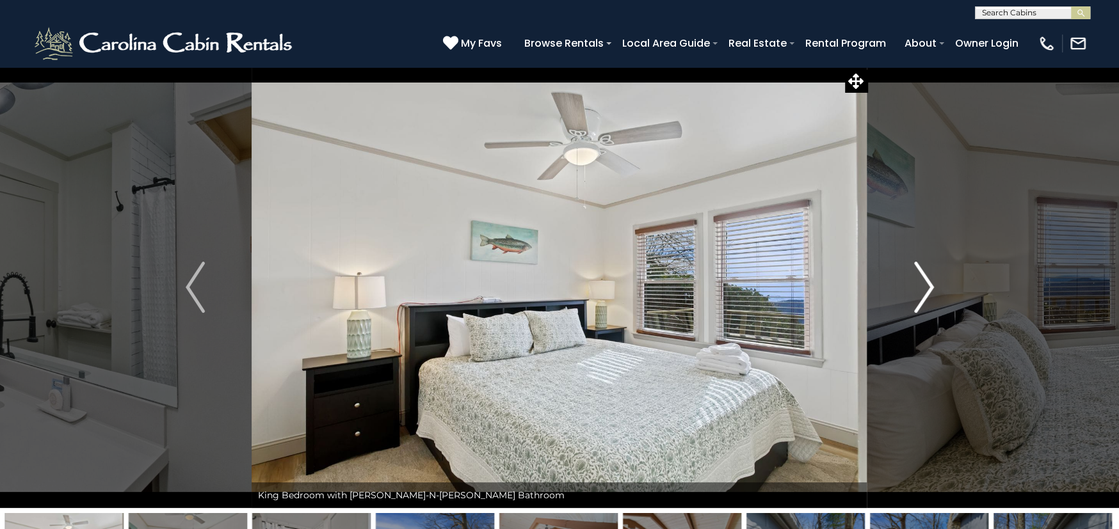
click at [928, 285] on img "Next" at bounding box center [923, 287] width 19 height 51
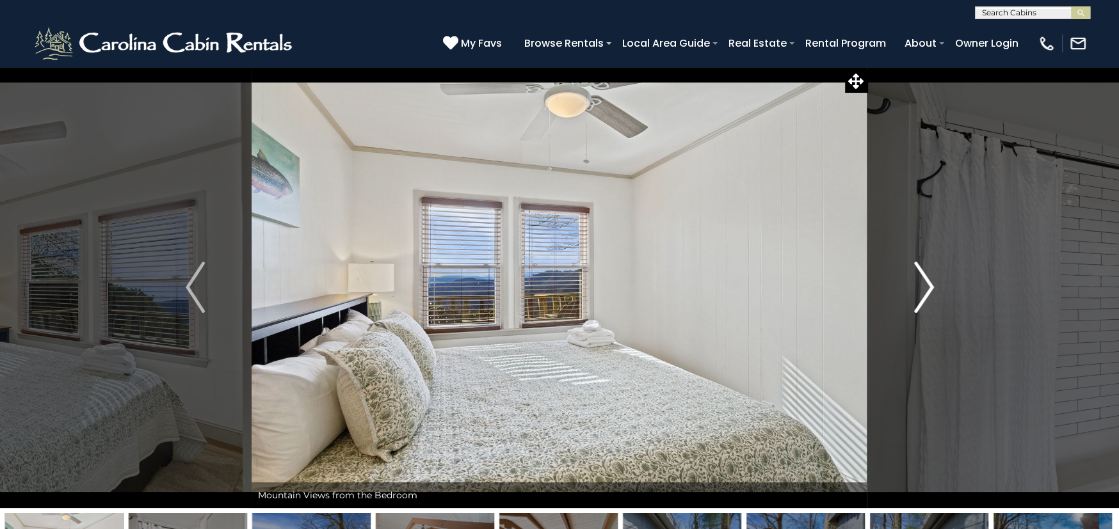
click at [928, 285] on img "Next" at bounding box center [923, 287] width 19 height 51
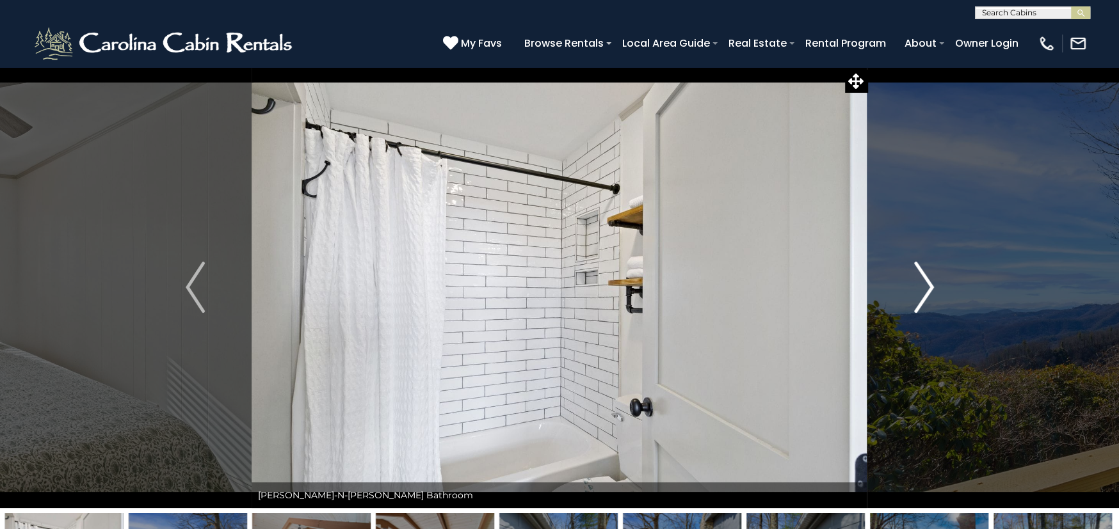
click at [928, 285] on img "Next" at bounding box center [923, 287] width 19 height 51
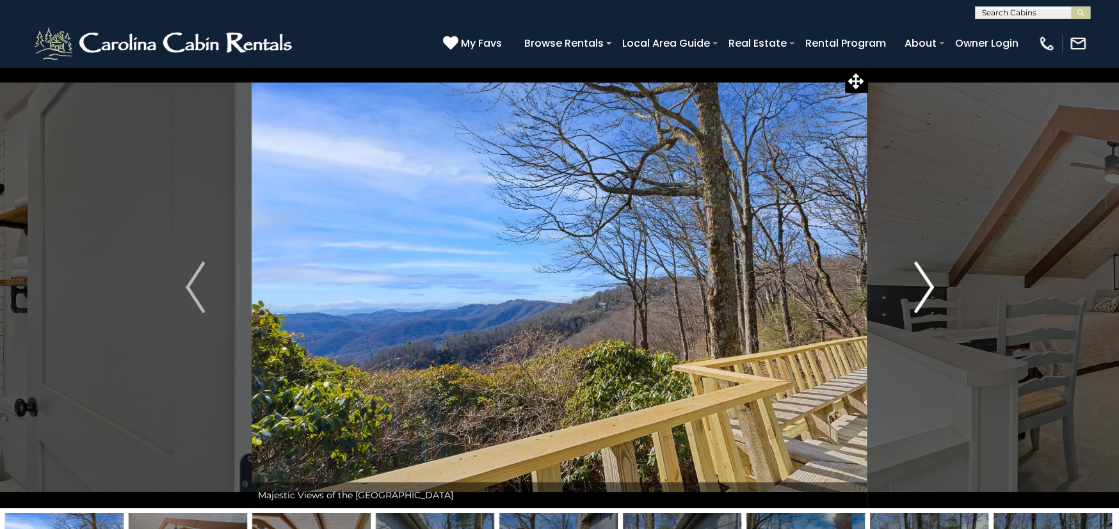
click at [928, 285] on img "Next" at bounding box center [923, 287] width 19 height 51
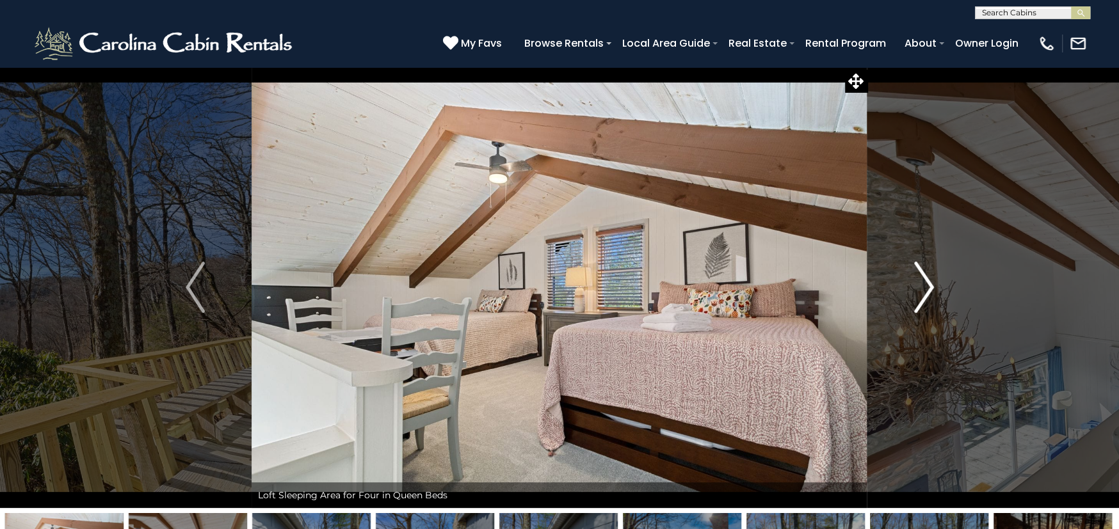
click at [928, 285] on img "Next" at bounding box center [923, 287] width 19 height 51
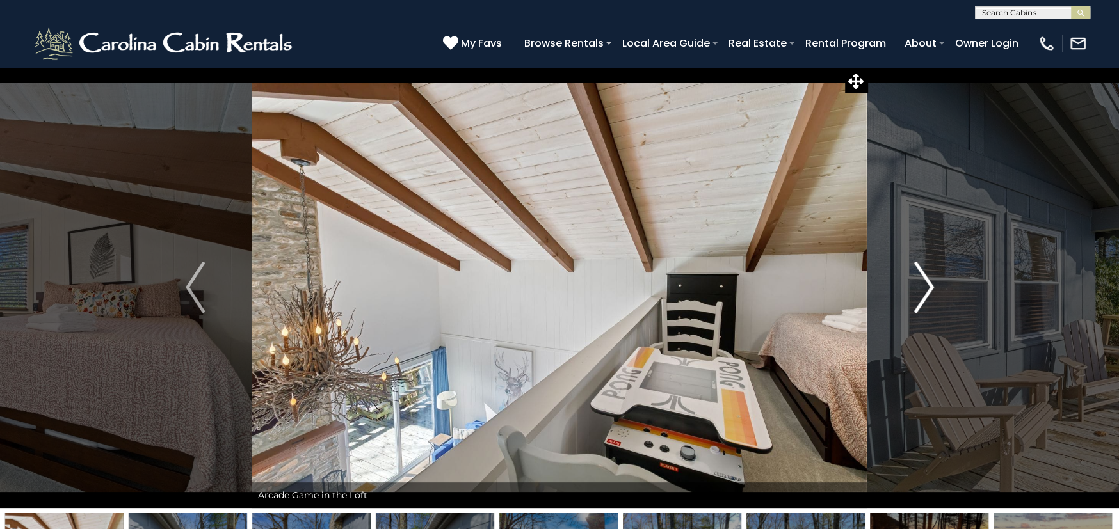
click at [928, 285] on img "Next" at bounding box center [923, 287] width 19 height 51
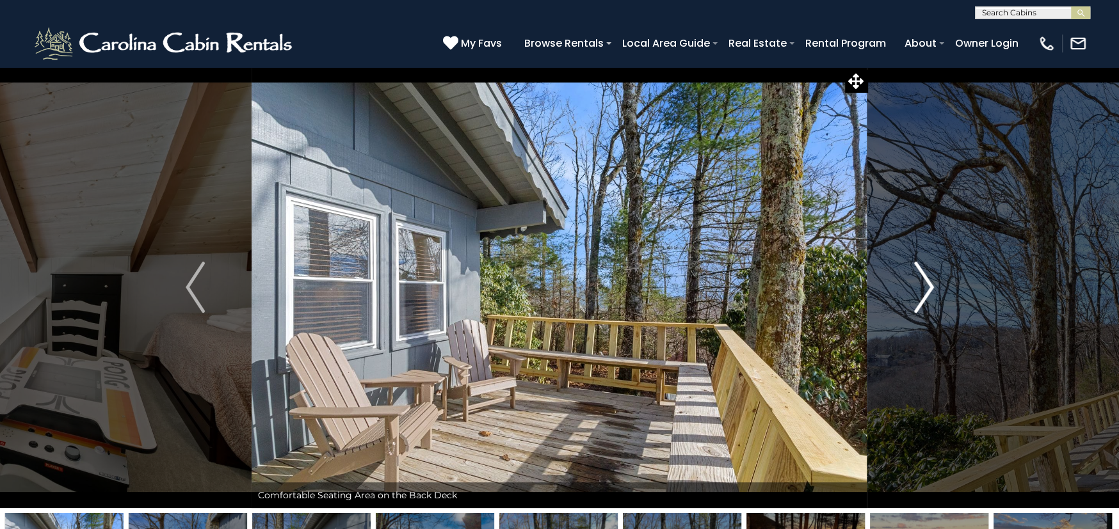
click at [928, 285] on img "Next" at bounding box center [923, 287] width 19 height 51
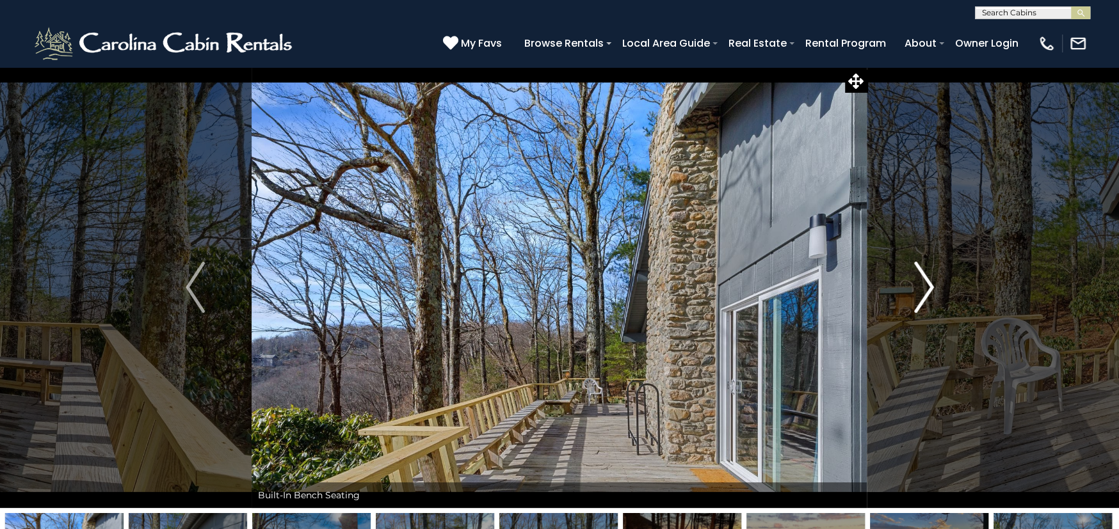
click at [928, 285] on img "Next" at bounding box center [923, 287] width 19 height 51
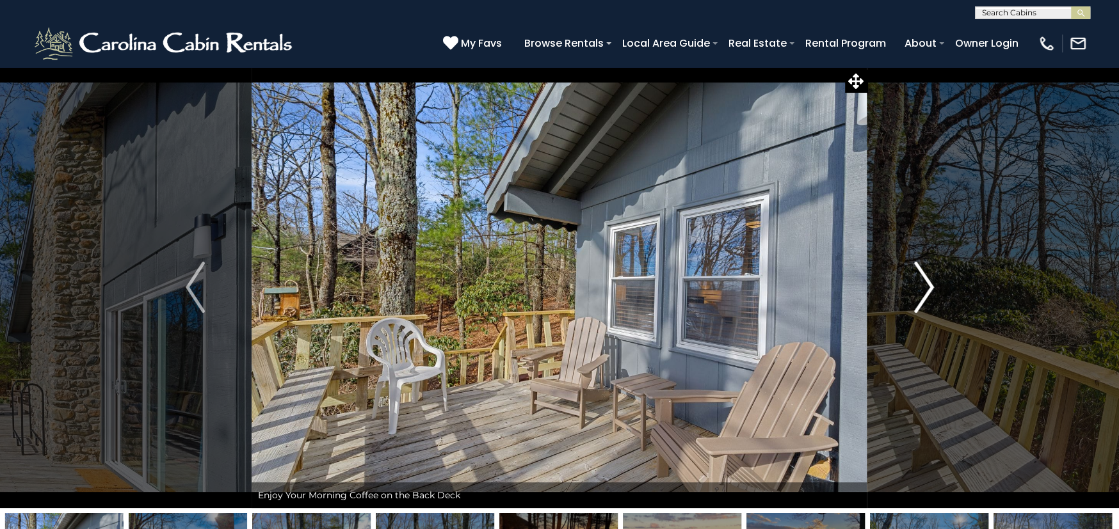
click at [928, 285] on img "Next" at bounding box center [923, 287] width 19 height 51
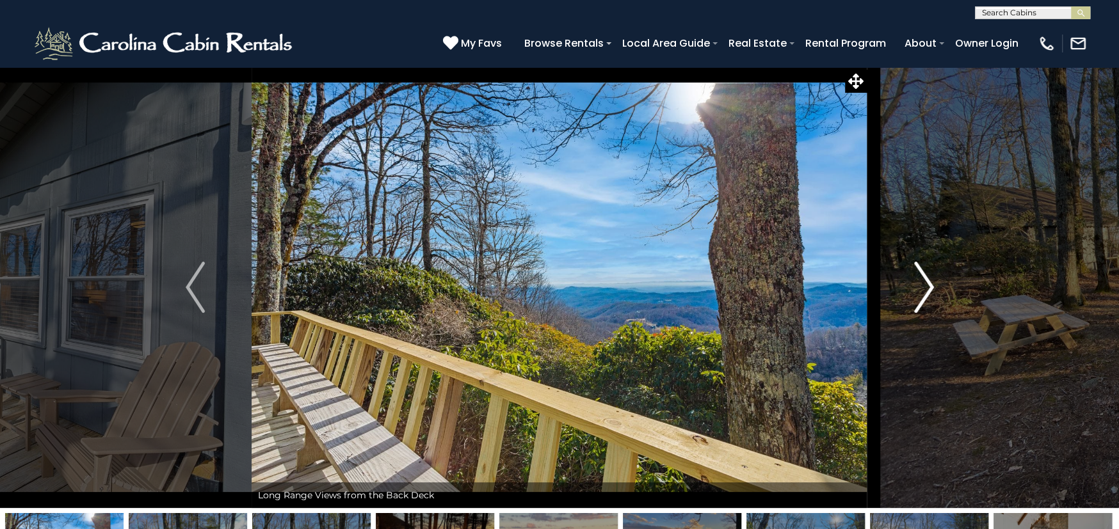
click at [928, 285] on img "Next" at bounding box center [923, 287] width 19 height 51
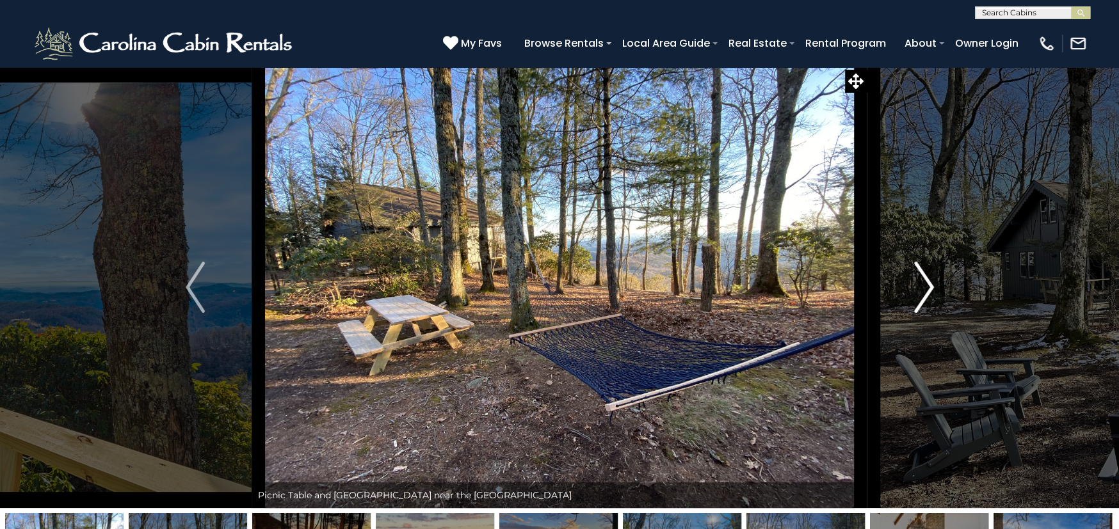
click at [926, 282] on img "Next" at bounding box center [923, 287] width 19 height 51
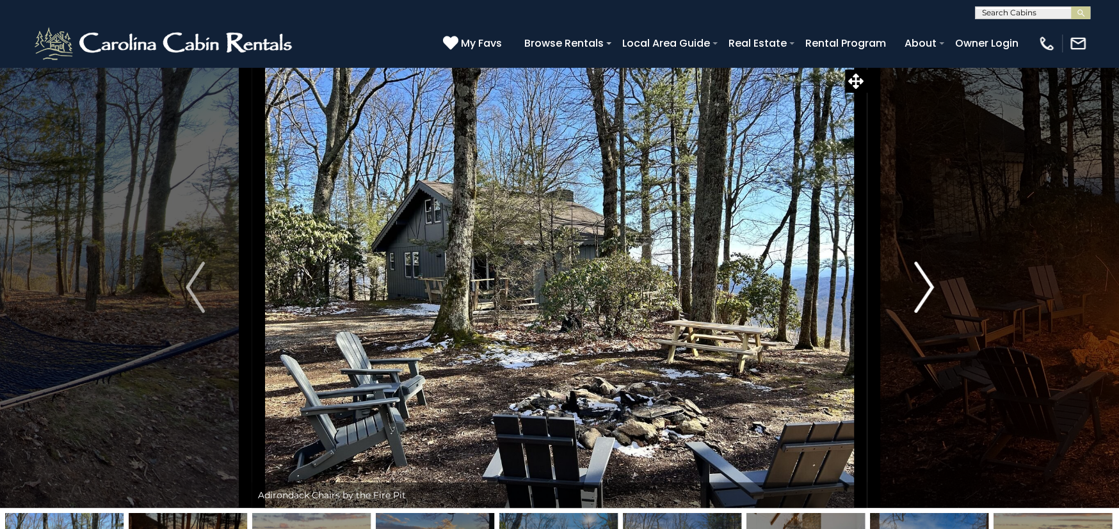
click at [926, 282] on img "Next" at bounding box center [923, 287] width 19 height 51
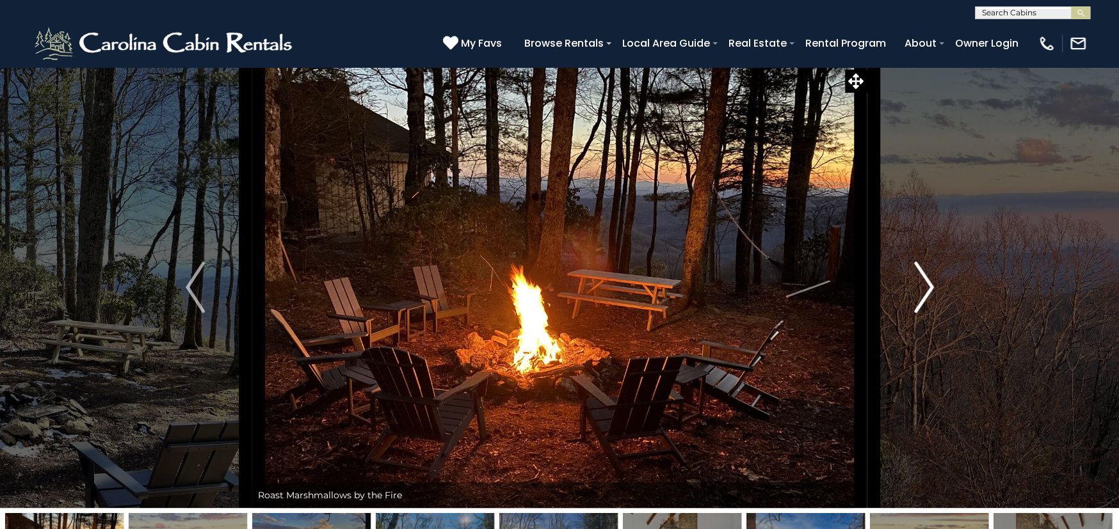
click at [926, 282] on img "Next" at bounding box center [923, 287] width 19 height 51
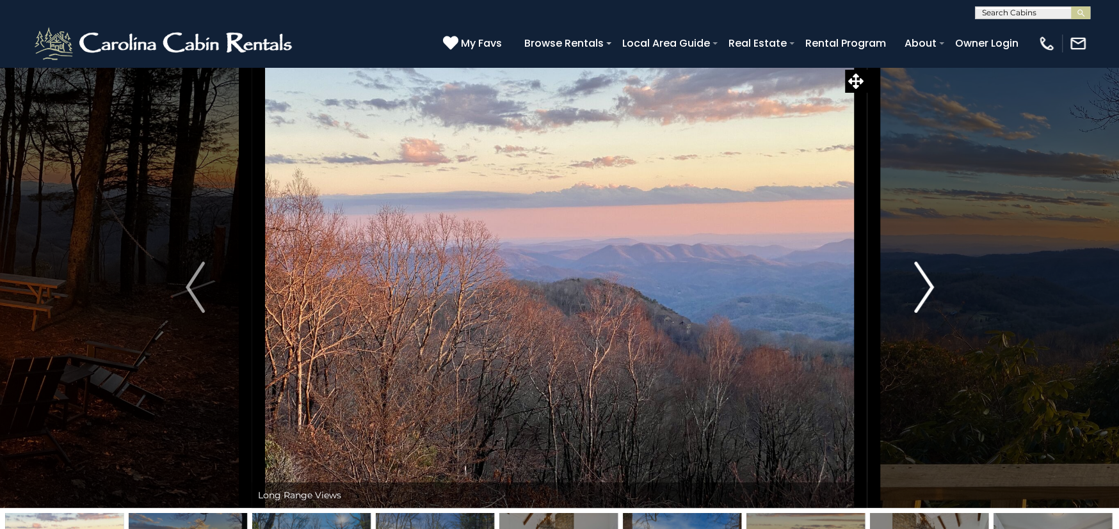
click at [926, 282] on img "Next" at bounding box center [923, 287] width 19 height 51
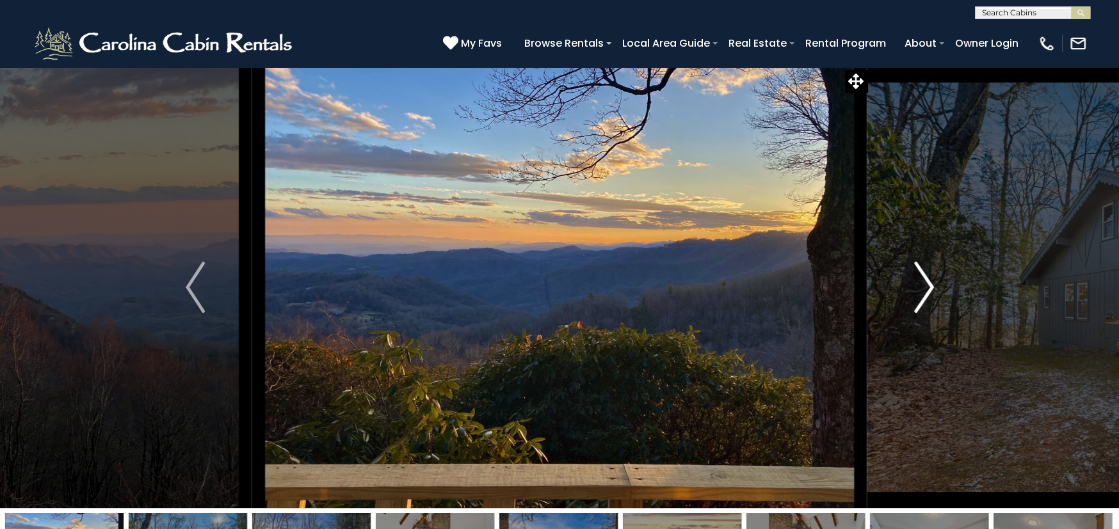
click at [926, 282] on img "Next" at bounding box center [923, 287] width 19 height 51
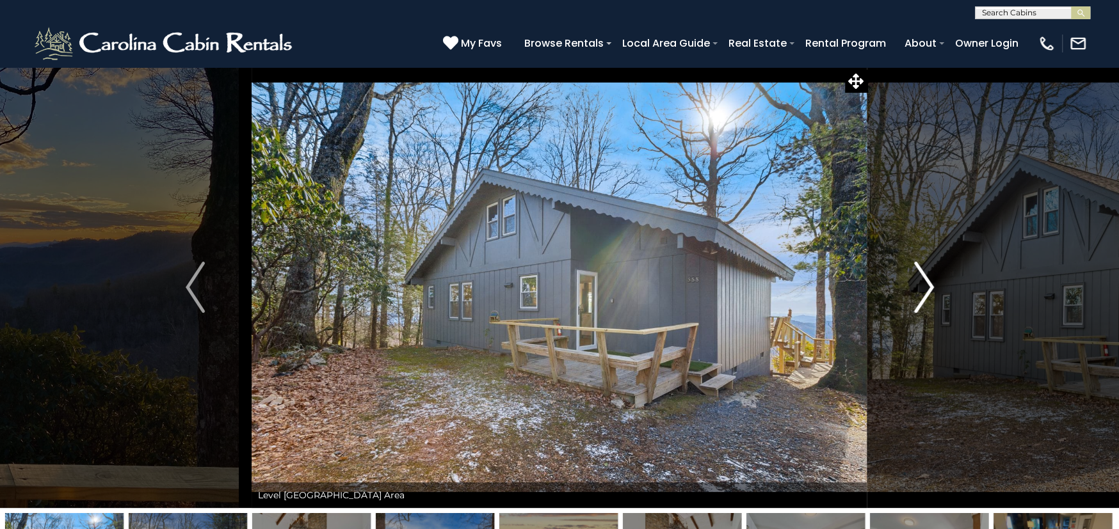
click at [926, 282] on img "Next" at bounding box center [923, 287] width 19 height 51
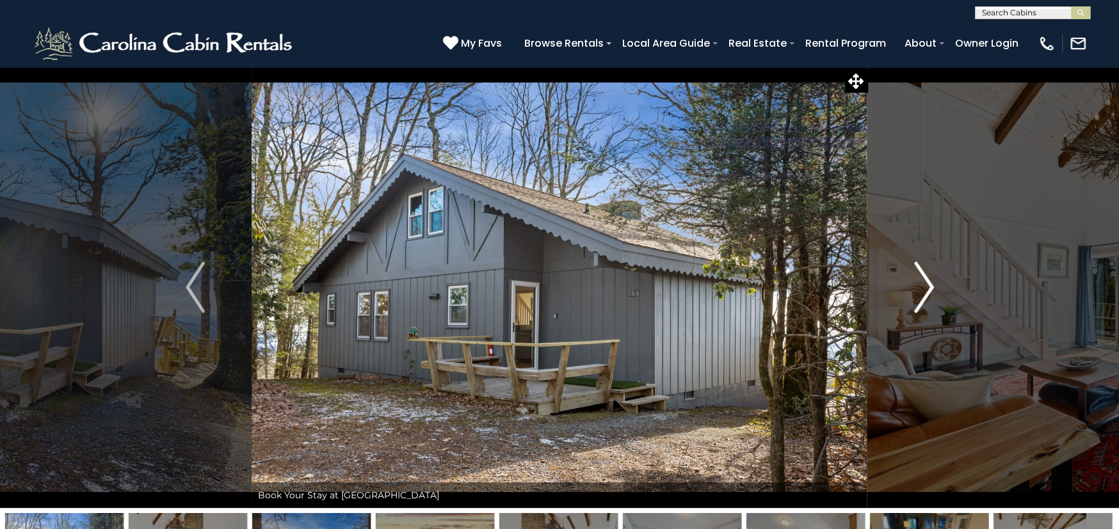
click at [926, 282] on img "Next" at bounding box center [923, 287] width 19 height 51
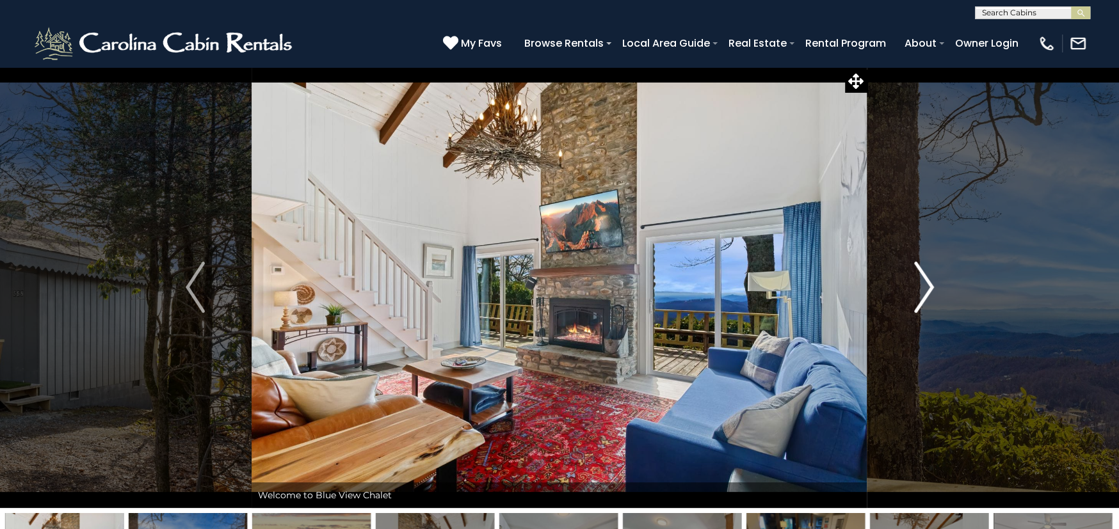
click at [926, 282] on img "Next" at bounding box center [923, 287] width 19 height 51
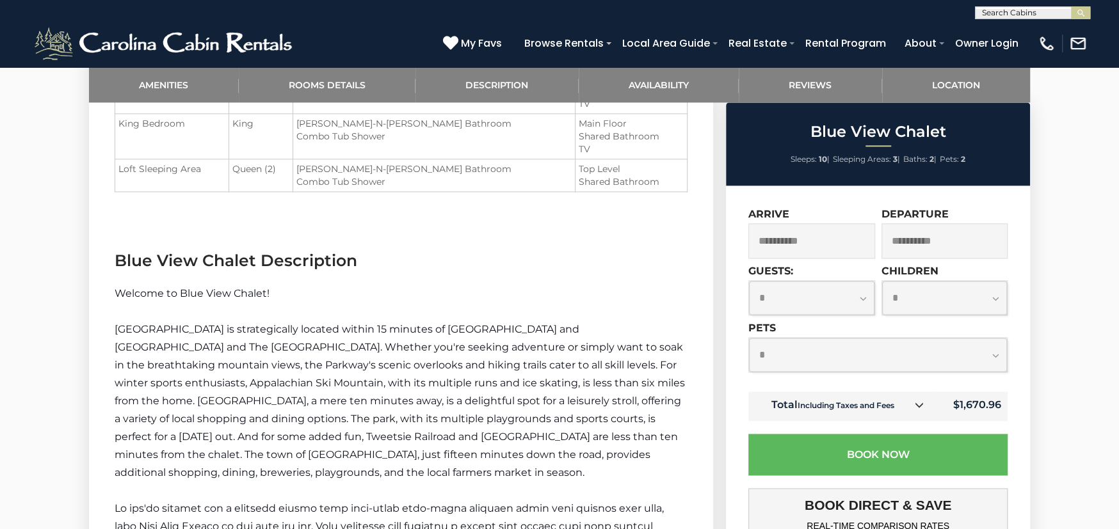
scroll to position [1279, 0]
click at [862, 355] on select "**********" at bounding box center [878, 355] width 258 height 34
select select "*"
click at [749, 338] on select "**********" at bounding box center [878, 355] width 258 height 34
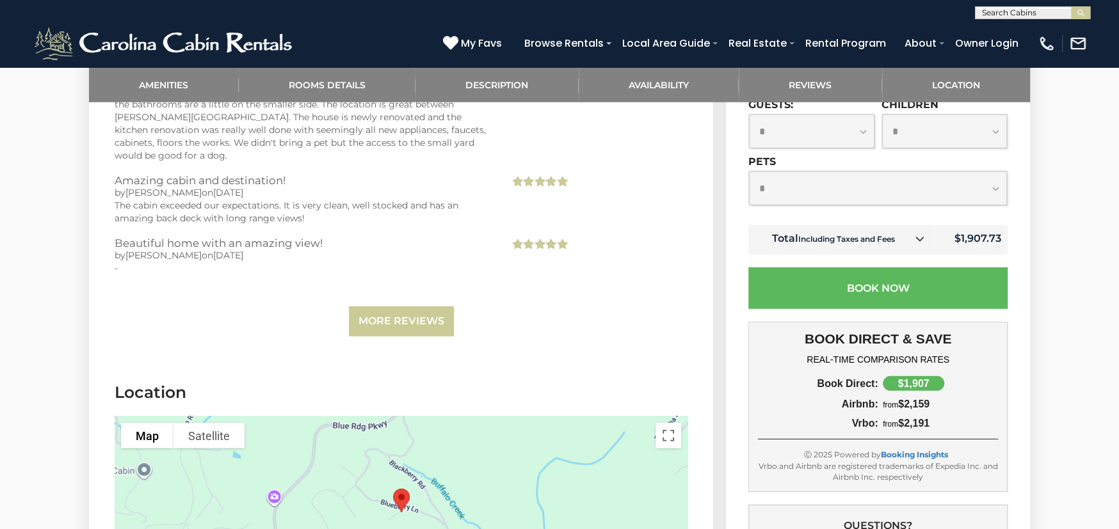
scroll to position [3008, 0]
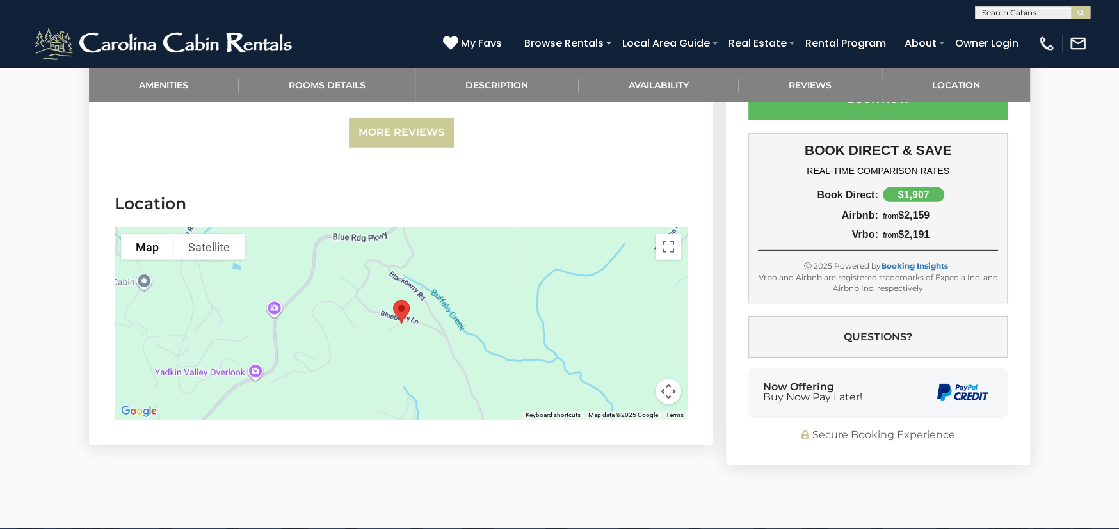
click at [669, 394] on button "Map camera controls" at bounding box center [668, 392] width 26 height 26
click at [640, 393] on button "Zoom out" at bounding box center [636, 392] width 26 height 26
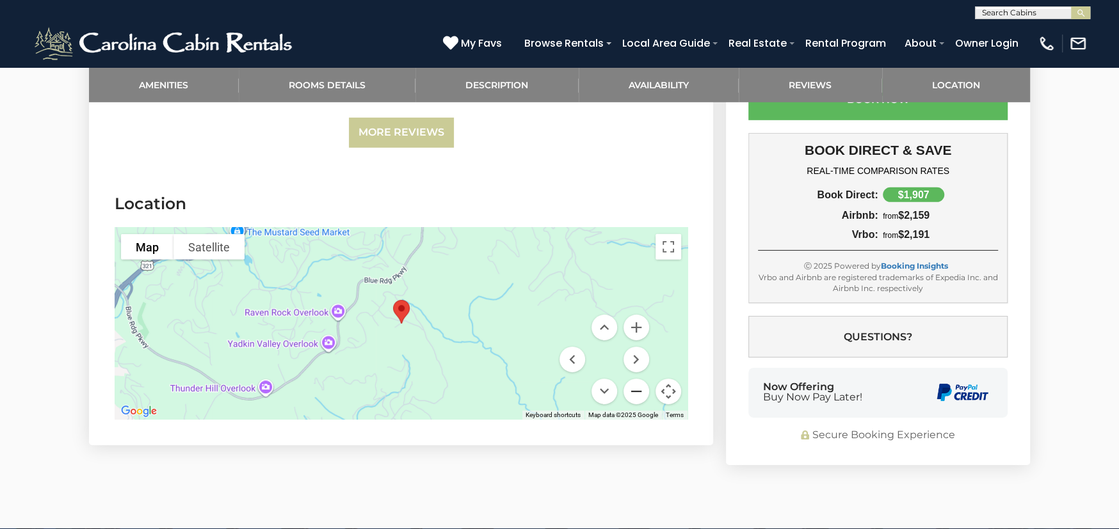
click at [640, 393] on button "Zoom out" at bounding box center [636, 392] width 26 height 26
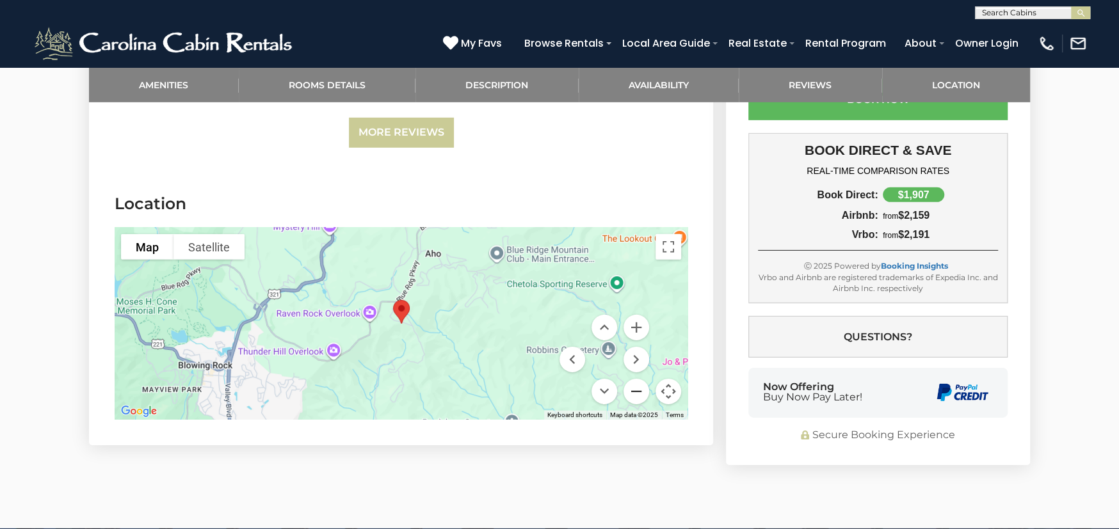
click at [640, 393] on button "Zoom out" at bounding box center [636, 392] width 26 height 26
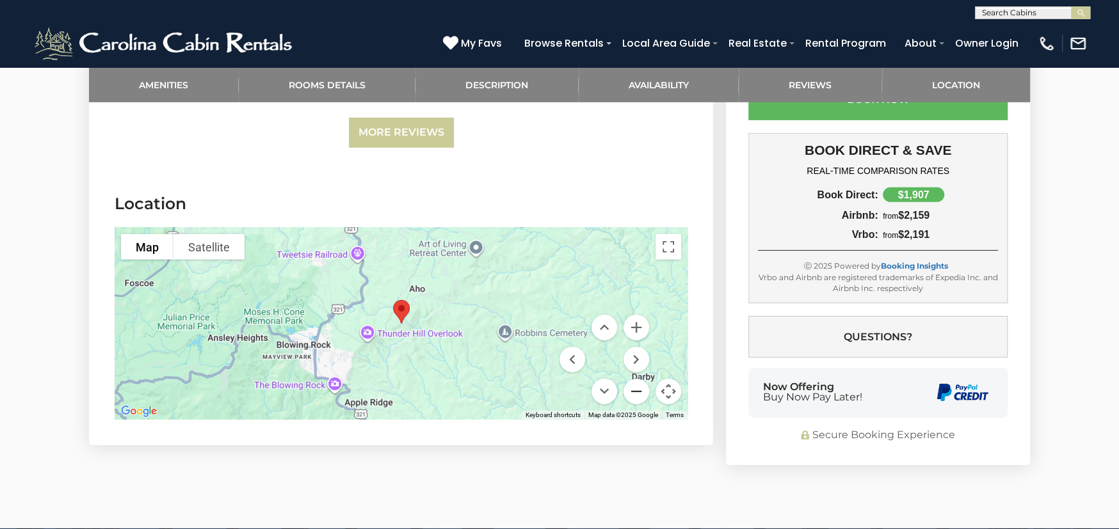
click at [640, 393] on button "Zoom out" at bounding box center [636, 392] width 26 height 26
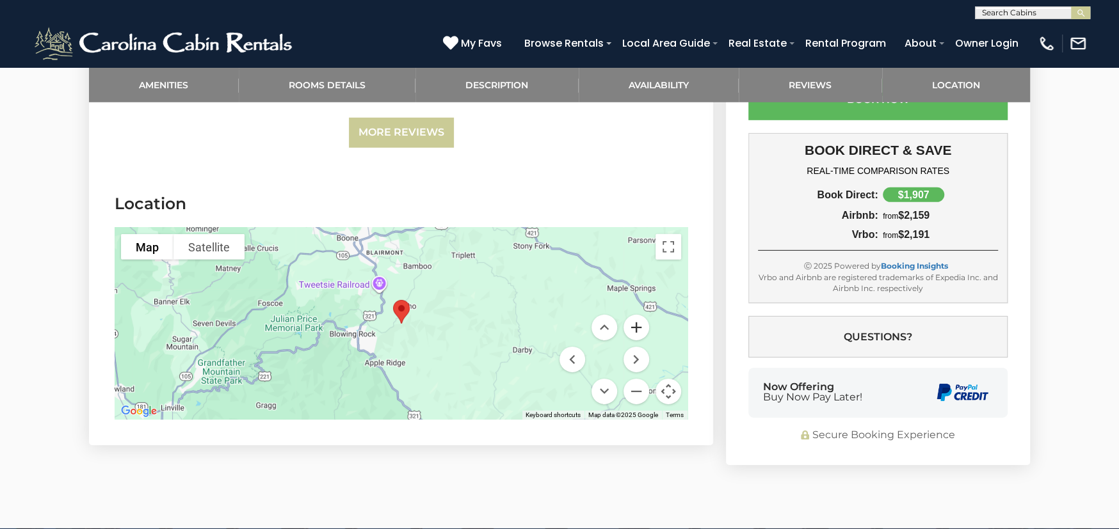
click at [641, 329] on button "Zoom in" at bounding box center [636, 328] width 26 height 26
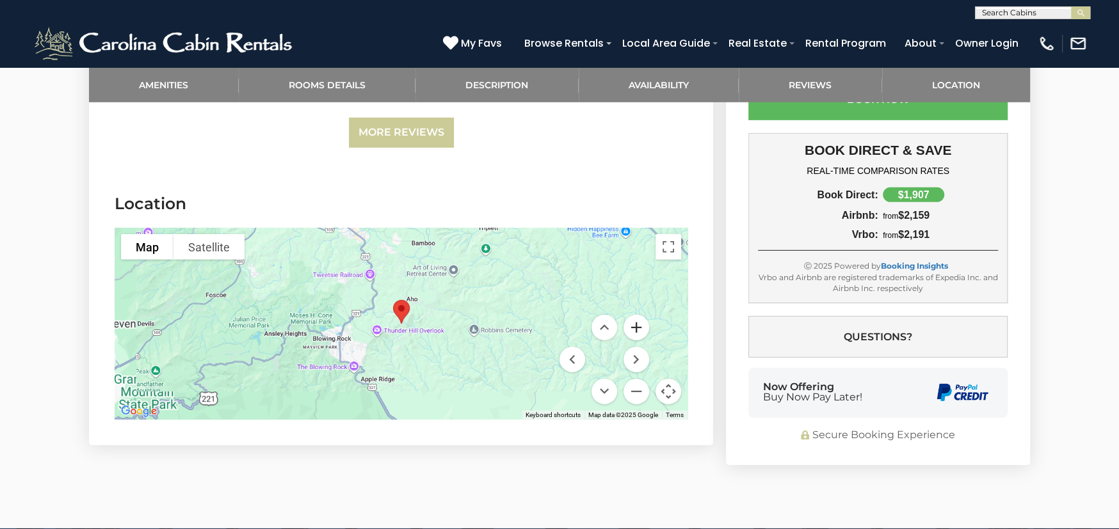
click at [641, 329] on button "Zoom in" at bounding box center [636, 328] width 26 height 26
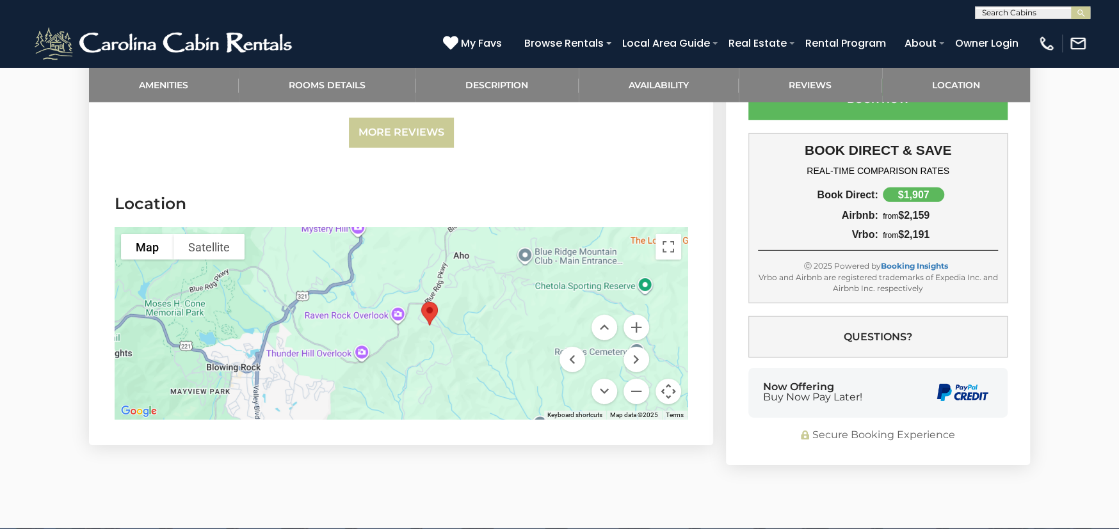
drag, startPoint x: 471, startPoint y: 340, endPoint x: 501, endPoint y: 342, distance: 30.1
click at [501, 342] on div at bounding box center [401, 324] width 573 height 192
click at [629, 325] on button "Zoom in" at bounding box center [636, 328] width 26 height 26
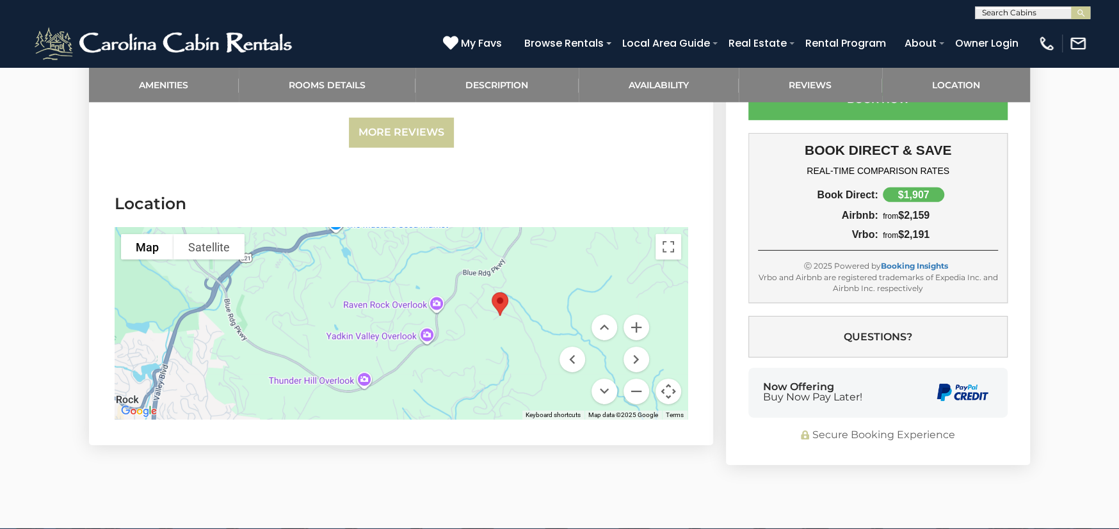
drag, startPoint x: 470, startPoint y: 284, endPoint x: 512, endPoint y: 275, distance: 43.1
click at [512, 275] on div at bounding box center [401, 324] width 573 height 192
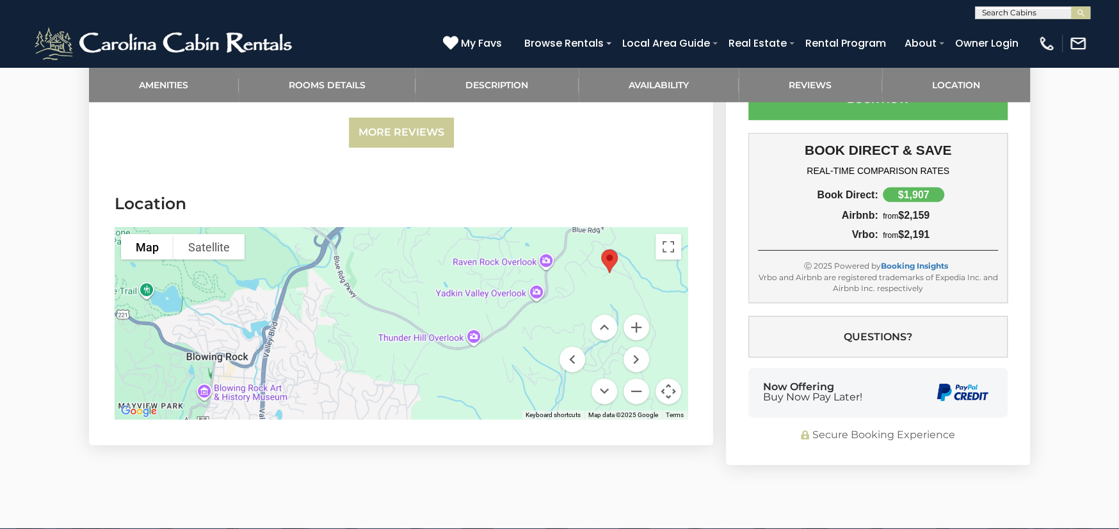
drag, startPoint x: 308, startPoint y: 333, endPoint x: 419, endPoint y: 290, distance: 119.3
click at [419, 290] on div at bounding box center [401, 324] width 573 height 192
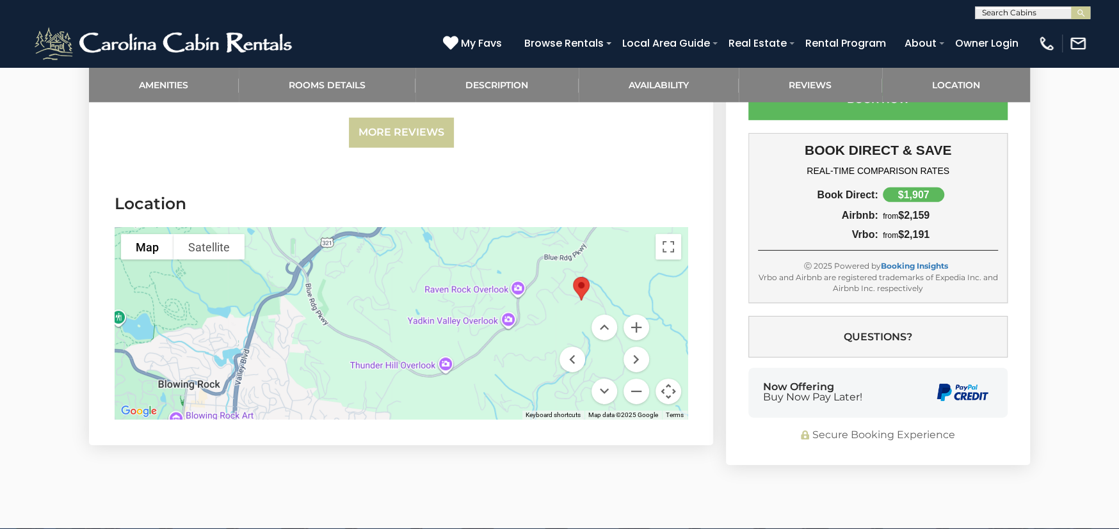
drag, startPoint x: 543, startPoint y: 277, endPoint x: 515, endPoint y: 304, distance: 39.4
click at [515, 304] on div at bounding box center [401, 324] width 573 height 192
click at [633, 325] on button "Zoom in" at bounding box center [636, 328] width 26 height 26
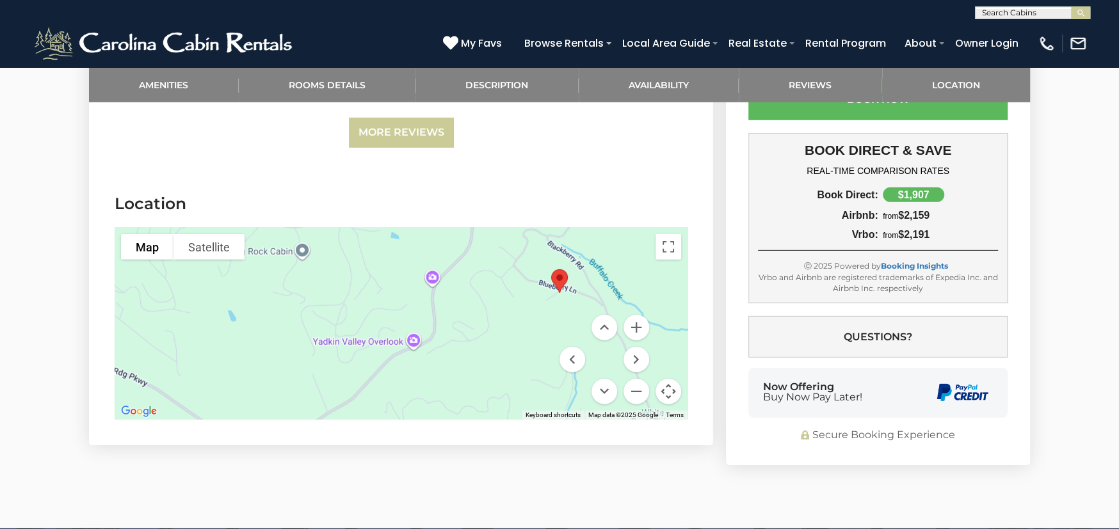
drag, startPoint x: 630, startPoint y: 287, endPoint x: 452, endPoint y: 299, distance: 179.0
click at [452, 299] on div at bounding box center [401, 324] width 573 height 192
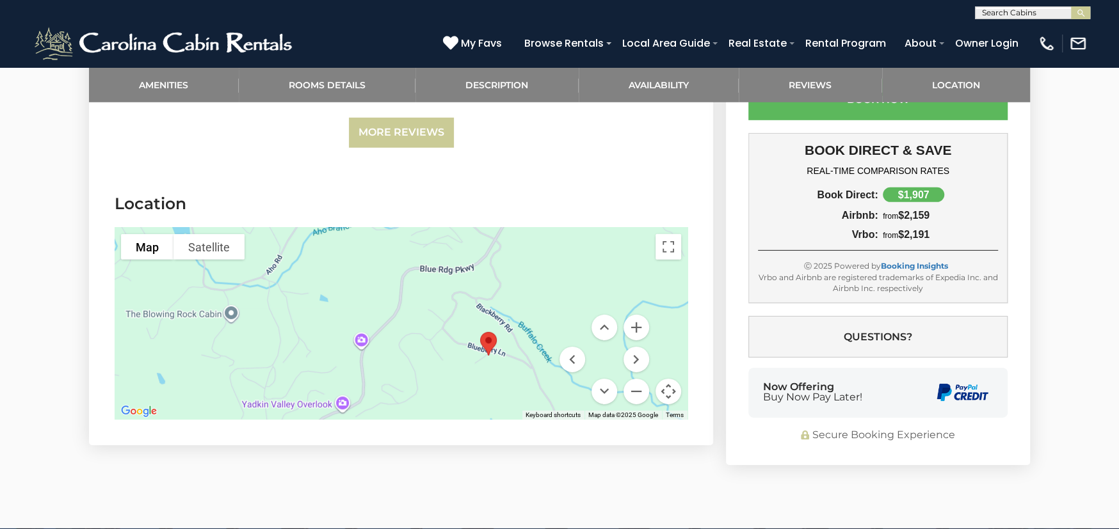
drag, startPoint x: 490, startPoint y: 297, endPoint x: 417, endPoint y: 361, distance: 96.6
click at [417, 361] on div at bounding box center [401, 324] width 573 height 192
click at [640, 331] on button "Zoom in" at bounding box center [636, 328] width 26 height 26
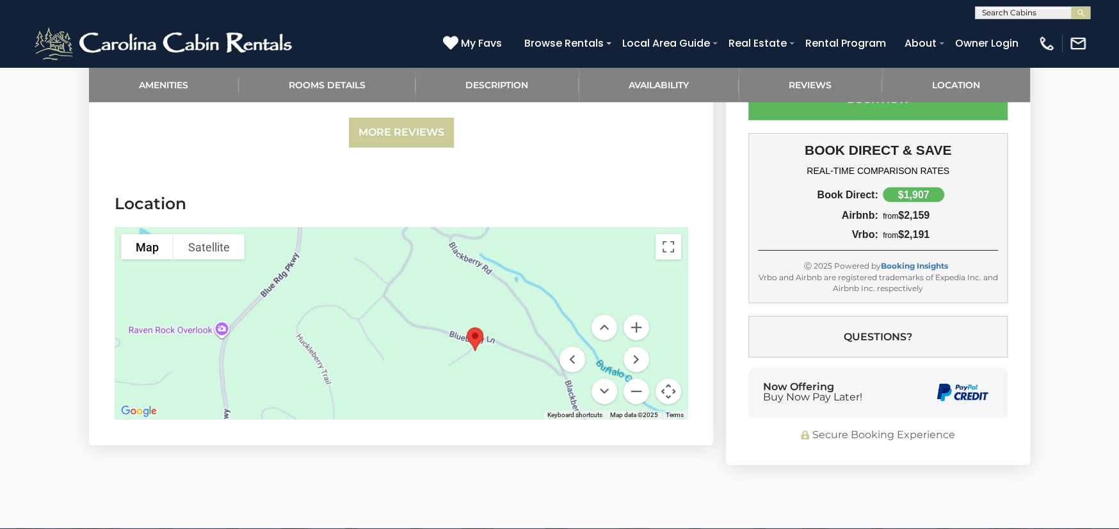
drag, startPoint x: 535, startPoint y: 370, endPoint x: 430, endPoint y: 331, distance: 112.0
click at [430, 331] on div at bounding box center [401, 324] width 573 height 192
click at [632, 326] on button "Zoom in" at bounding box center [636, 328] width 26 height 26
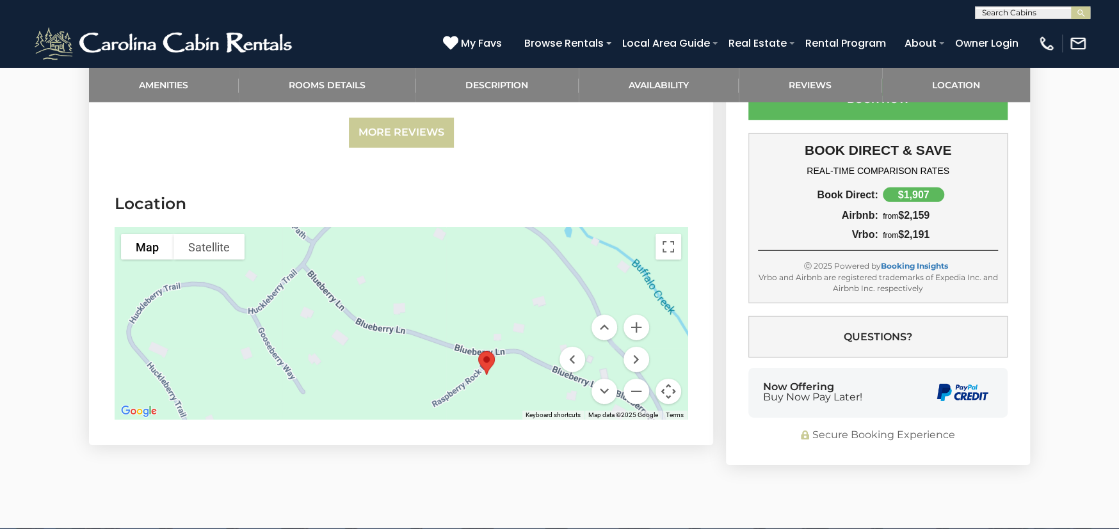
drag, startPoint x: 508, startPoint y: 344, endPoint x: 444, endPoint y: 341, distance: 63.5
click at [444, 341] on div at bounding box center [401, 324] width 573 height 192
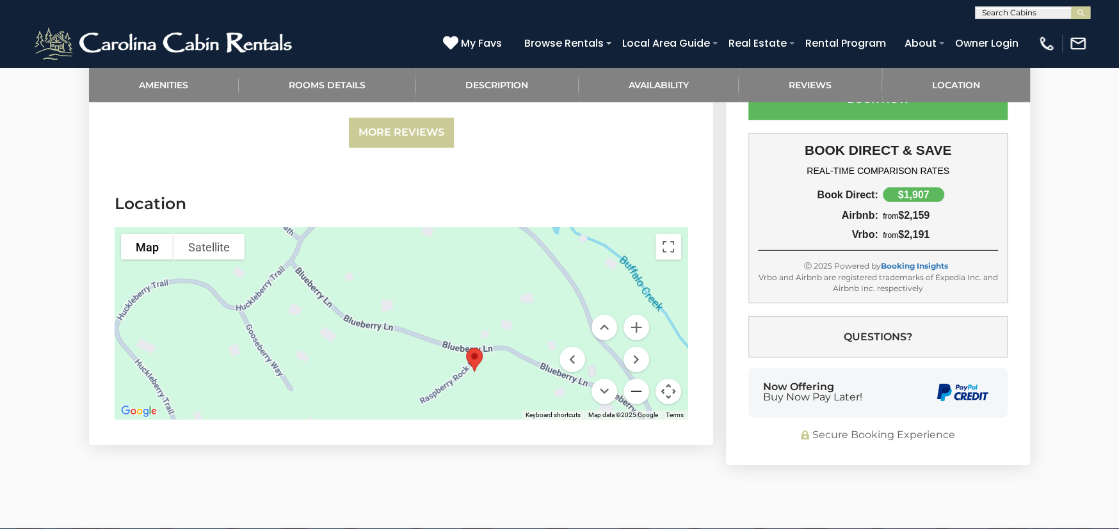
click at [635, 387] on button "Zoom out" at bounding box center [636, 392] width 26 height 26
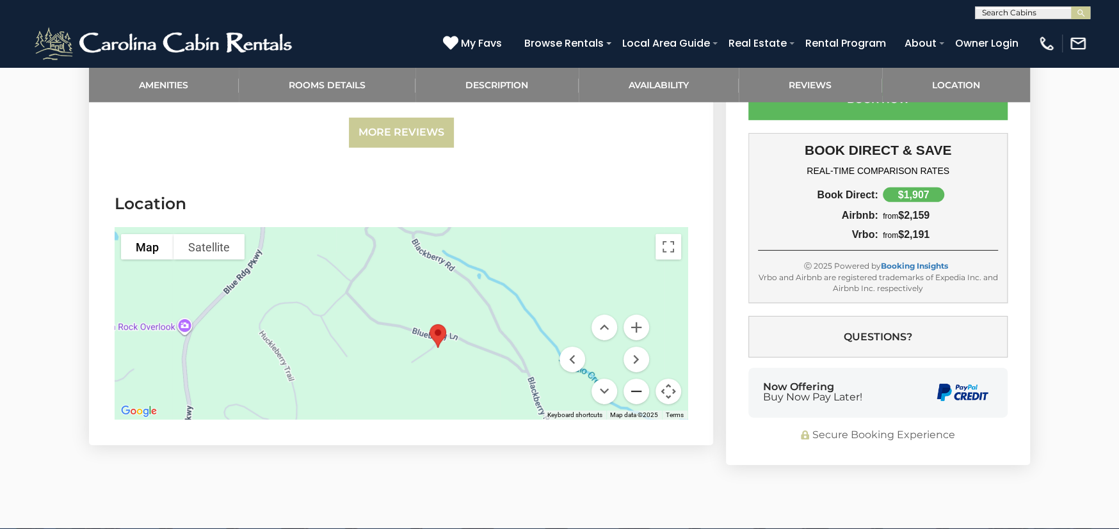
click at [635, 387] on button "Zoom out" at bounding box center [636, 392] width 26 height 26
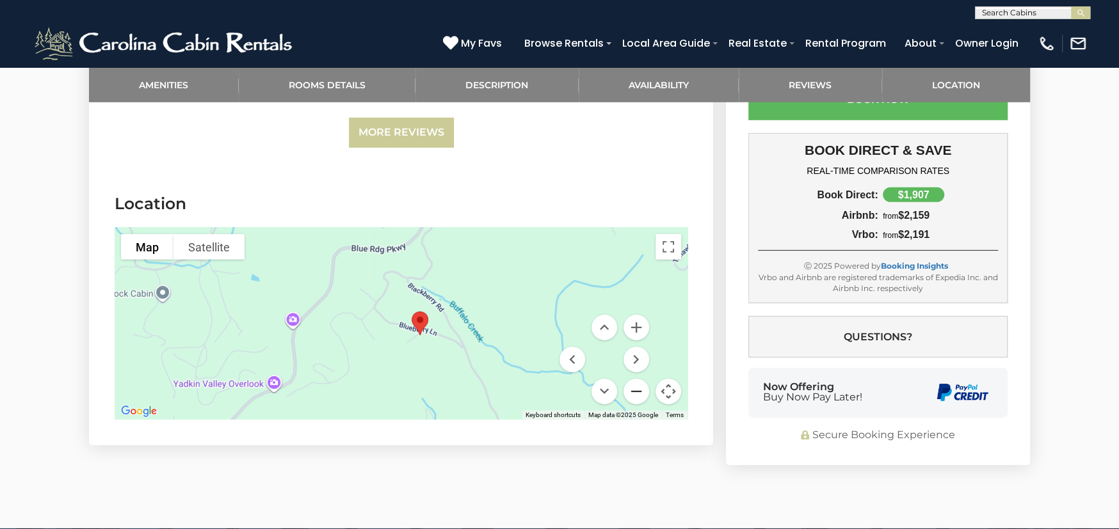
click at [635, 387] on button "Zoom out" at bounding box center [636, 392] width 26 height 26
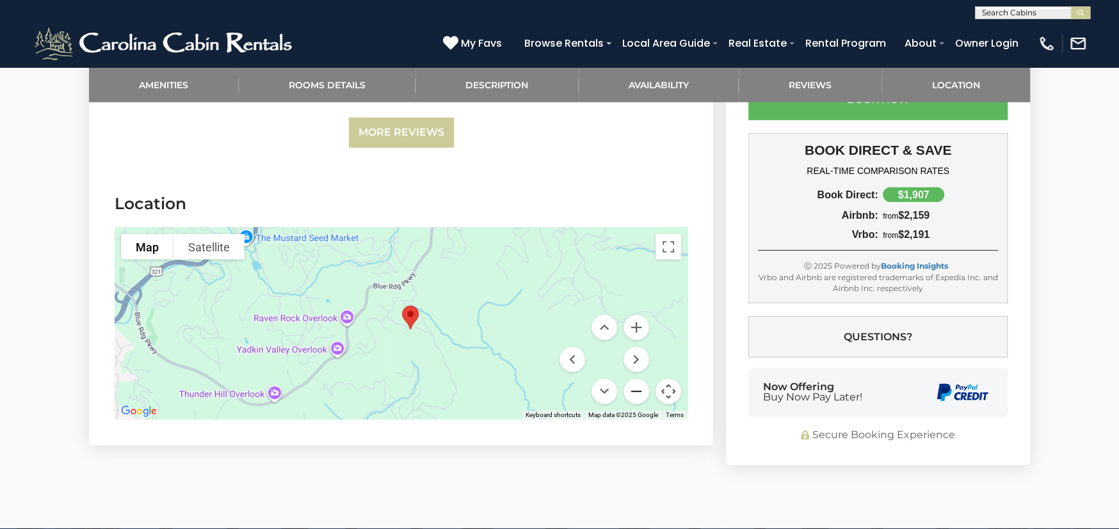
click at [635, 387] on button "Zoom out" at bounding box center [636, 392] width 26 height 26
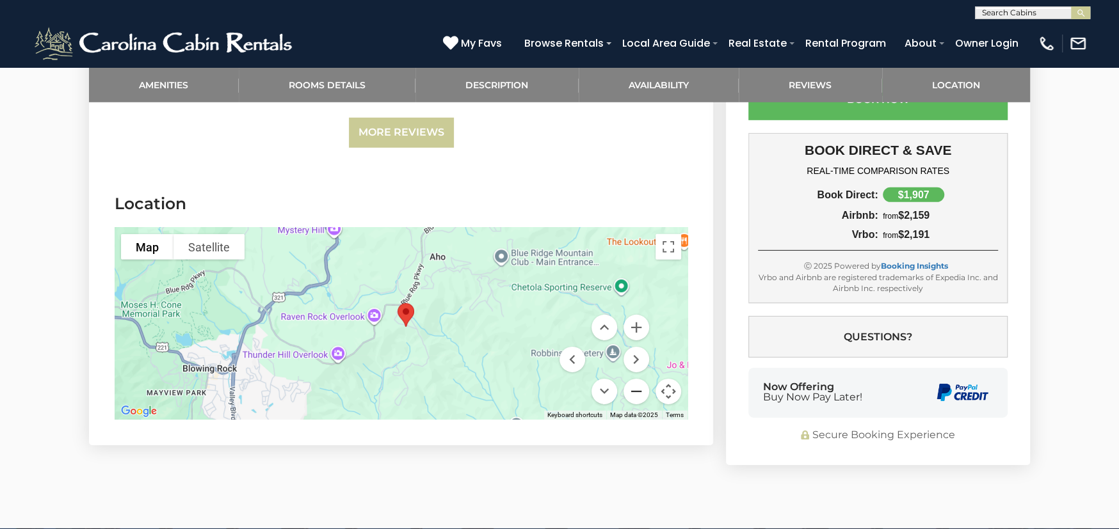
click at [635, 387] on button "Zoom out" at bounding box center [636, 392] width 26 height 26
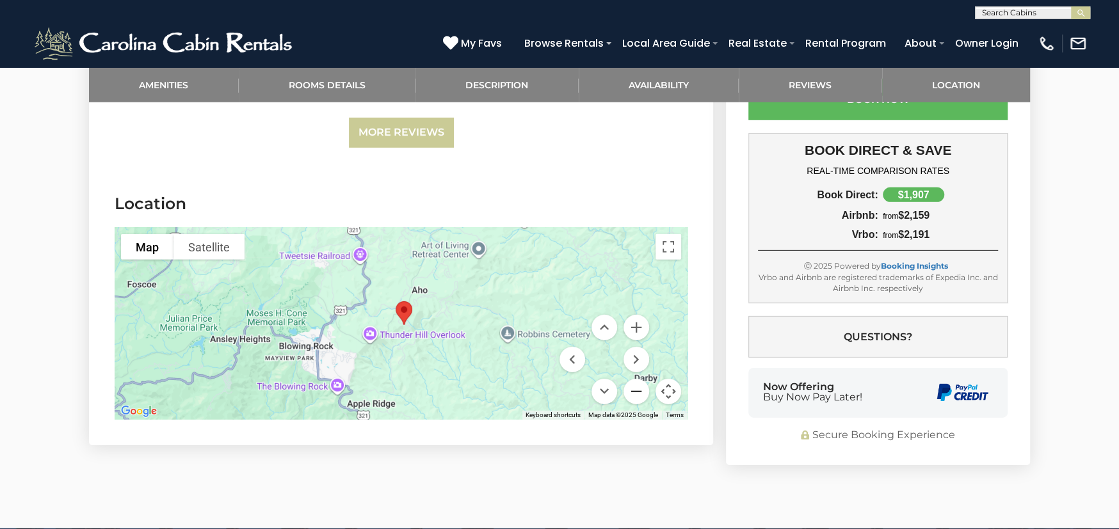
click at [635, 387] on button "Zoom out" at bounding box center [636, 392] width 26 height 26
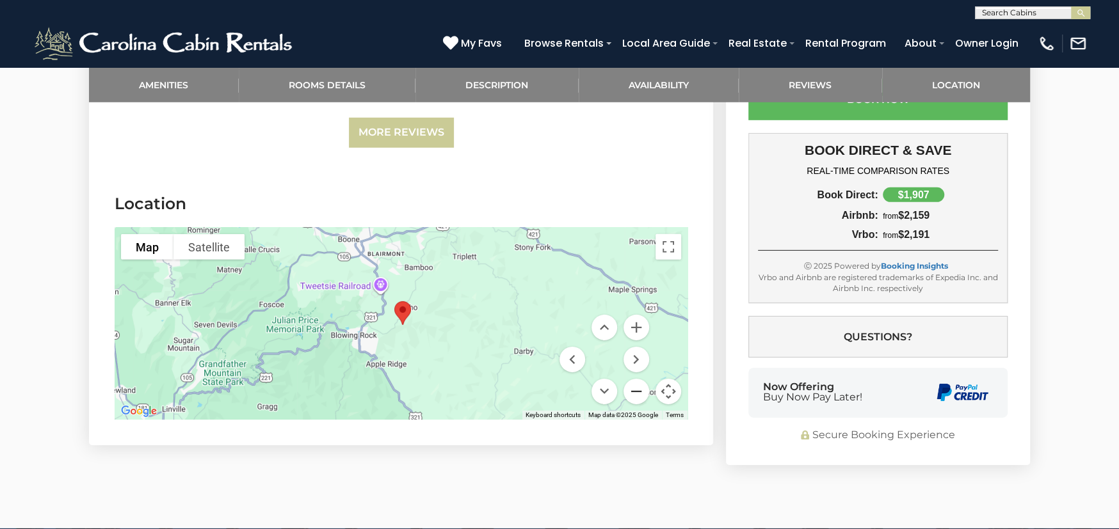
click at [635, 387] on button "Zoom out" at bounding box center [636, 392] width 26 height 26
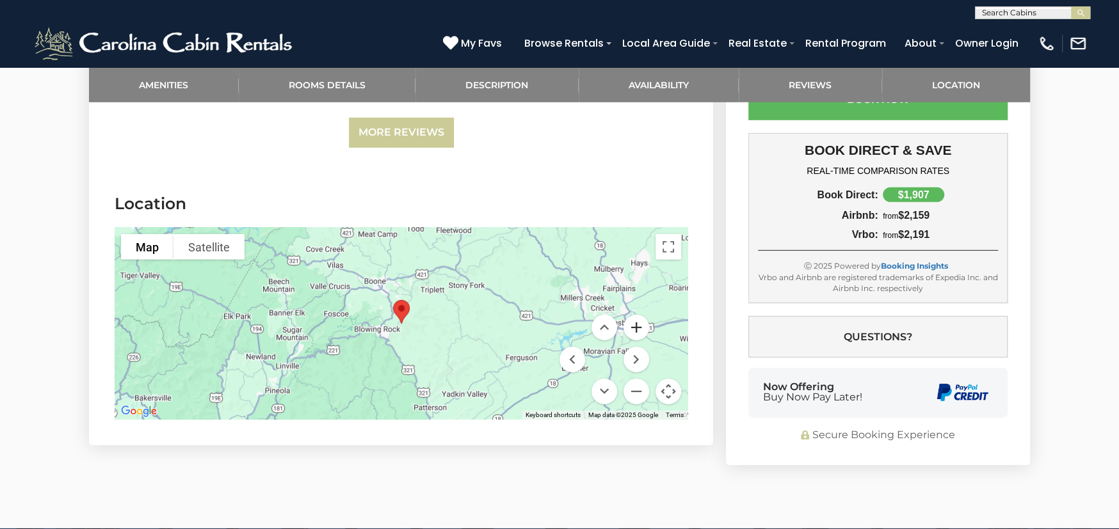
click at [640, 326] on button "Zoom in" at bounding box center [636, 328] width 26 height 26
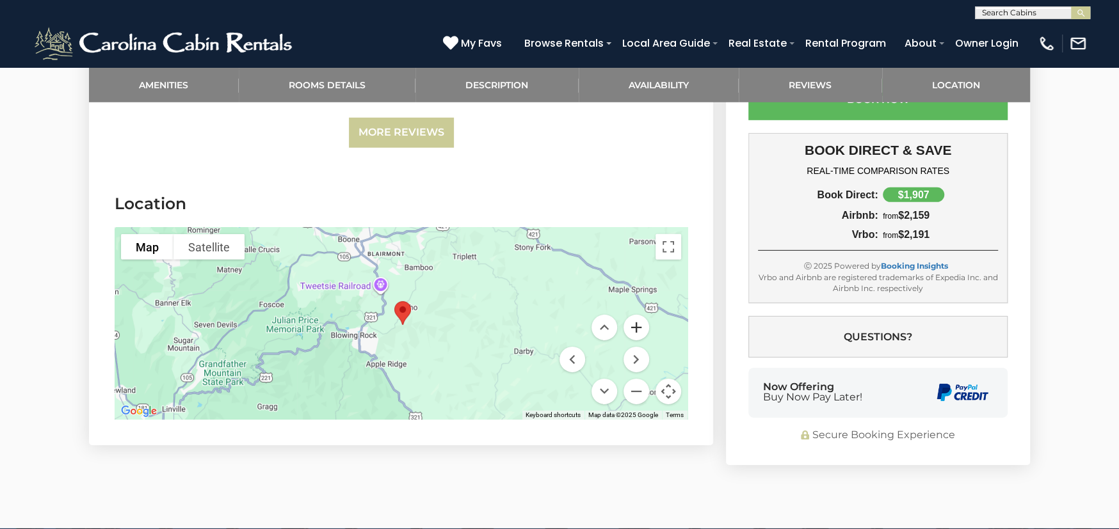
click at [640, 326] on button "Zoom in" at bounding box center [636, 328] width 26 height 26
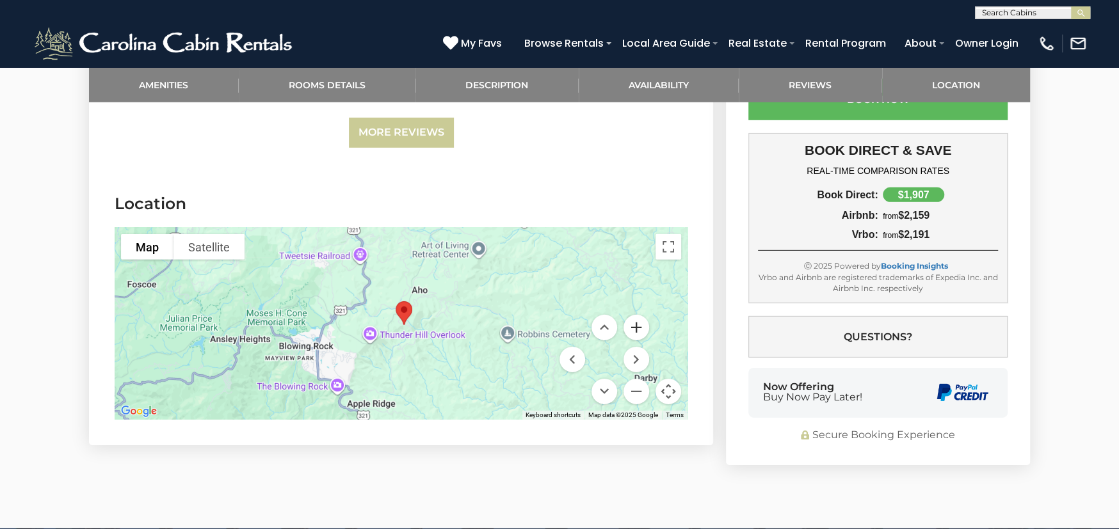
click at [639, 321] on button "Zoom in" at bounding box center [636, 328] width 26 height 26
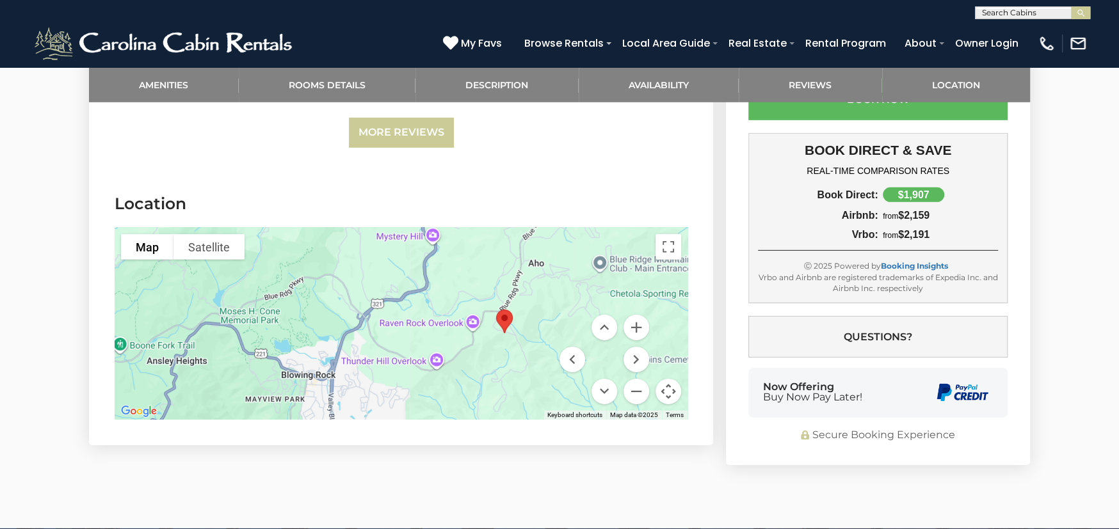
drag, startPoint x: 366, startPoint y: 373, endPoint x: 484, endPoint y: 385, distance: 118.5
click at [484, 385] on div at bounding box center [401, 324] width 573 height 192
click at [640, 390] on button "Zoom out" at bounding box center [636, 392] width 26 height 26
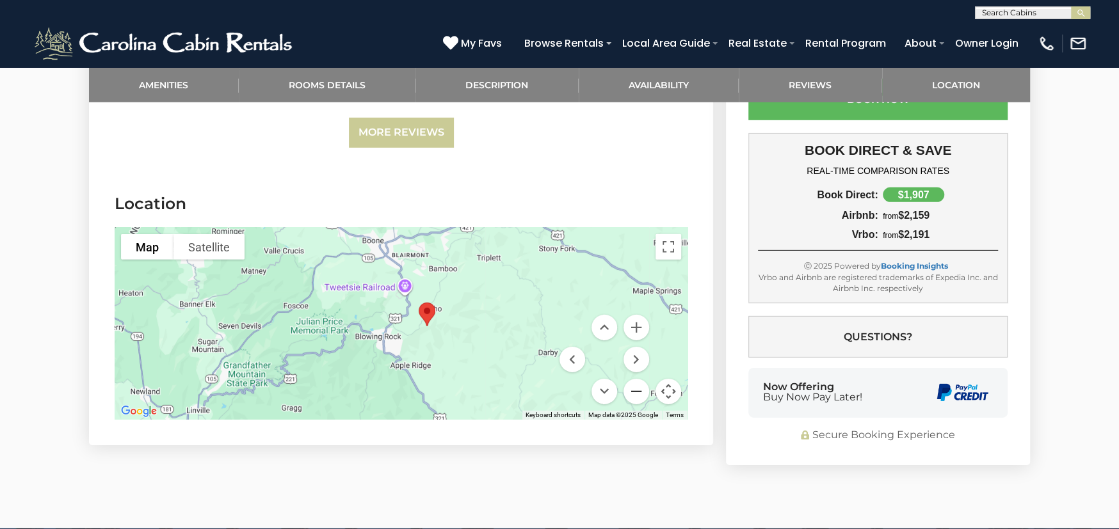
click at [640, 390] on button "Zoom out" at bounding box center [636, 392] width 26 height 26
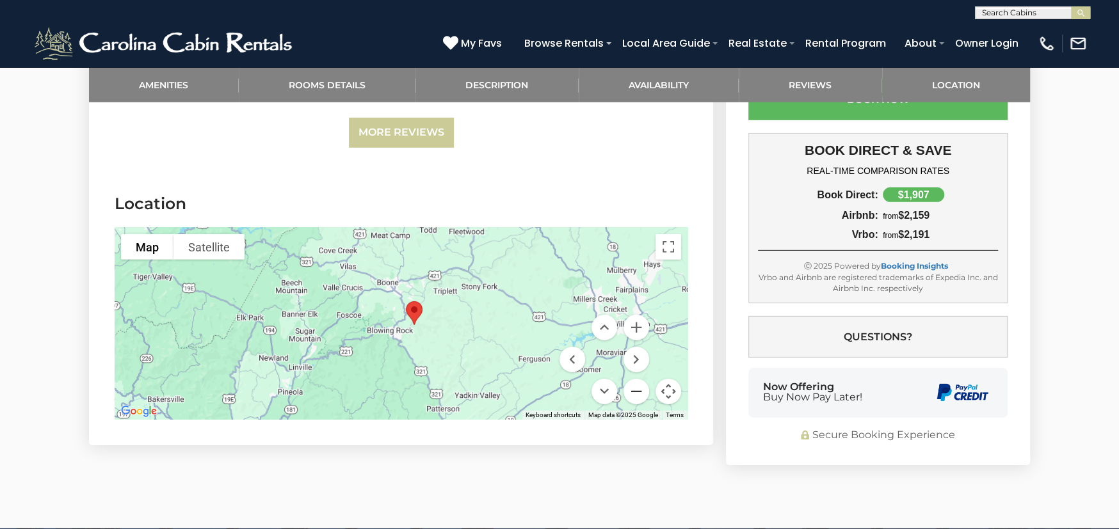
click at [640, 390] on button "Zoom out" at bounding box center [636, 392] width 26 height 26
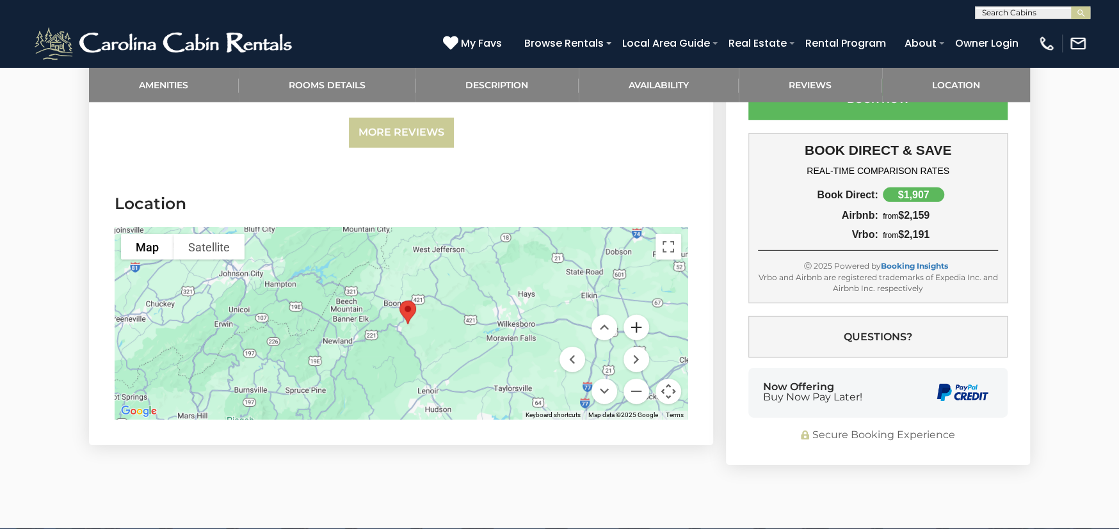
click at [640, 326] on button "Zoom in" at bounding box center [636, 328] width 26 height 26
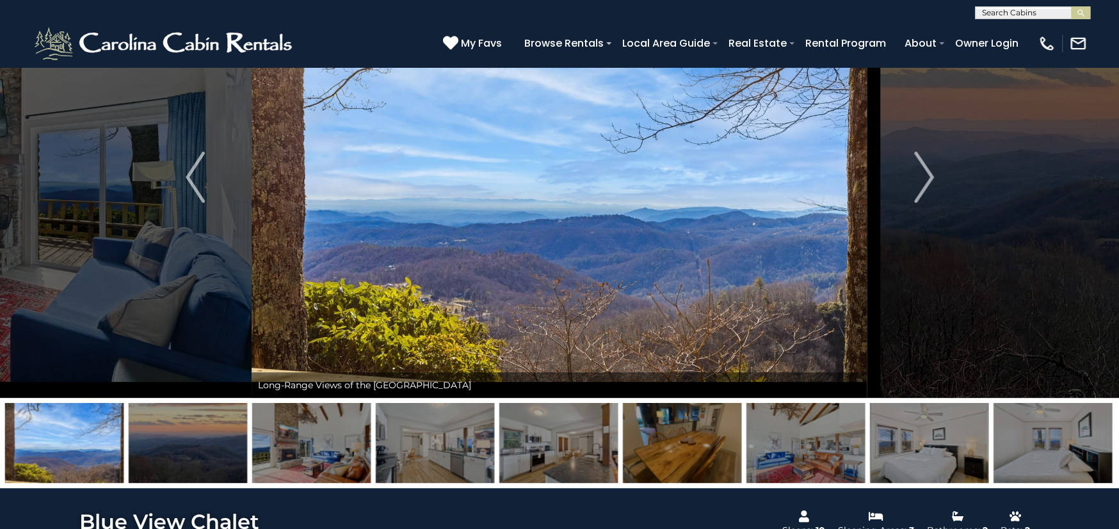
scroll to position [106, 0]
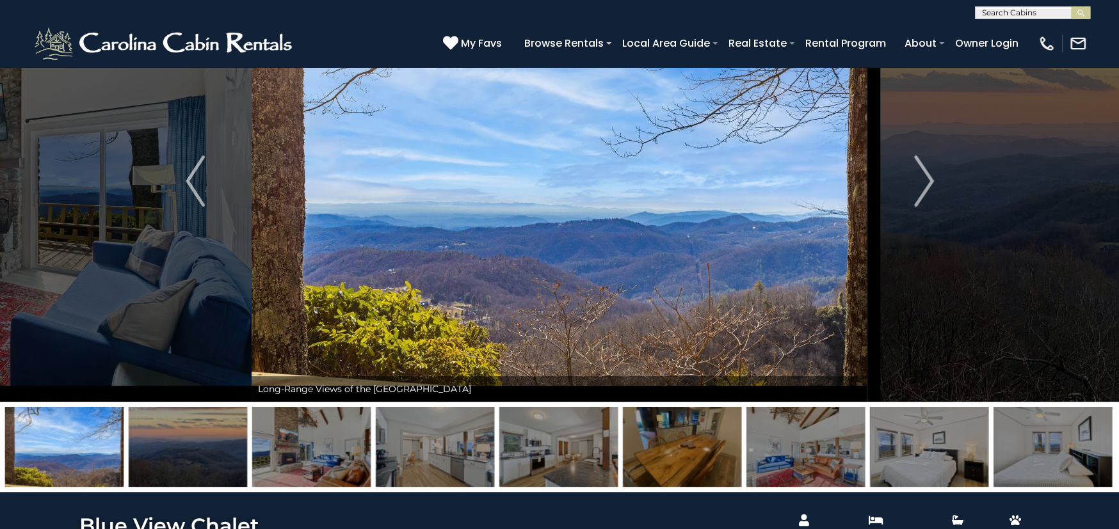
click at [540, 207] on img at bounding box center [559, 181] width 615 height 442
click at [542, 239] on img at bounding box center [559, 181] width 615 height 442
click at [543, 239] on img at bounding box center [559, 181] width 615 height 442
click at [476, 218] on img at bounding box center [559, 181] width 615 height 442
click at [467, 212] on img at bounding box center [559, 181] width 615 height 442
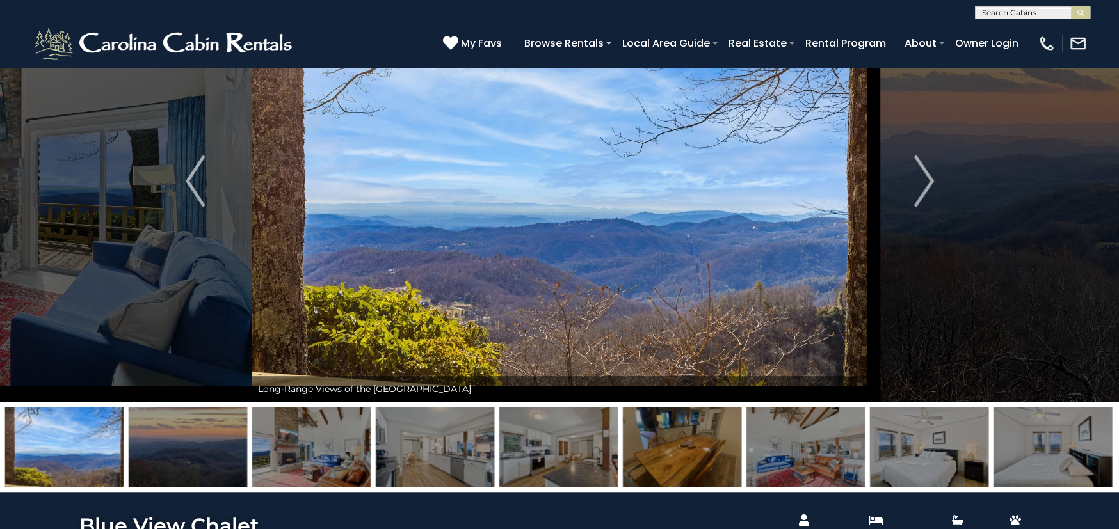
click at [493, 223] on img at bounding box center [559, 181] width 615 height 442
click at [193, 180] on img "Previous" at bounding box center [195, 181] width 19 height 51
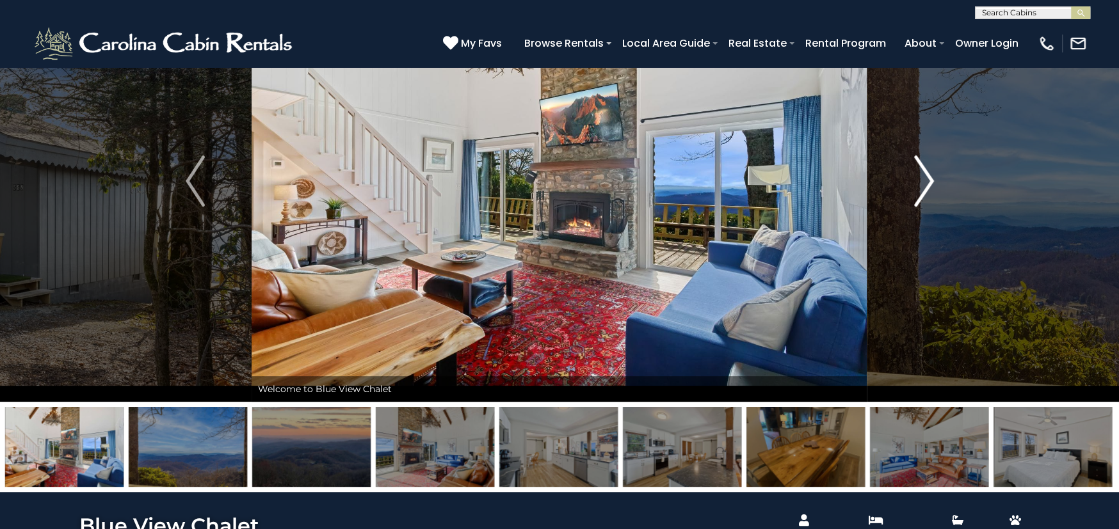
click at [927, 180] on img "Next" at bounding box center [923, 181] width 19 height 51
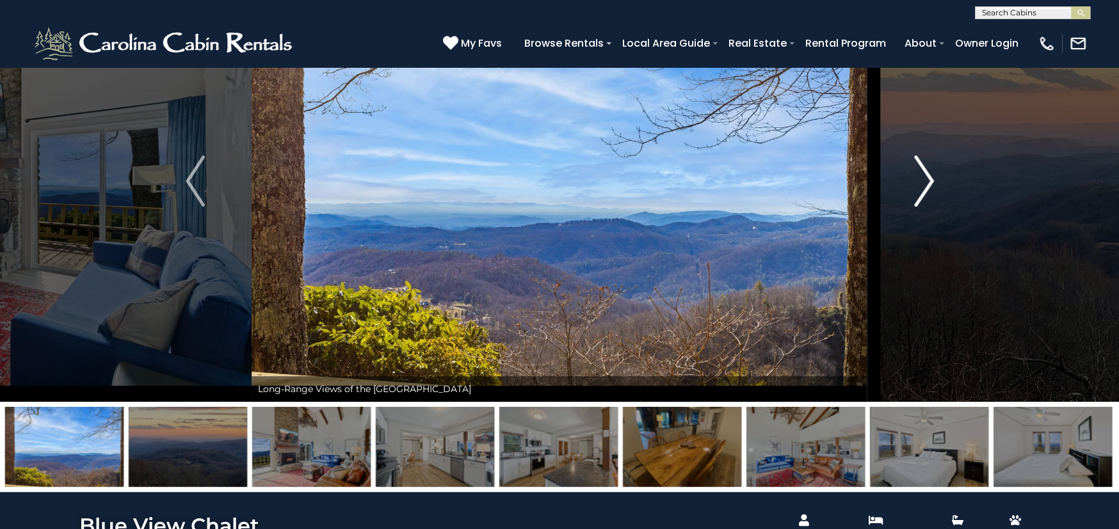
click at [929, 186] on img "Next" at bounding box center [923, 181] width 19 height 51
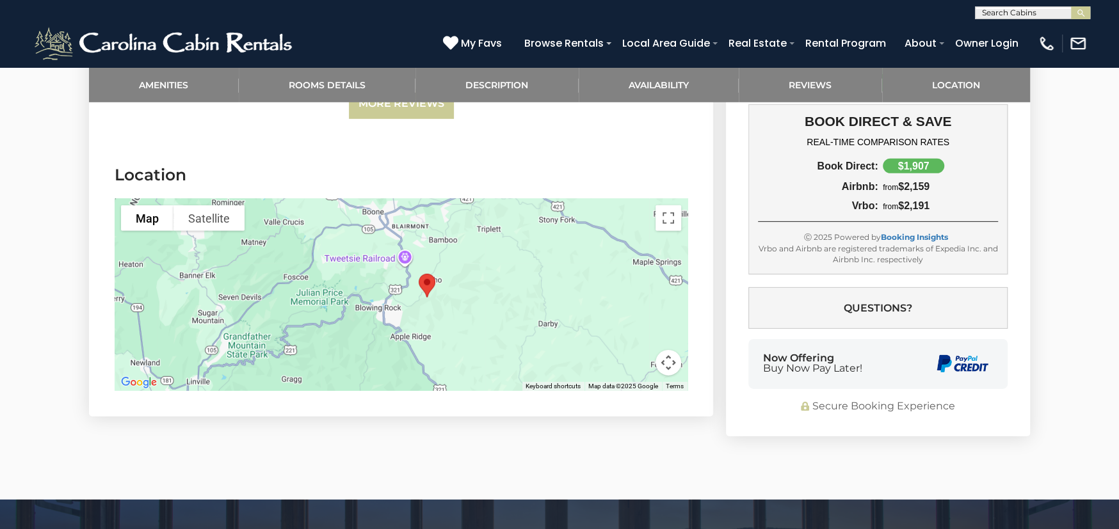
scroll to position [3064, 0]
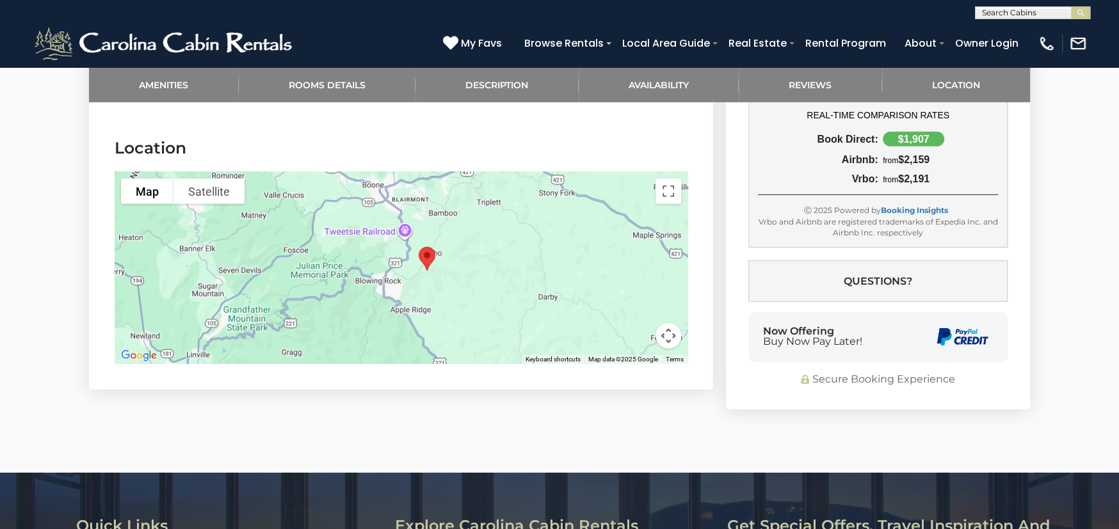
click at [613, 255] on div at bounding box center [401, 268] width 573 height 192
click at [368, 267] on div at bounding box center [401, 268] width 573 height 192
click at [668, 342] on button "Map camera controls" at bounding box center [668, 336] width 26 height 26
click at [632, 266] on button "Zoom in" at bounding box center [636, 272] width 26 height 26
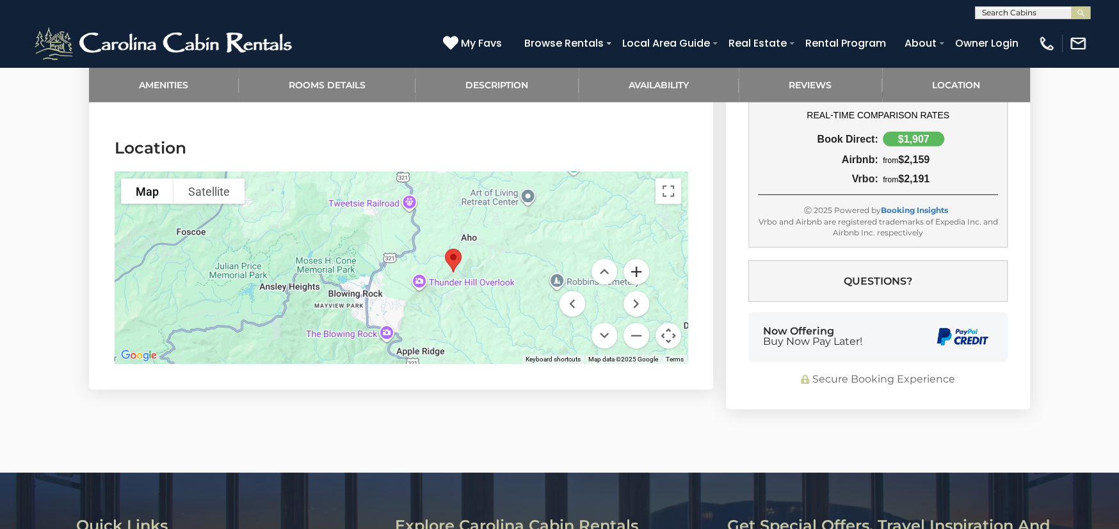
click at [632, 266] on button "Zoom in" at bounding box center [636, 272] width 26 height 26
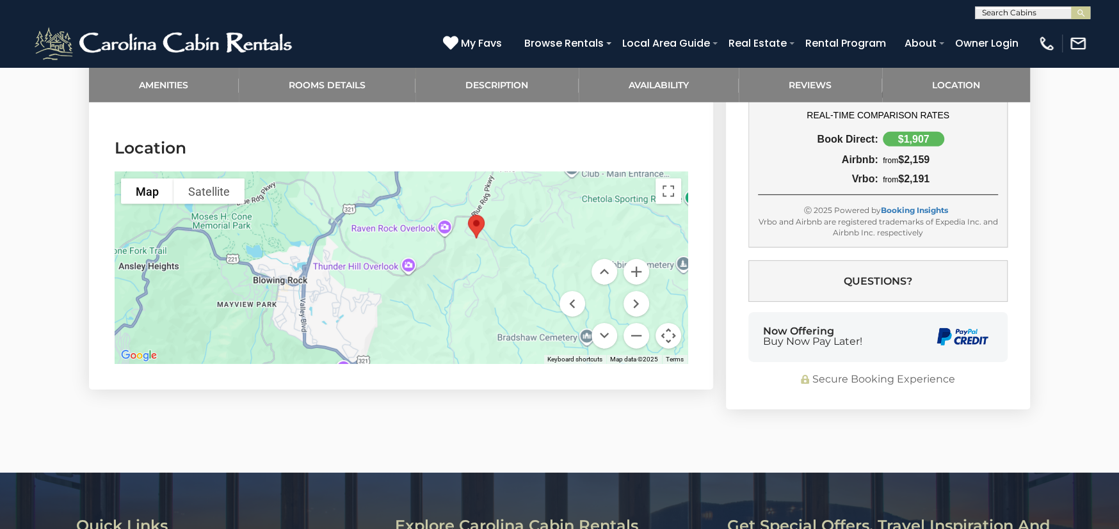
drag, startPoint x: 553, startPoint y: 247, endPoint x: 523, endPoint y: 208, distance: 49.3
click at [523, 208] on div at bounding box center [401, 268] width 573 height 192
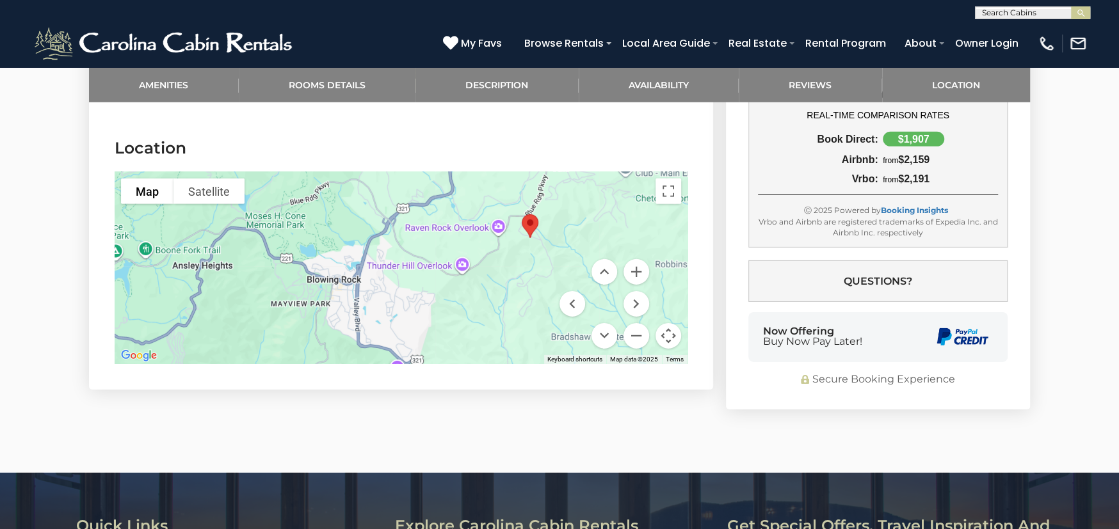
drag, startPoint x: 458, startPoint y: 257, endPoint x: 492, endPoint y: 291, distance: 48.0
click at [492, 291] on div at bounding box center [401, 268] width 573 height 192
click at [640, 271] on button "Zoom in" at bounding box center [636, 272] width 26 height 26
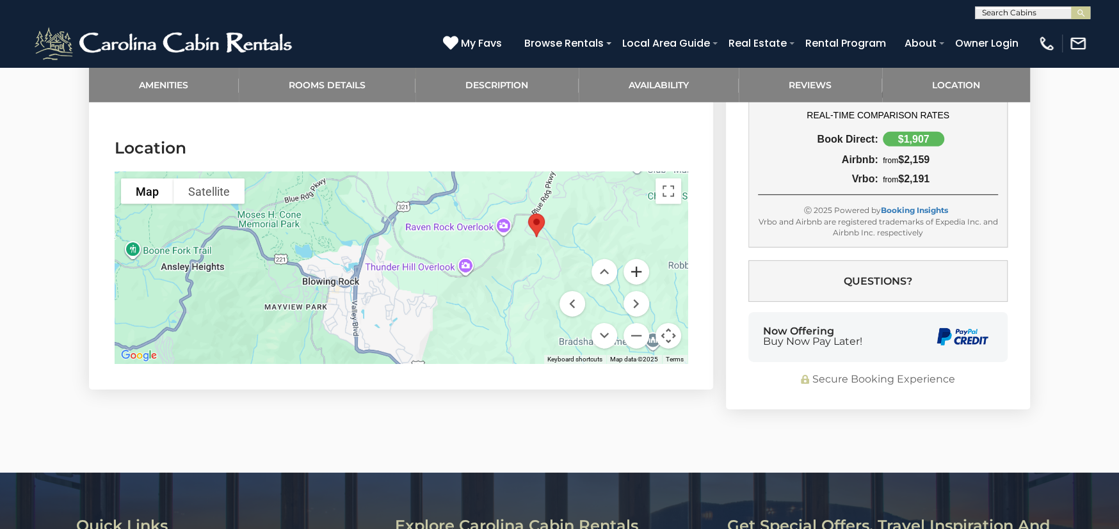
click at [640, 271] on button "Zoom in" at bounding box center [636, 272] width 26 height 26
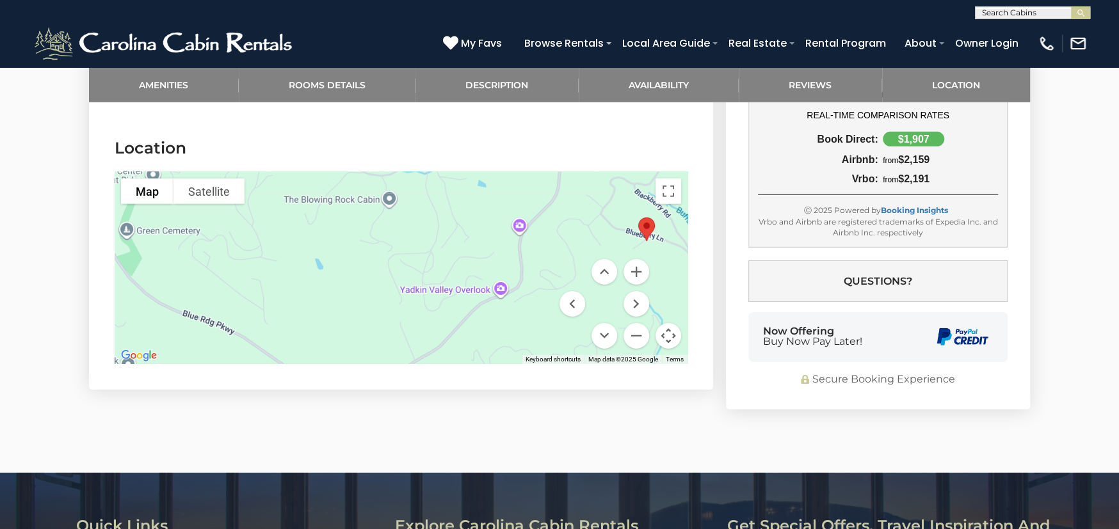
drag, startPoint x: 582, startPoint y: 225, endPoint x: 310, endPoint y: 313, distance: 286.0
click at [310, 313] on div at bounding box center [401, 268] width 573 height 192
click at [636, 335] on button "Zoom out" at bounding box center [636, 336] width 26 height 26
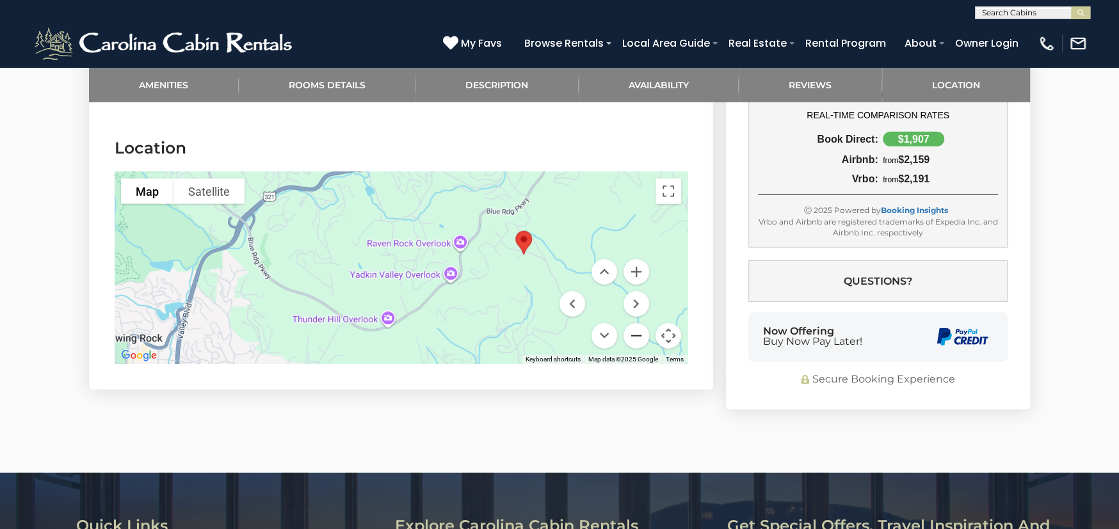
click at [636, 335] on button "Zoom out" at bounding box center [636, 336] width 26 height 26
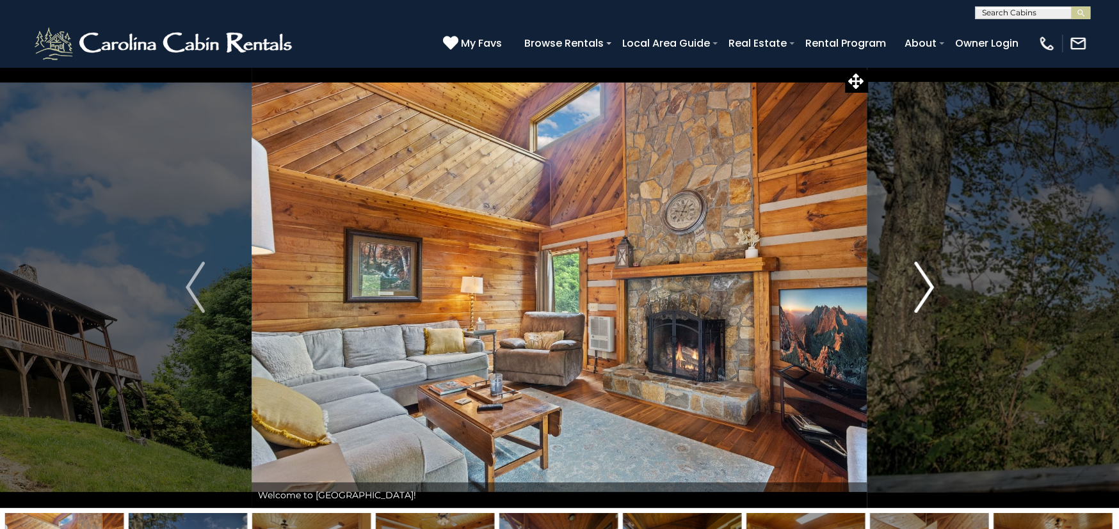
click at [931, 285] on img "Next" at bounding box center [923, 287] width 19 height 51
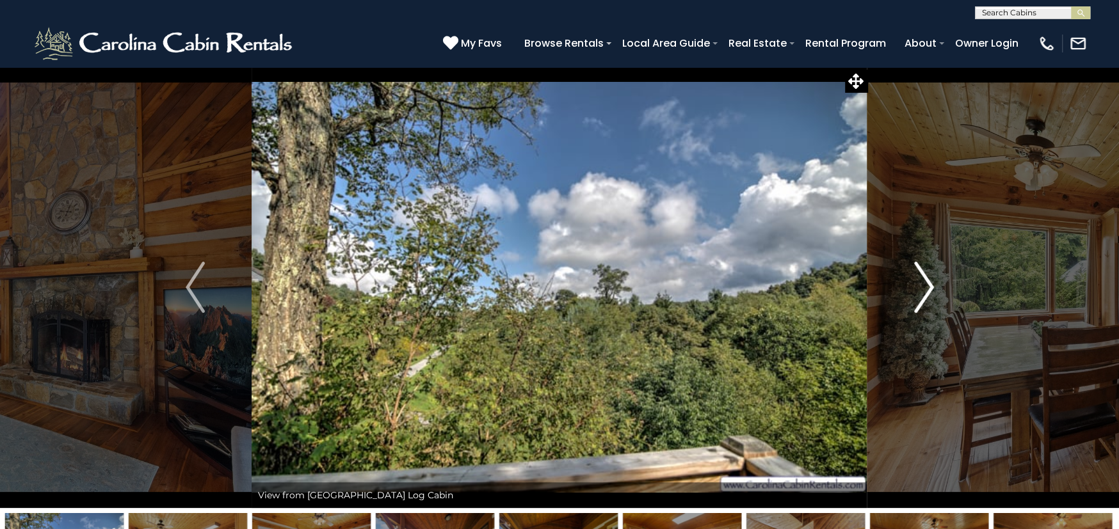
click at [931, 285] on img "Next" at bounding box center [923, 287] width 19 height 51
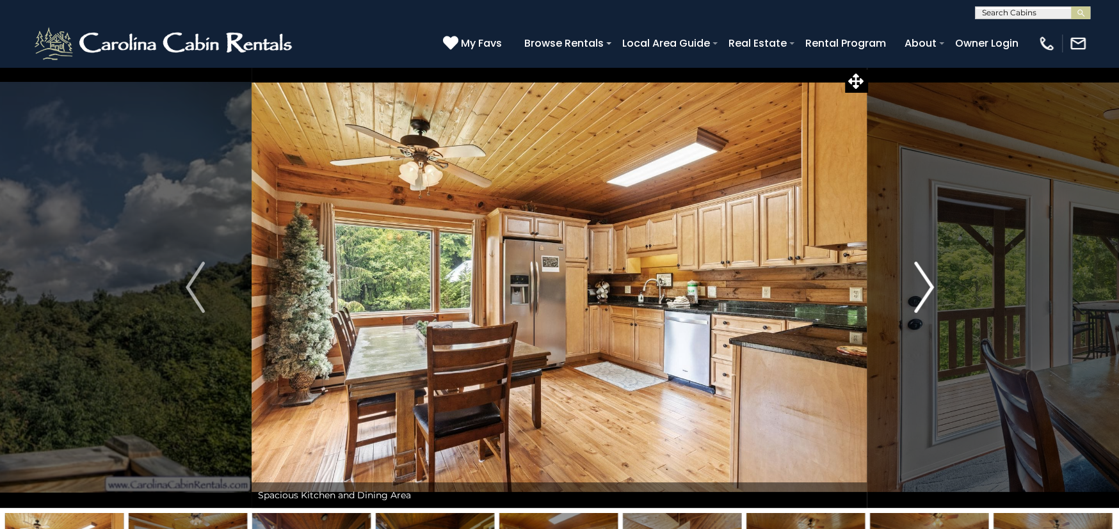
click at [931, 285] on img "Next" at bounding box center [923, 287] width 19 height 51
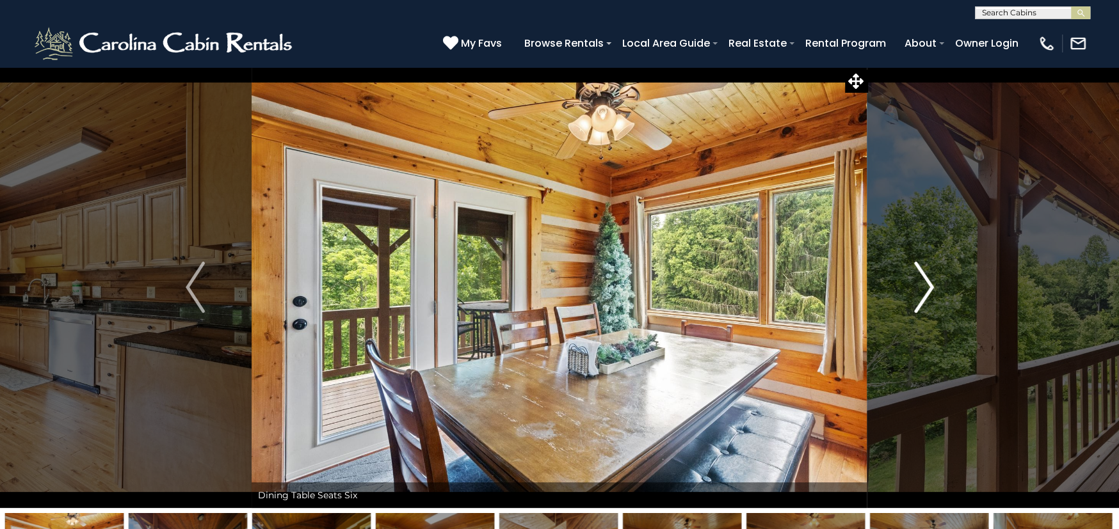
click at [931, 285] on img "Next" at bounding box center [923, 287] width 19 height 51
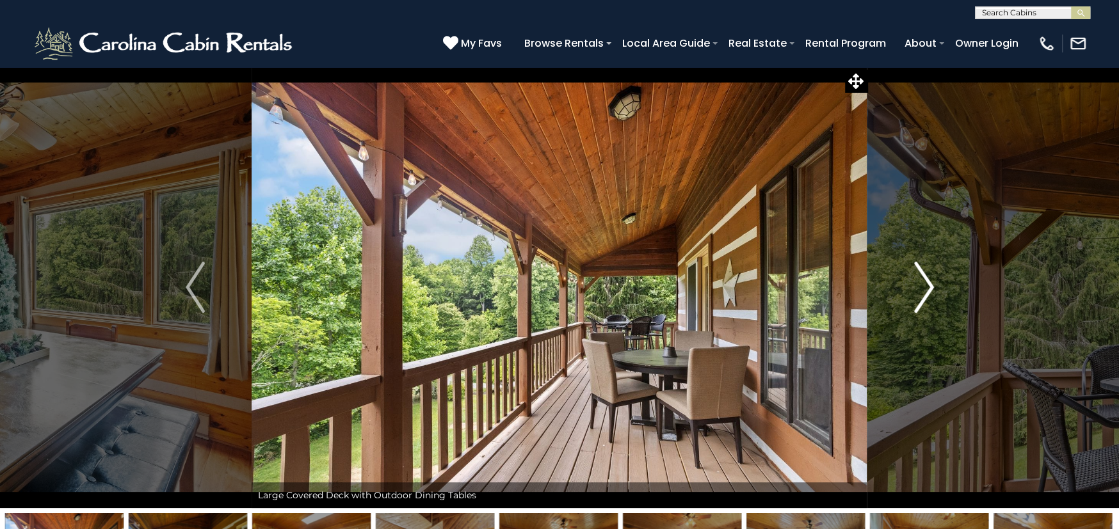
click at [931, 285] on img "Next" at bounding box center [923, 287] width 19 height 51
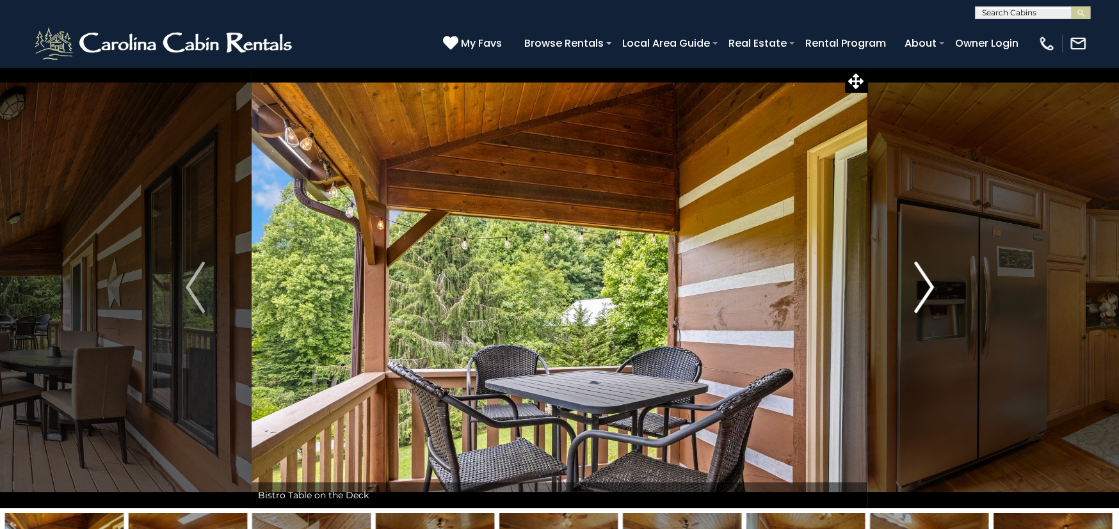
click at [931, 285] on img "Next" at bounding box center [923, 287] width 19 height 51
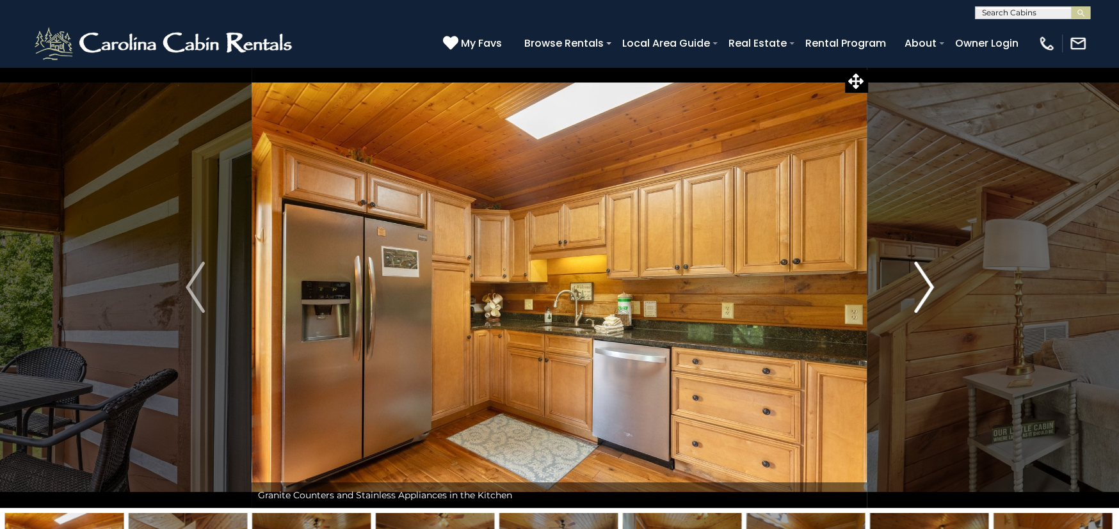
click at [931, 285] on img "Next" at bounding box center [923, 287] width 19 height 51
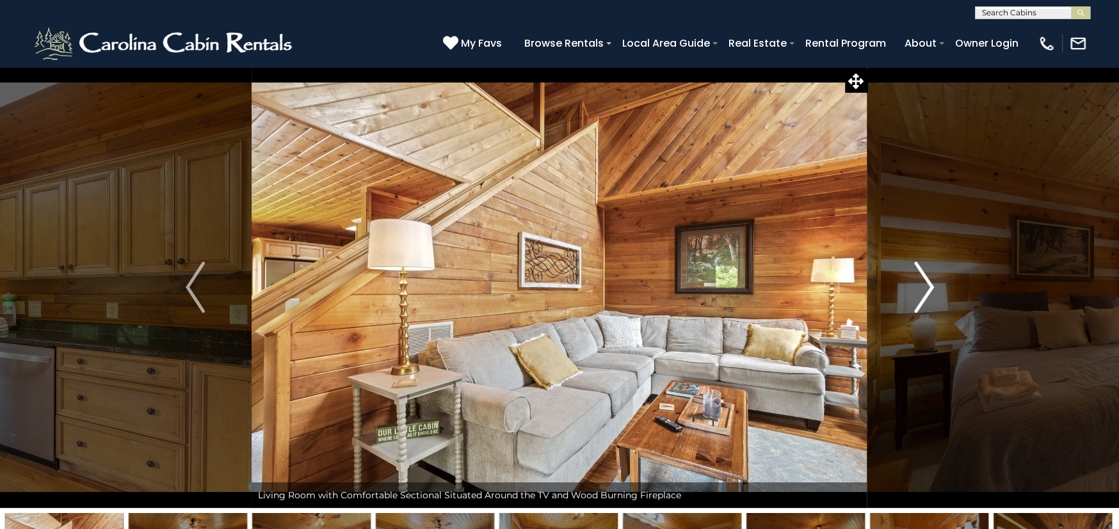
click at [931, 285] on img "Next" at bounding box center [923, 287] width 19 height 51
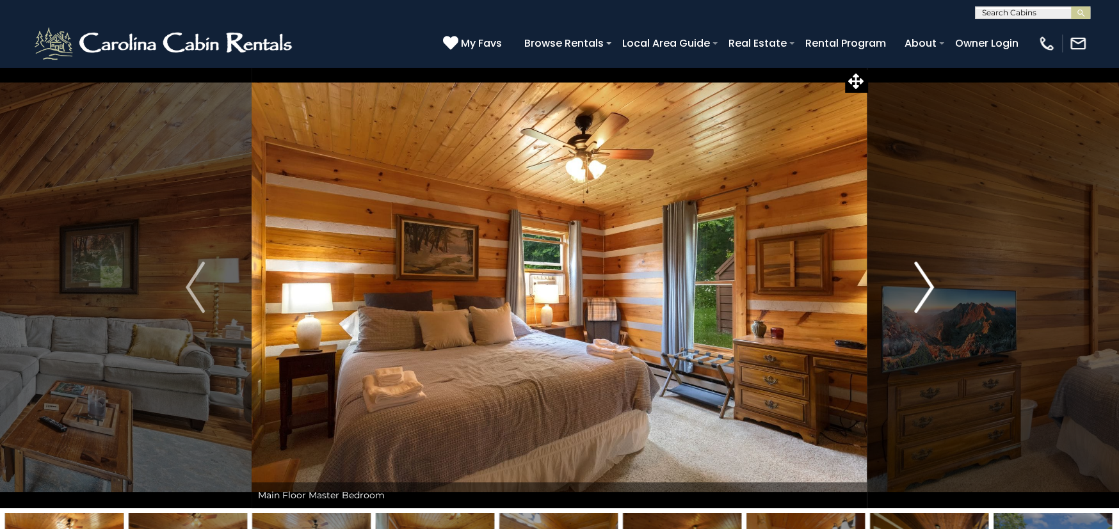
click at [931, 285] on img "Next" at bounding box center [923, 287] width 19 height 51
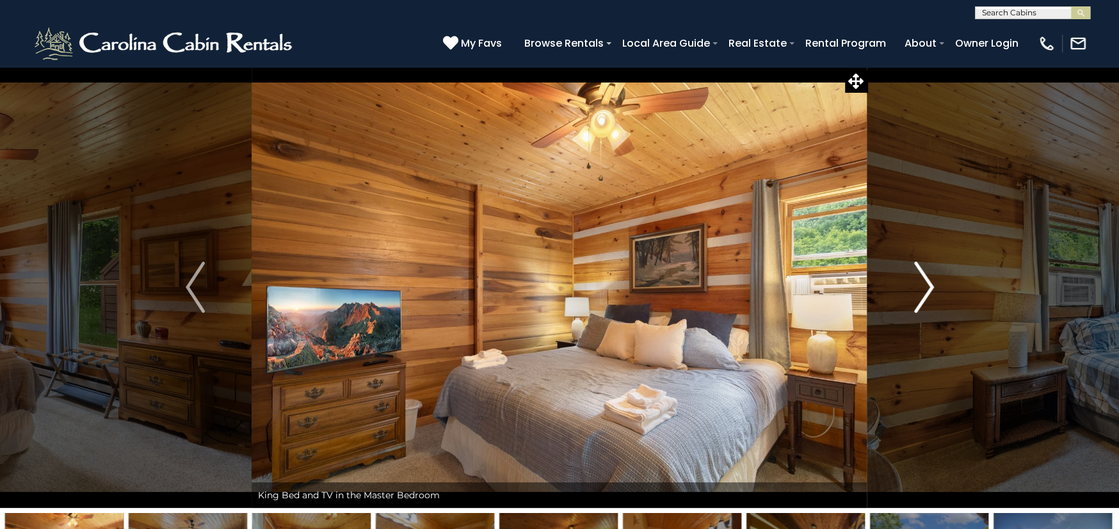
click at [931, 285] on img "Next" at bounding box center [923, 287] width 19 height 51
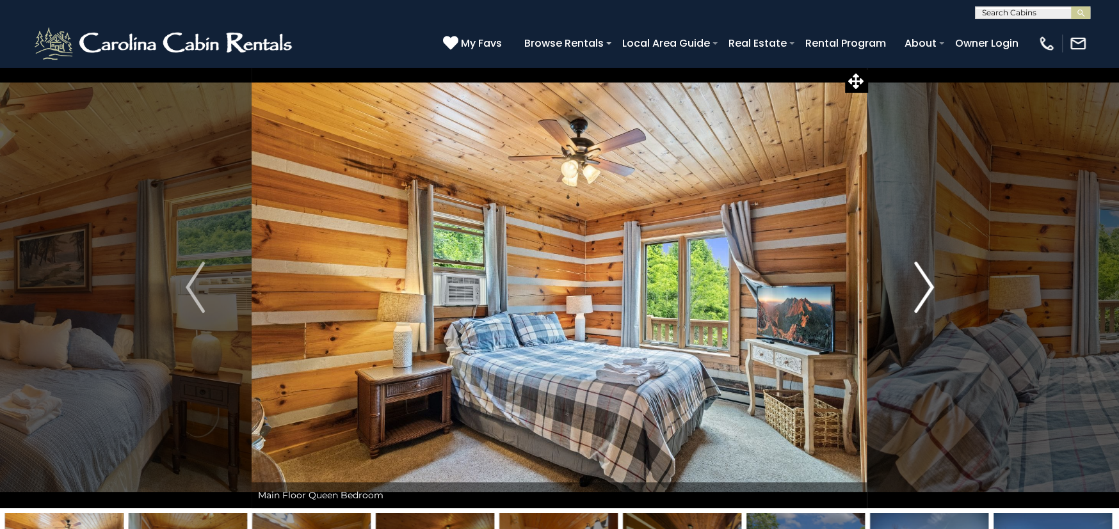
click at [931, 285] on img "Next" at bounding box center [923, 287] width 19 height 51
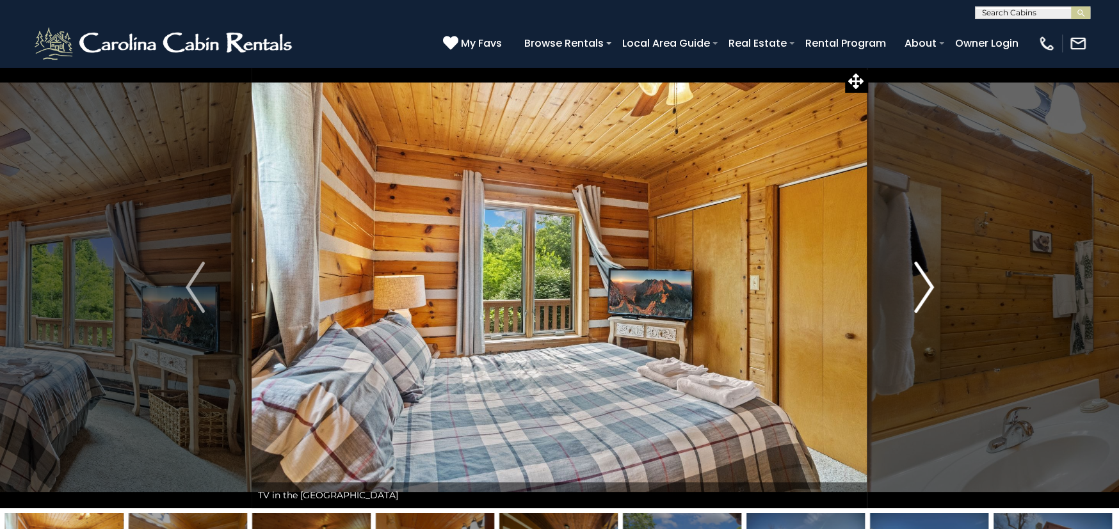
click at [931, 285] on img "Next" at bounding box center [923, 287] width 19 height 51
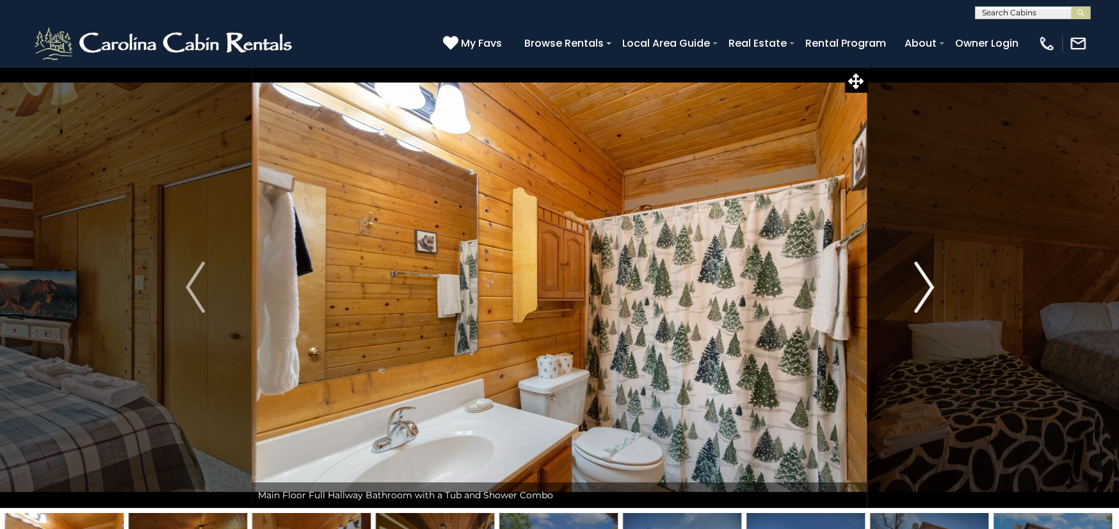
click at [931, 285] on img "Next" at bounding box center [923, 287] width 19 height 51
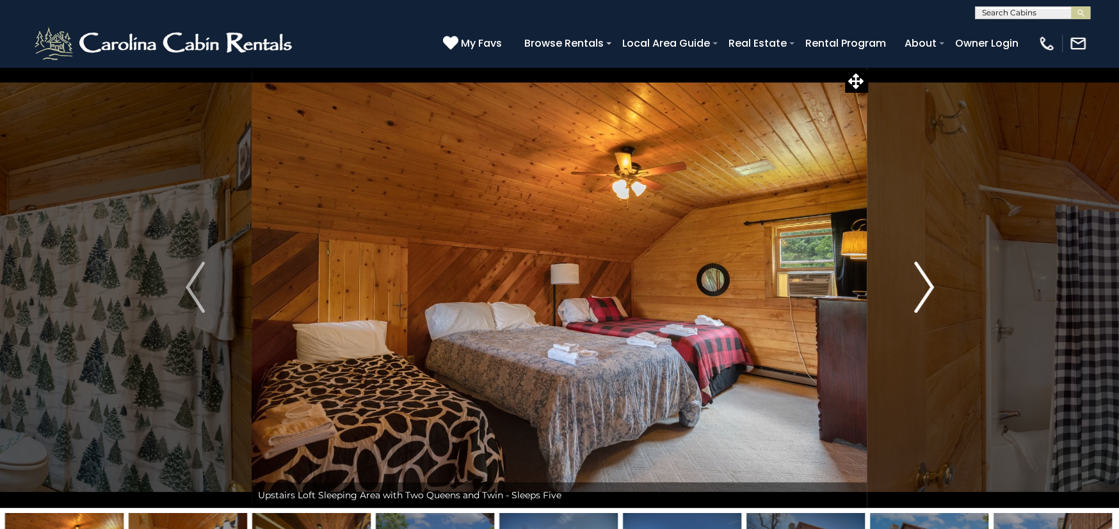
click at [931, 285] on img "Next" at bounding box center [923, 287] width 19 height 51
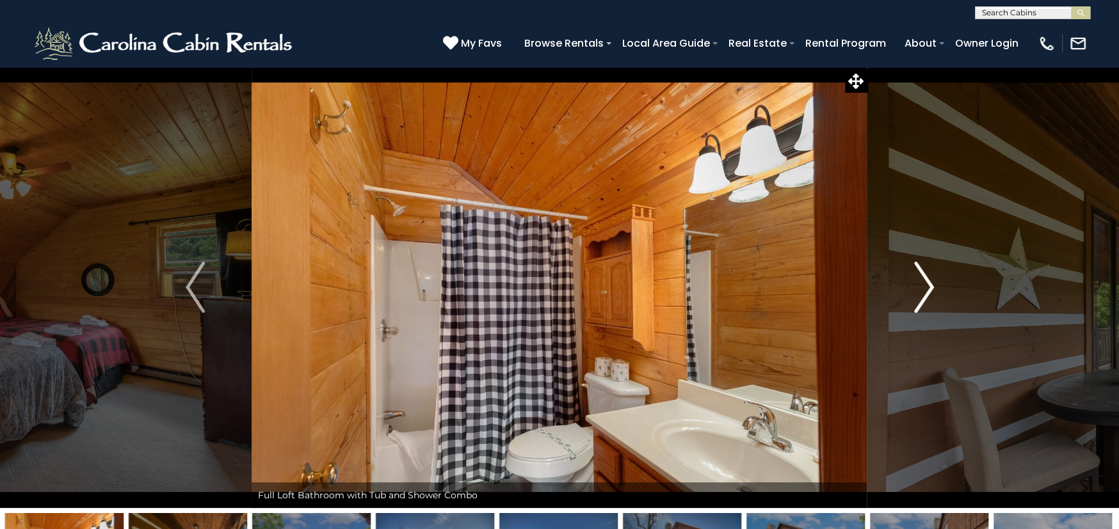
click at [931, 285] on img "Next" at bounding box center [923, 287] width 19 height 51
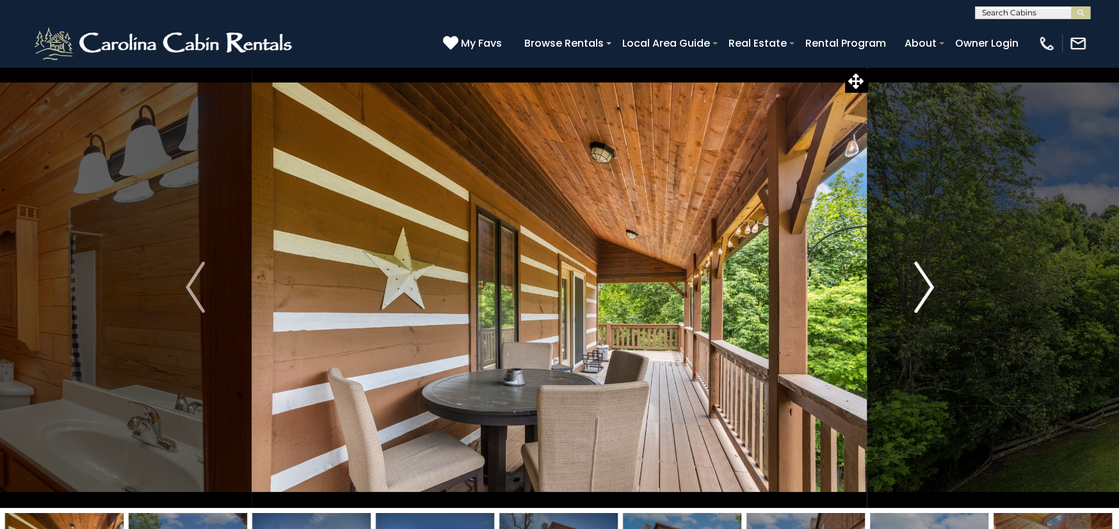
click at [931, 285] on img "Next" at bounding box center [923, 287] width 19 height 51
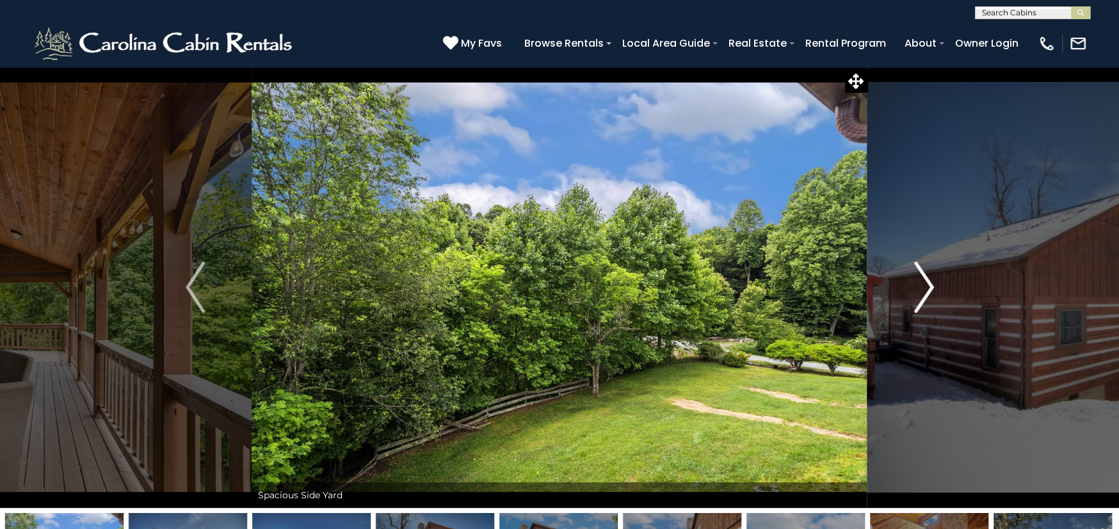
click at [931, 285] on img "Next" at bounding box center [923, 287] width 19 height 51
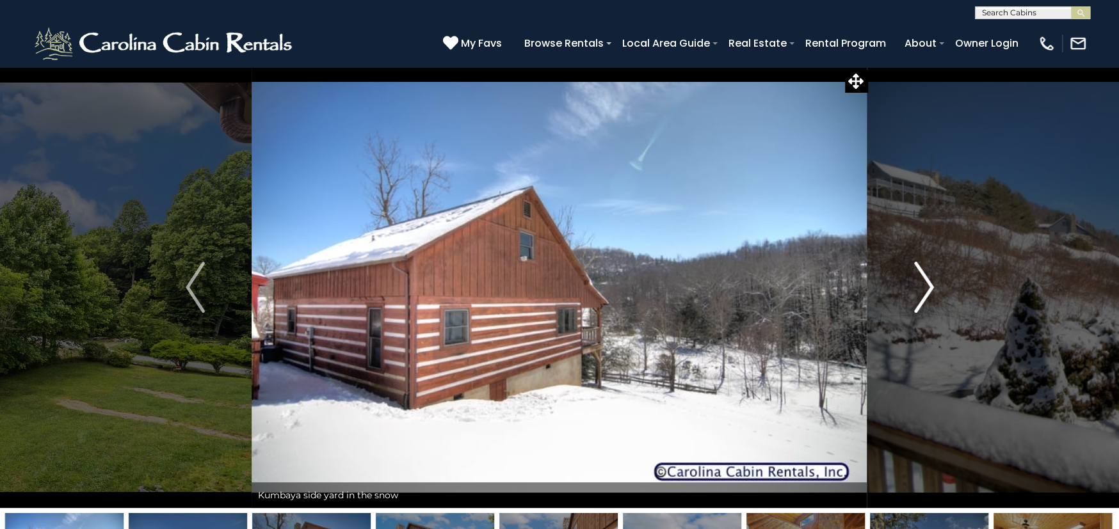
click at [931, 285] on img "Next" at bounding box center [923, 287] width 19 height 51
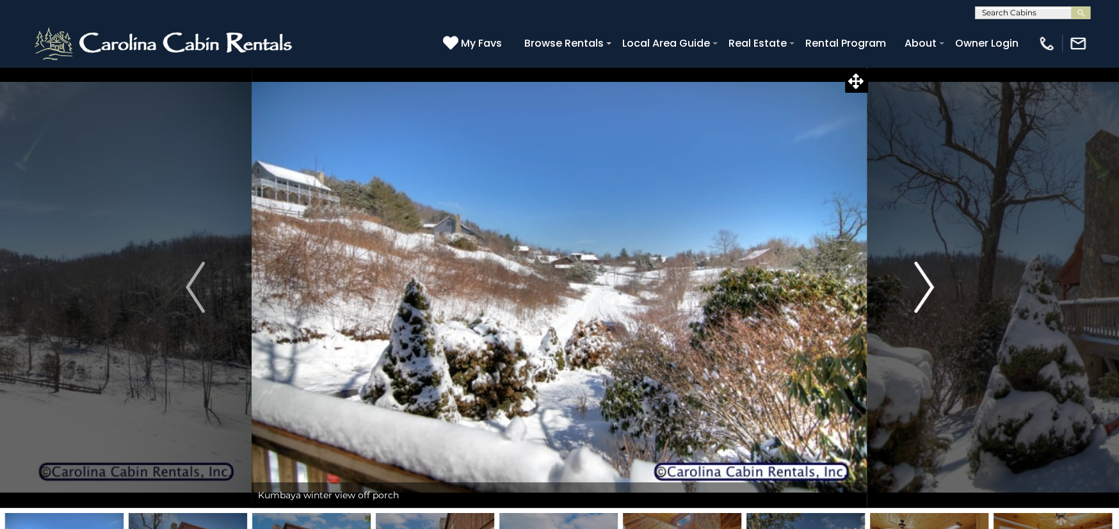
click at [931, 285] on img "Next" at bounding box center [923, 287] width 19 height 51
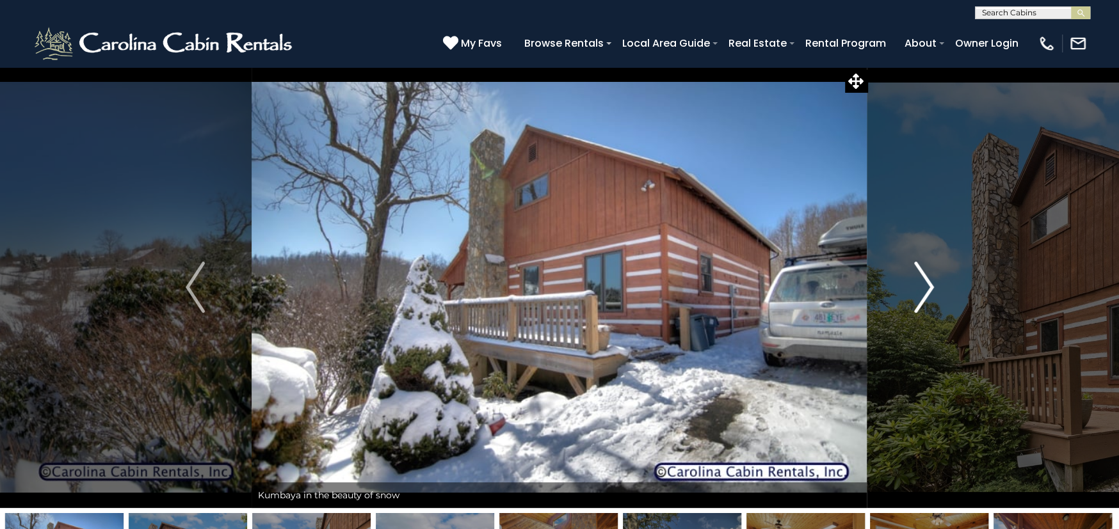
click at [931, 285] on img "Next" at bounding box center [923, 287] width 19 height 51
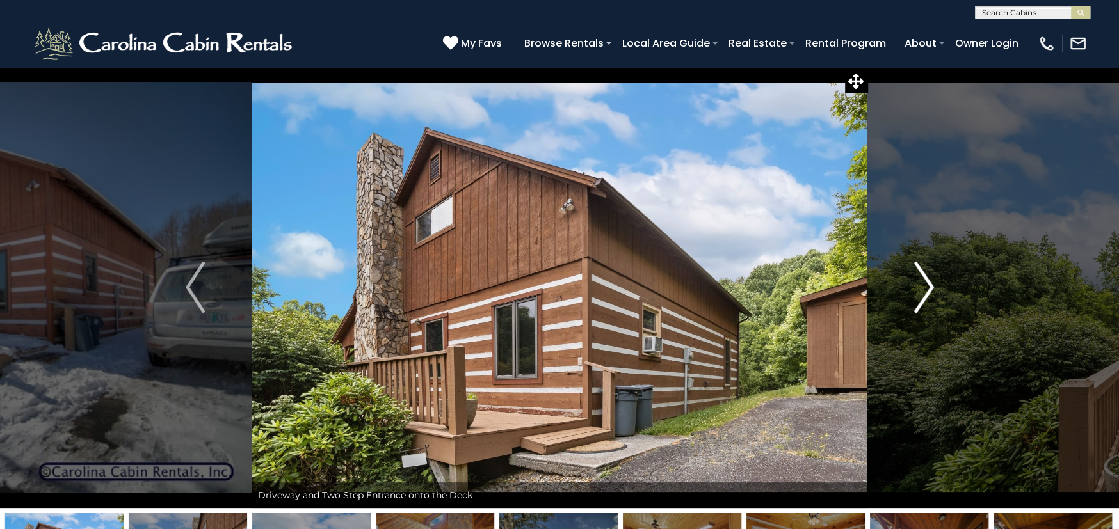
click at [931, 285] on img "Next" at bounding box center [923, 287] width 19 height 51
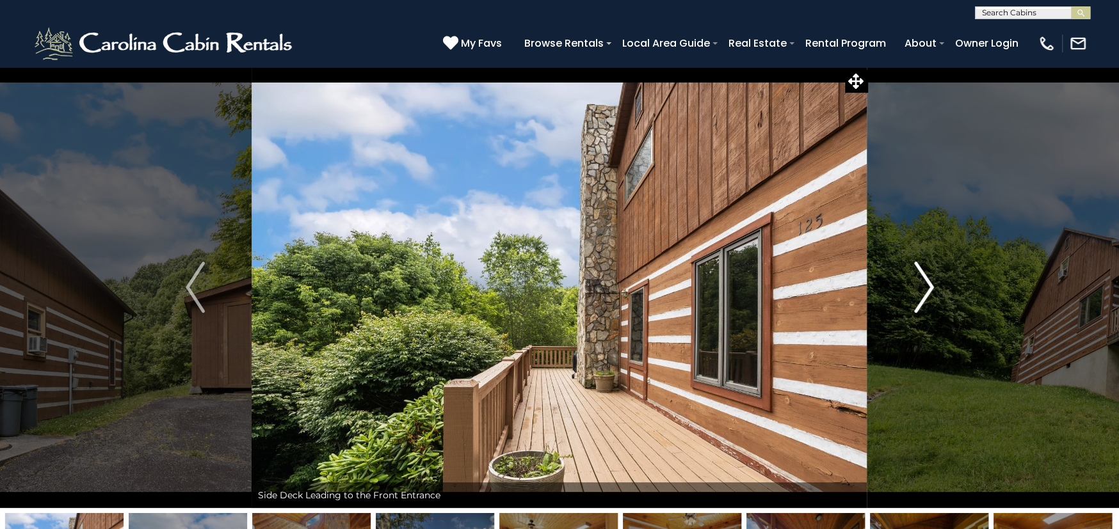
click at [931, 285] on img "Next" at bounding box center [923, 287] width 19 height 51
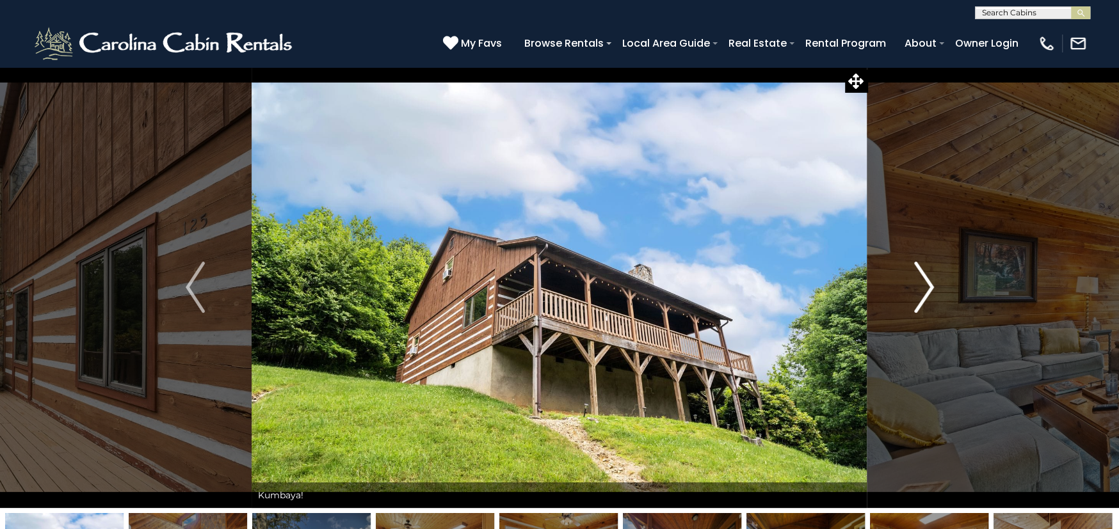
click at [931, 285] on img "Next" at bounding box center [923, 287] width 19 height 51
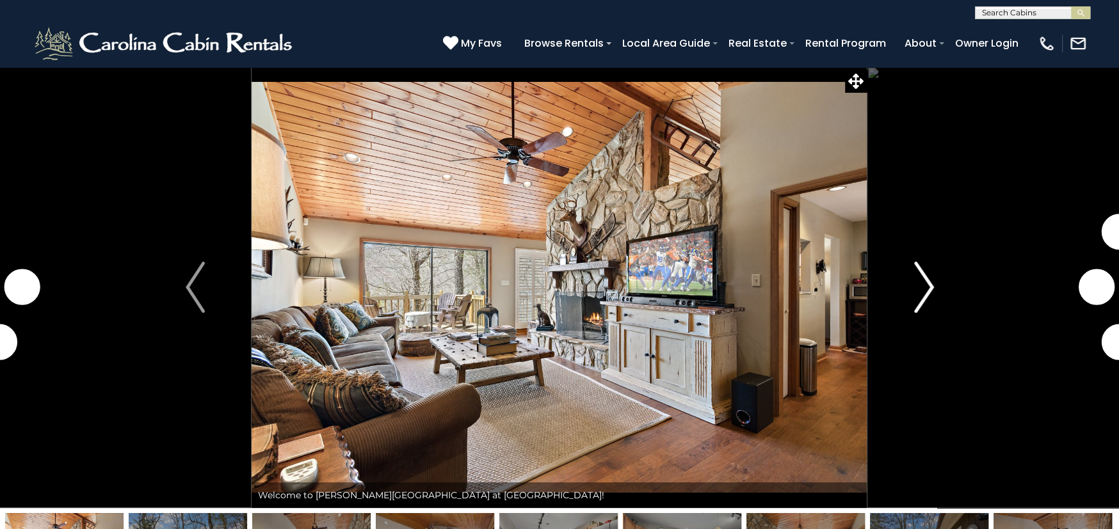
click at [920, 284] on img "Next" at bounding box center [923, 287] width 19 height 51
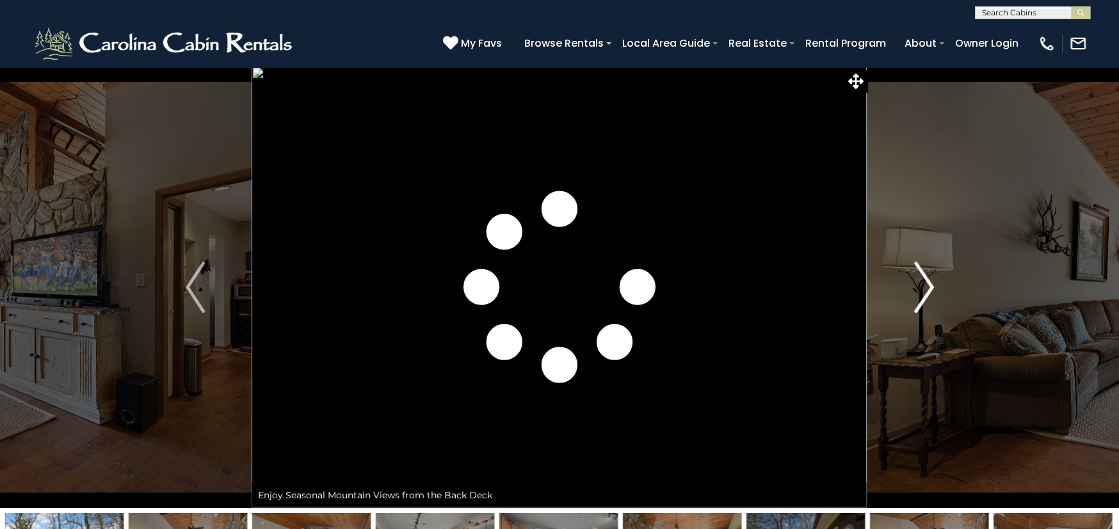
click at [927, 285] on img "Next" at bounding box center [923, 287] width 19 height 51
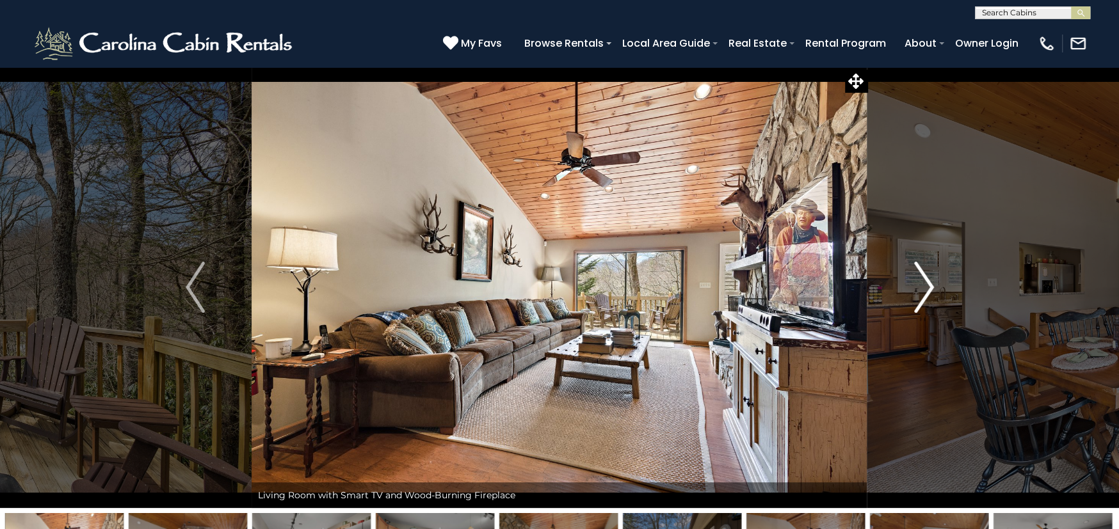
click at [927, 285] on img "Next" at bounding box center [923, 287] width 19 height 51
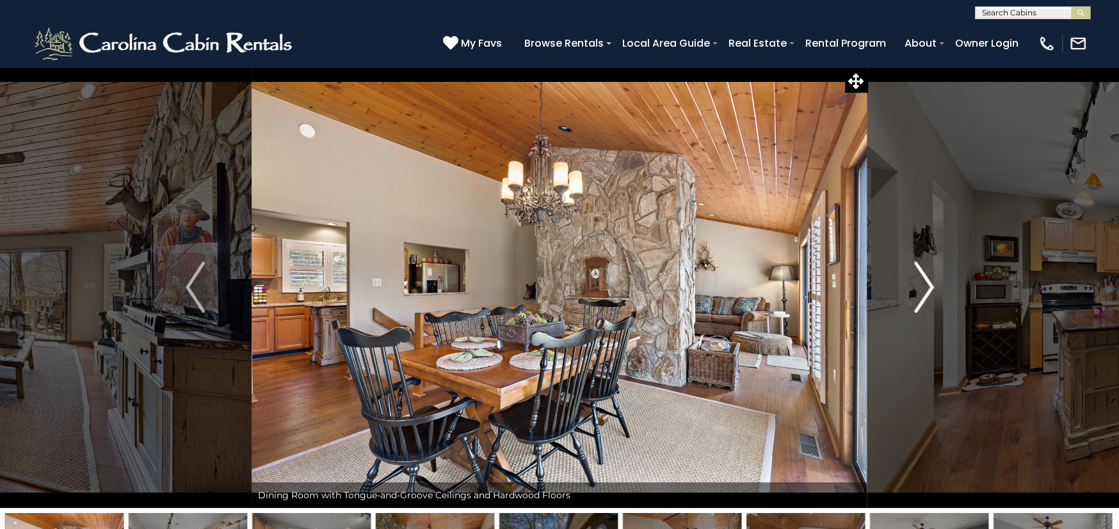
click at [927, 285] on img "Next" at bounding box center [923, 287] width 19 height 51
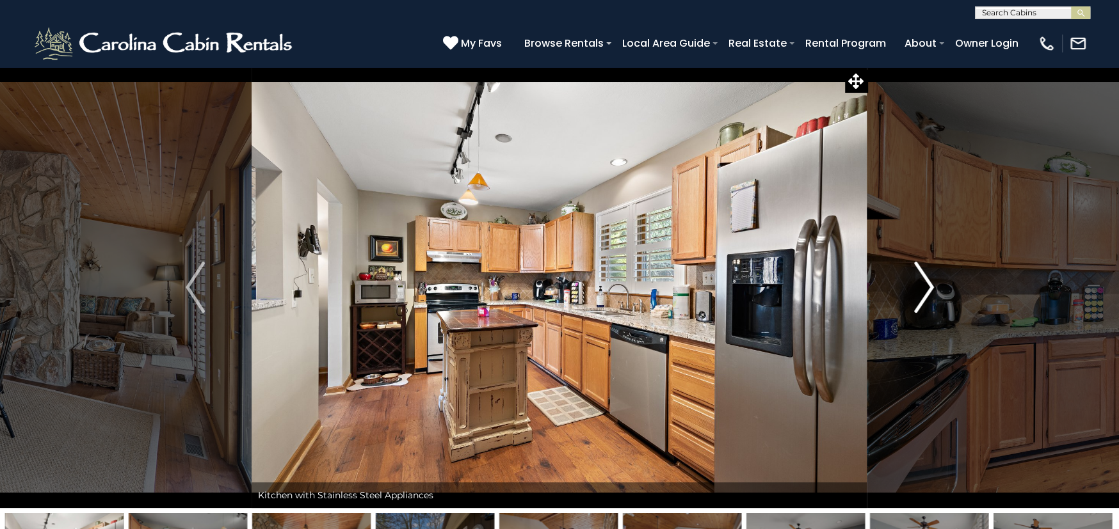
click at [927, 285] on img "Next" at bounding box center [923, 287] width 19 height 51
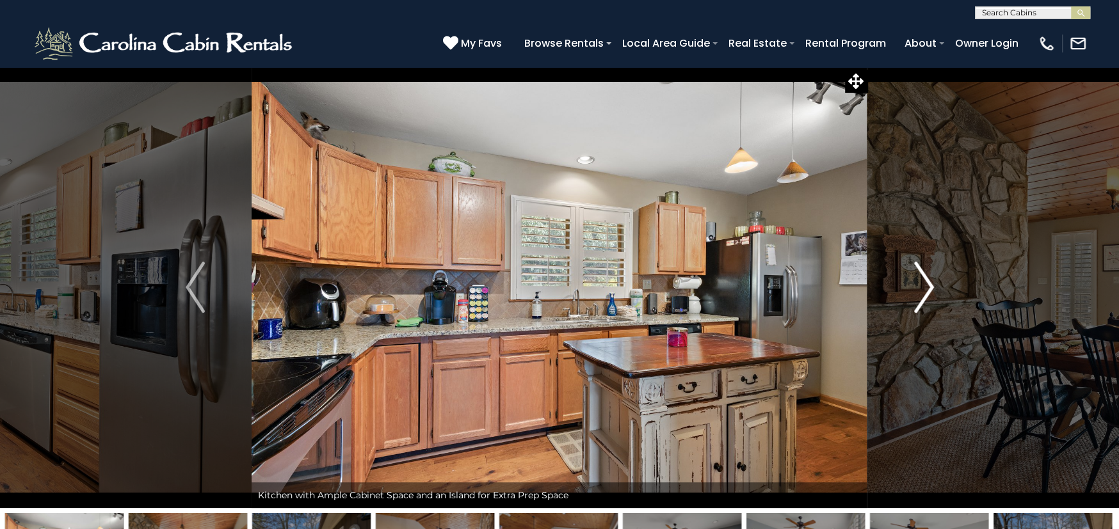
click at [927, 285] on img "Next" at bounding box center [923, 287] width 19 height 51
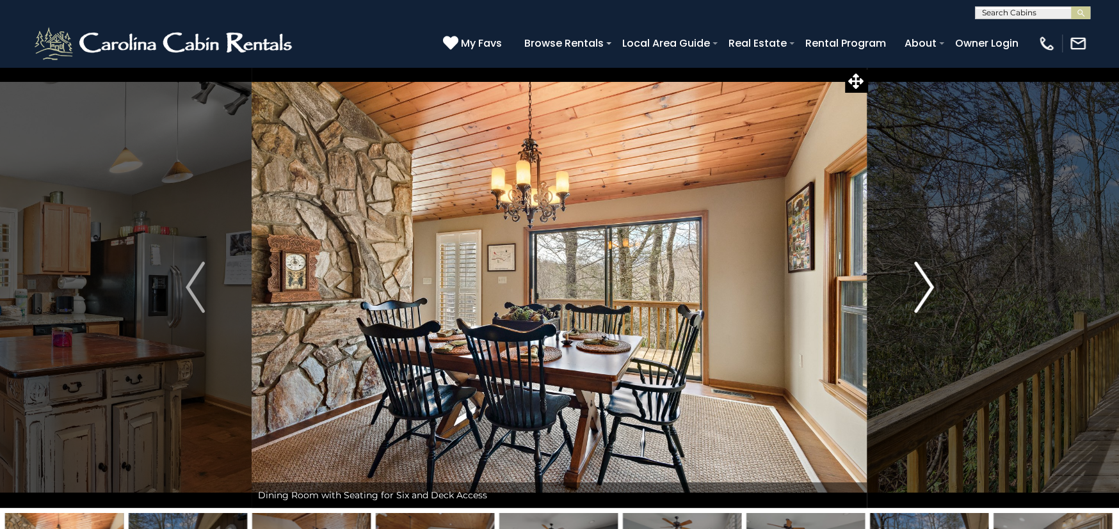
click at [927, 285] on img "Next" at bounding box center [923, 287] width 19 height 51
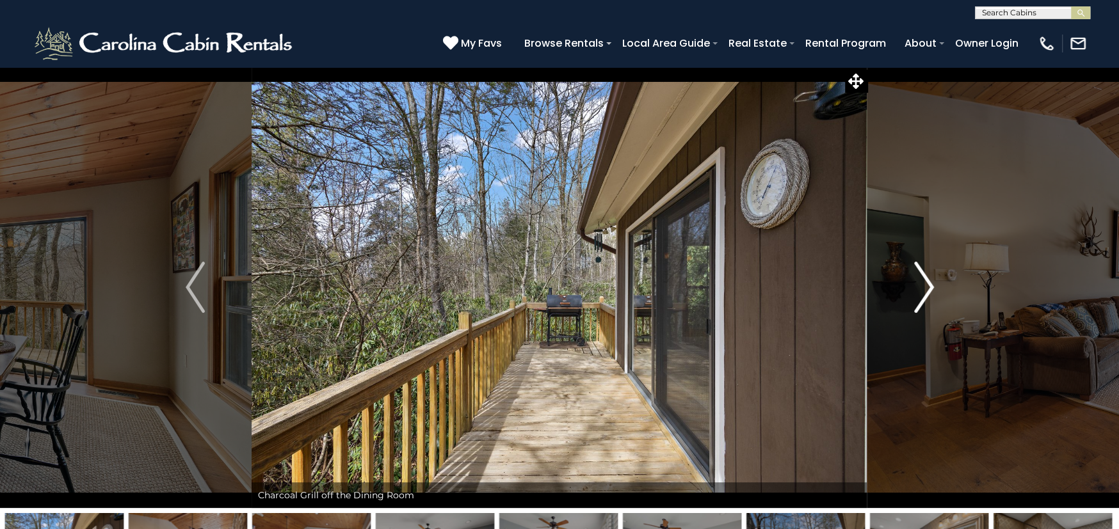
click at [927, 285] on img "Next" at bounding box center [923, 287] width 19 height 51
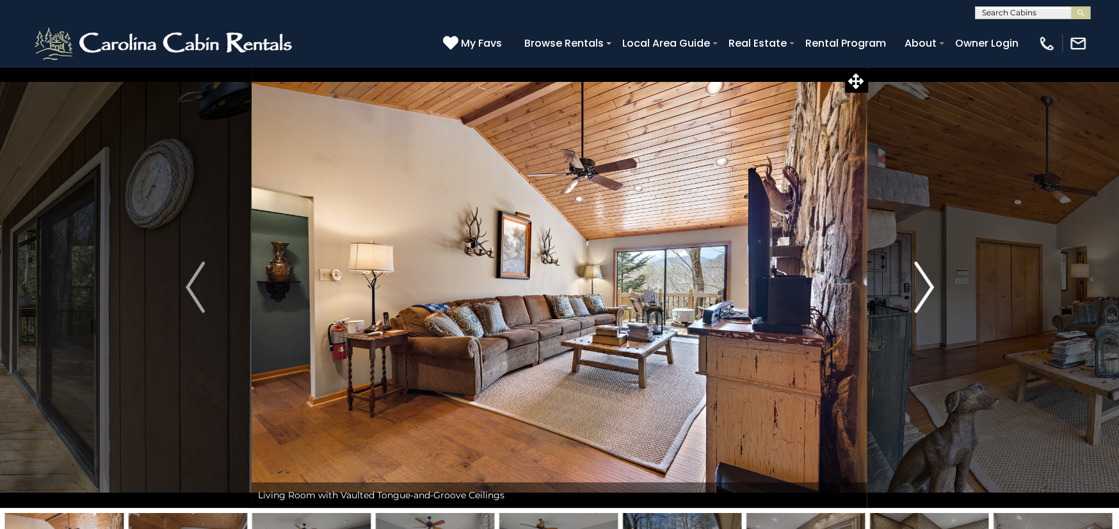
click at [927, 285] on img "Next" at bounding box center [923, 287] width 19 height 51
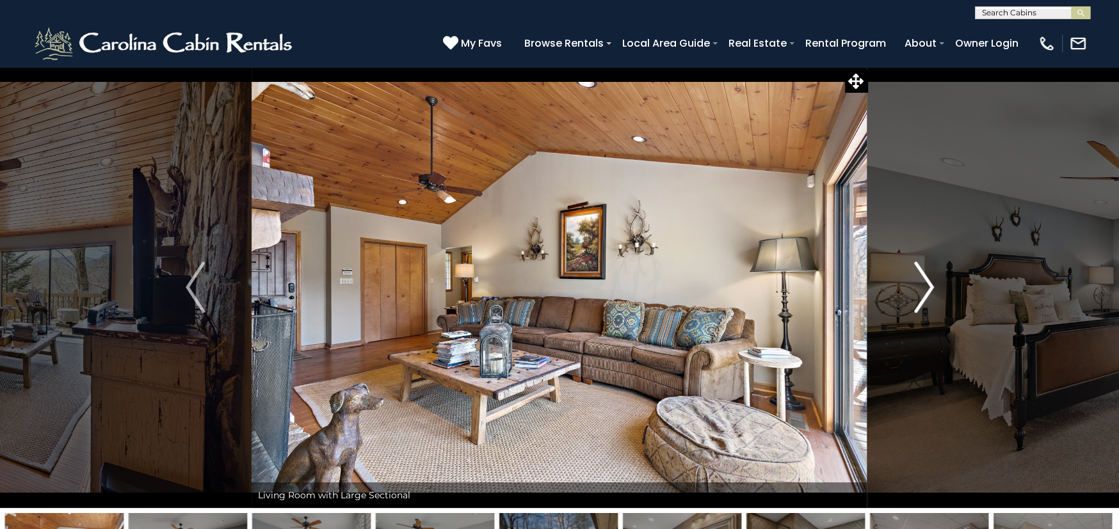
click at [927, 285] on img "Next" at bounding box center [923, 287] width 19 height 51
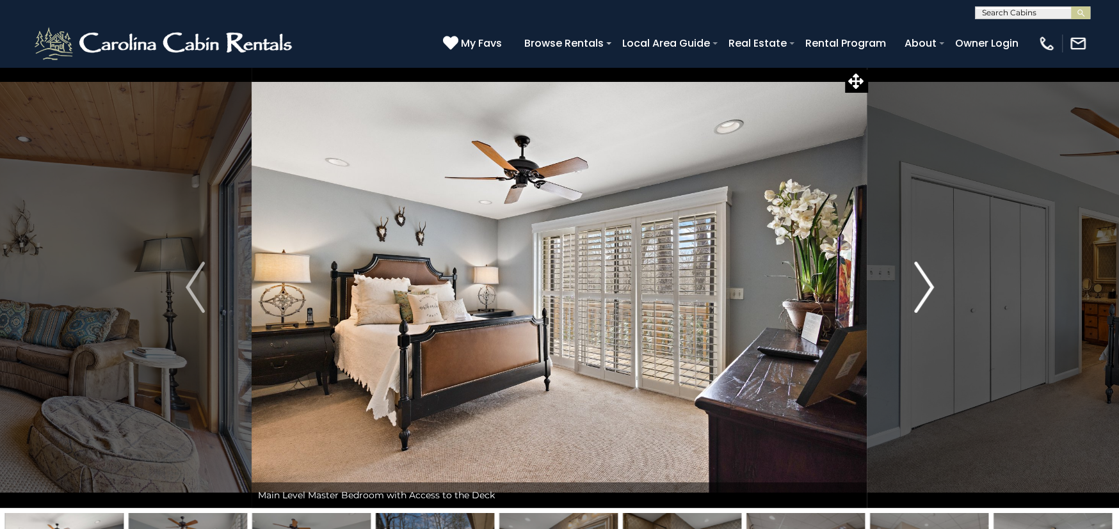
click at [927, 285] on img "Next" at bounding box center [923, 287] width 19 height 51
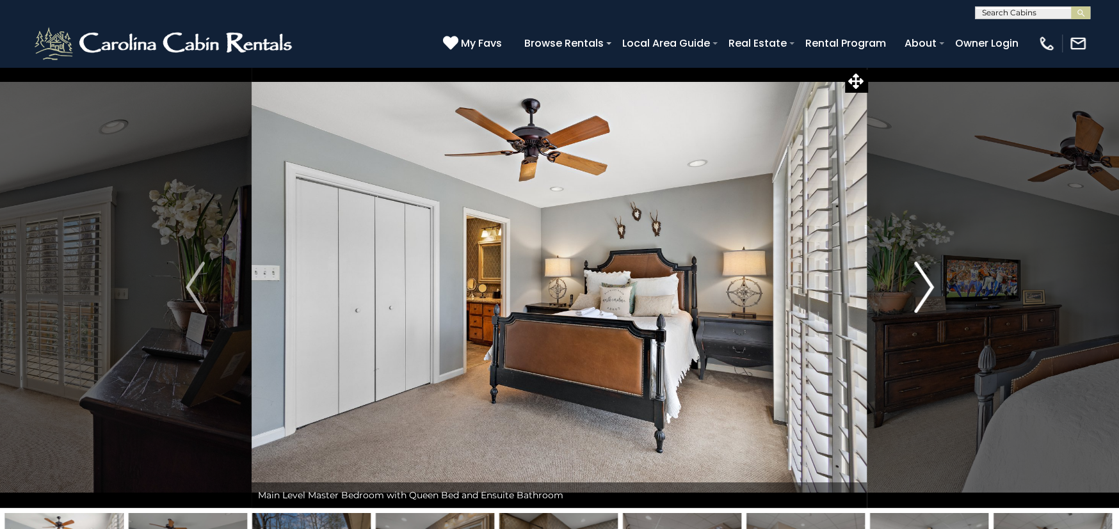
click at [927, 285] on img "Next" at bounding box center [923, 287] width 19 height 51
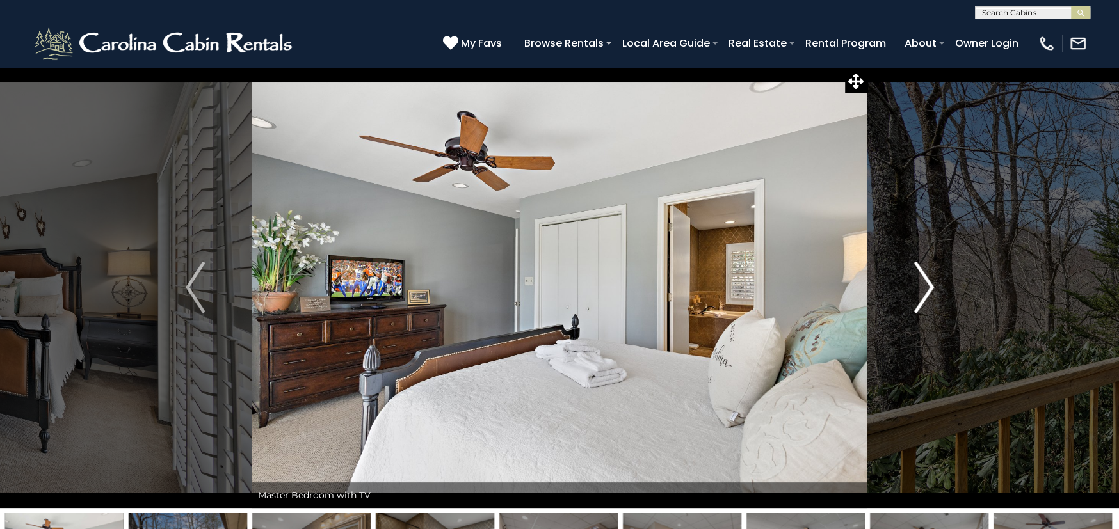
click at [927, 285] on img "Next" at bounding box center [923, 287] width 19 height 51
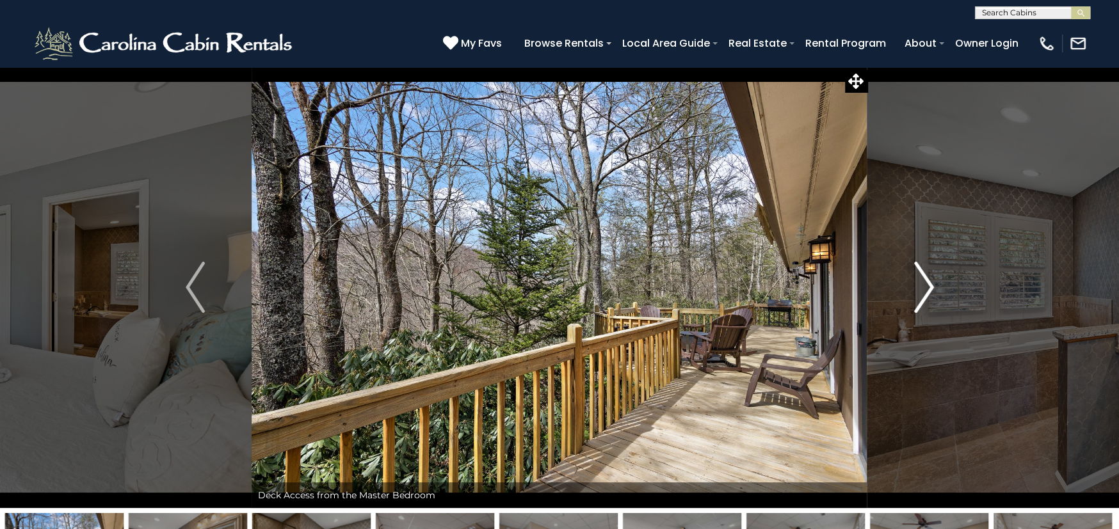
click at [927, 285] on img "Next" at bounding box center [923, 287] width 19 height 51
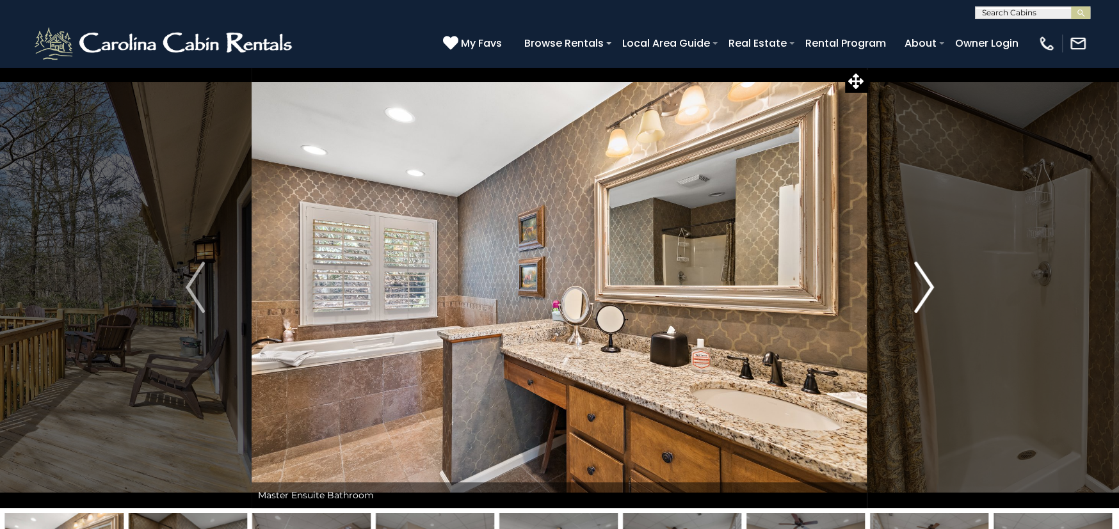
click at [927, 285] on img "Next" at bounding box center [923, 287] width 19 height 51
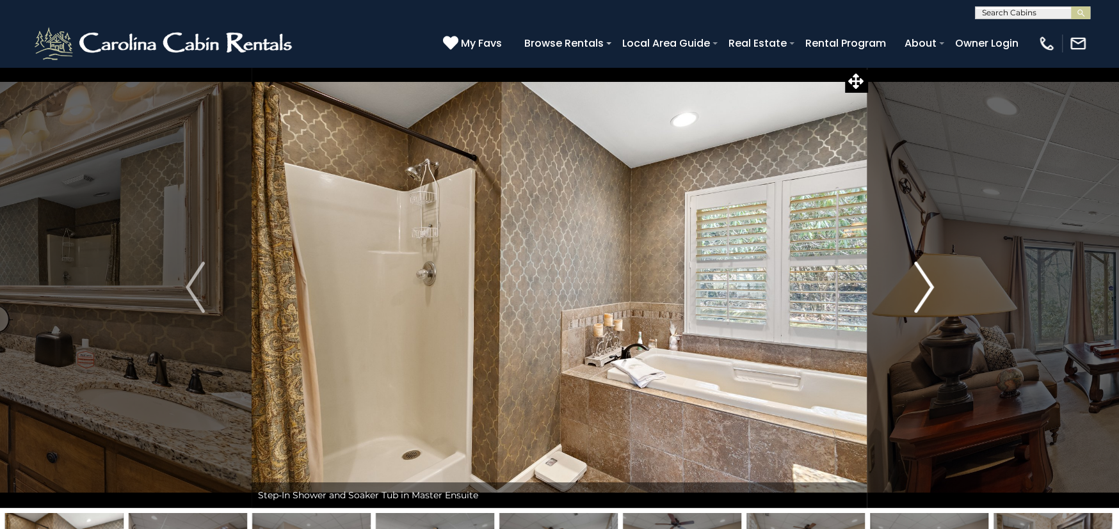
click at [927, 285] on img "Next" at bounding box center [923, 287] width 19 height 51
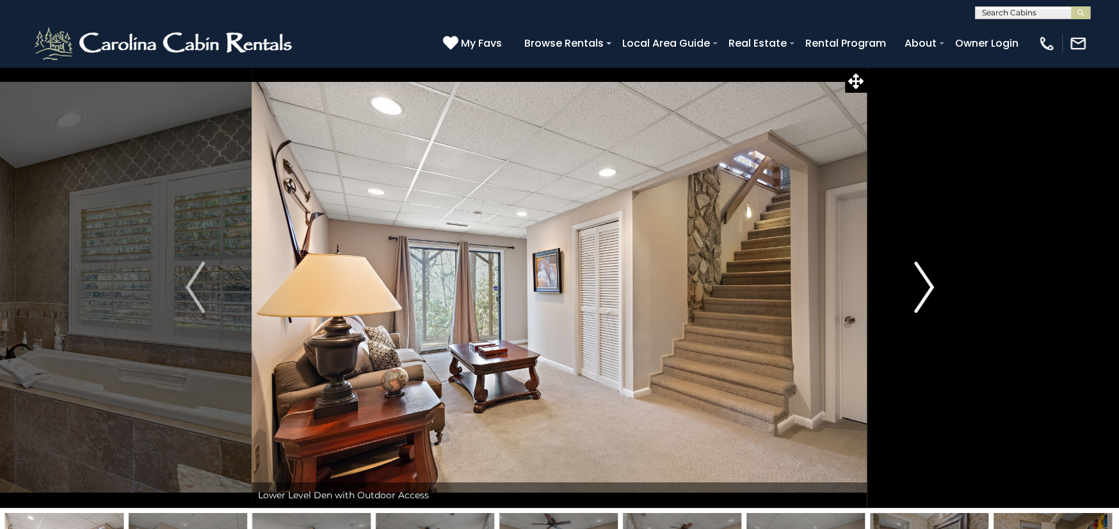
click at [927, 285] on img "Next" at bounding box center [923, 287] width 19 height 51
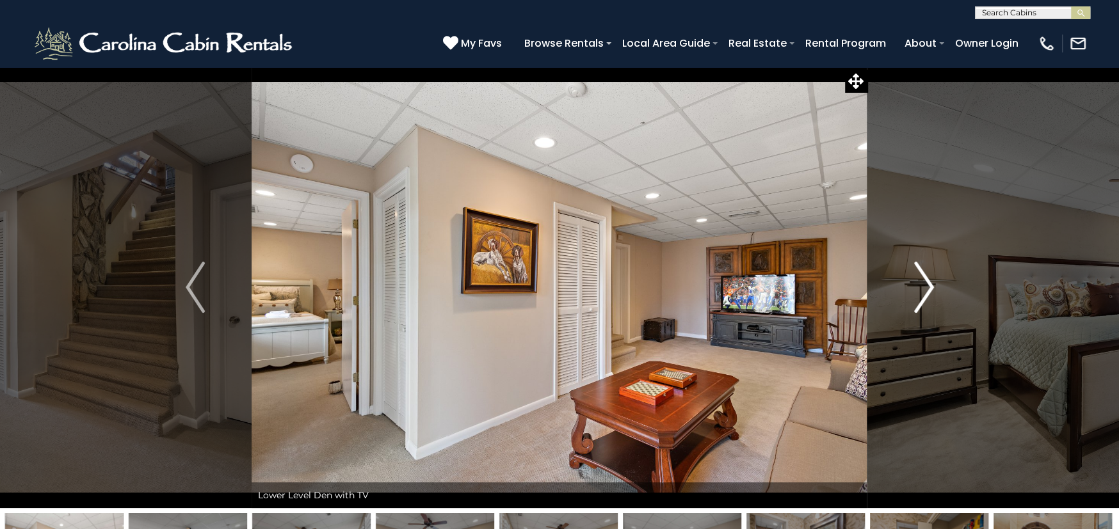
click at [927, 285] on img "Next" at bounding box center [923, 287] width 19 height 51
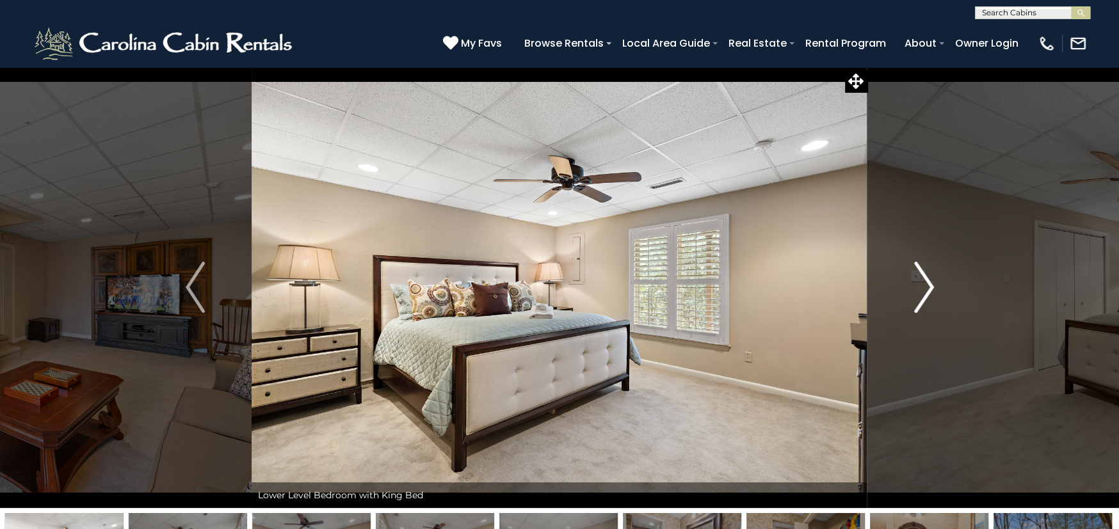
click at [927, 285] on img "Next" at bounding box center [923, 287] width 19 height 51
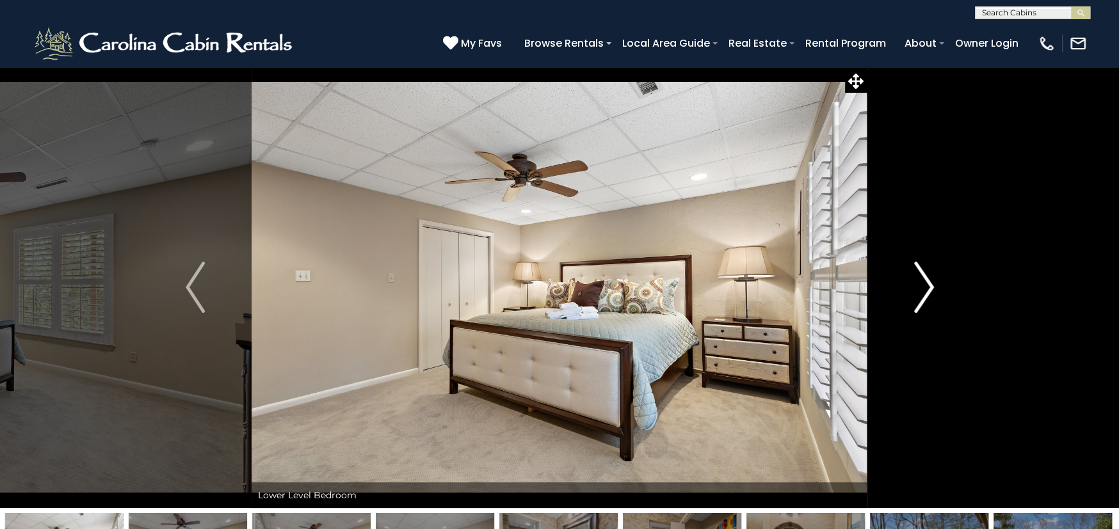
click at [927, 285] on img "Next" at bounding box center [923, 287] width 19 height 51
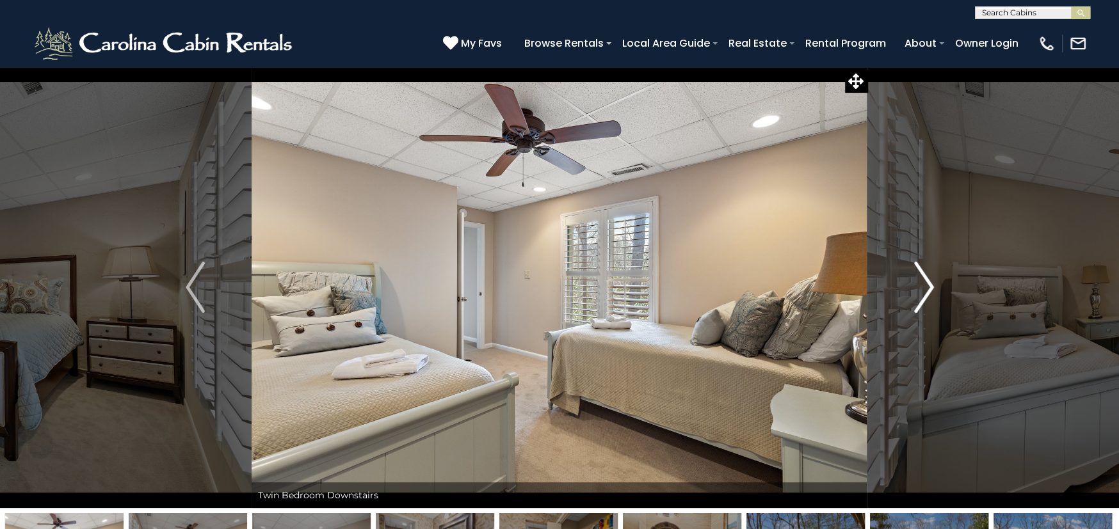
click at [927, 285] on img "Next" at bounding box center [923, 287] width 19 height 51
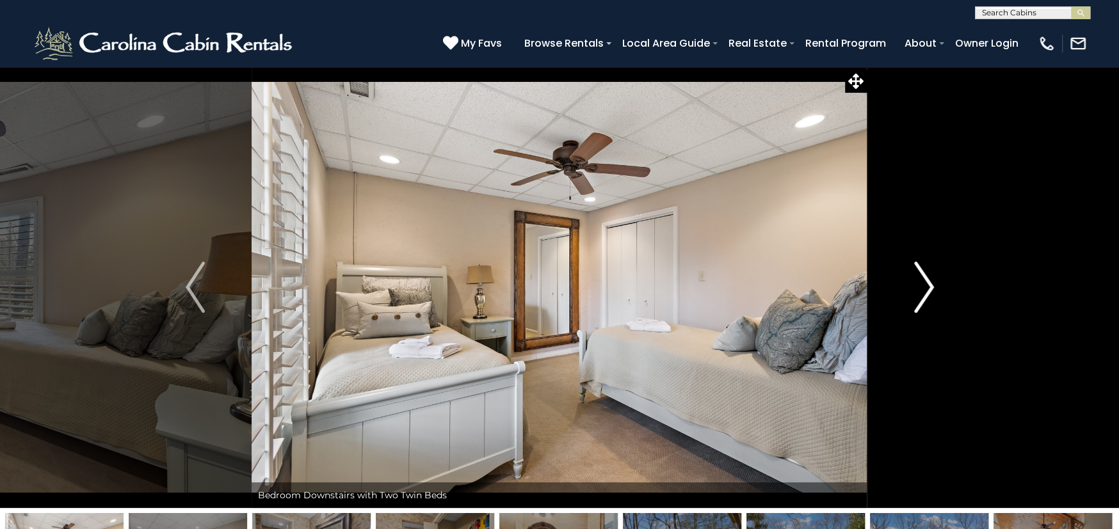
click at [927, 285] on img "Next" at bounding box center [923, 287] width 19 height 51
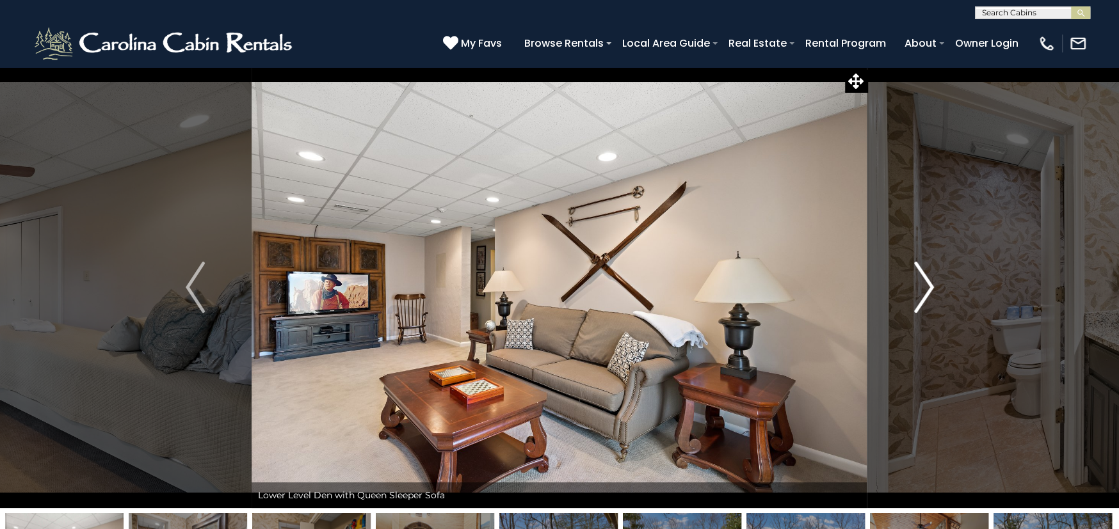
click at [927, 285] on img "Next" at bounding box center [923, 287] width 19 height 51
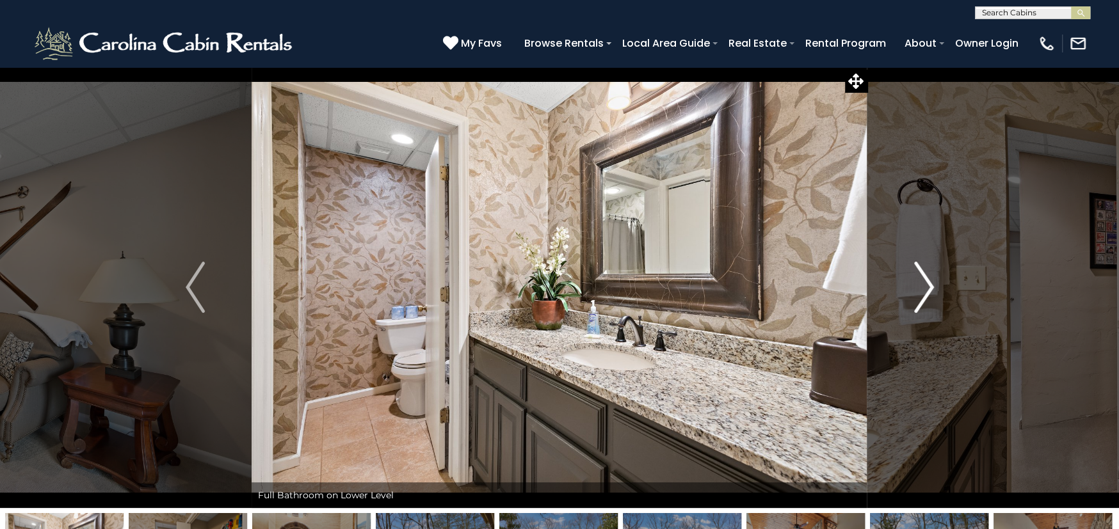
click at [927, 285] on img "Next" at bounding box center [923, 287] width 19 height 51
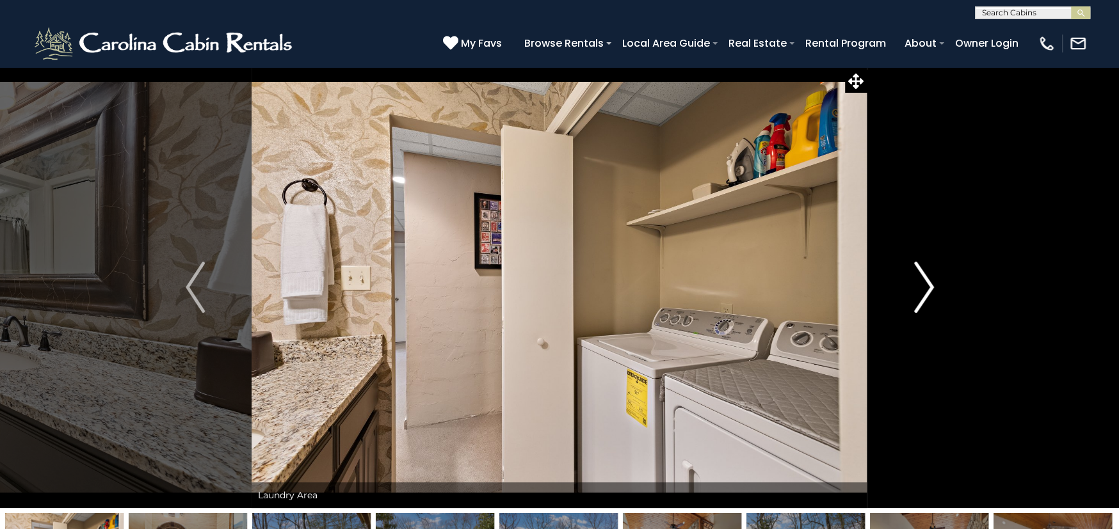
click at [927, 285] on img "Next" at bounding box center [923, 287] width 19 height 51
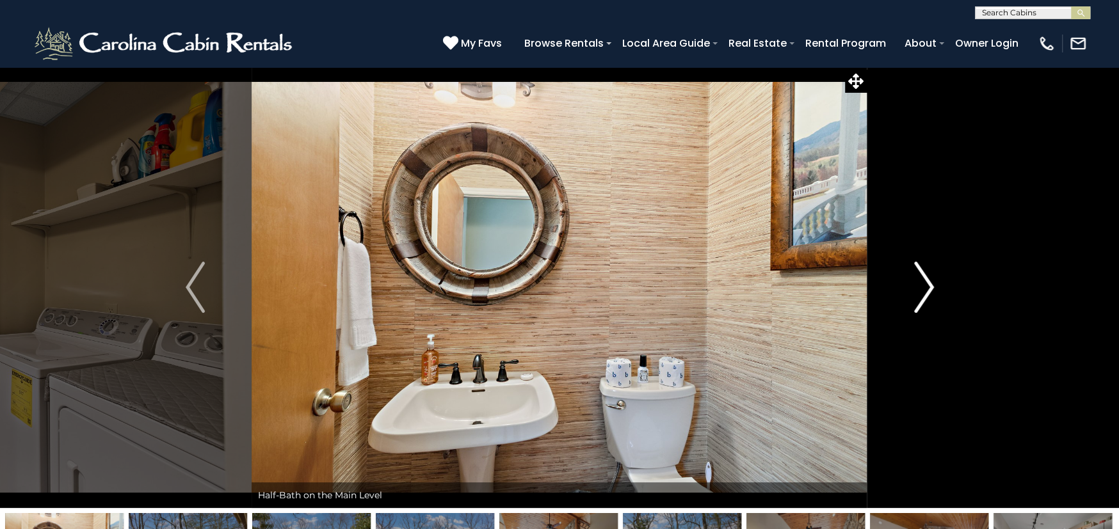
click at [927, 285] on img "Next" at bounding box center [923, 287] width 19 height 51
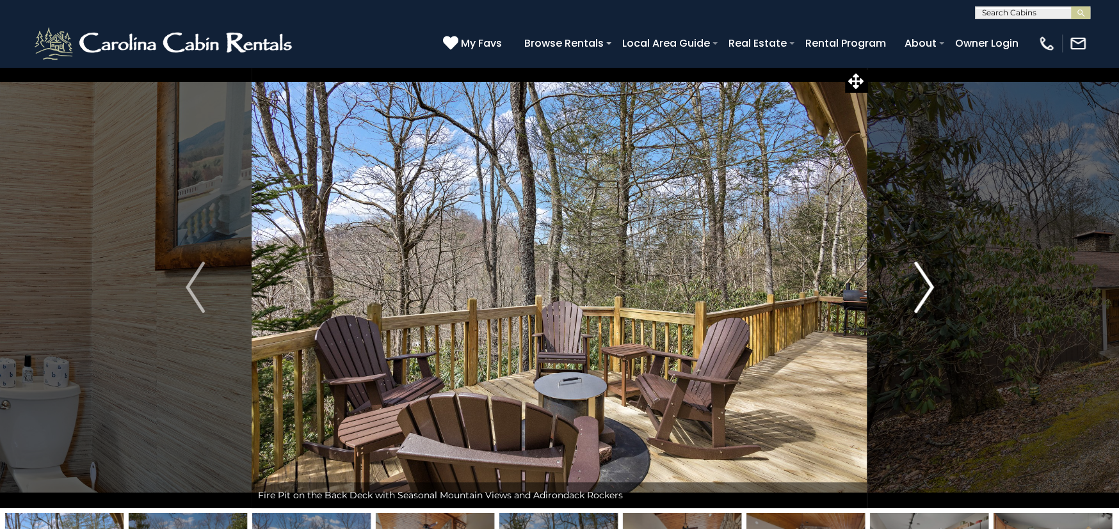
click at [927, 285] on img "Next" at bounding box center [923, 287] width 19 height 51
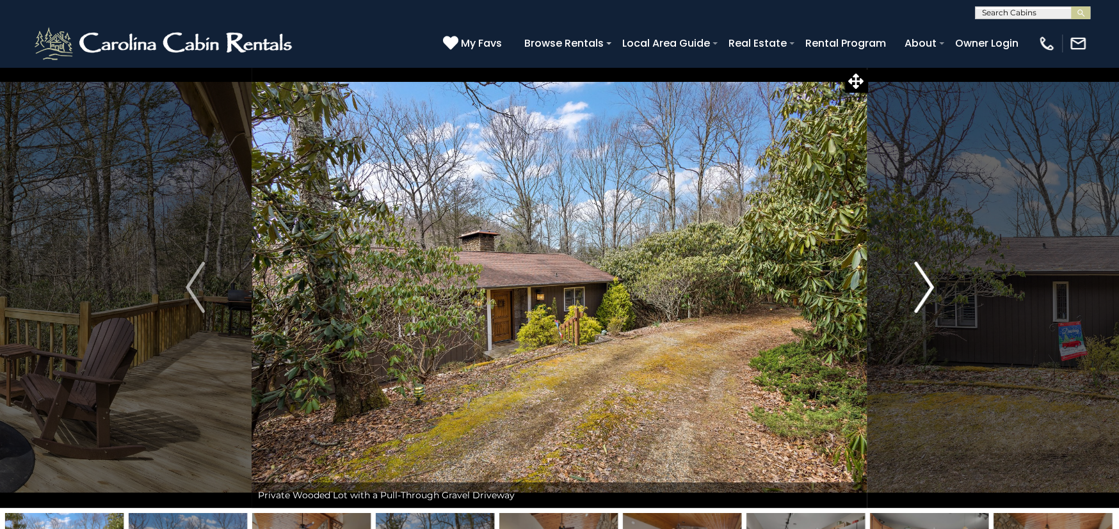
click at [927, 285] on img "Next" at bounding box center [923, 287] width 19 height 51
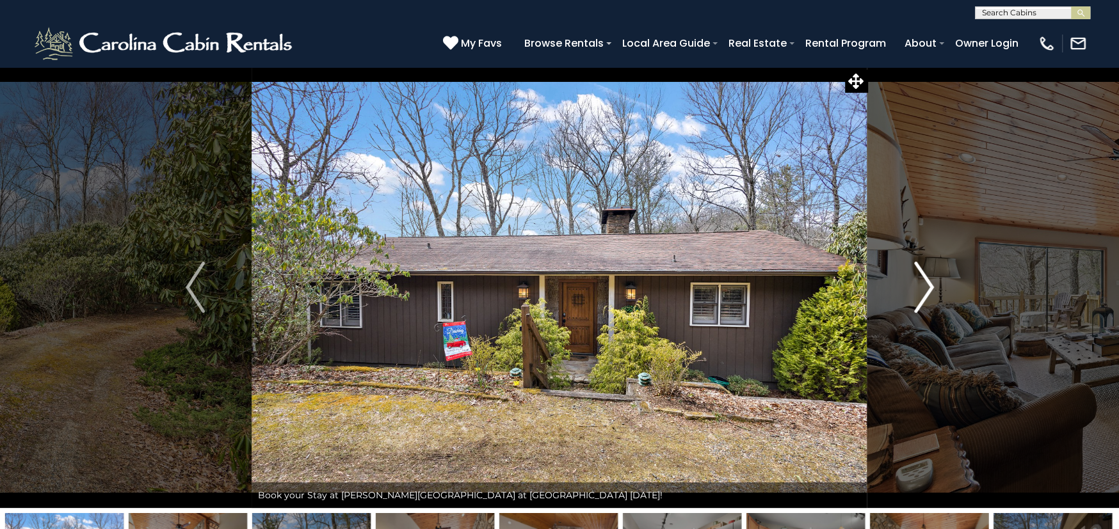
click at [927, 285] on img "Next" at bounding box center [923, 287] width 19 height 51
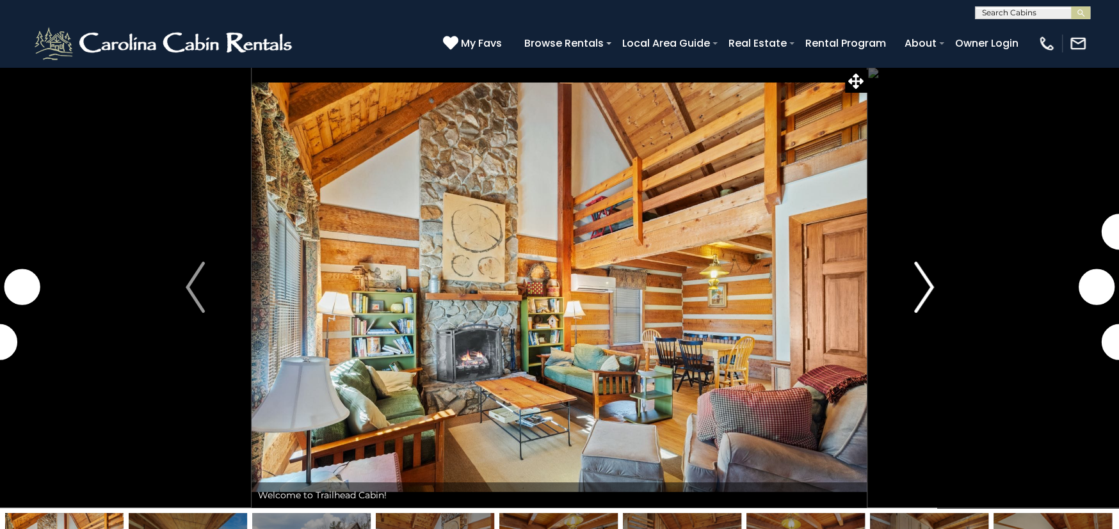
click at [924, 285] on img "Next" at bounding box center [923, 287] width 19 height 51
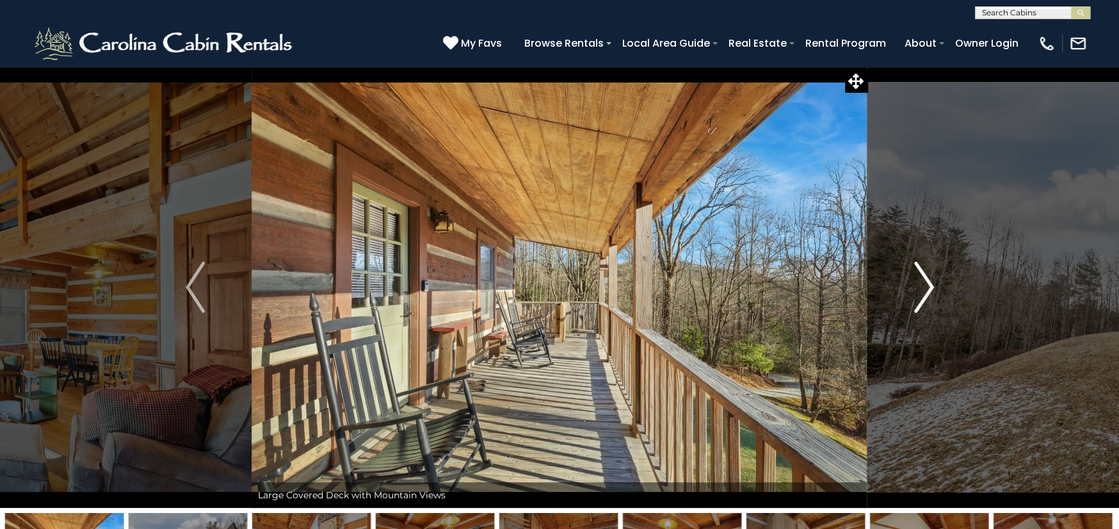
click at [924, 285] on img "Next" at bounding box center [923, 287] width 19 height 51
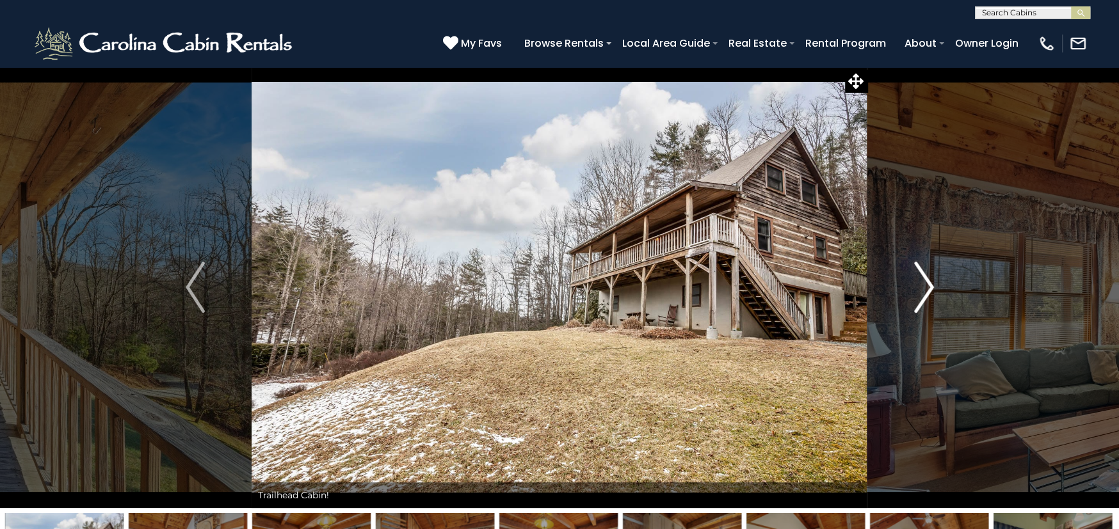
click at [924, 285] on img "Next" at bounding box center [923, 287] width 19 height 51
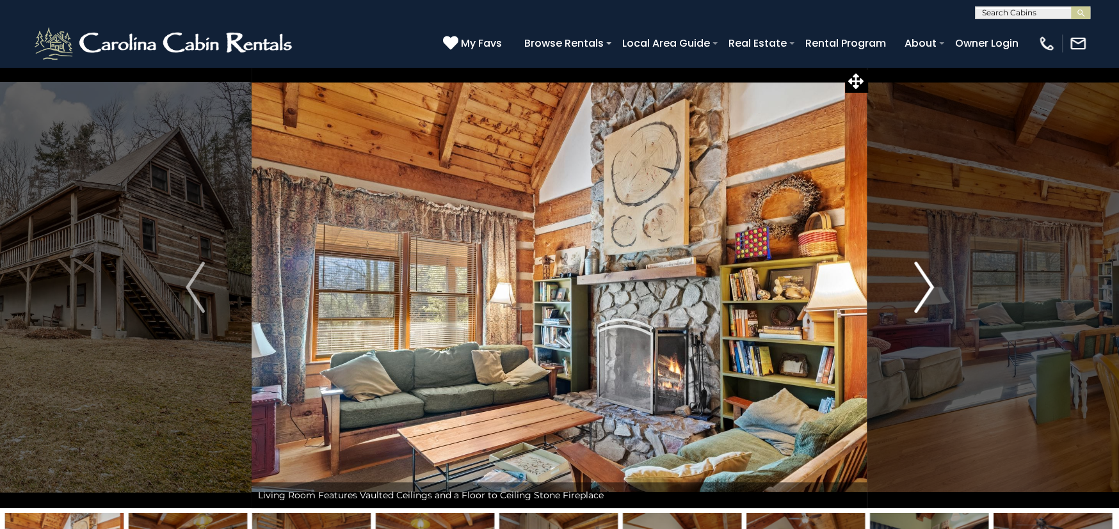
click at [924, 285] on img "Next" at bounding box center [923, 287] width 19 height 51
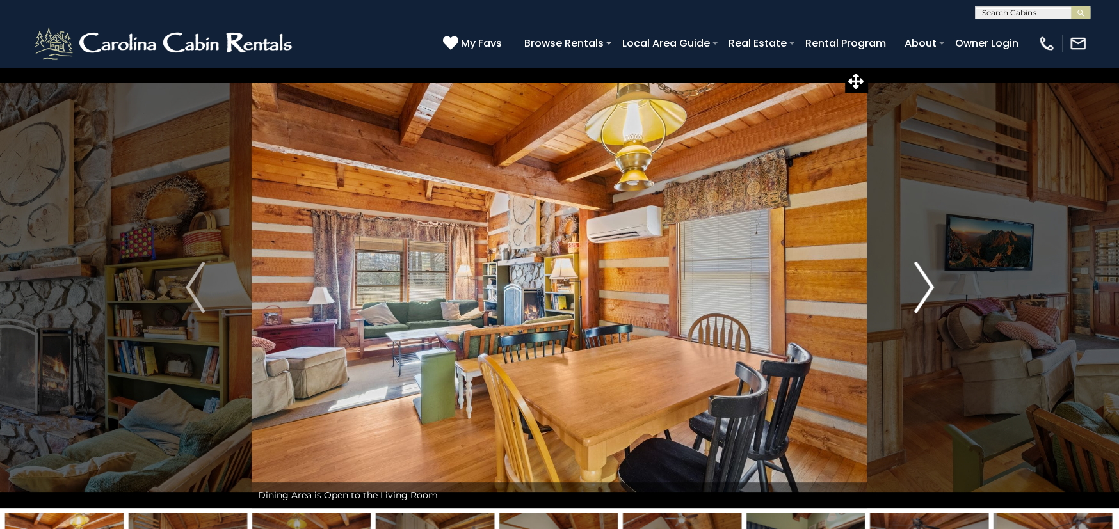
click at [924, 285] on img "Next" at bounding box center [923, 287] width 19 height 51
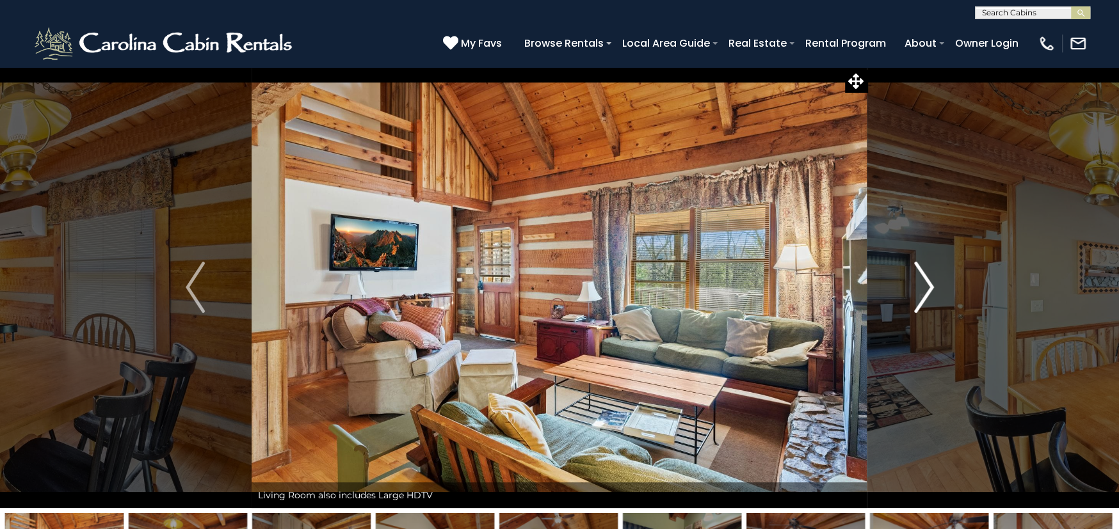
click at [924, 285] on img "Next" at bounding box center [923, 287] width 19 height 51
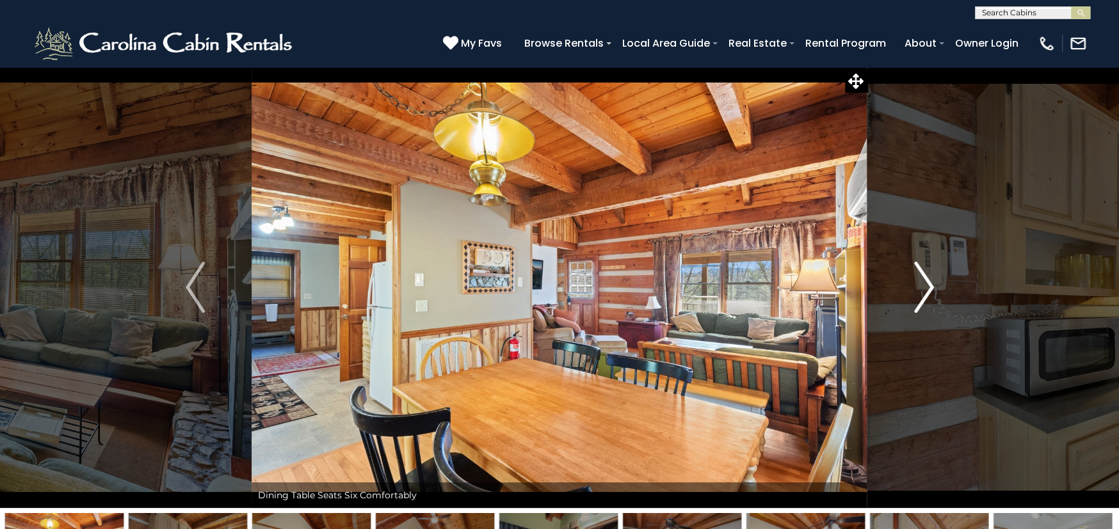
click at [924, 285] on img "Next" at bounding box center [923, 287] width 19 height 51
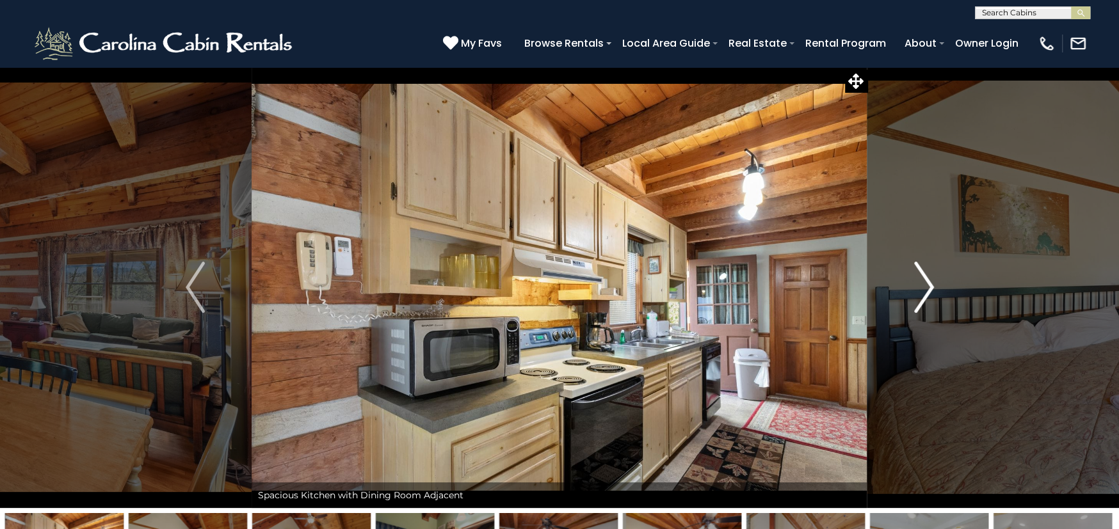
click at [924, 285] on img "Next" at bounding box center [923, 287] width 19 height 51
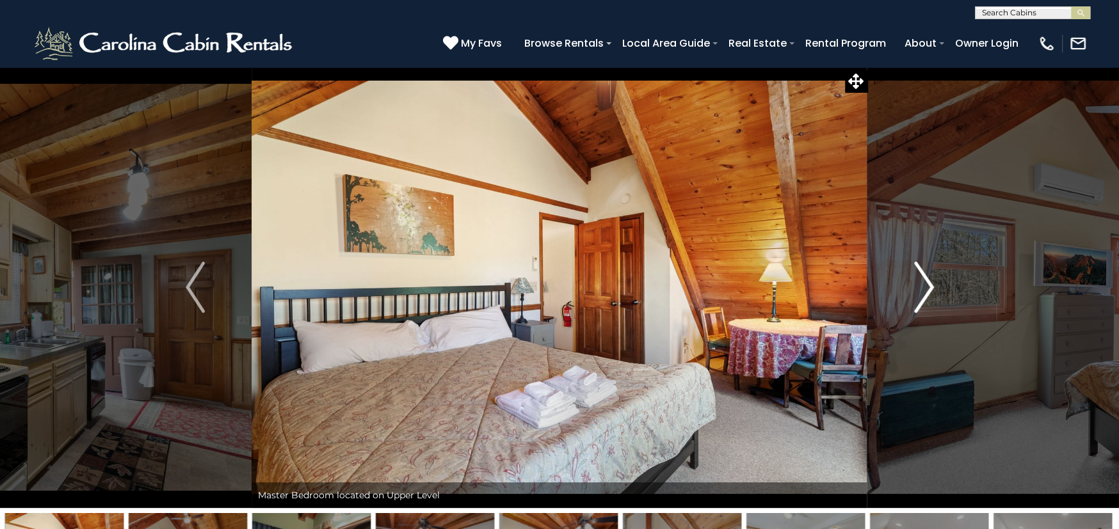
click at [924, 285] on img "Next" at bounding box center [923, 287] width 19 height 51
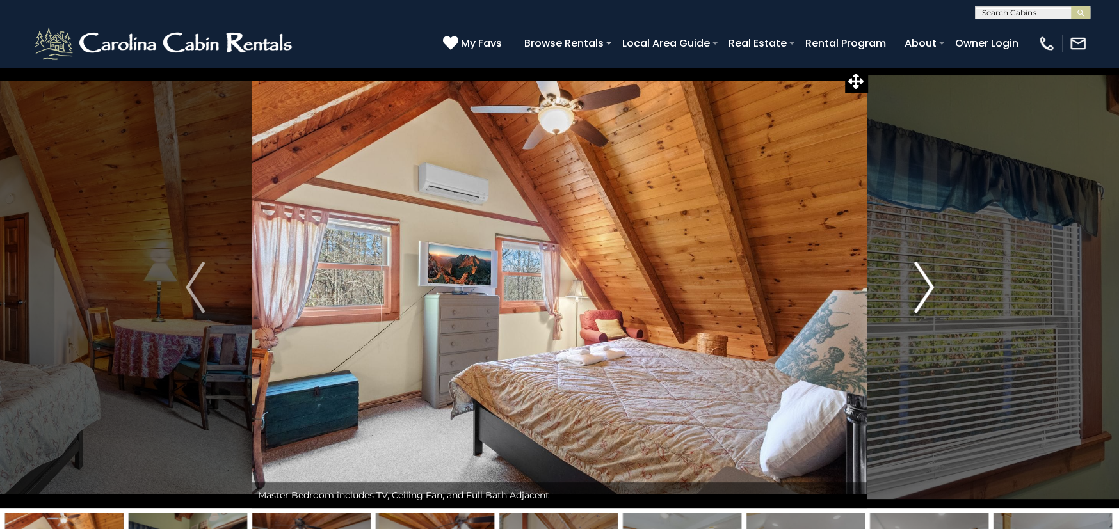
click at [924, 285] on img "Next" at bounding box center [923, 287] width 19 height 51
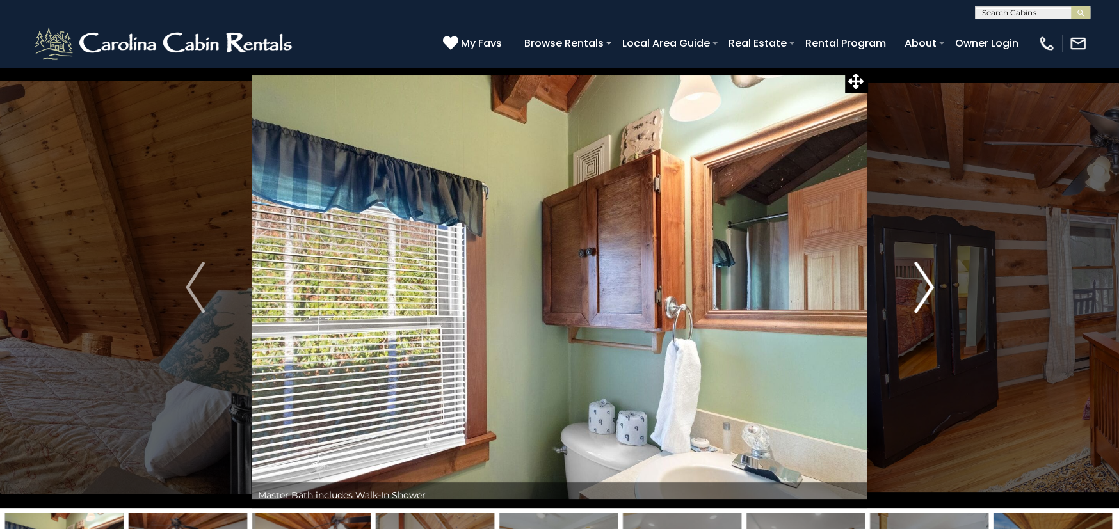
click at [924, 285] on img "Next" at bounding box center [923, 287] width 19 height 51
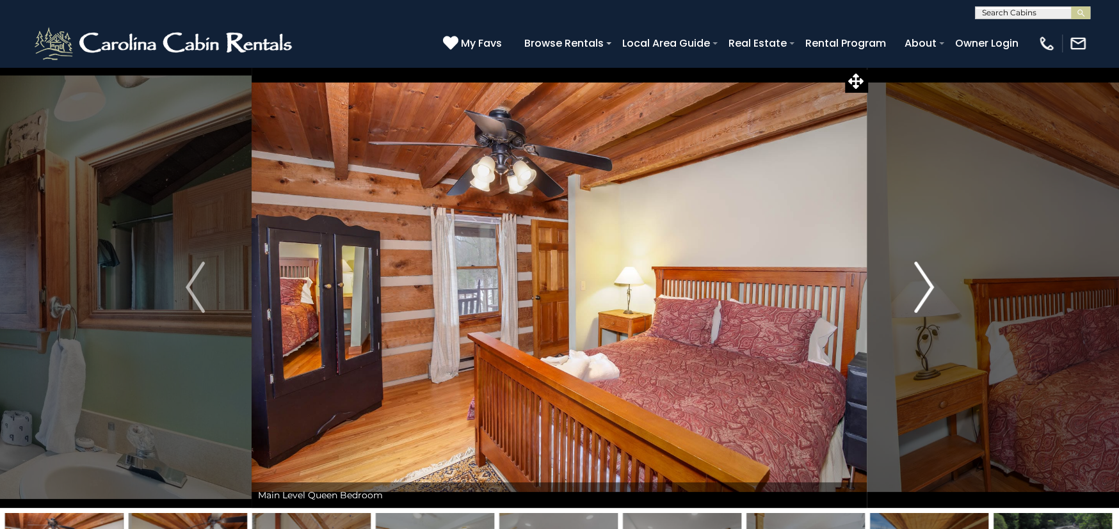
click at [924, 285] on img "Next" at bounding box center [923, 287] width 19 height 51
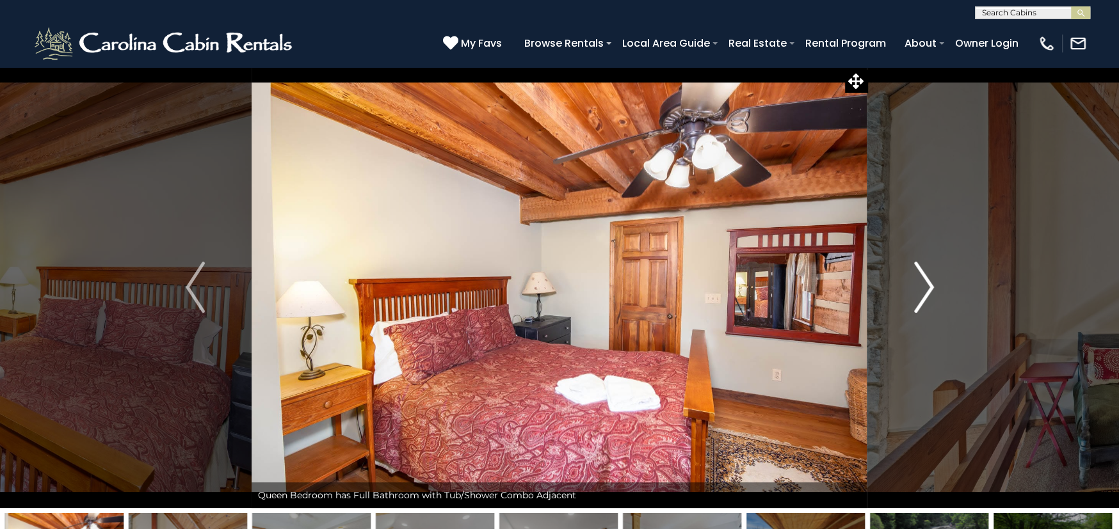
click at [924, 285] on img "Next" at bounding box center [923, 287] width 19 height 51
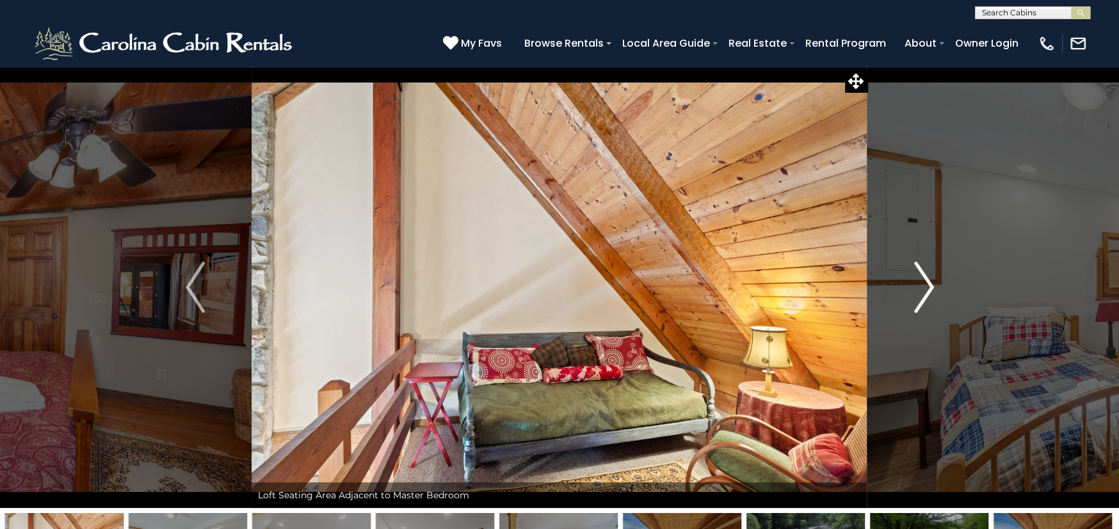
click at [924, 285] on img "Next" at bounding box center [923, 287] width 19 height 51
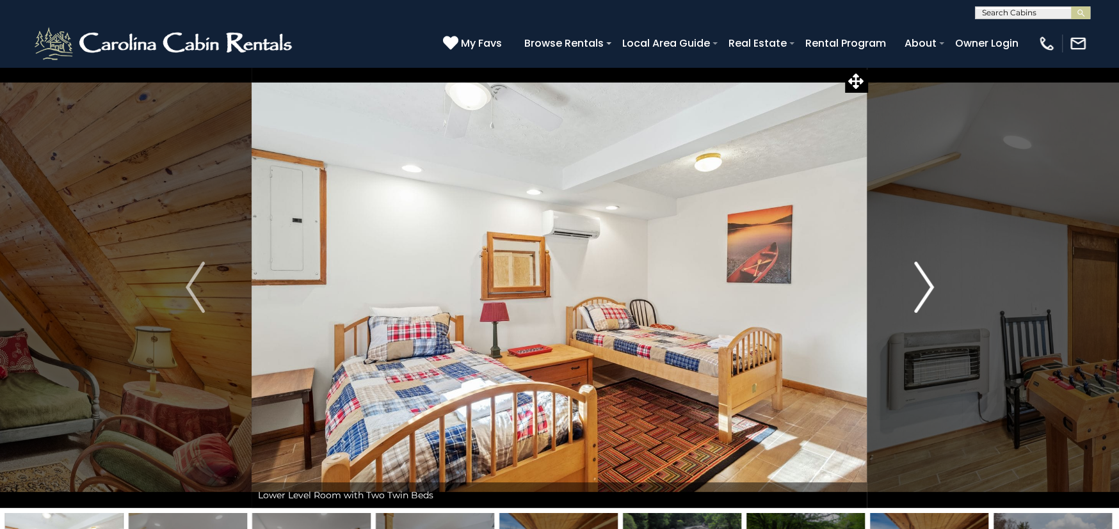
click at [924, 285] on img "Next" at bounding box center [923, 287] width 19 height 51
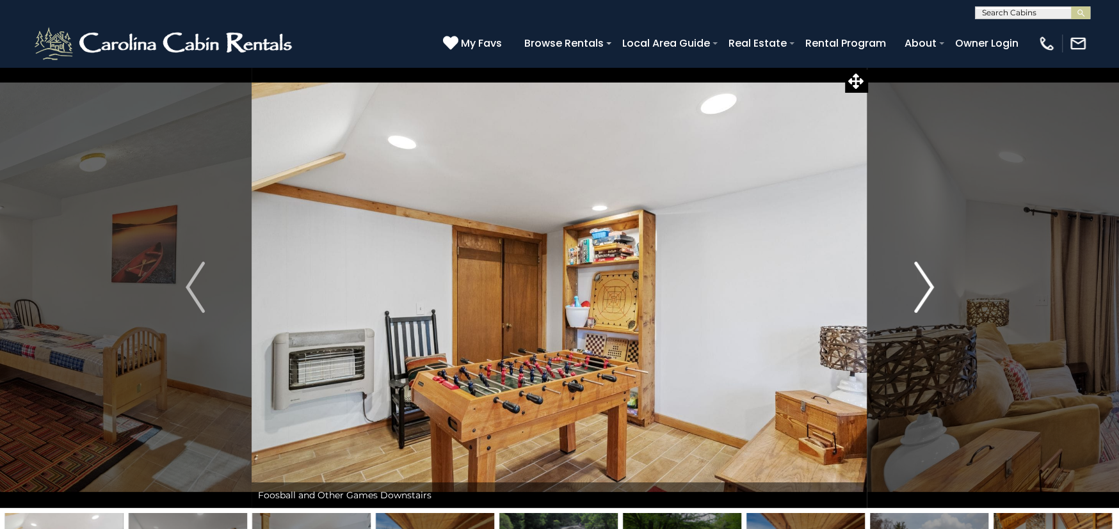
click at [924, 285] on img "Next" at bounding box center [923, 287] width 19 height 51
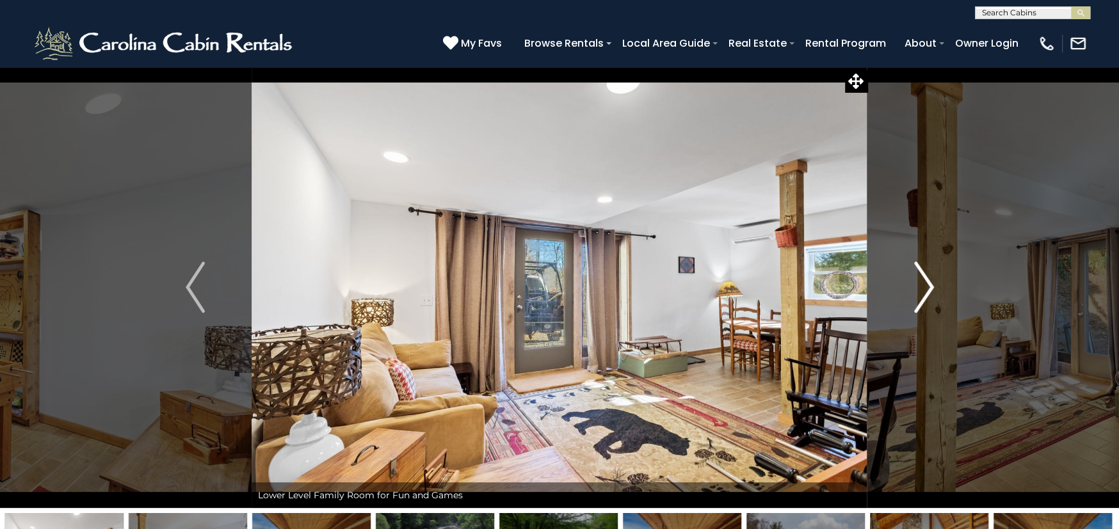
click at [924, 285] on img "Next" at bounding box center [923, 287] width 19 height 51
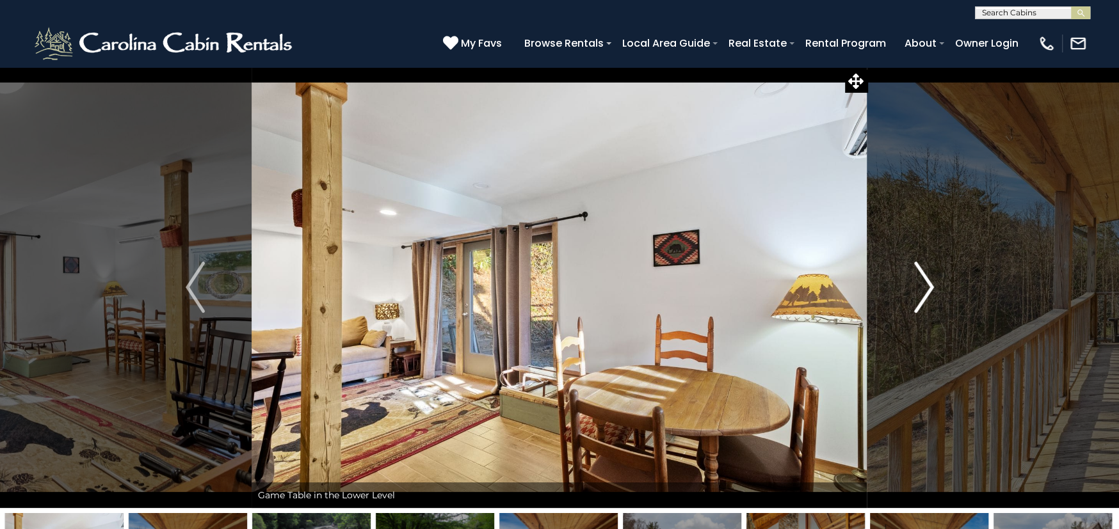
click at [924, 285] on img "Next" at bounding box center [923, 287] width 19 height 51
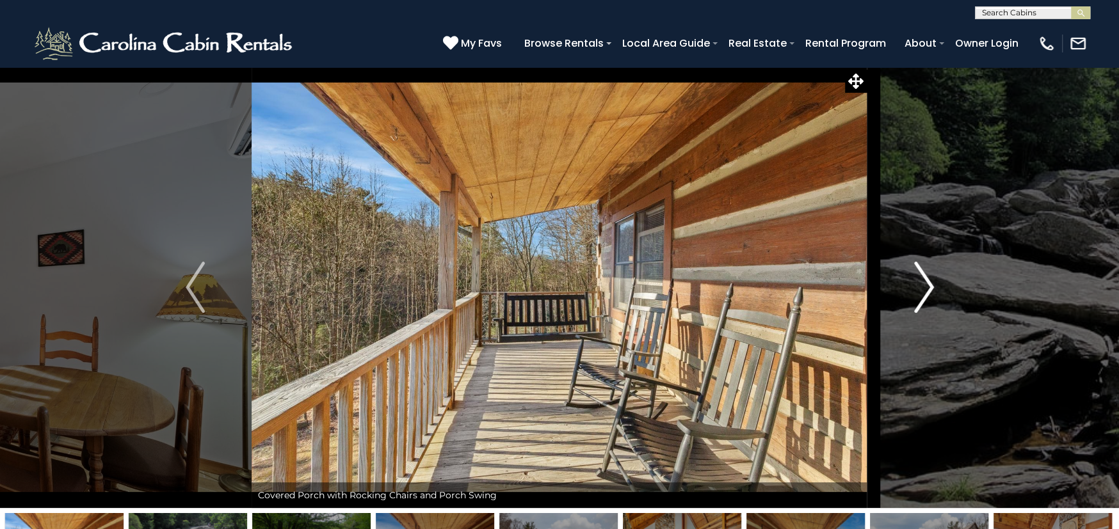
click at [924, 285] on img "Next" at bounding box center [923, 287] width 19 height 51
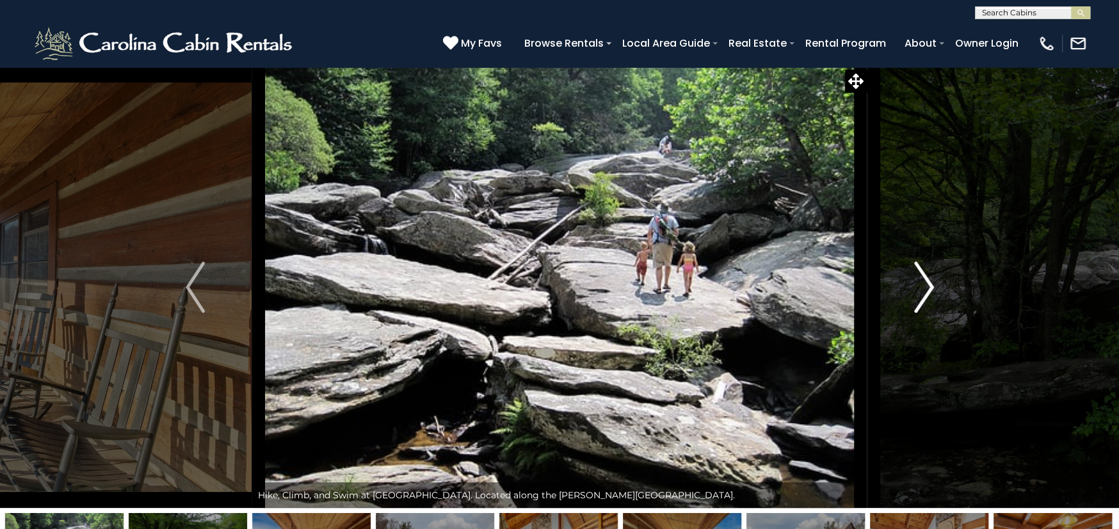
click at [924, 285] on img "Next" at bounding box center [923, 287] width 19 height 51
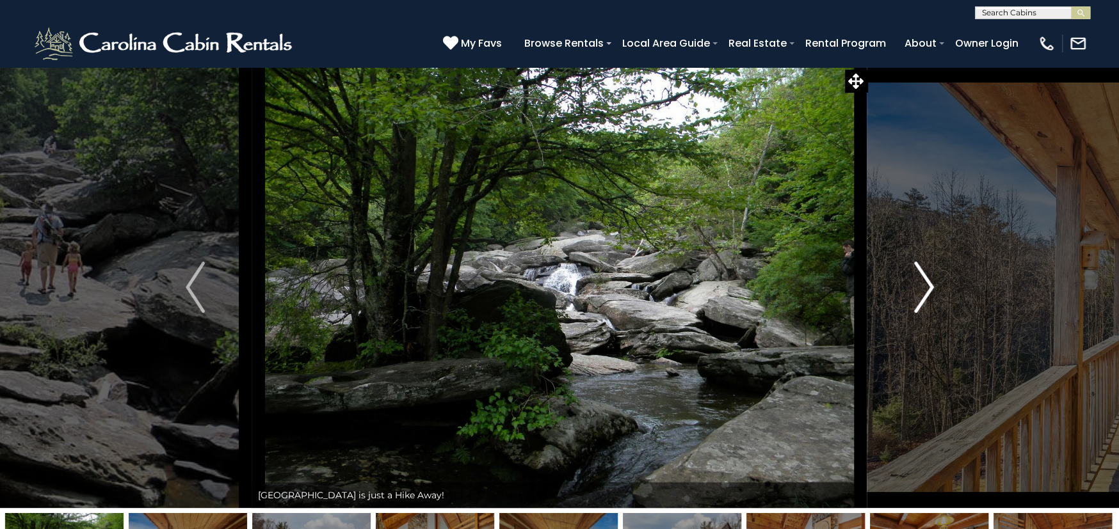
click at [924, 285] on img "Next" at bounding box center [923, 287] width 19 height 51
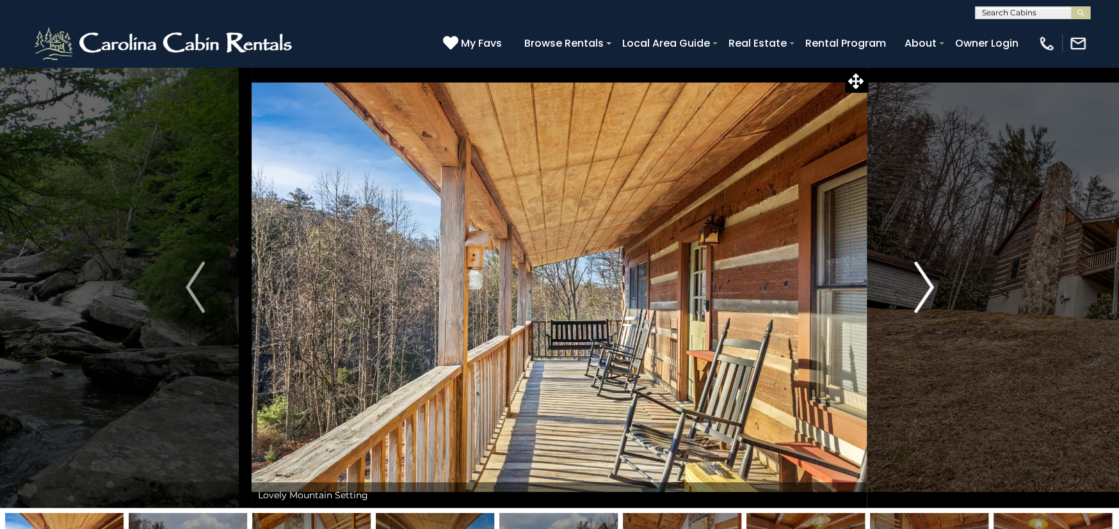
click at [924, 285] on img "Next" at bounding box center [923, 287] width 19 height 51
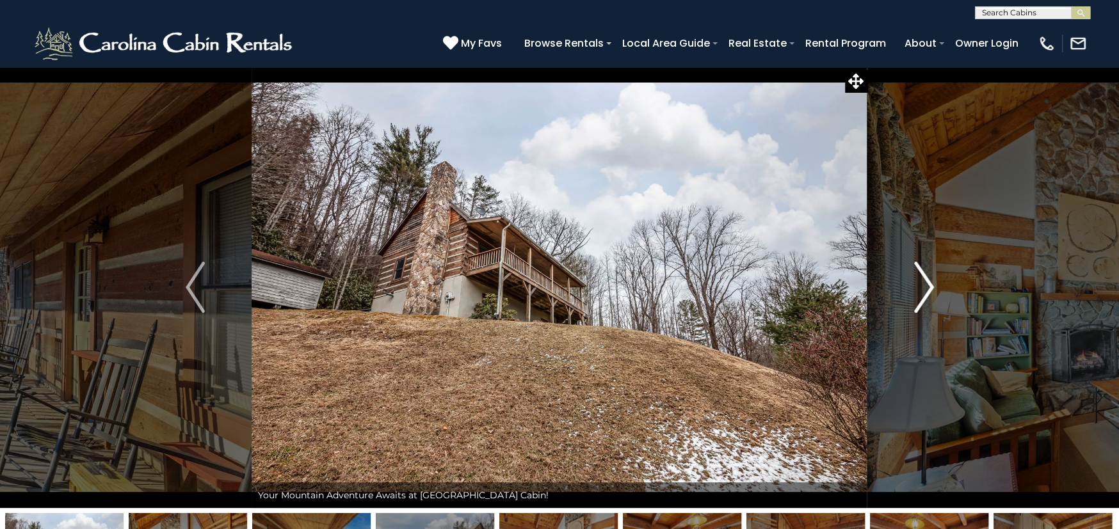
click at [924, 285] on img "Next" at bounding box center [923, 287] width 19 height 51
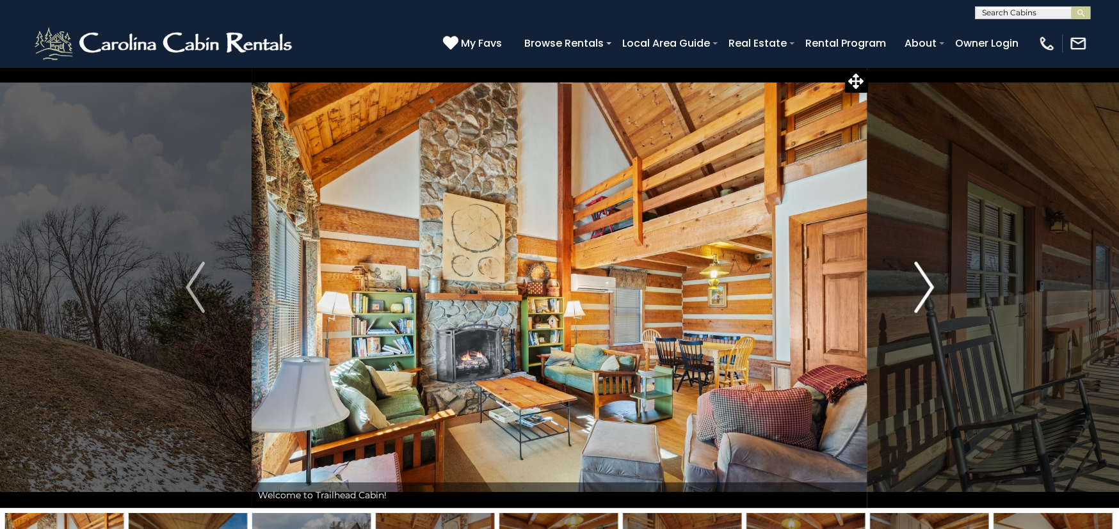
click at [924, 285] on img "Next" at bounding box center [923, 287] width 19 height 51
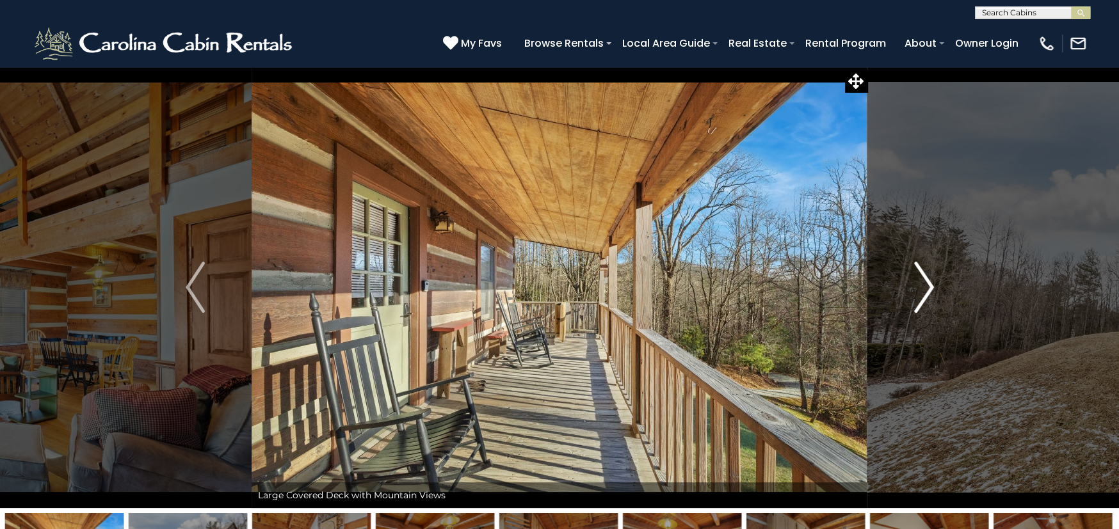
click at [924, 285] on img "Next" at bounding box center [923, 287] width 19 height 51
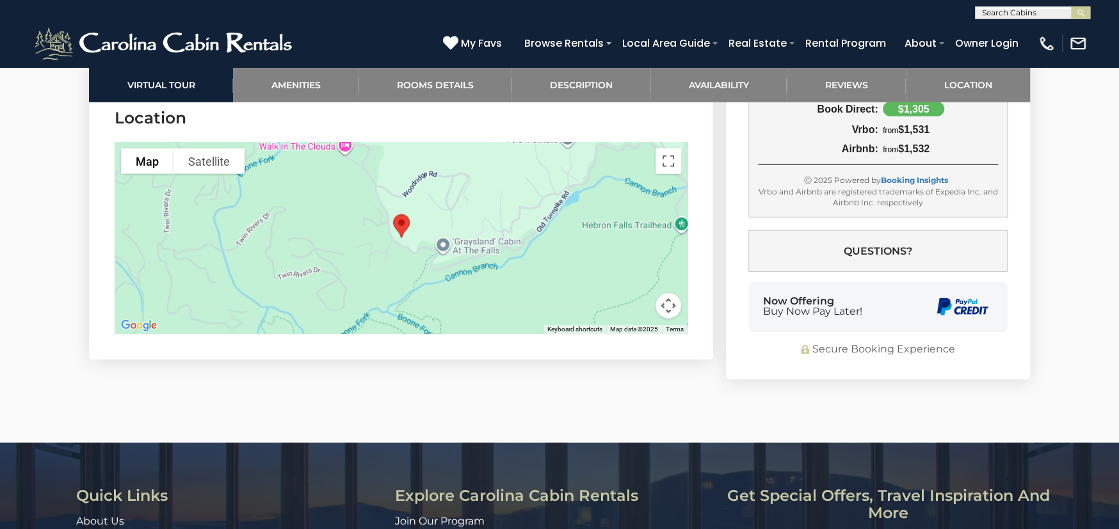
scroll to position [3001, 0]
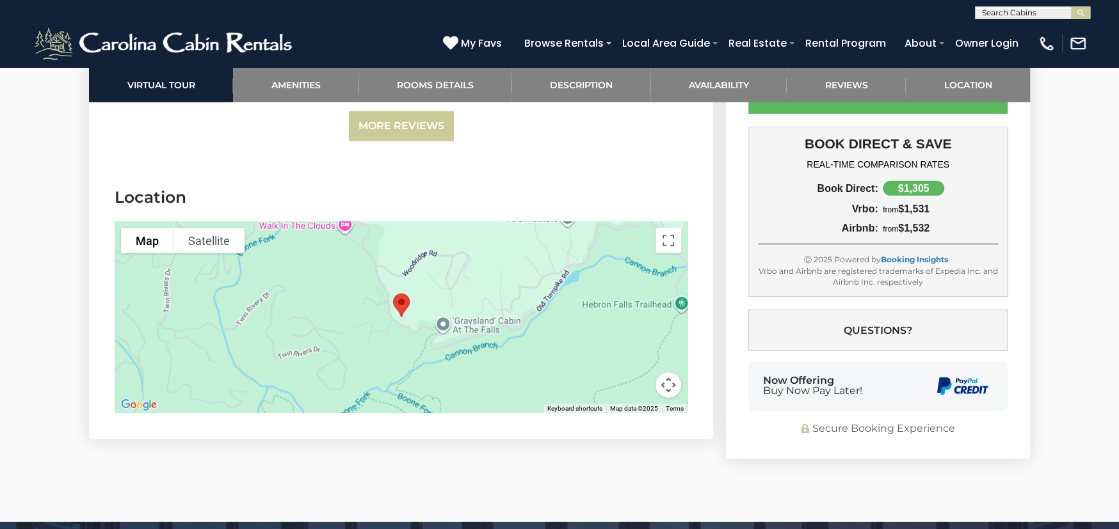
click at [663, 374] on button "Map camera controls" at bounding box center [668, 386] width 26 height 26
click at [634, 381] on button "Zoom out" at bounding box center [636, 386] width 26 height 26
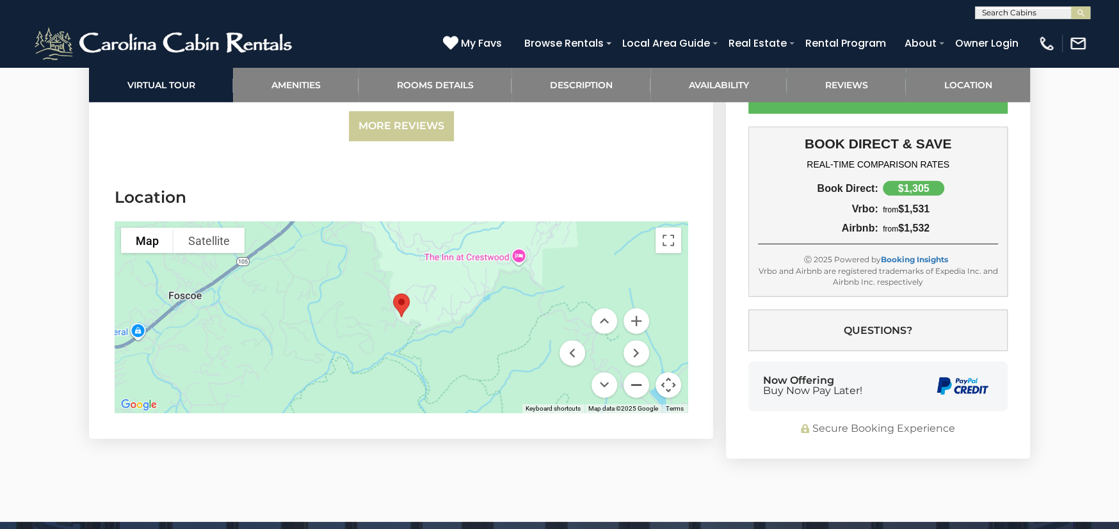
click at [636, 380] on button "Zoom out" at bounding box center [636, 386] width 26 height 26
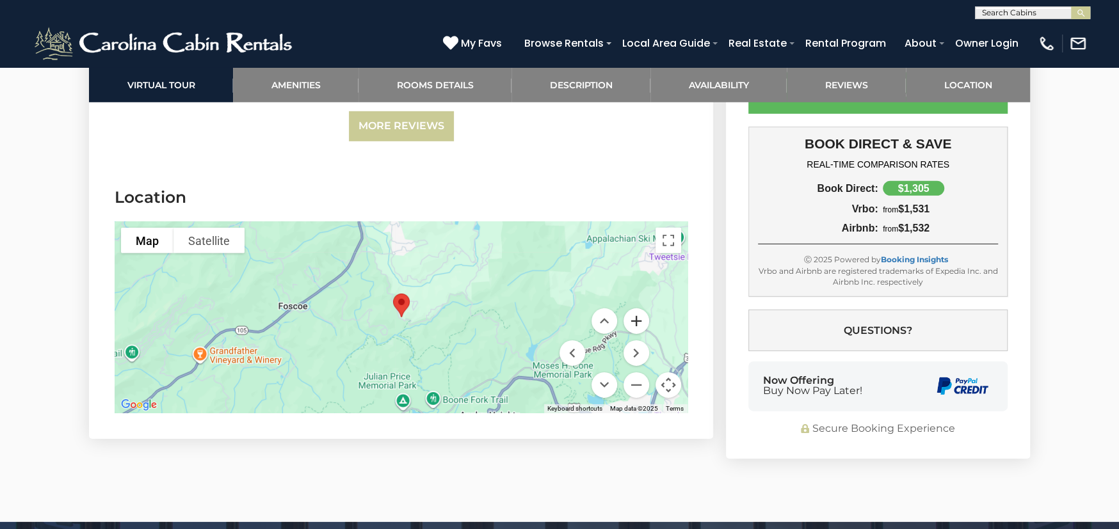
click at [644, 311] on button "Zoom in" at bounding box center [636, 322] width 26 height 26
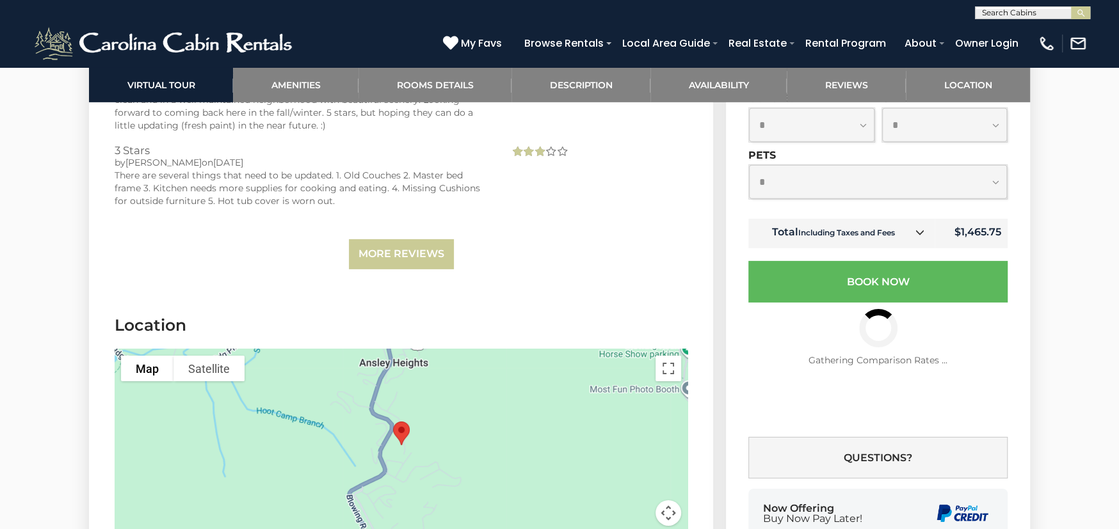
scroll to position [3264, 0]
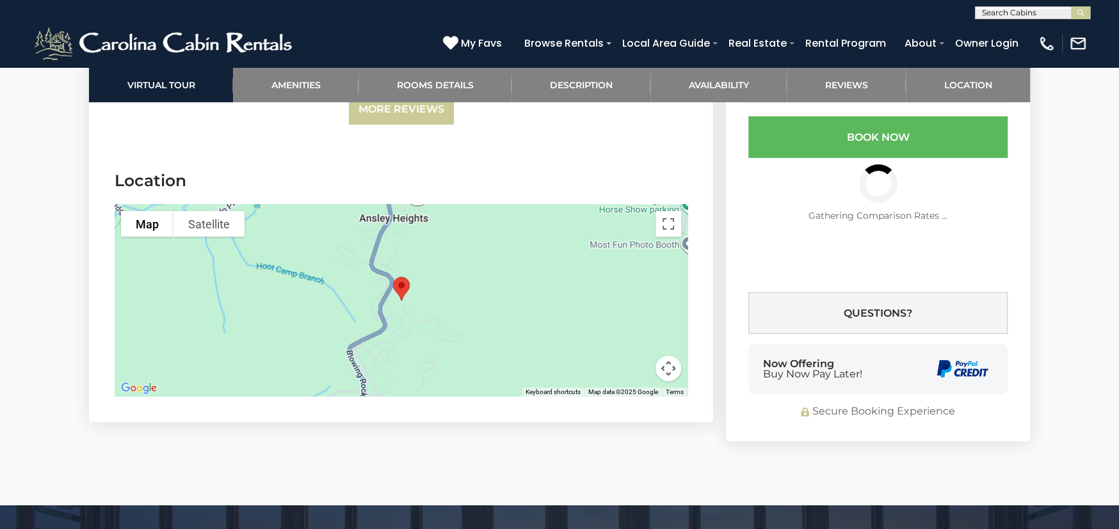
click at [673, 356] on button "Map camera controls" at bounding box center [668, 369] width 26 height 26
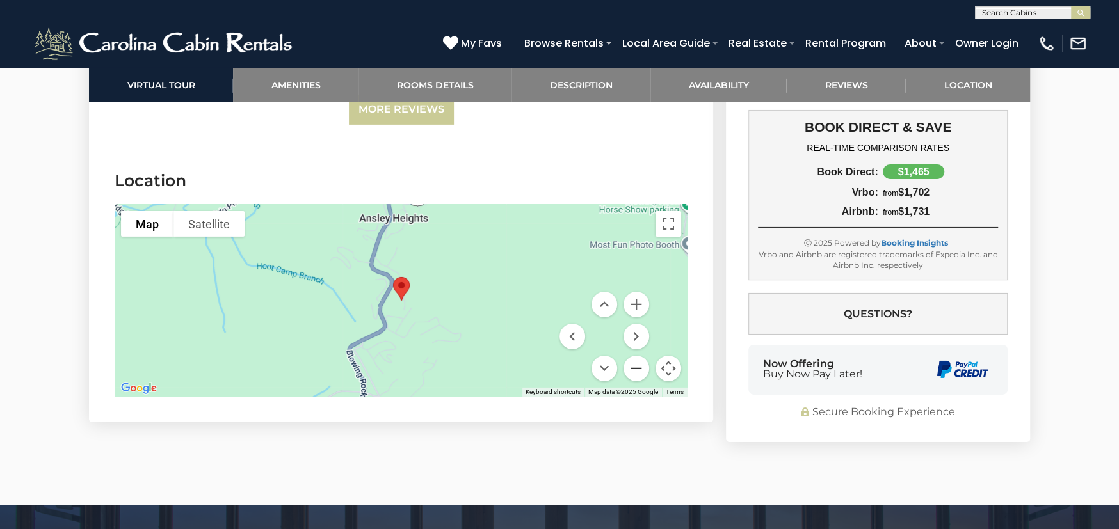
click at [641, 356] on button "Zoom out" at bounding box center [636, 369] width 26 height 26
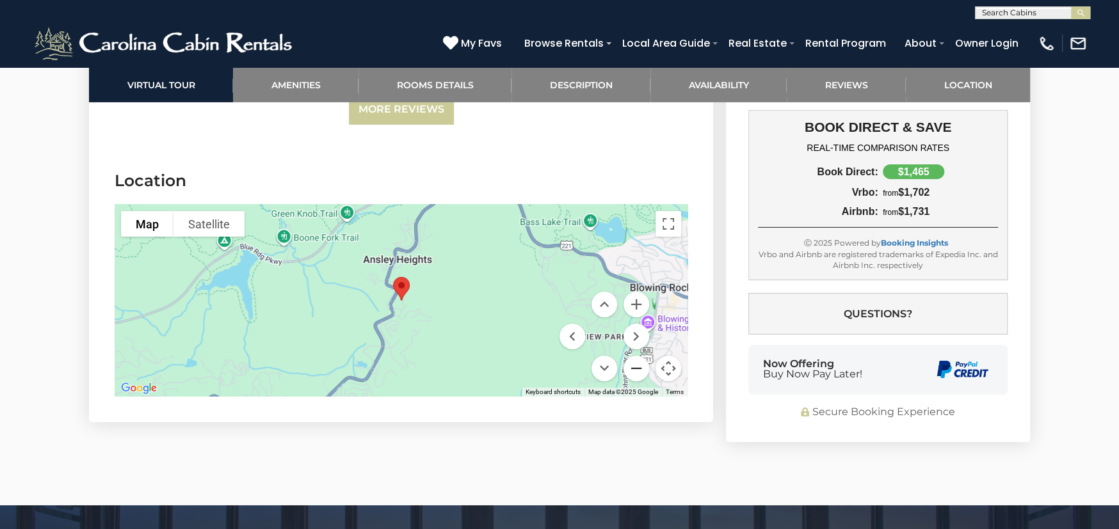
click at [641, 356] on button "Zoom out" at bounding box center [636, 369] width 26 height 26
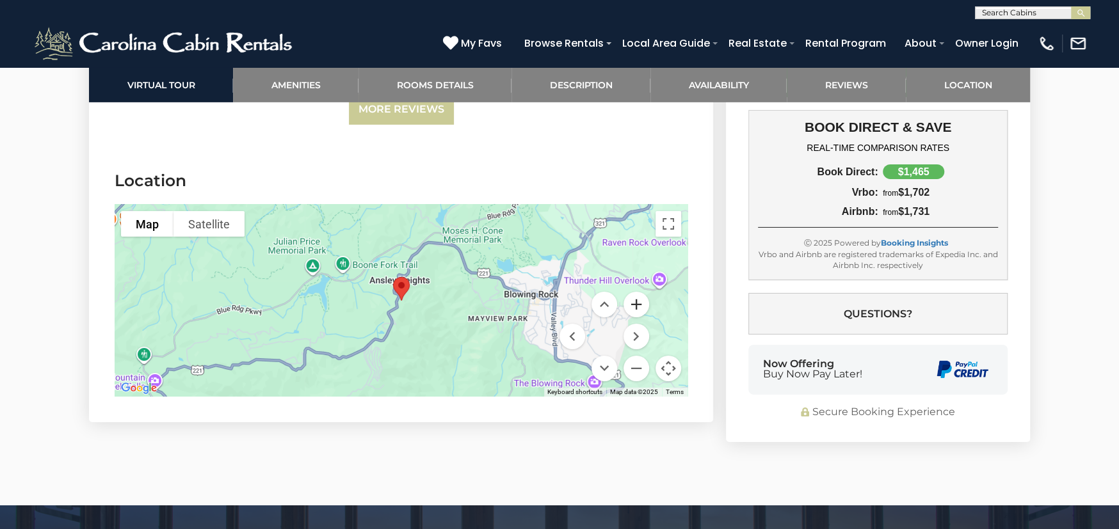
click at [643, 292] on button "Zoom in" at bounding box center [636, 305] width 26 height 26
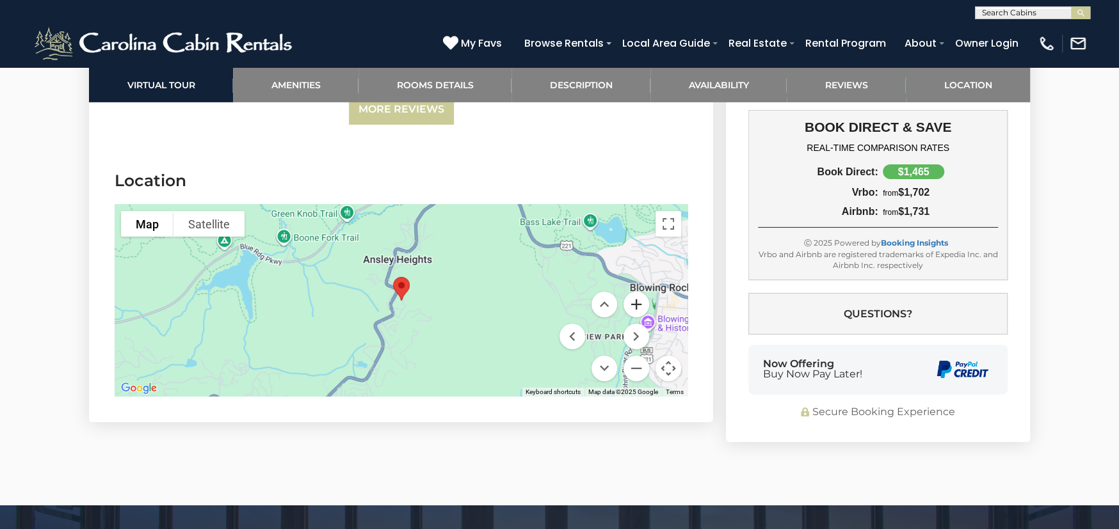
click at [643, 292] on button "Zoom in" at bounding box center [636, 305] width 26 height 26
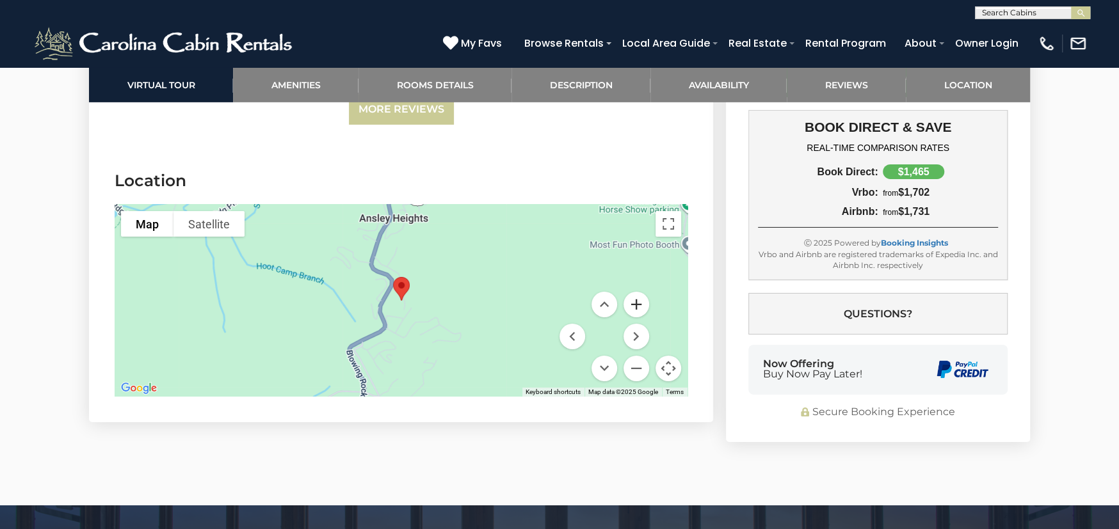
click at [643, 292] on button "Zoom in" at bounding box center [636, 305] width 26 height 26
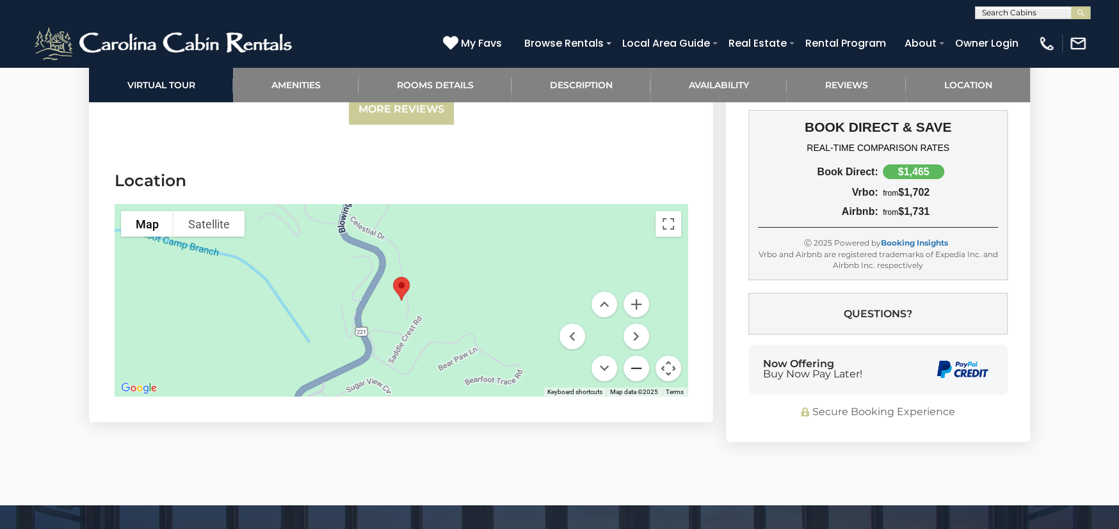
click at [634, 356] on button "Zoom out" at bounding box center [636, 369] width 26 height 26
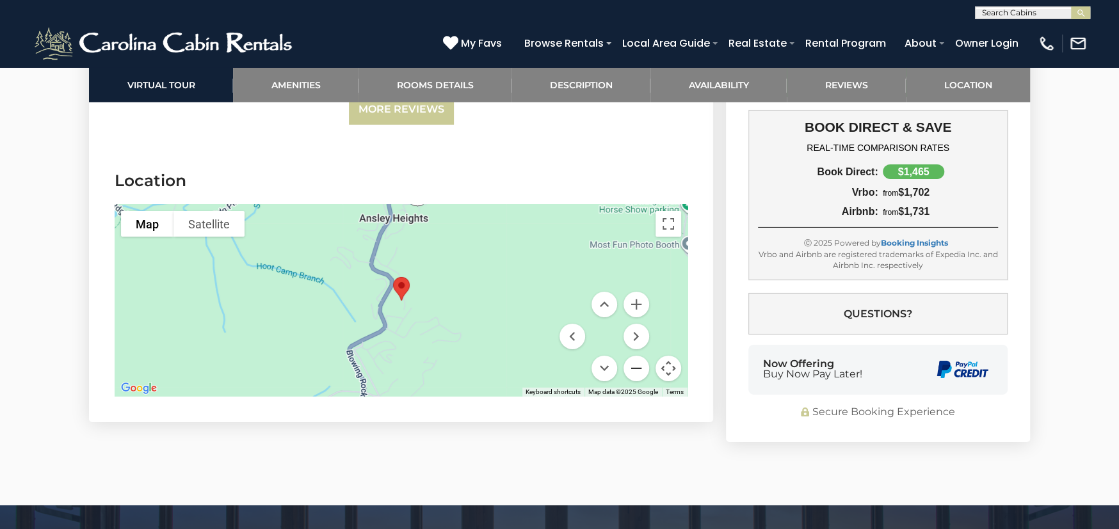
click at [634, 356] on button "Zoom out" at bounding box center [636, 369] width 26 height 26
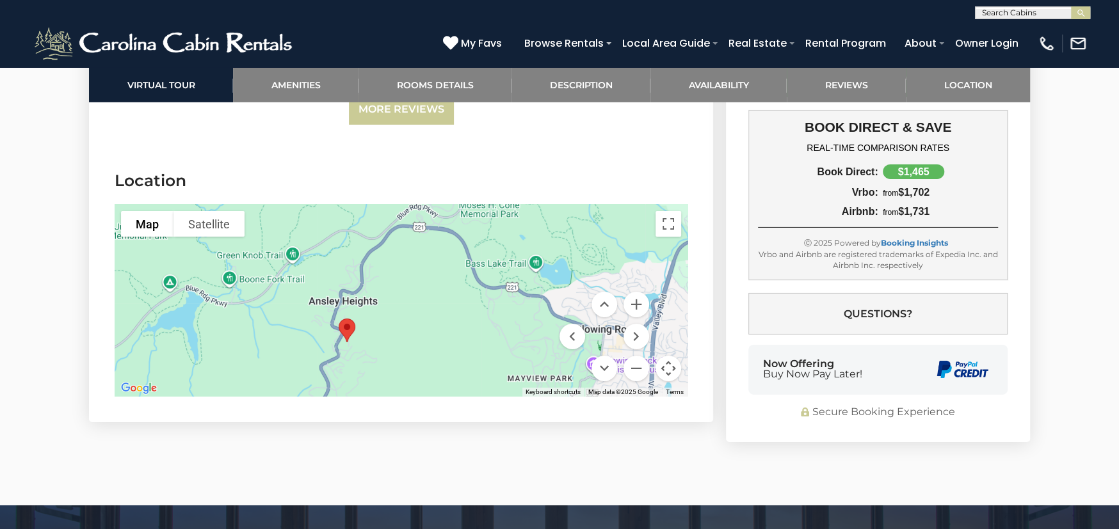
drag, startPoint x: 492, startPoint y: 272, endPoint x: 436, endPoint y: 314, distance: 69.5
click at [436, 314] on div at bounding box center [401, 301] width 573 height 192
click at [628, 292] on button "Zoom in" at bounding box center [636, 305] width 26 height 26
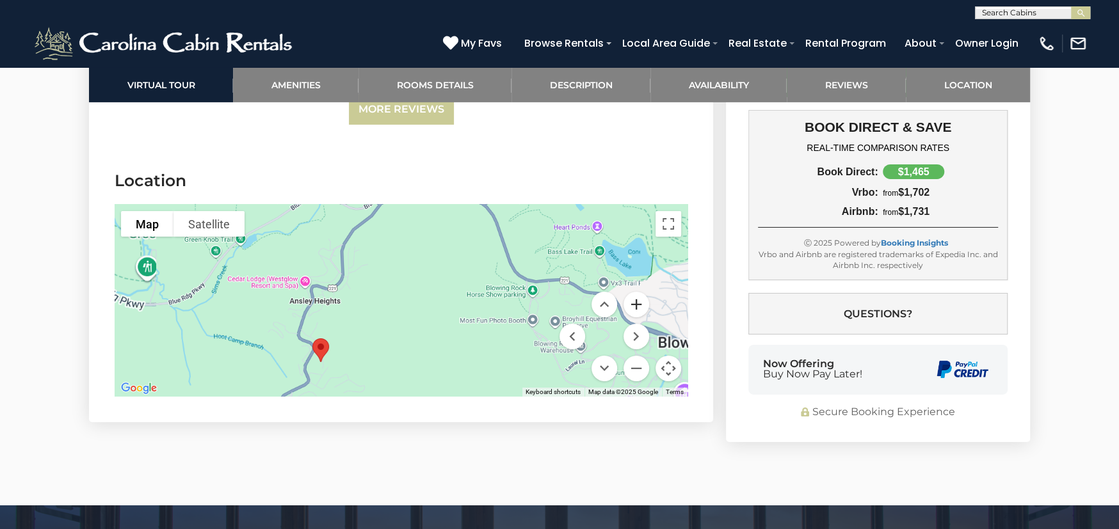
click at [628, 292] on button "Zoom in" at bounding box center [636, 305] width 26 height 26
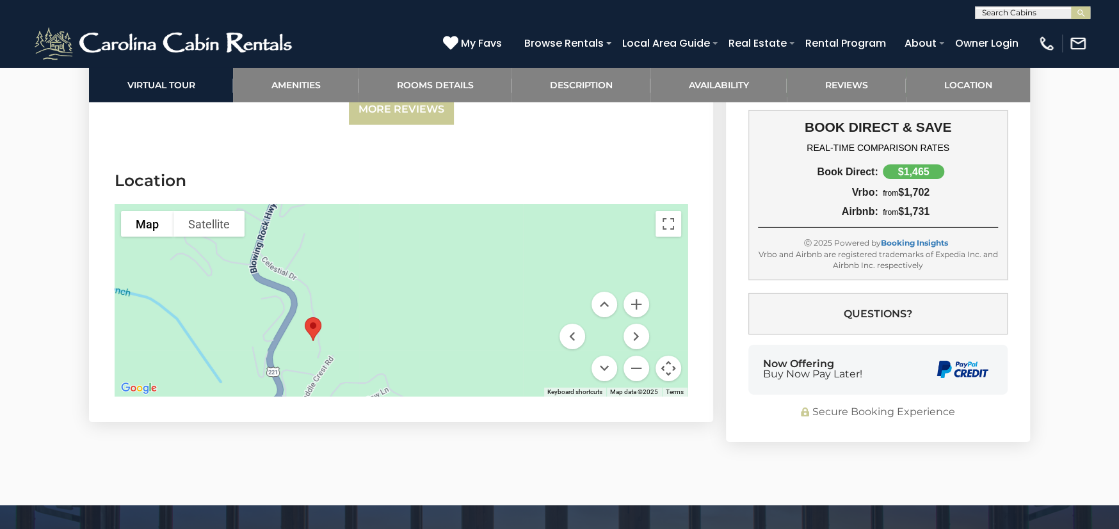
drag, startPoint x: 417, startPoint y: 337, endPoint x: 550, endPoint y: 206, distance: 186.0
click at [550, 206] on div at bounding box center [401, 301] width 573 height 192
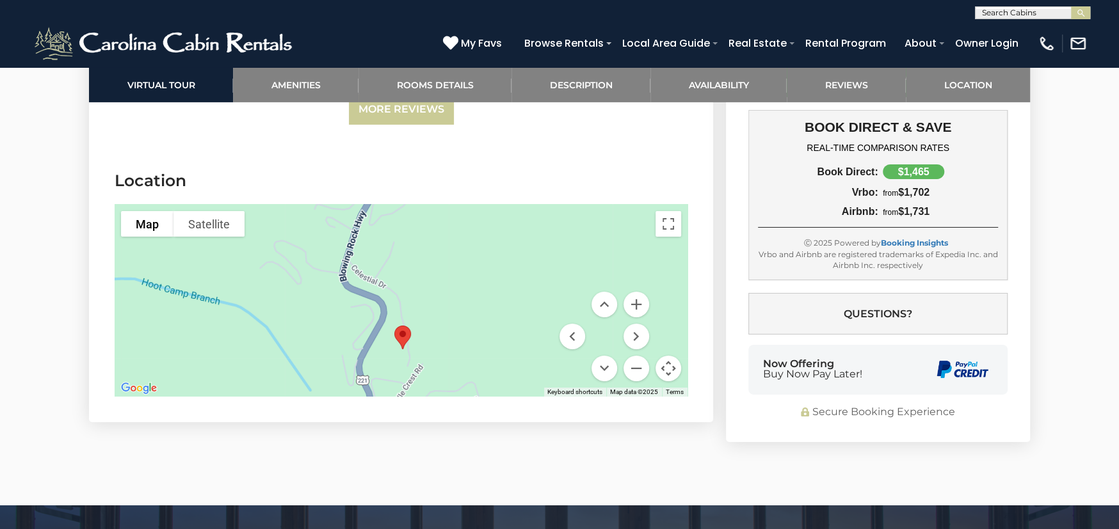
drag, startPoint x: 391, startPoint y: 282, endPoint x: 480, endPoint y: 292, distance: 89.5
click at [480, 292] on div at bounding box center [401, 301] width 573 height 192
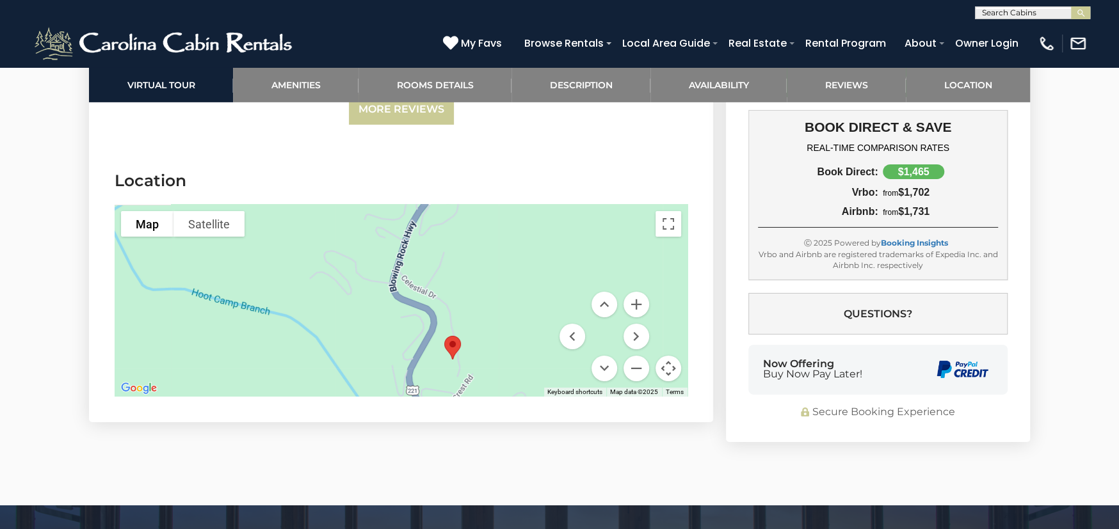
drag, startPoint x: 477, startPoint y: 285, endPoint x: 540, endPoint y: 290, distance: 62.3
click at [540, 290] on div at bounding box center [401, 301] width 573 height 192
click at [633, 356] on button "Zoom out" at bounding box center [636, 369] width 26 height 26
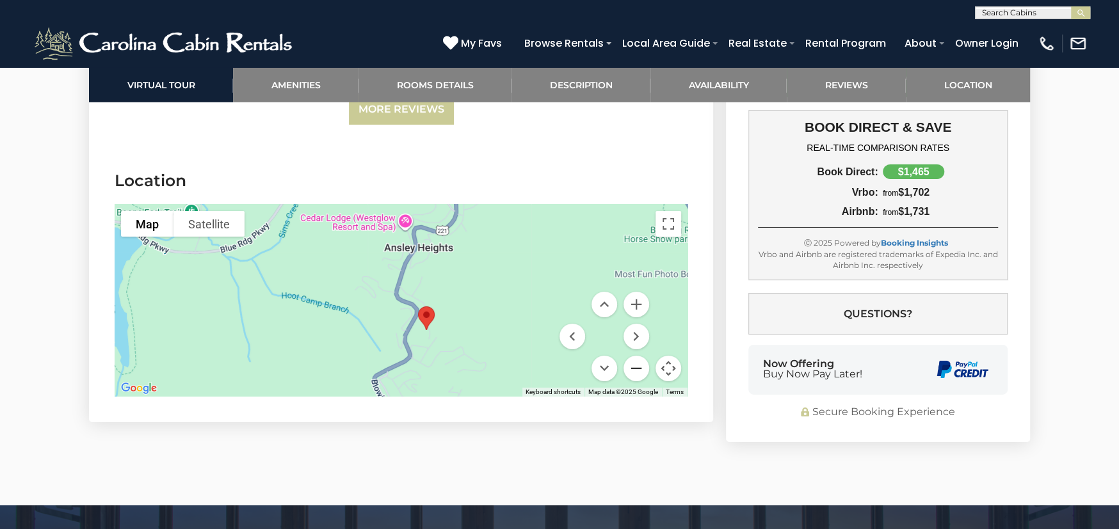
click at [633, 356] on button "Zoom out" at bounding box center [636, 369] width 26 height 26
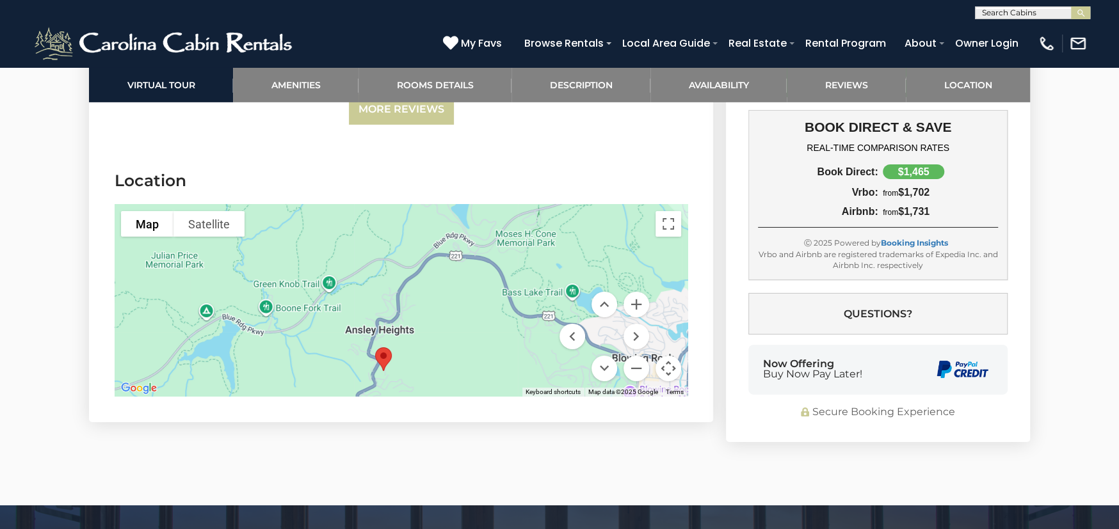
drag, startPoint x: 493, startPoint y: 271, endPoint x: 461, endPoint y: 328, distance: 65.9
click at [461, 328] on div at bounding box center [401, 301] width 573 height 192
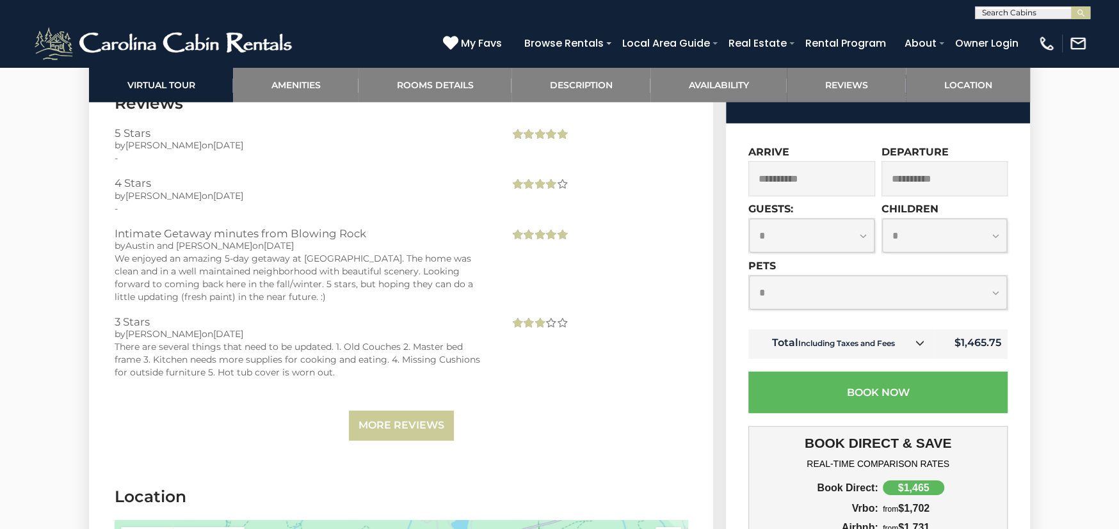
scroll to position [2816, 0]
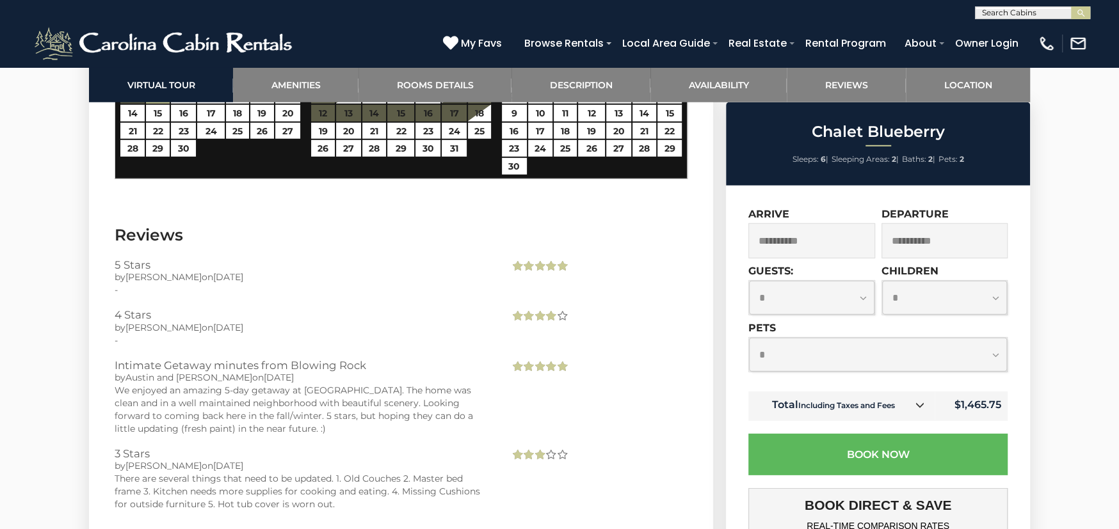
click at [850, 364] on select "**********" at bounding box center [878, 355] width 258 height 34
select select "*"
click at [749, 338] on select "**********" at bounding box center [878, 355] width 258 height 34
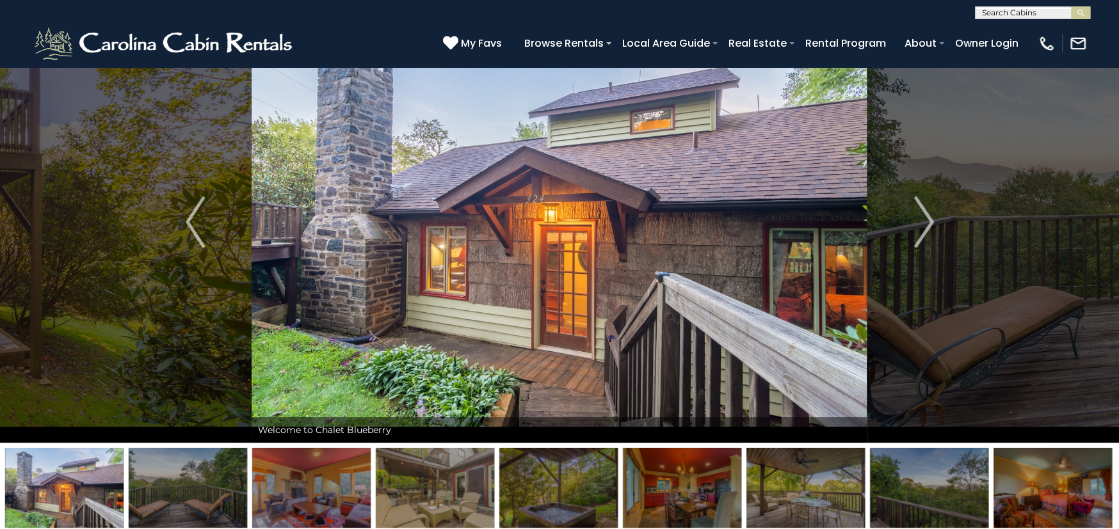
scroll to position [64, 0]
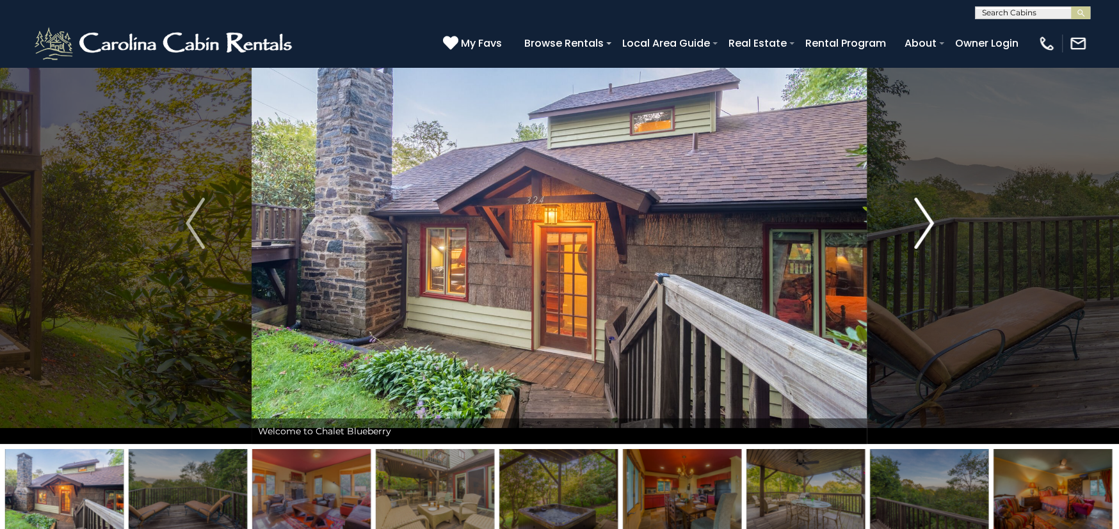
click at [922, 226] on img "Next" at bounding box center [923, 223] width 19 height 51
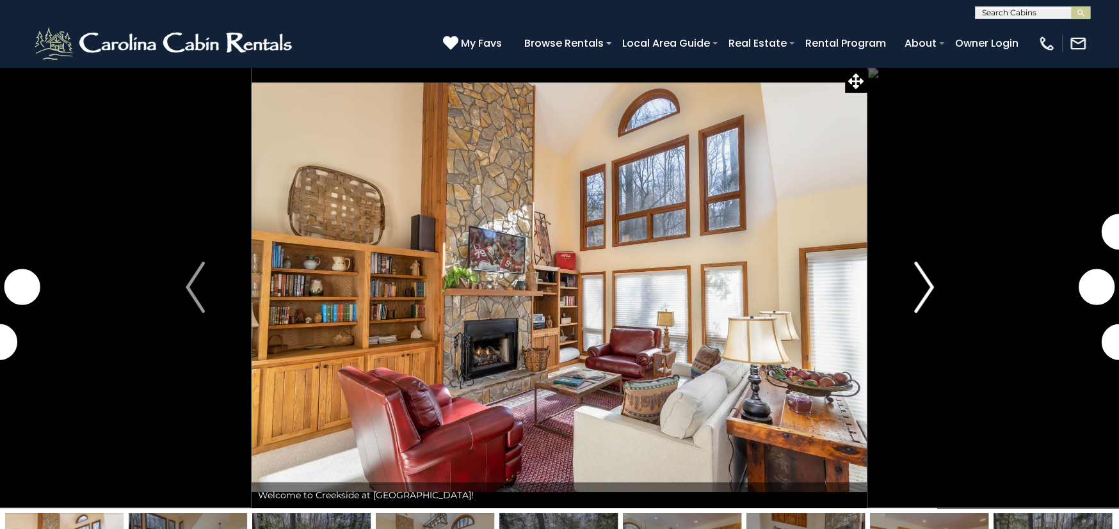
click at [924, 291] on img "Next" at bounding box center [923, 287] width 19 height 51
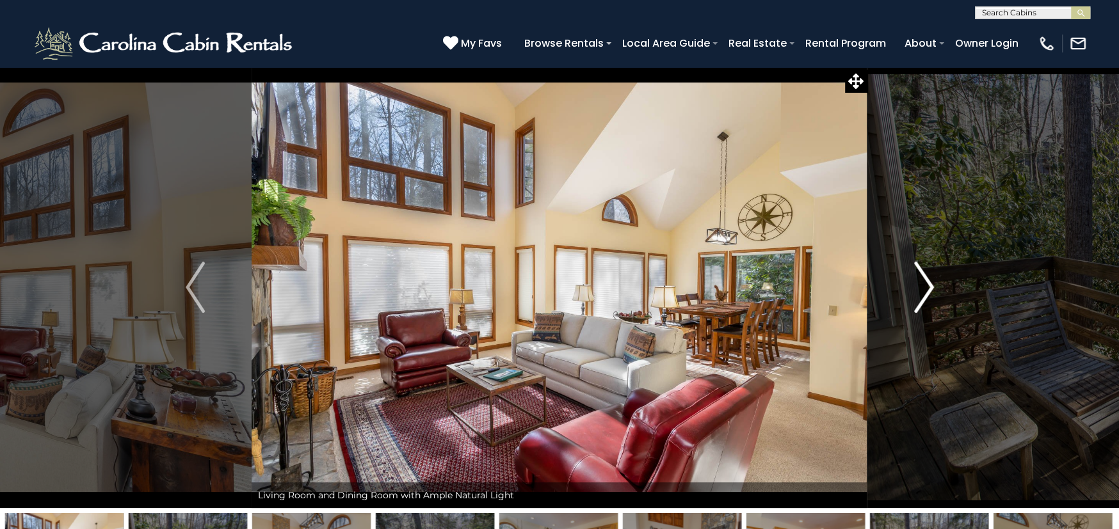
click at [929, 286] on img "Next" at bounding box center [923, 287] width 19 height 51
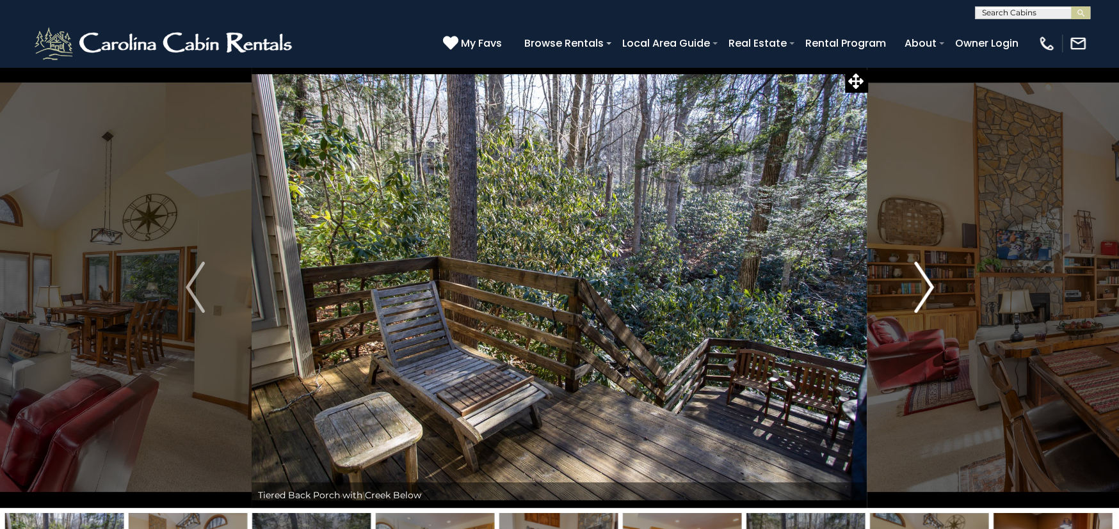
click at [929, 286] on img "Next" at bounding box center [923, 287] width 19 height 51
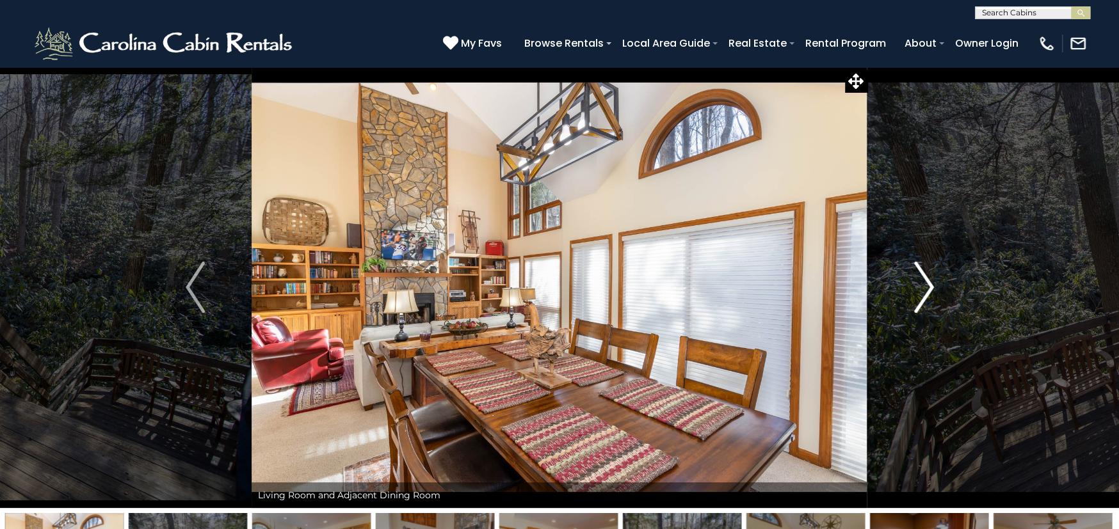
click at [929, 286] on img "Next" at bounding box center [923, 287] width 19 height 51
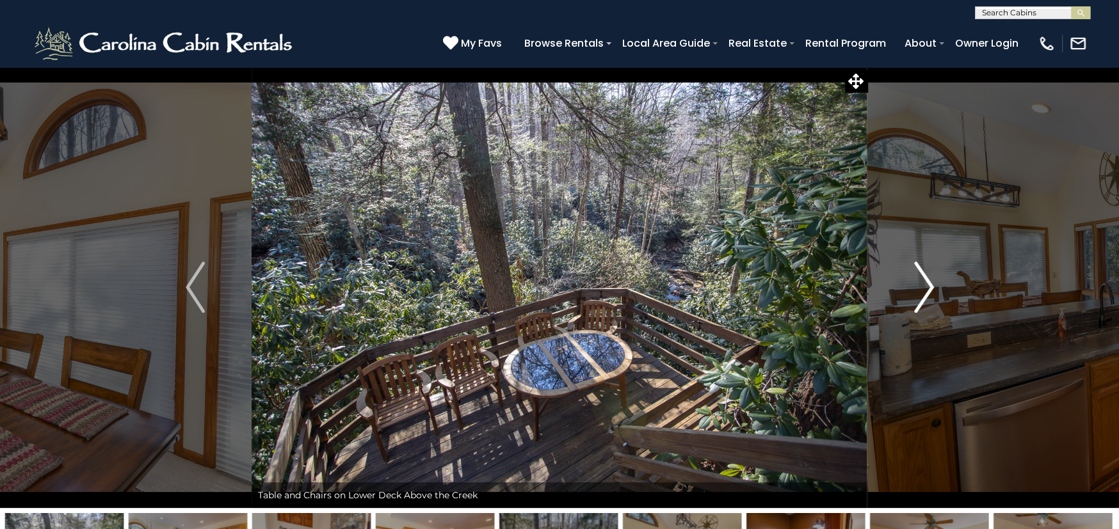
click at [929, 286] on img "Next" at bounding box center [923, 287] width 19 height 51
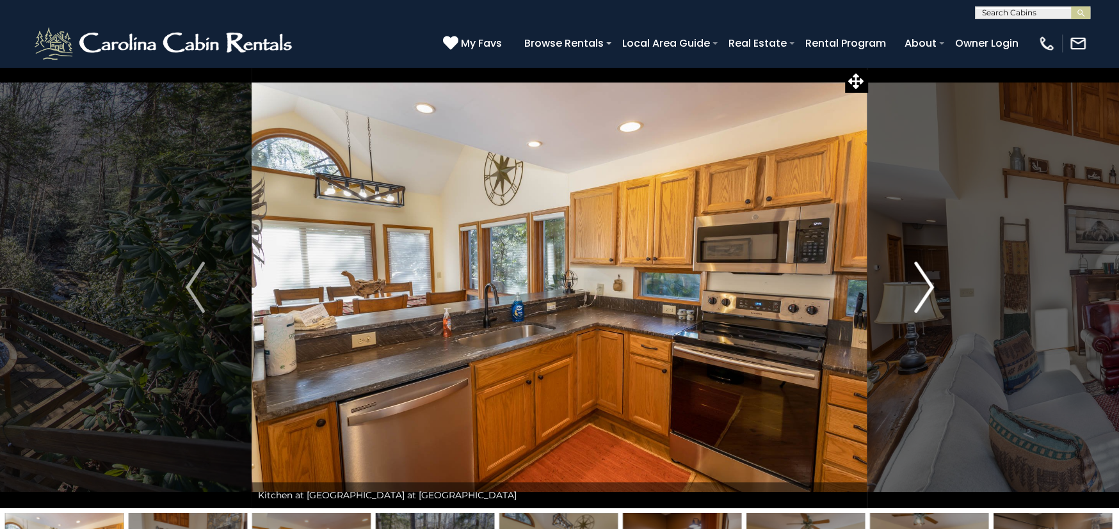
click at [929, 286] on img "Next" at bounding box center [923, 287] width 19 height 51
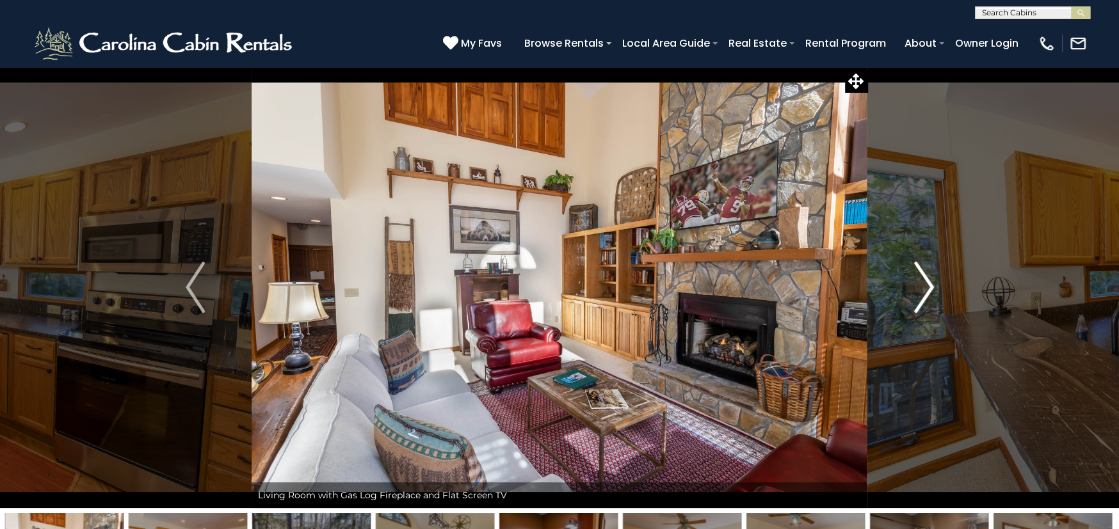
click at [929, 286] on img "Next" at bounding box center [923, 287] width 19 height 51
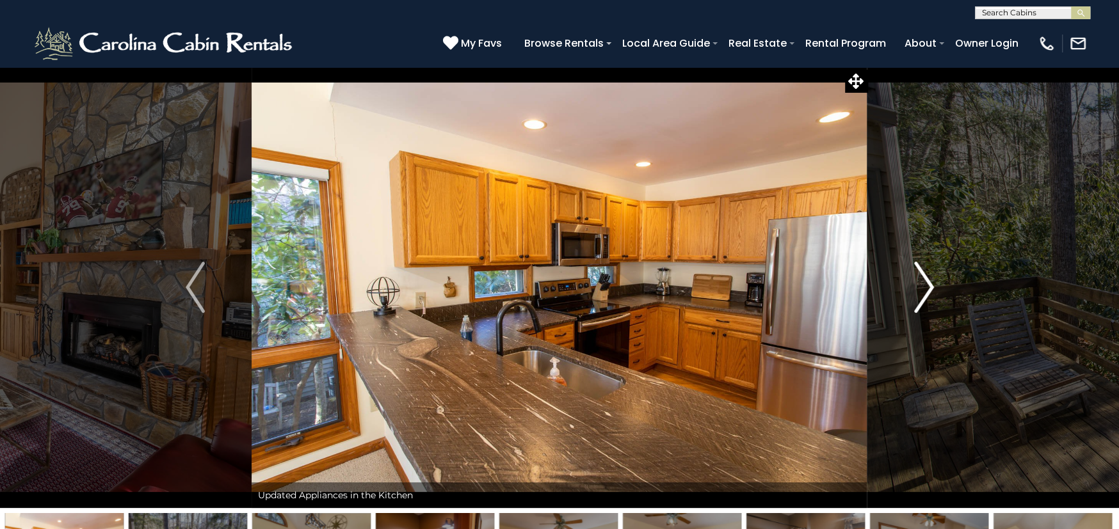
click at [929, 286] on img "Next" at bounding box center [923, 287] width 19 height 51
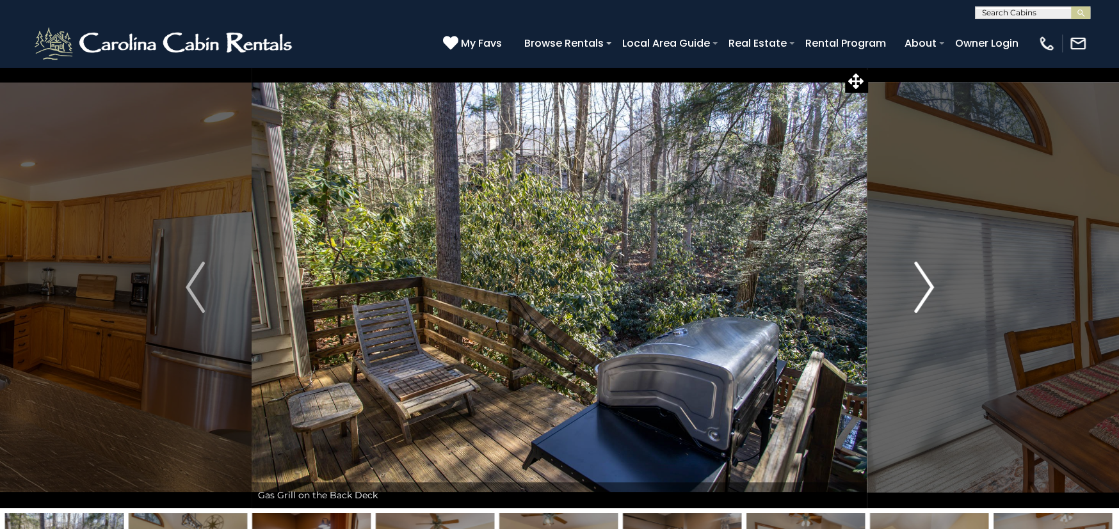
click at [929, 286] on img "Next" at bounding box center [923, 287] width 19 height 51
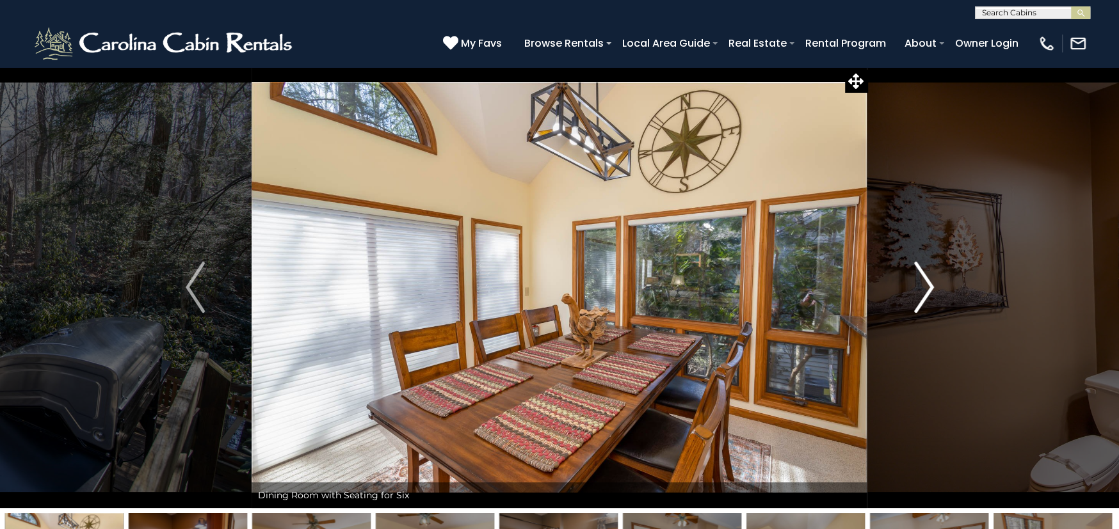
click at [929, 286] on img "Next" at bounding box center [923, 287] width 19 height 51
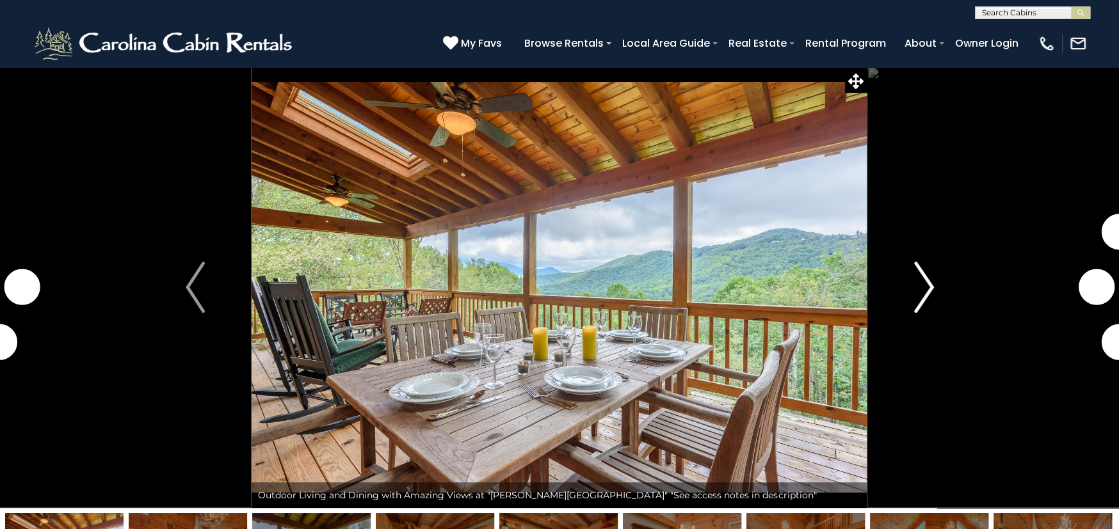
click at [927, 292] on img "Next" at bounding box center [923, 287] width 19 height 51
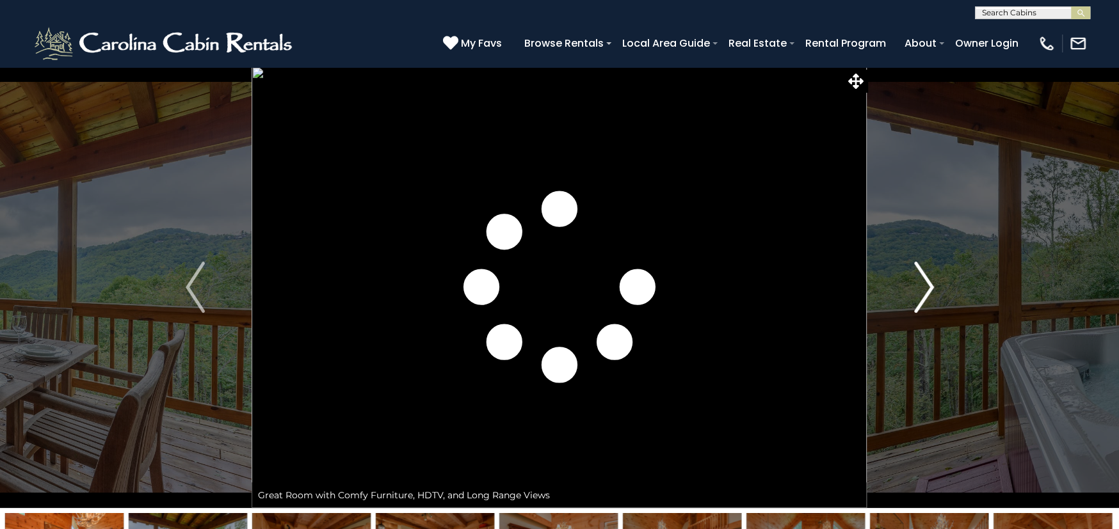
click at [927, 292] on img "Next" at bounding box center [923, 287] width 19 height 51
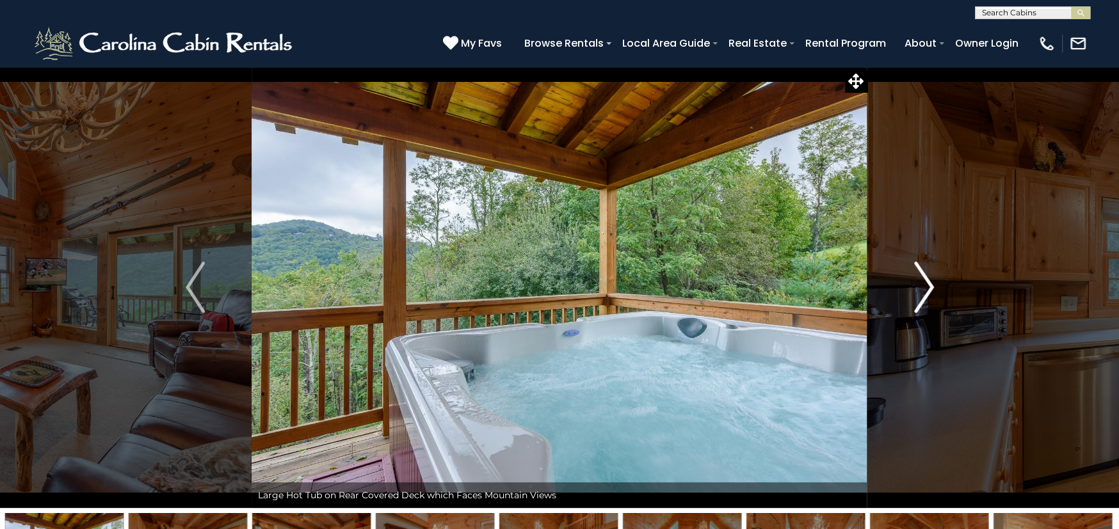
click at [923, 266] on img "Next" at bounding box center [923, 287] width 19 height 51
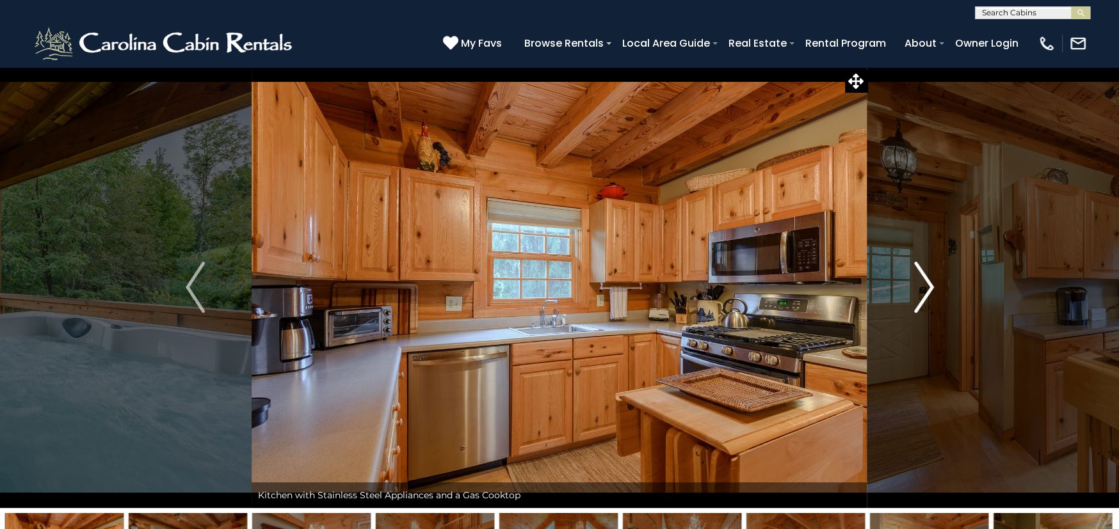
click at [923, 266] on img "Next" at bounding box center [923, 287] width 19 height 51
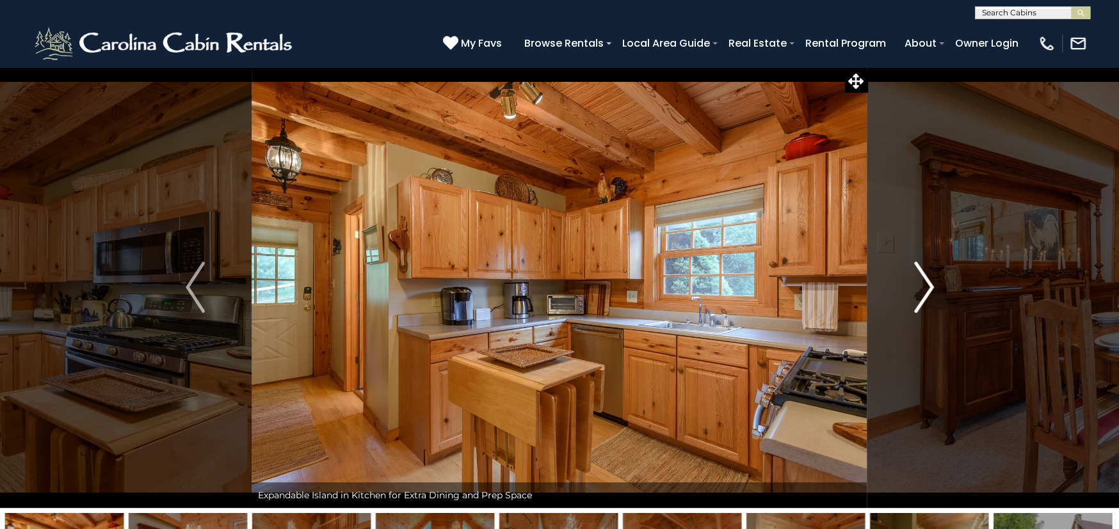
click at [923, 266] on img "Next" at bounding box center [923, 287] width 19 height 51
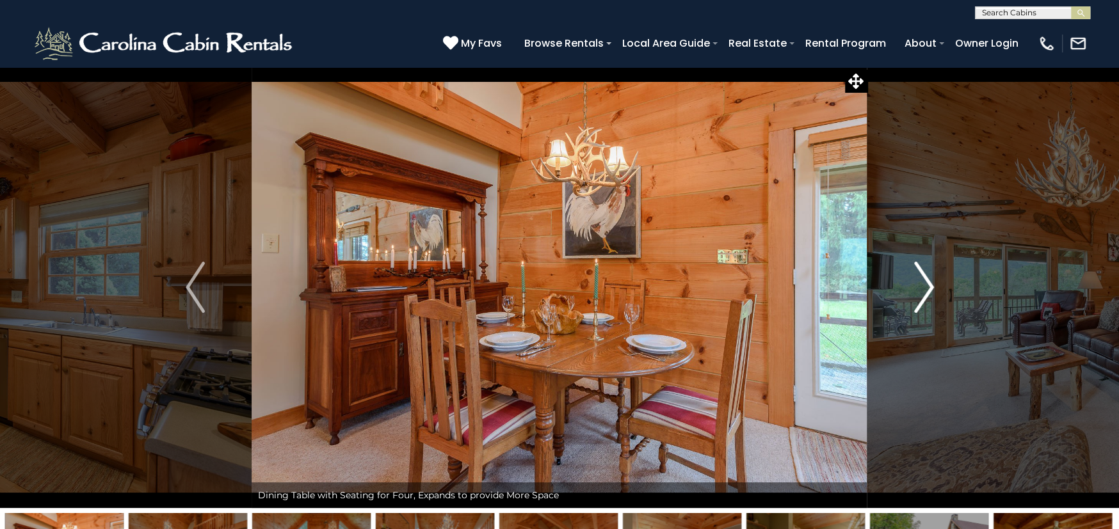
click at [923, 266] on img "Next" at bounding box center [923, 287] width 19 height 51
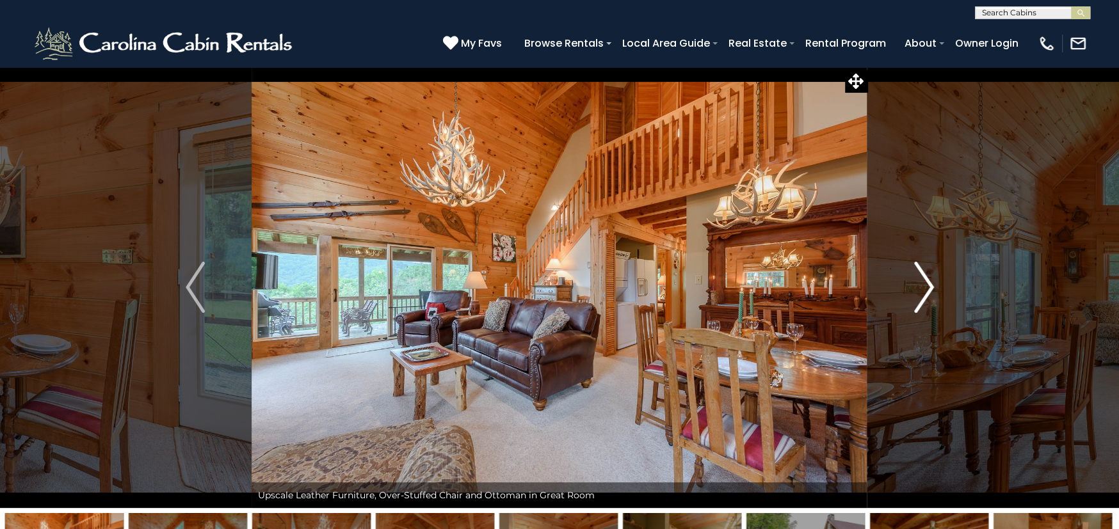
click at [923, 266] on img "Next" at bounding box center [923, 287] width 19 height 51
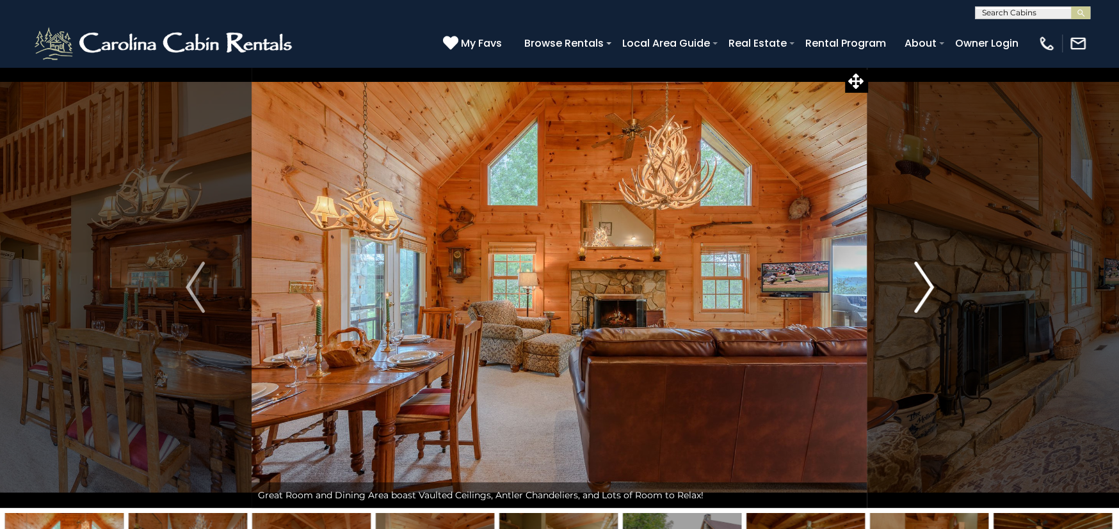
click at [923, 266] on img "Next" at bounding box center [923, 287] width 19 height 51
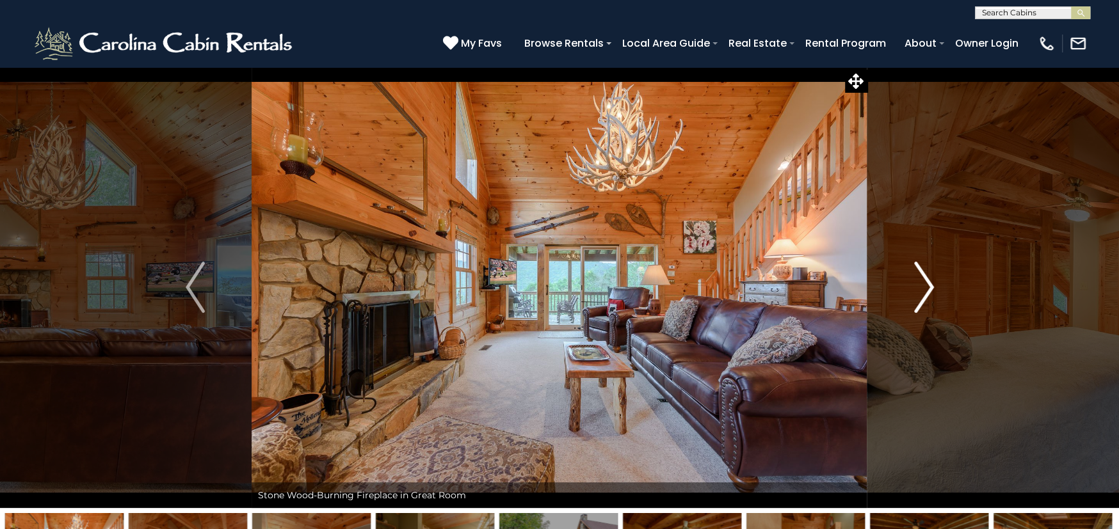
click at [913, 268] on button "Next" at bounding box center [923, 288] width 113 height 442
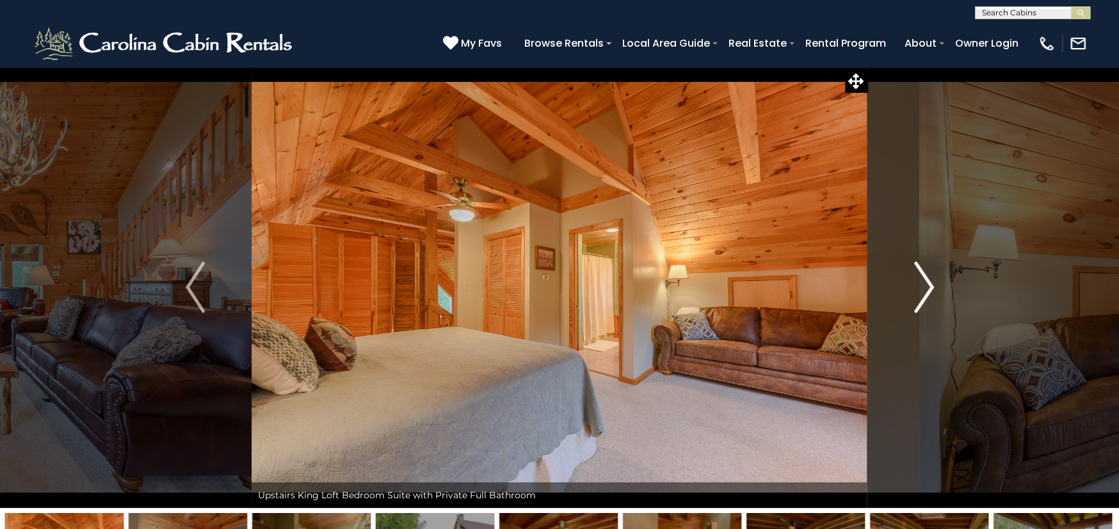
click at [913, 268] on button "Next" at bounding box center [923, 288] width 113 height 442
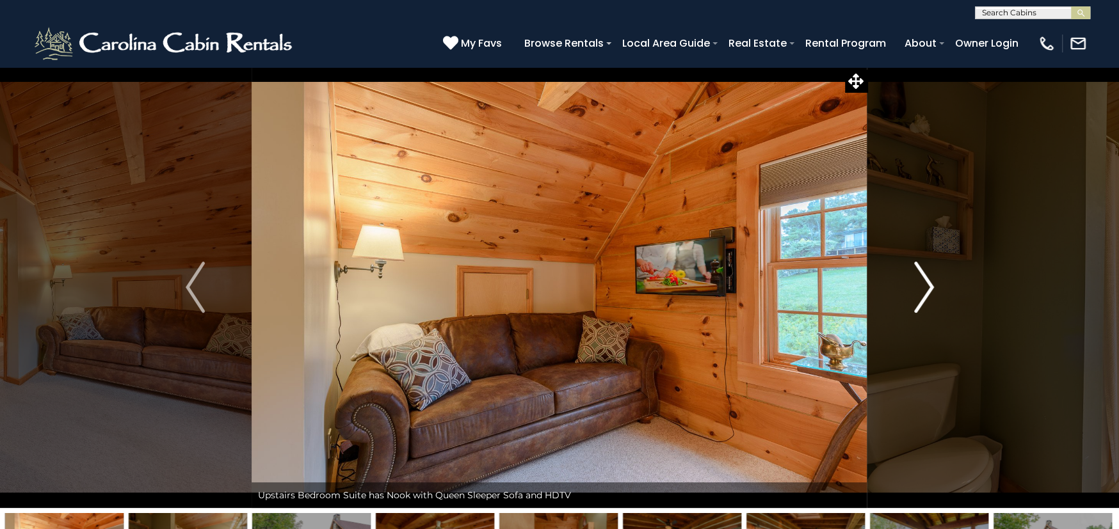
click at [917, 268] on img "Next" at bounding box center [923, 287] width 19 height 51
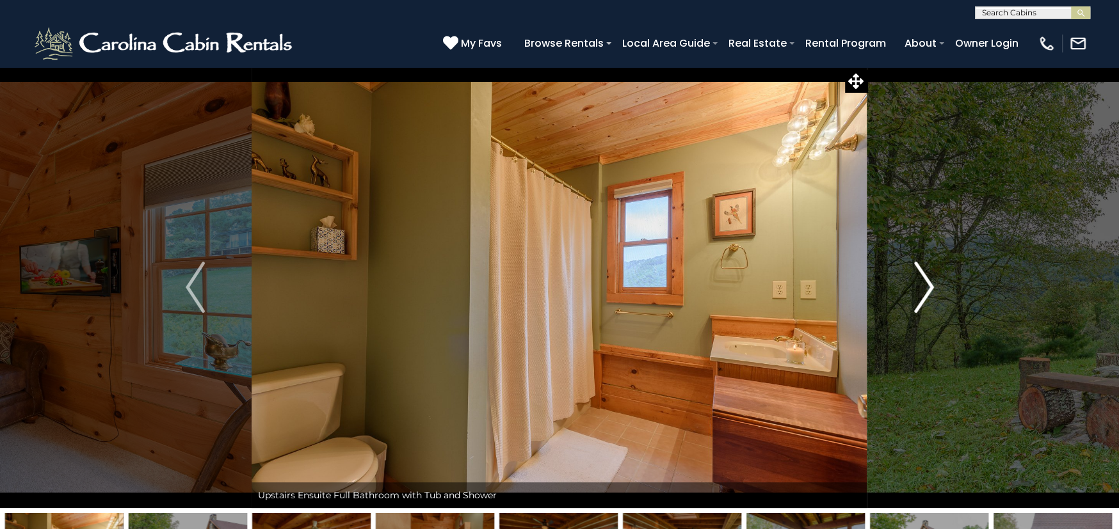
click at [917, 268] on img "Next" at bounding box center [923, 287] width 19 height 51
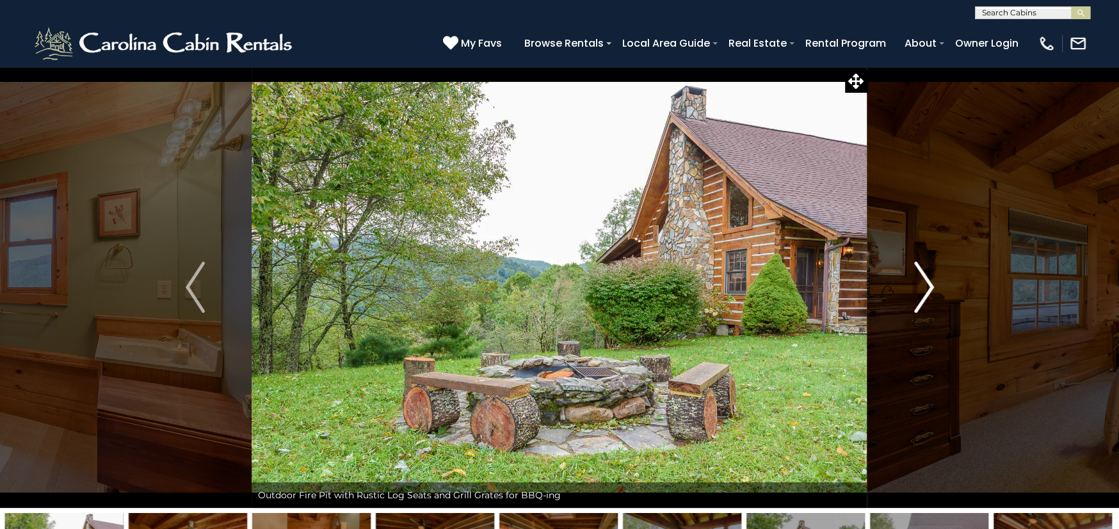
click at [917, 287] on img "Next" at bounding box center [923, 287] width 19 height 51
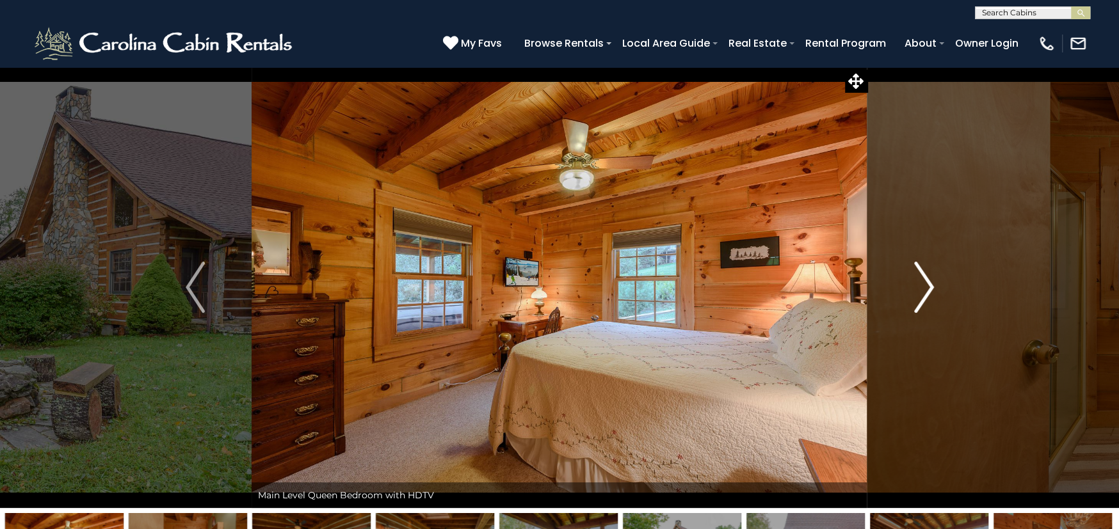
click at [926, 289] on img "Next" at bounding box center [923, 287] width 19 height 51
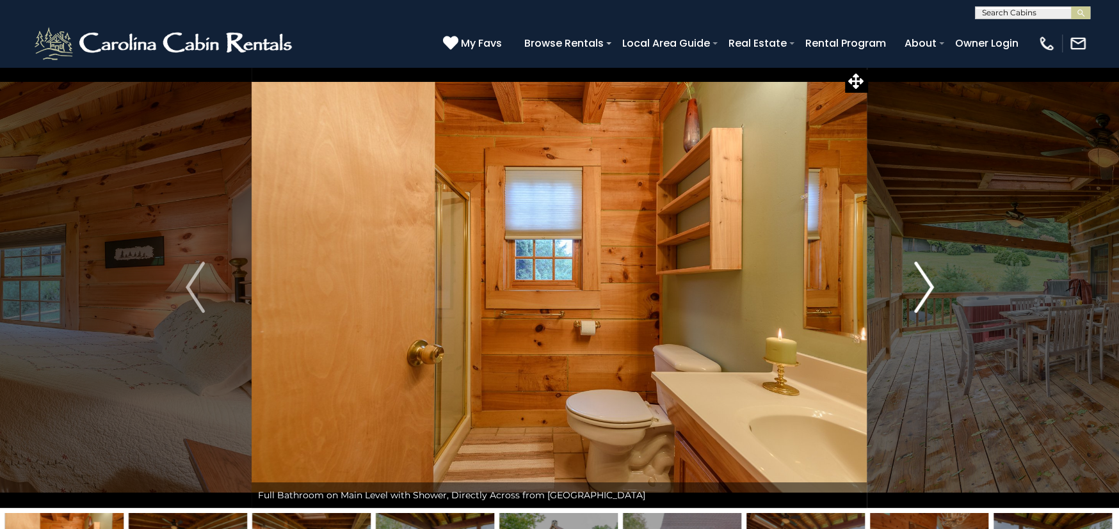
click at [925, 289] on img "Next" at bounding box center [923, 287] width 19 height 51
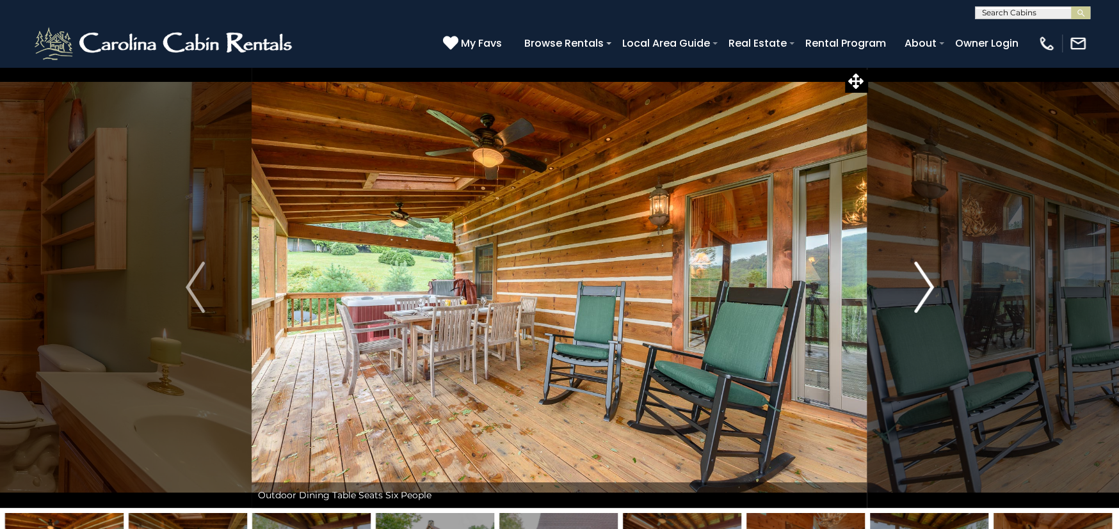
click at [926, 289] on img "Next" at bounding box center [923, 287] width 19 height 51
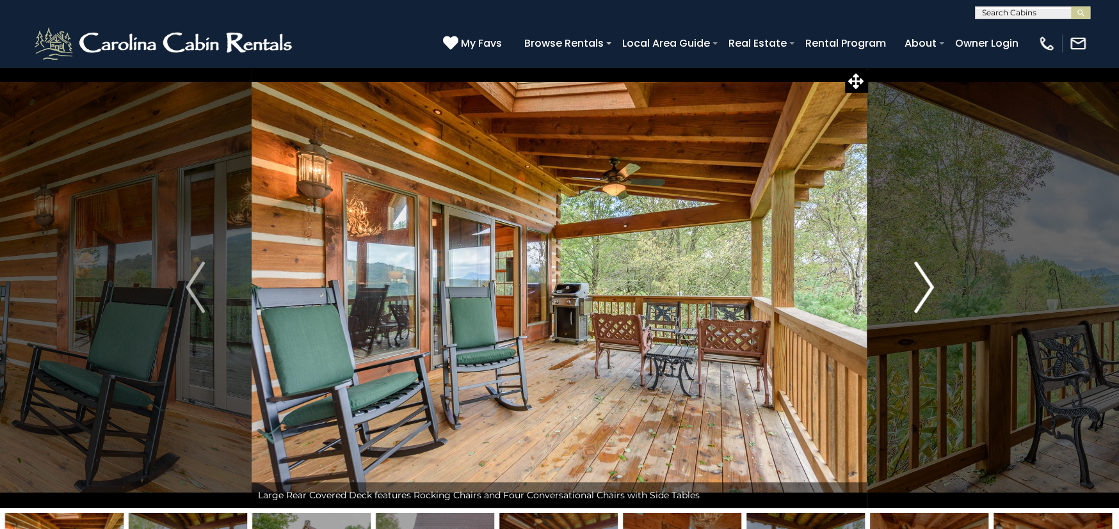
click at [926, 289] on img "Next" at bounding box center [923, 287] width 19 height 51
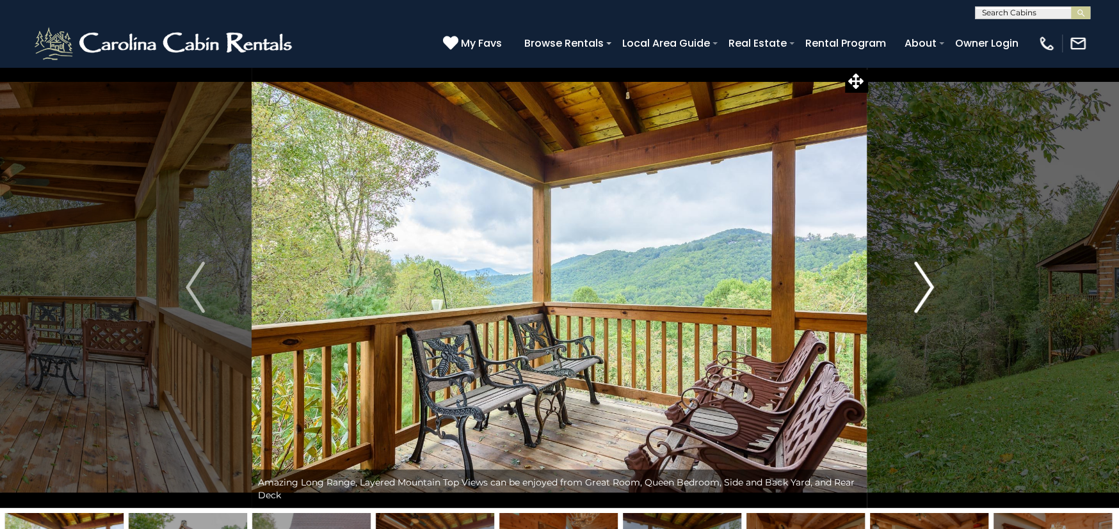
click at [926, 289] on img "Next" at bounding box center [923, 287] width 19 height 51
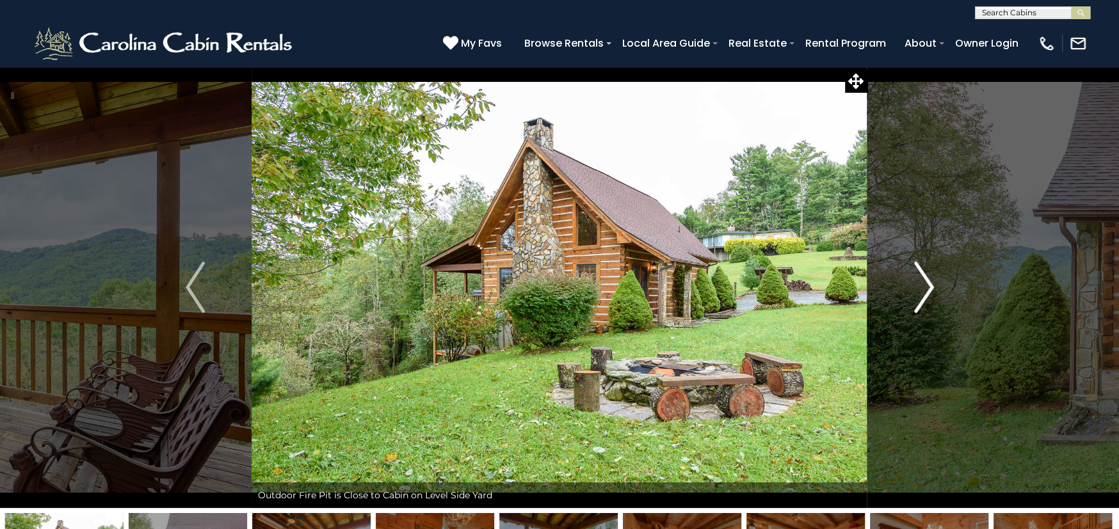
click at [926, 289] on img "Next" at bounding box center [923, 287] width 19 height 51
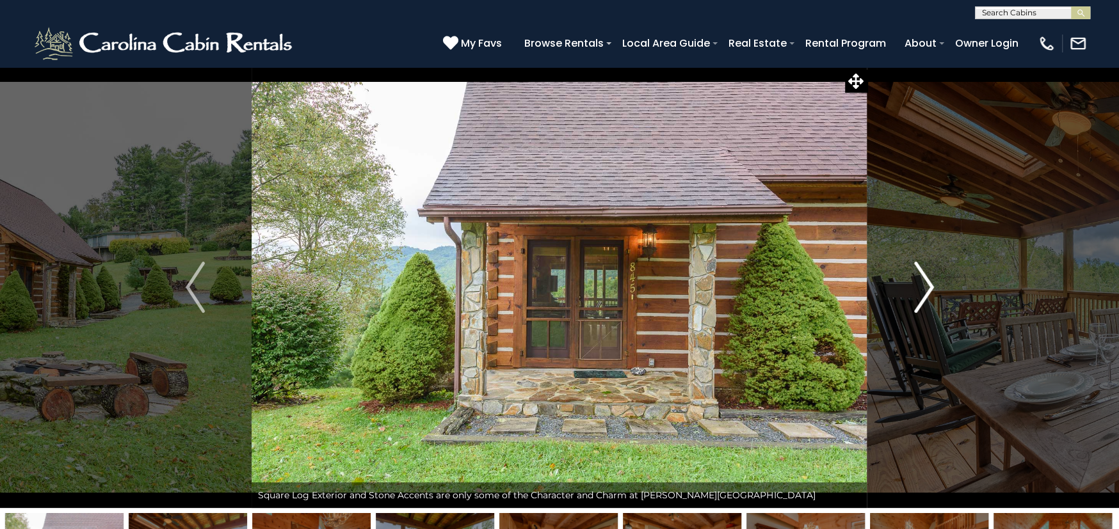
click at [926, 289] on img "Next" at bounding box center [923, 287] width 19 height 51
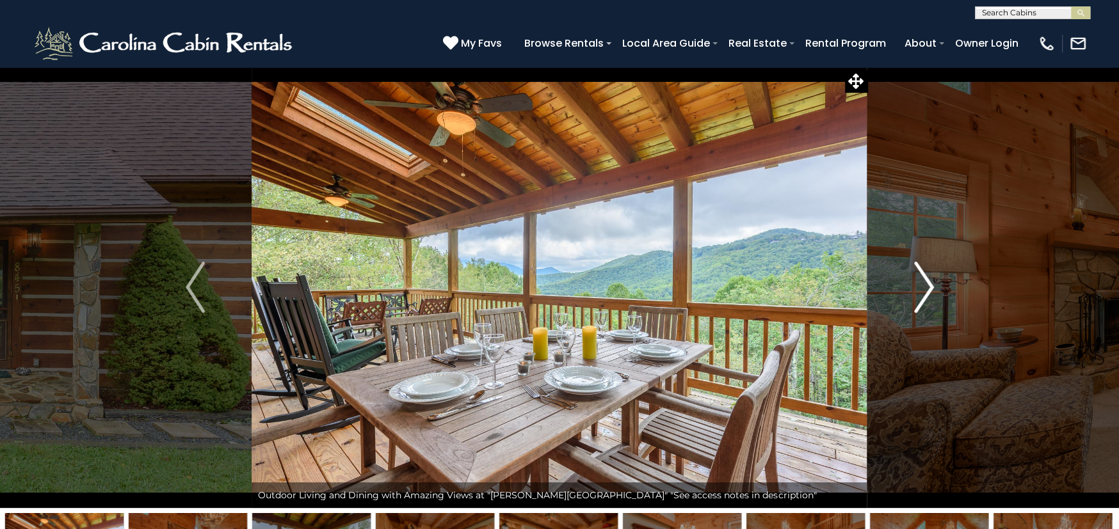
click at [926, 289] on img "Next" at bounding box center [923, 287] width 19 height 51
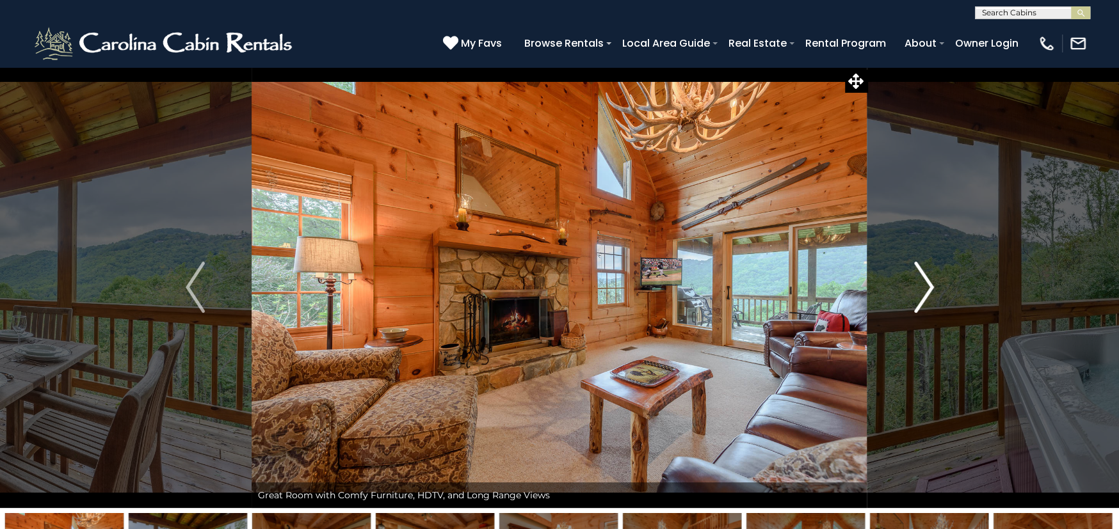
click at [926, 289] on img "Next" at bounding box center [923, 287] width 19 height 51
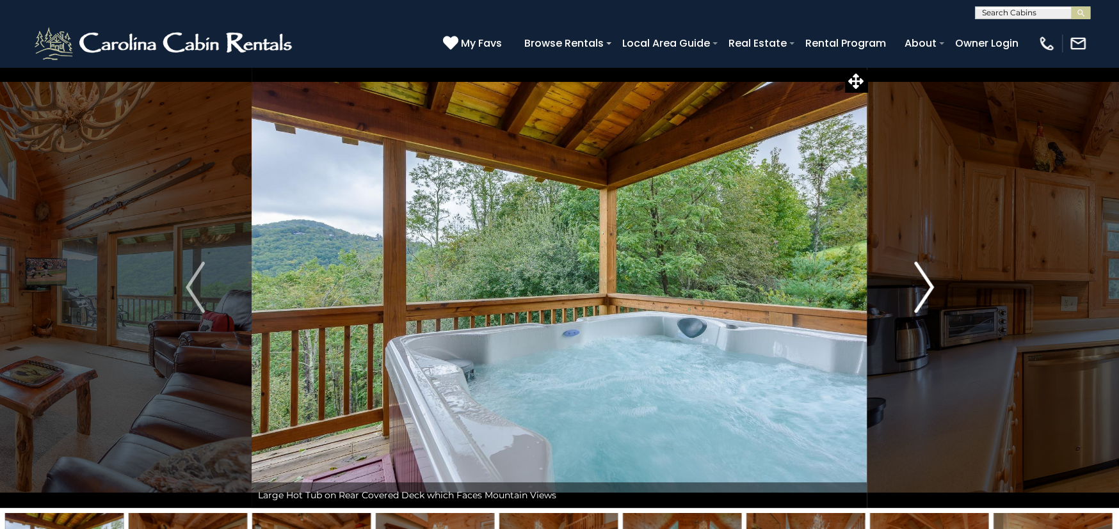
click at [917, 292] on img "Next" at bounding box center [923, 287] width 19 height 51
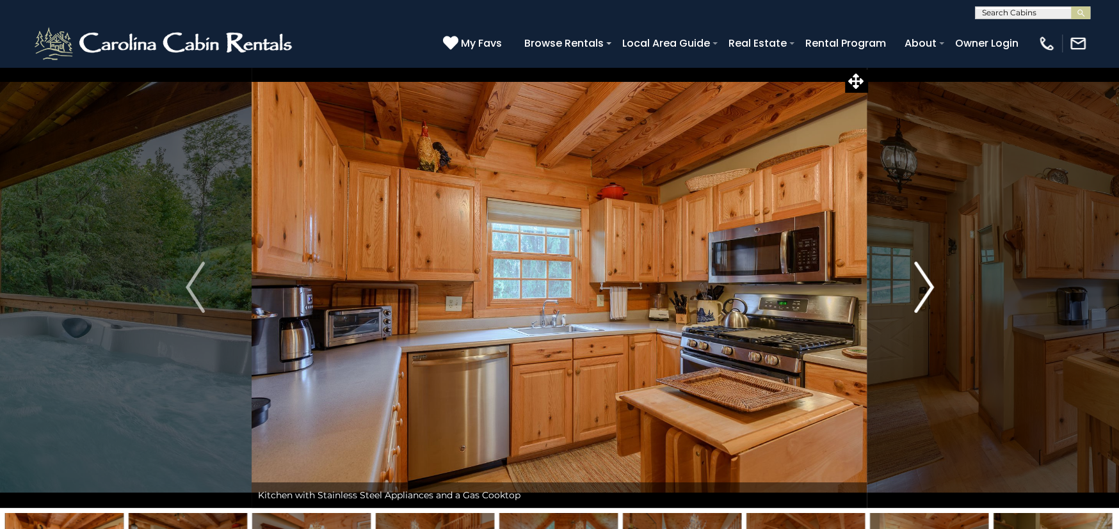
click at [916, 292] on img "Next" at bounding box center [923, 287] width 19 height 51
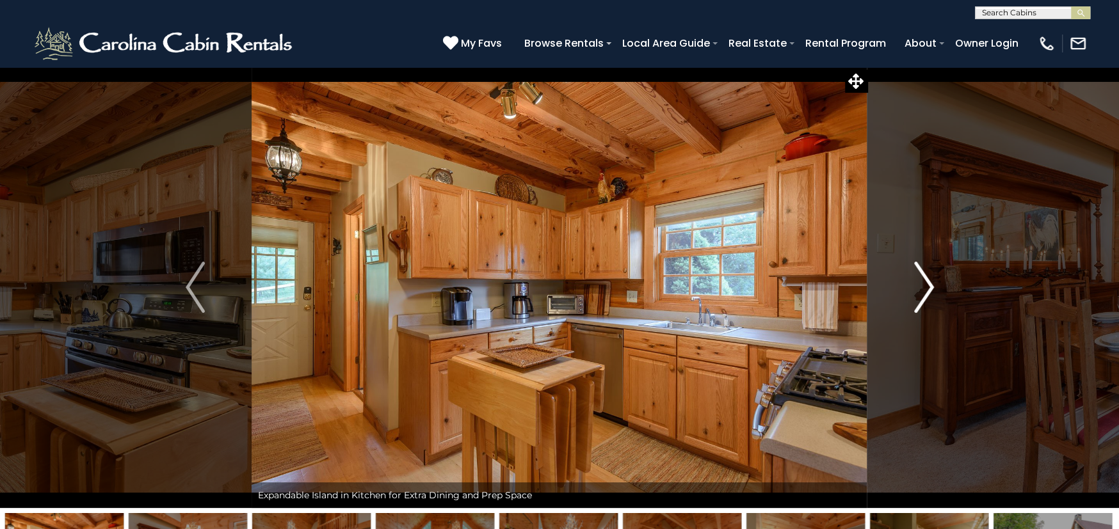
click at [916, 292] on img "Next" at bounding box center [923, 287] width 19 height 51
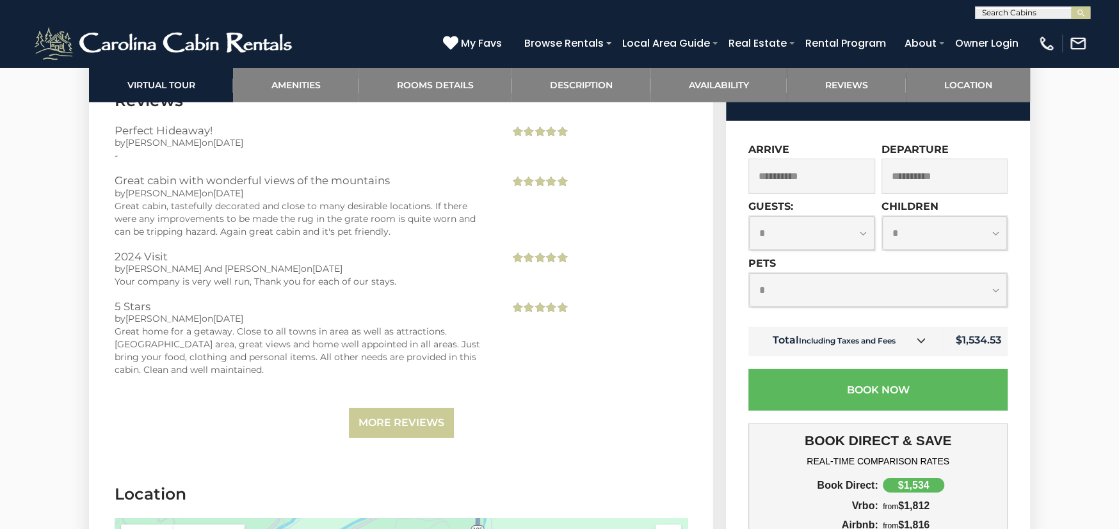
scroll to position [3136, 0]
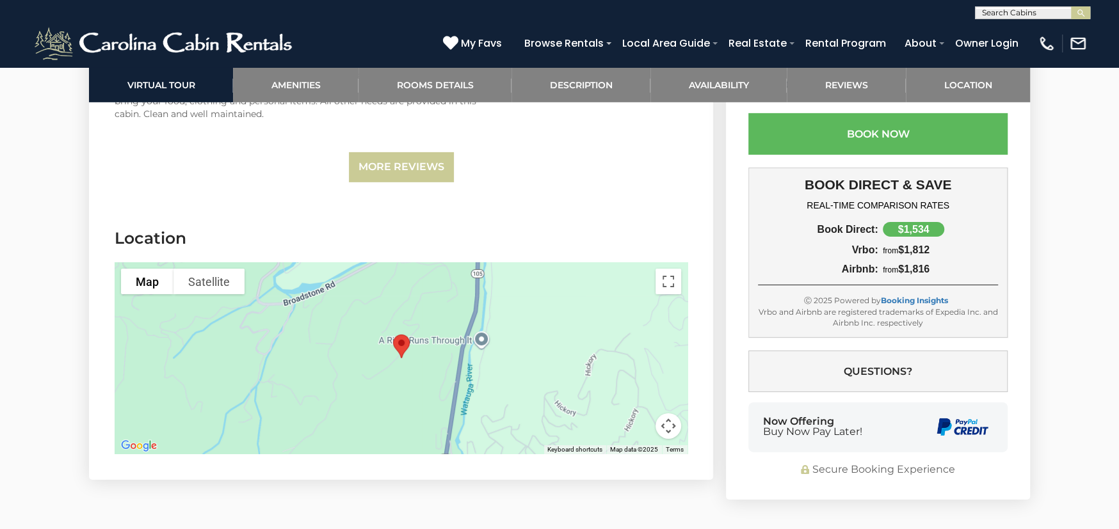
click at [669, 413] on button "Map camera controls" at bounding box center [668, 426] width 26 height 26
click at [639, 413] on button "Zoom out" at bounding box center [636, 426] width 26 height 26
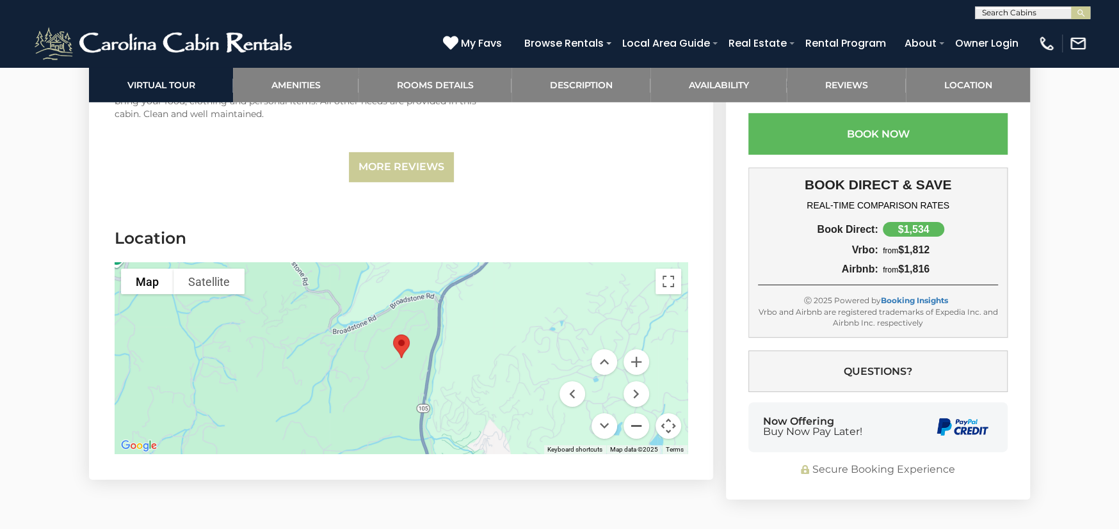
click at [639, 413] on button "Zoom out" at bounding box center [636, 426] width 26 height 26
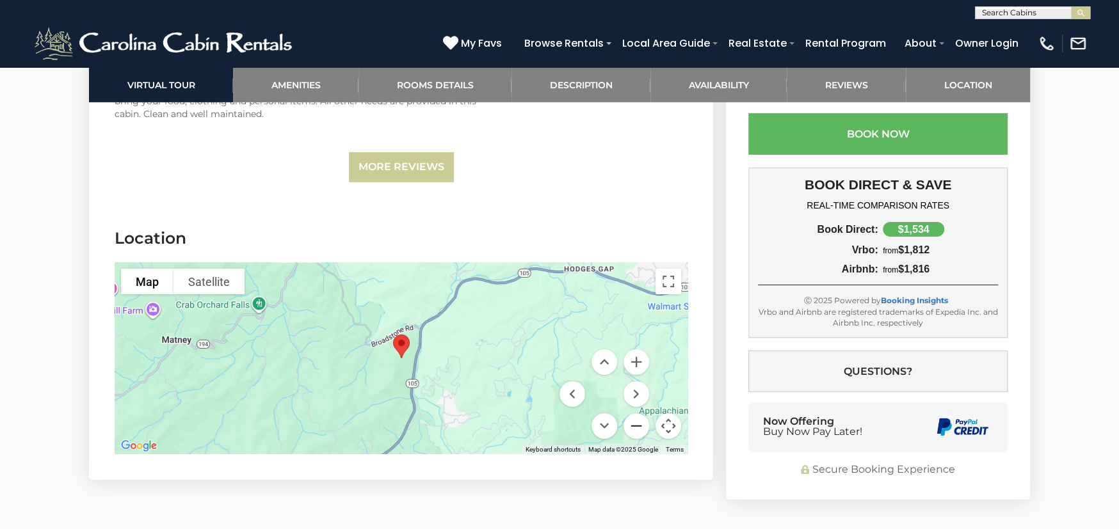
click at [639, 413] on button "Zoom out" at bounding box center [636, 426] width 26 height 26
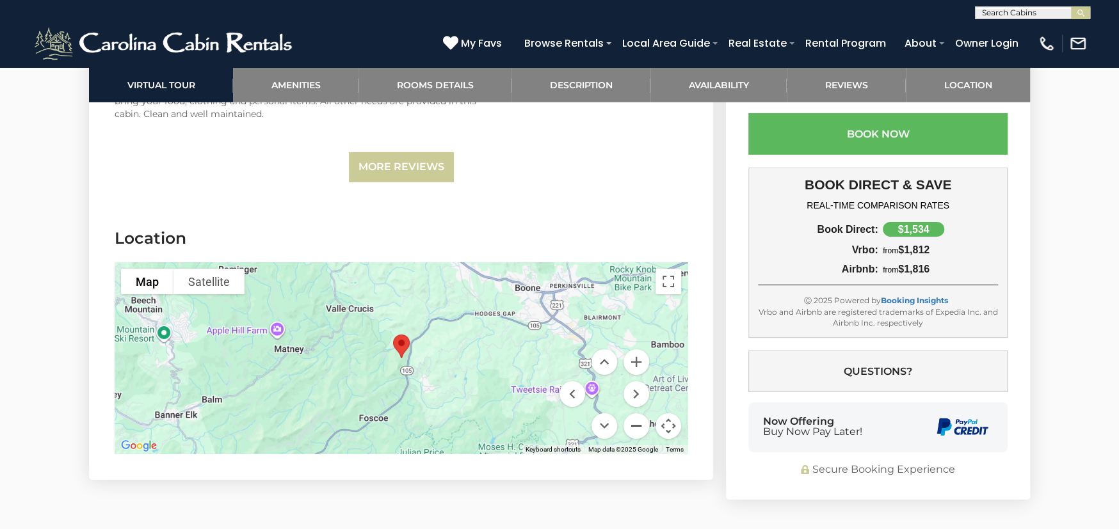
click at [639, 413] on button "Zoom out" at bounding box center [636, 426] width 26 height 26
